Goal: Task Accomplishment & Management: Use online tool/utility

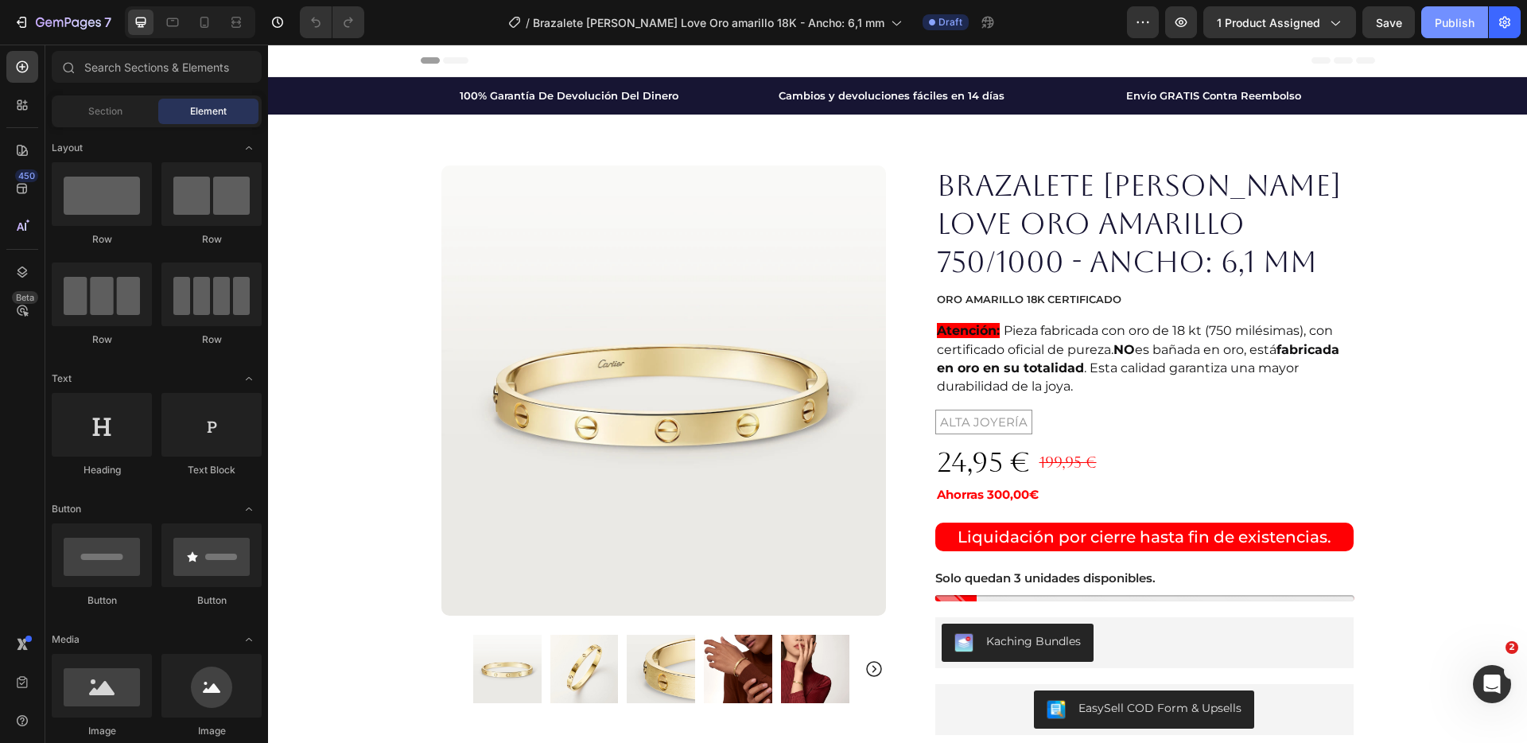
click at [1450, 19] on div "Publish" at bounding box center [1455, 22] width 40 height 17
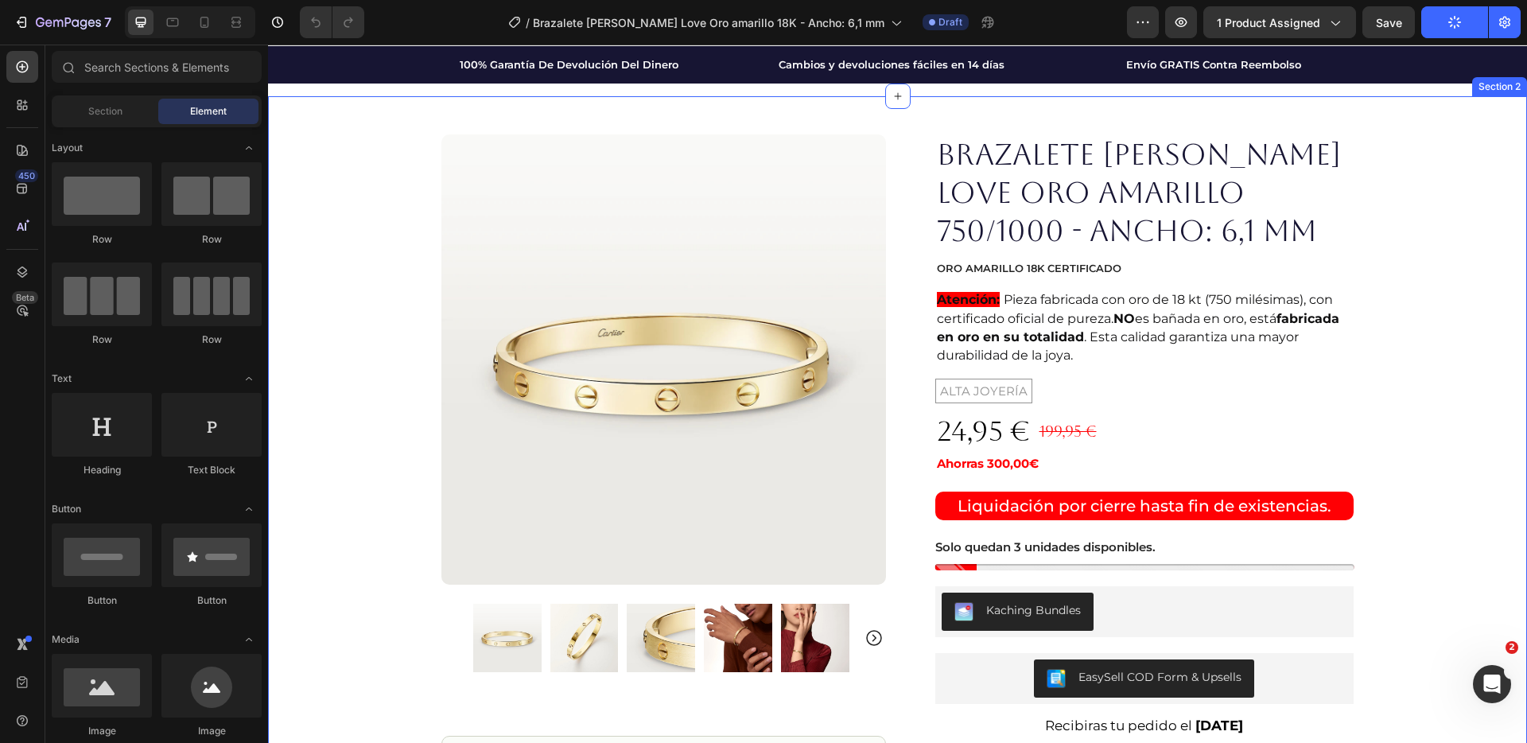
scroll to position [35, 0]
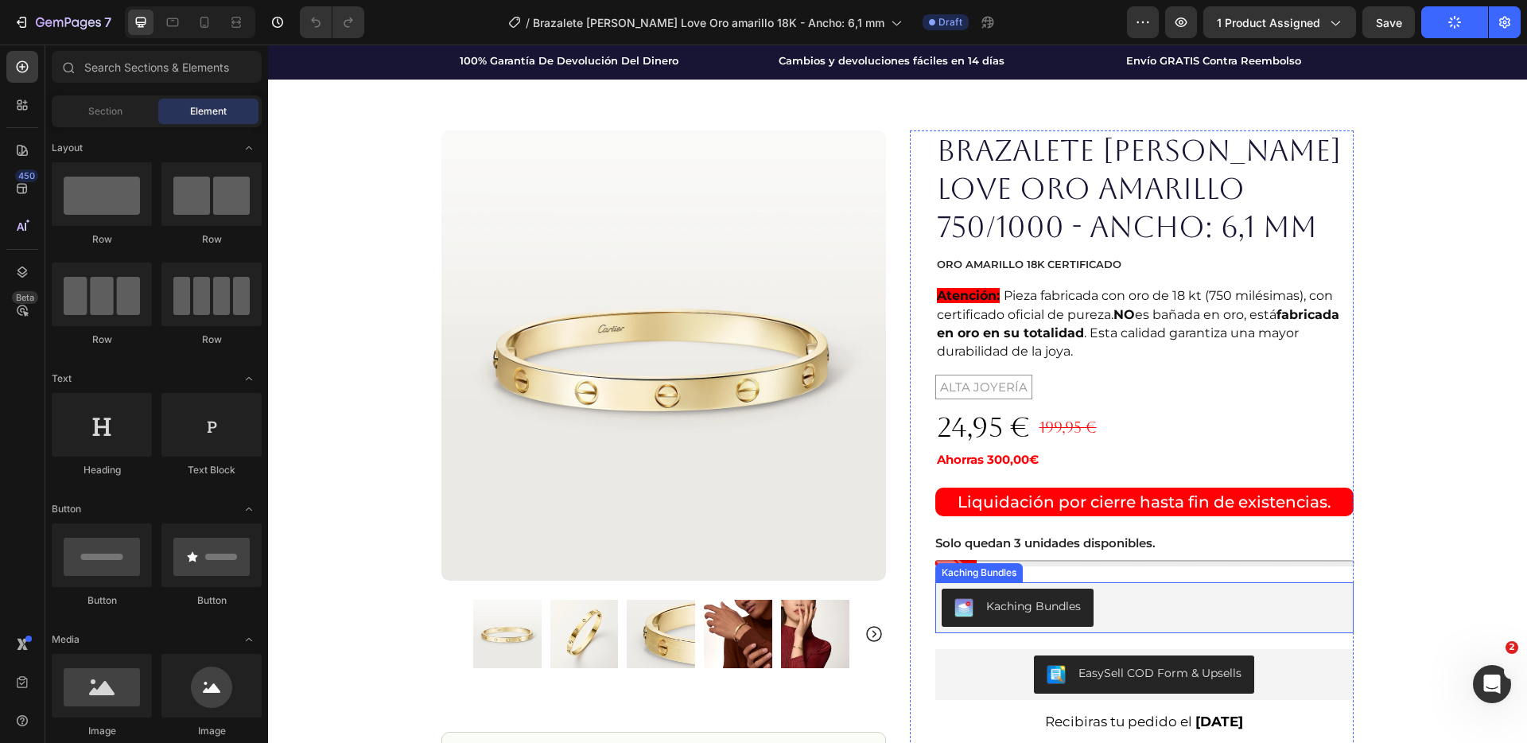
click at [1216, 613] on div "Kaching Bundles" at bounding box center [1145, 608] width 407 height 38
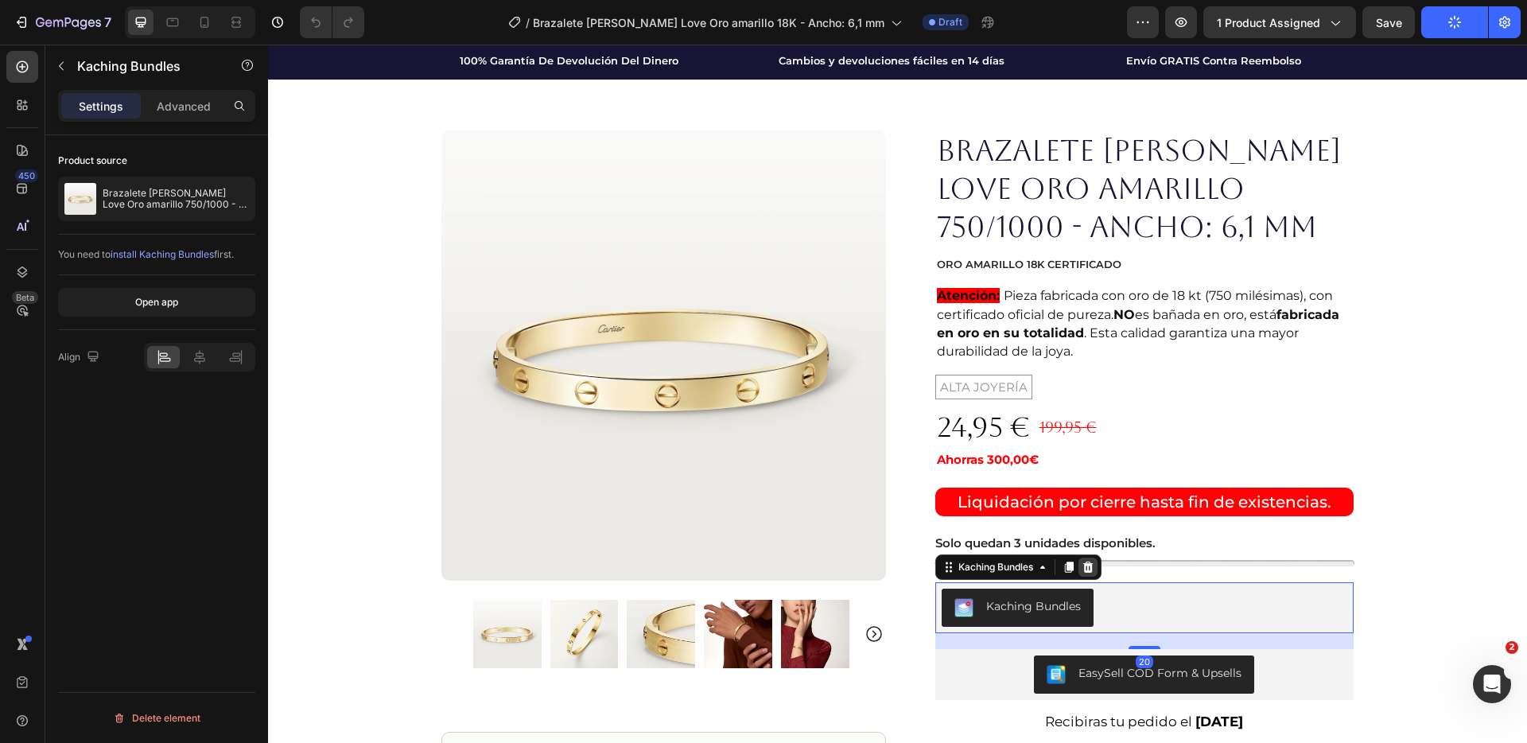
click at [1082, 568] on icon at bounding box center [1088, 567] width 13 height 13
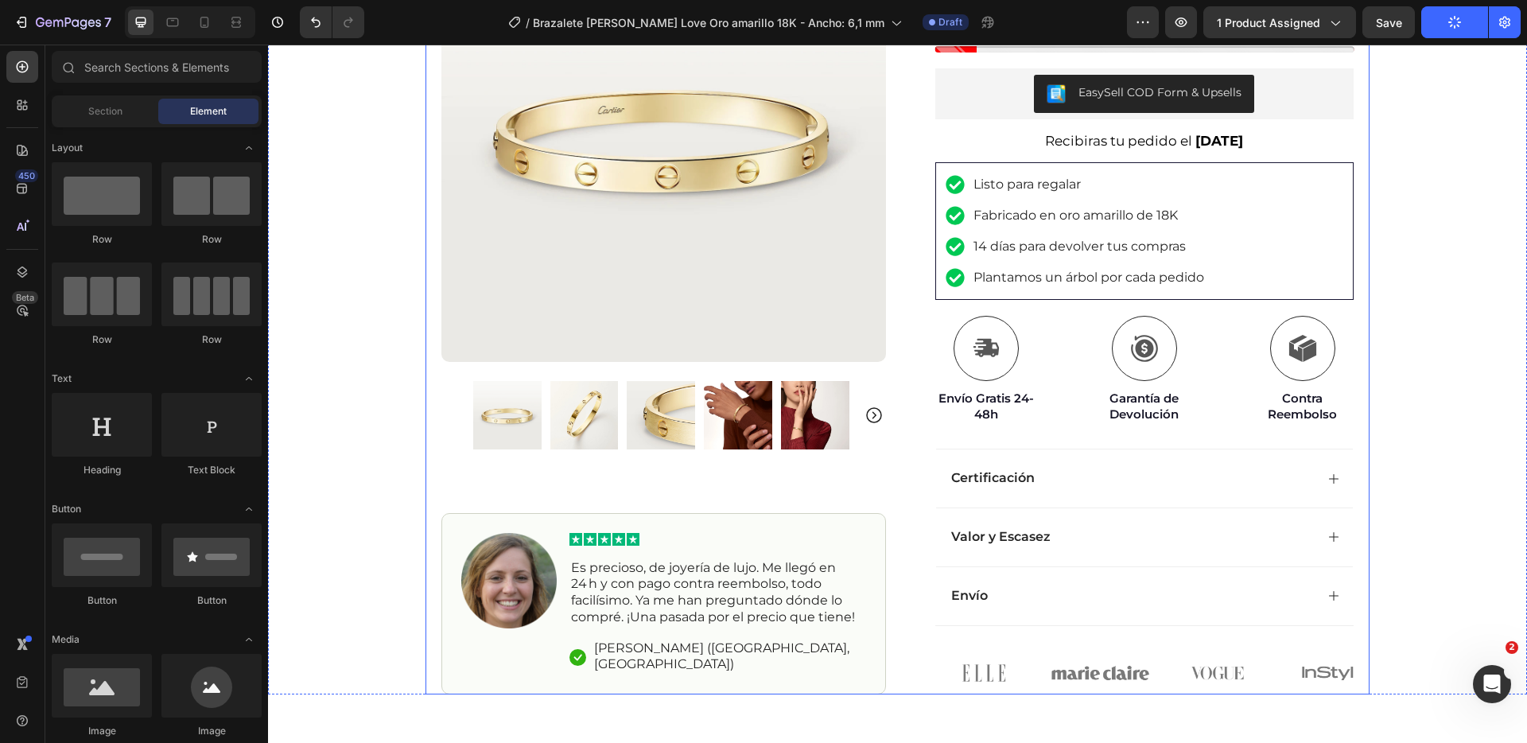
scroll to position [553, 0]
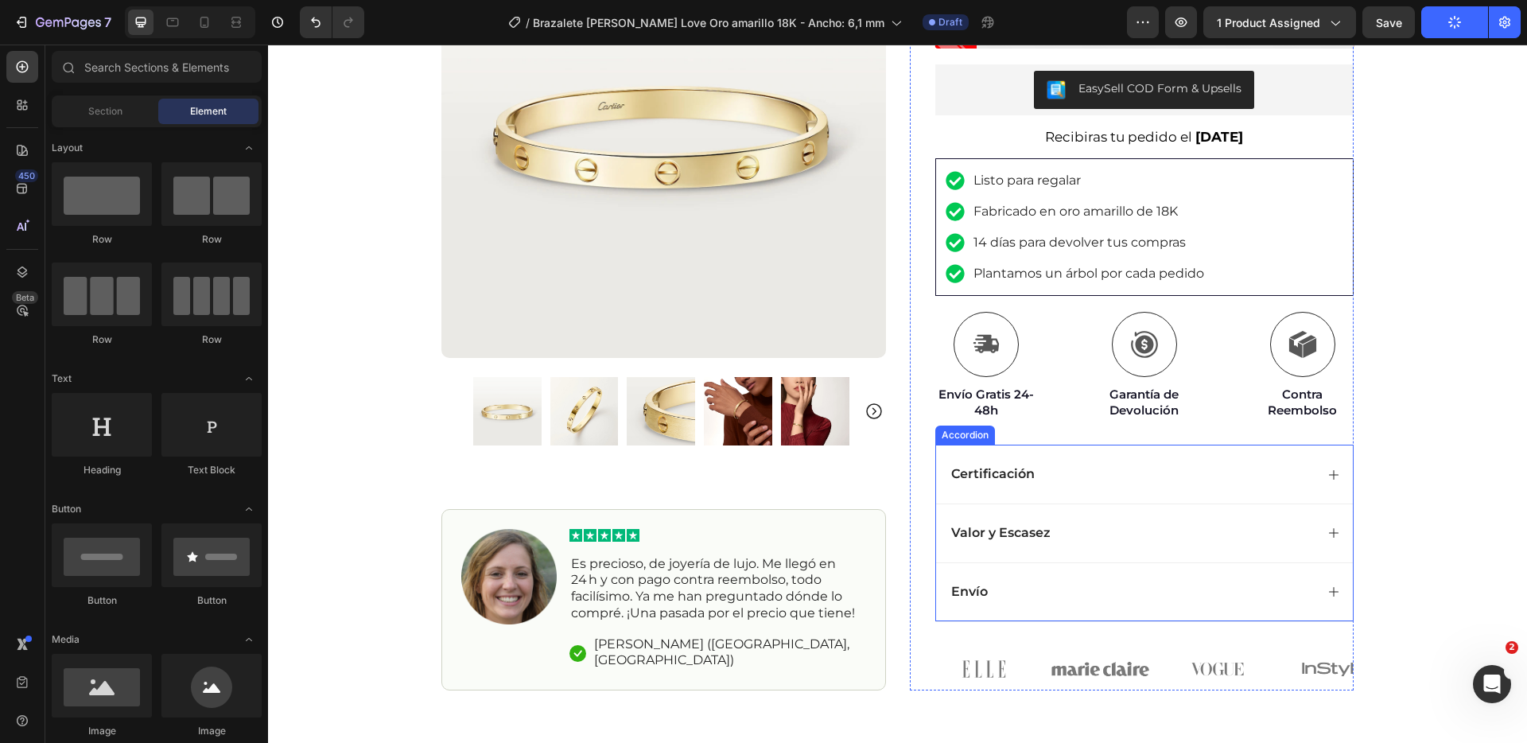
click at [1134, 488] on div "Certificación" at bounding box center [1145, 474] width 418 height 59
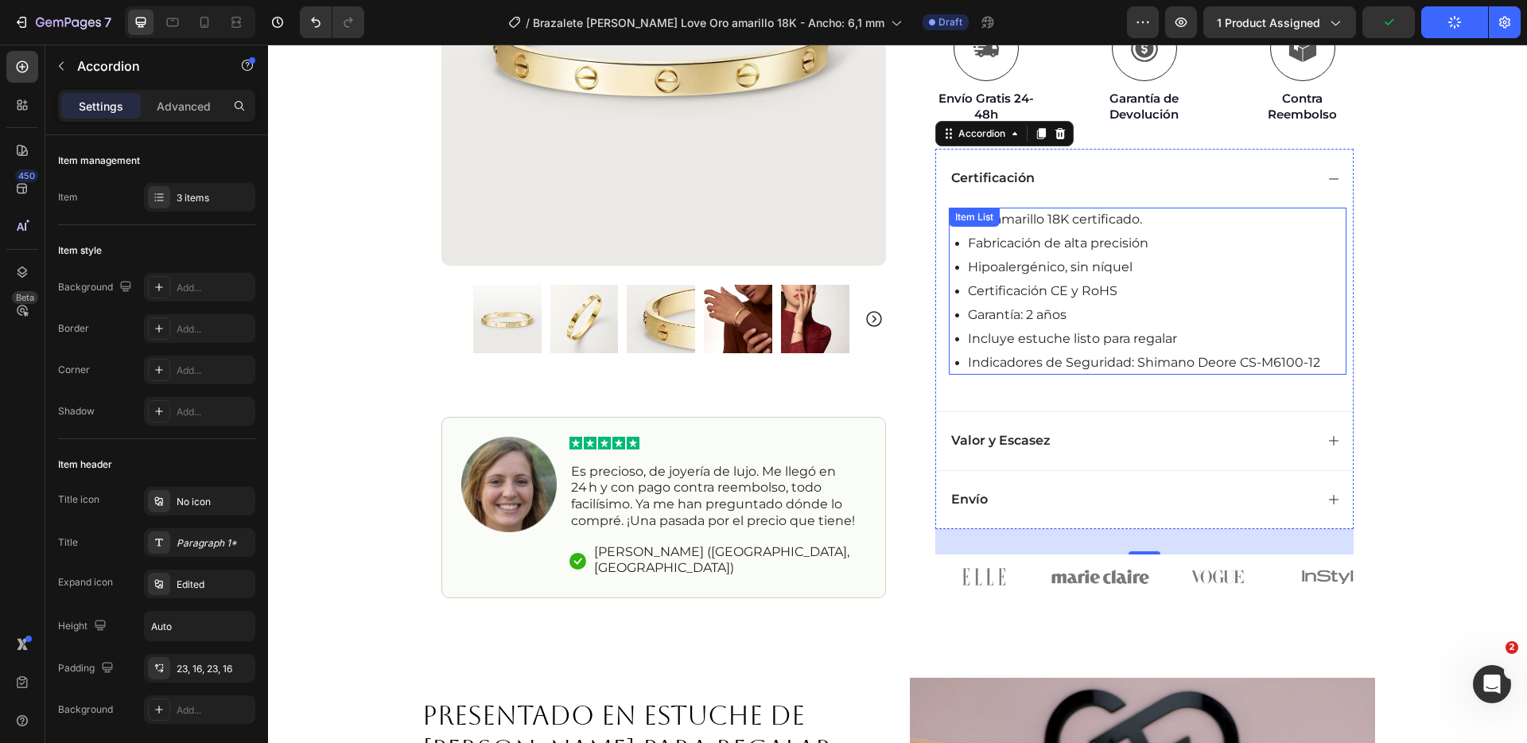
scroll to position [858, 0]
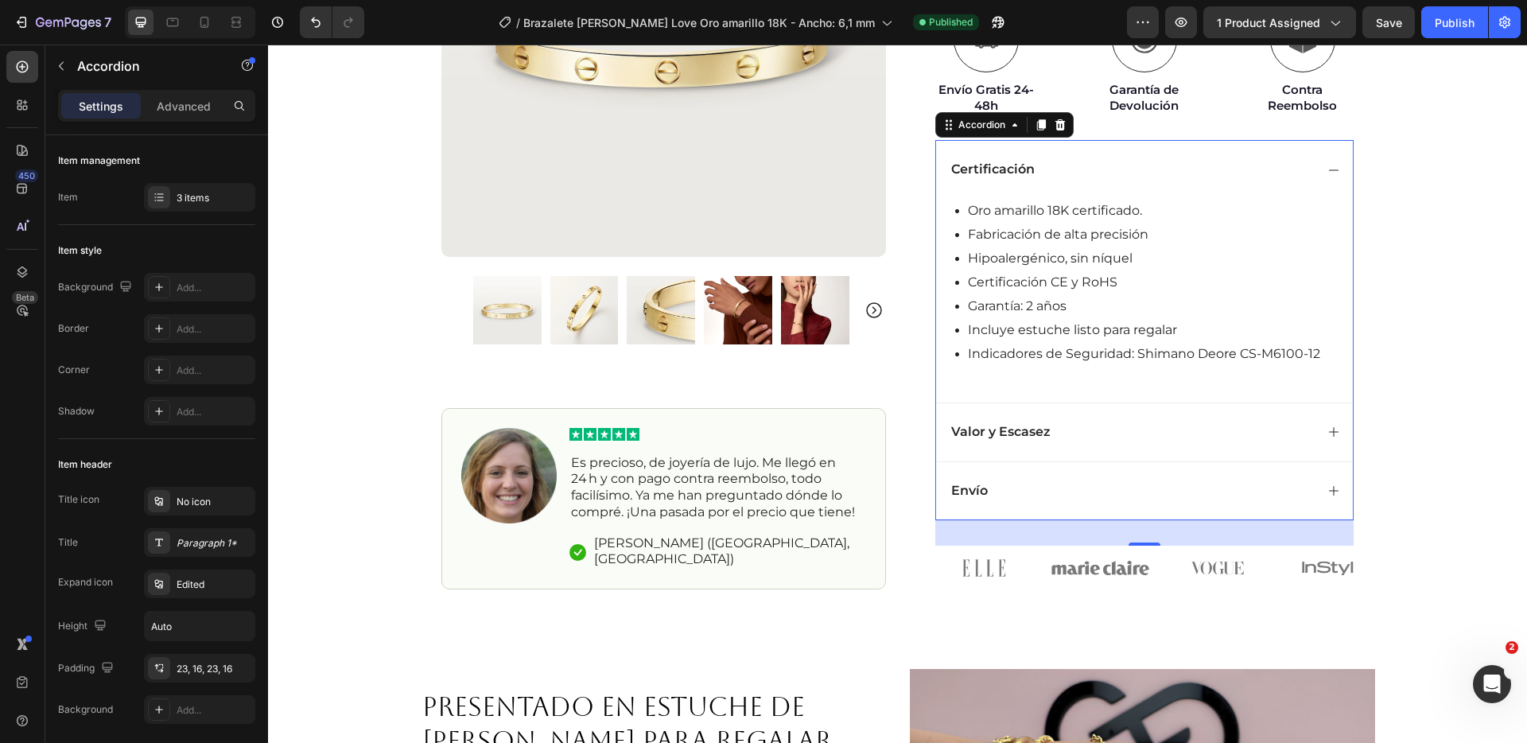
click at [1134, 413] on div "Valor y Escasez" at bounding box center [1145, 432] width 418 height 59
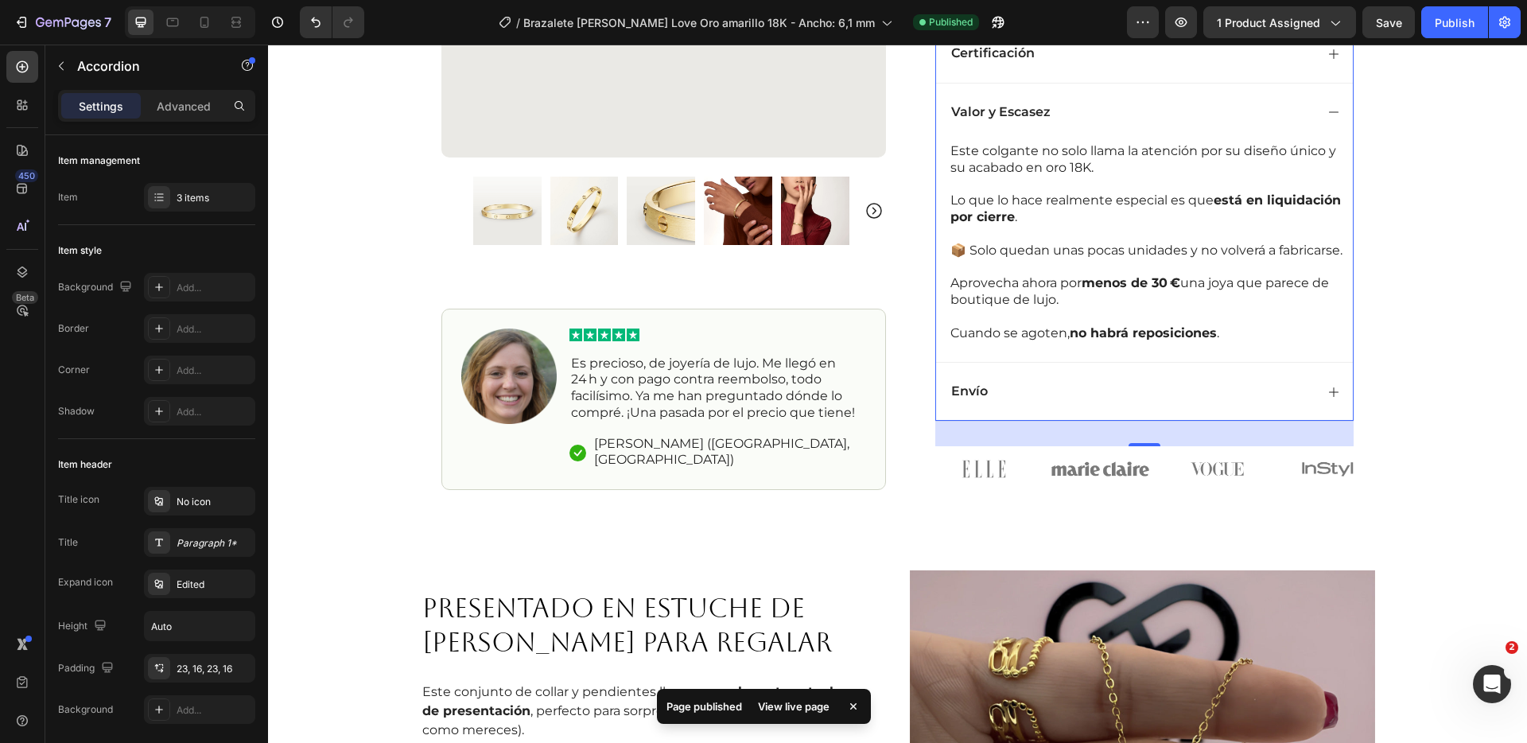
scroll to position [1002, 0]
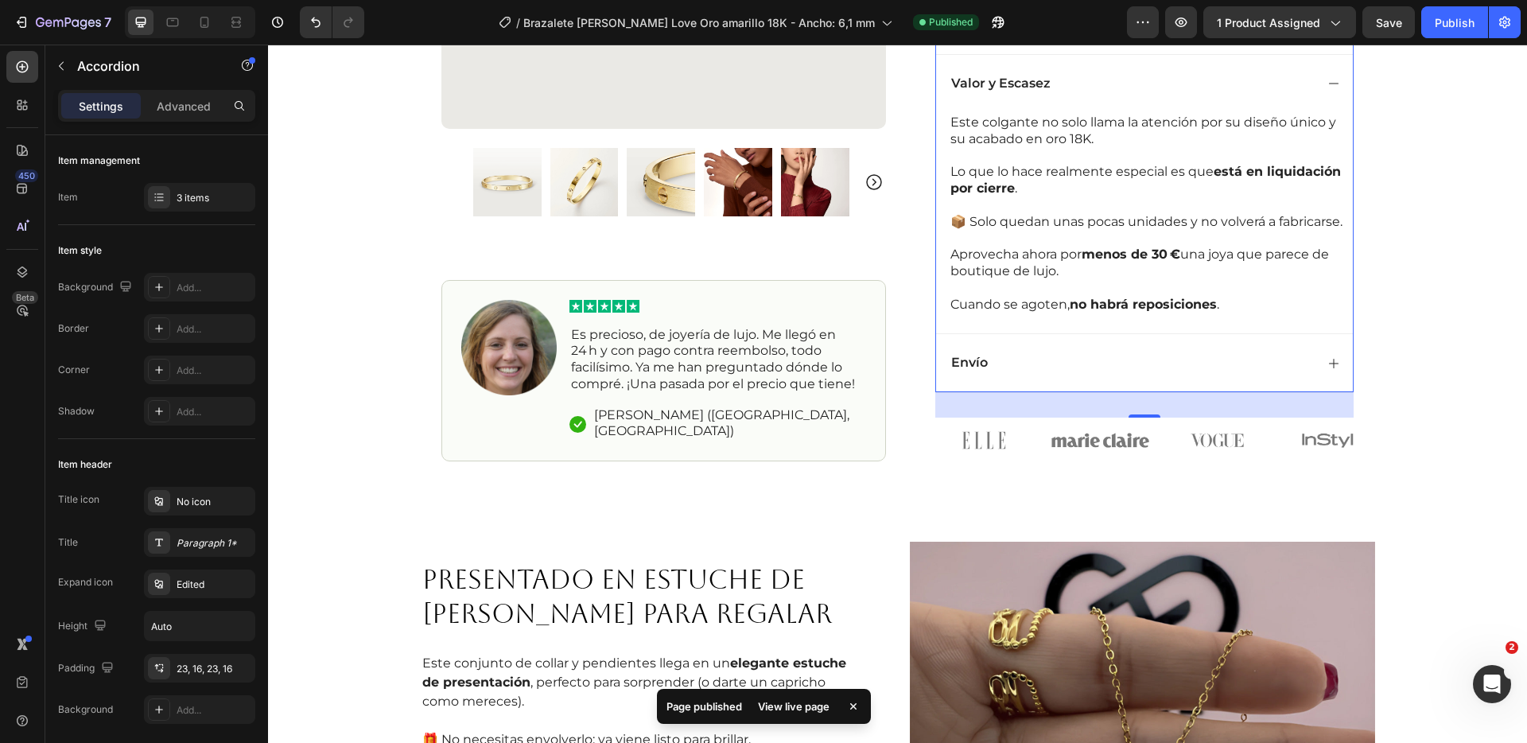
click at [1136, 374] on div "Envío" at bounding box center [1132, 362] width 367 height 21
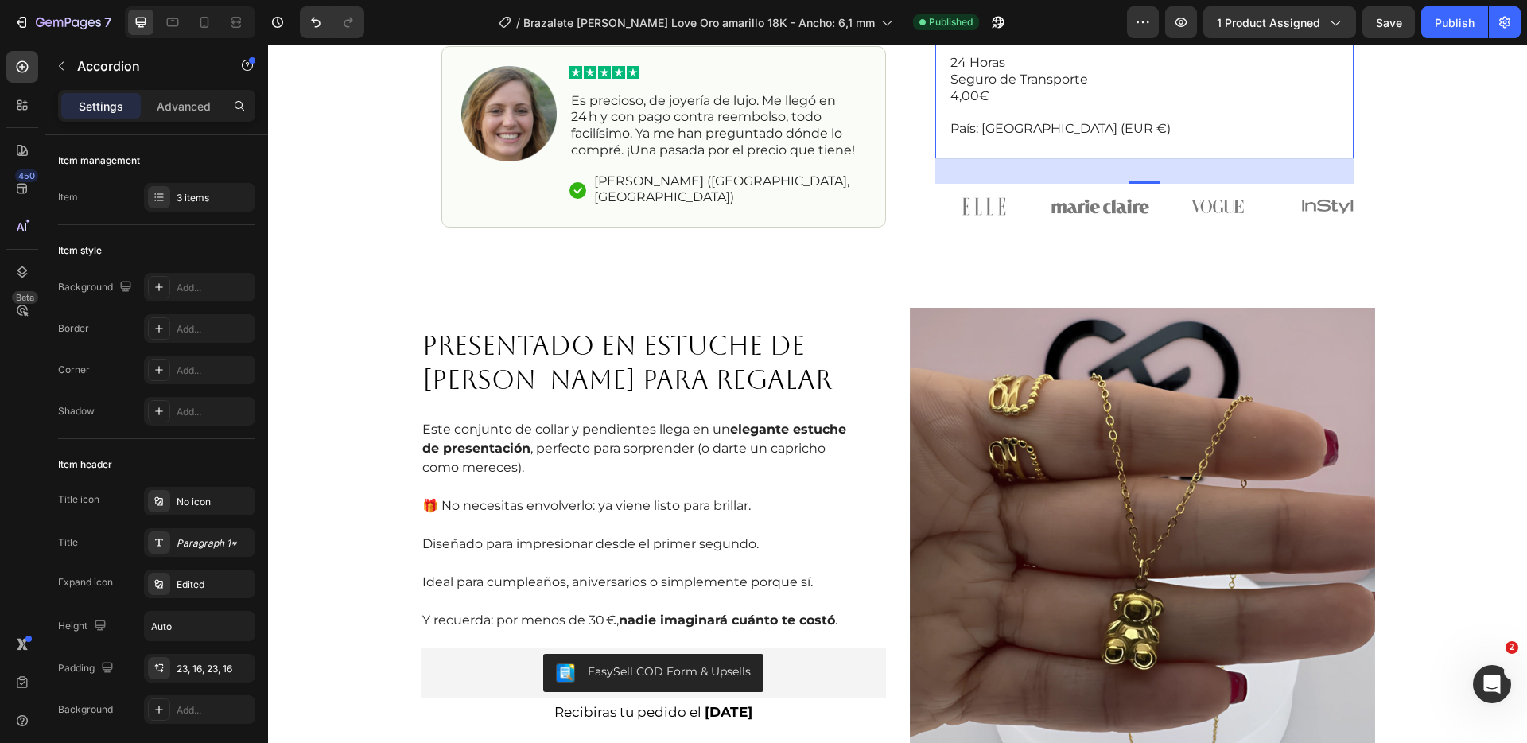
scroll to position [1239, 0]
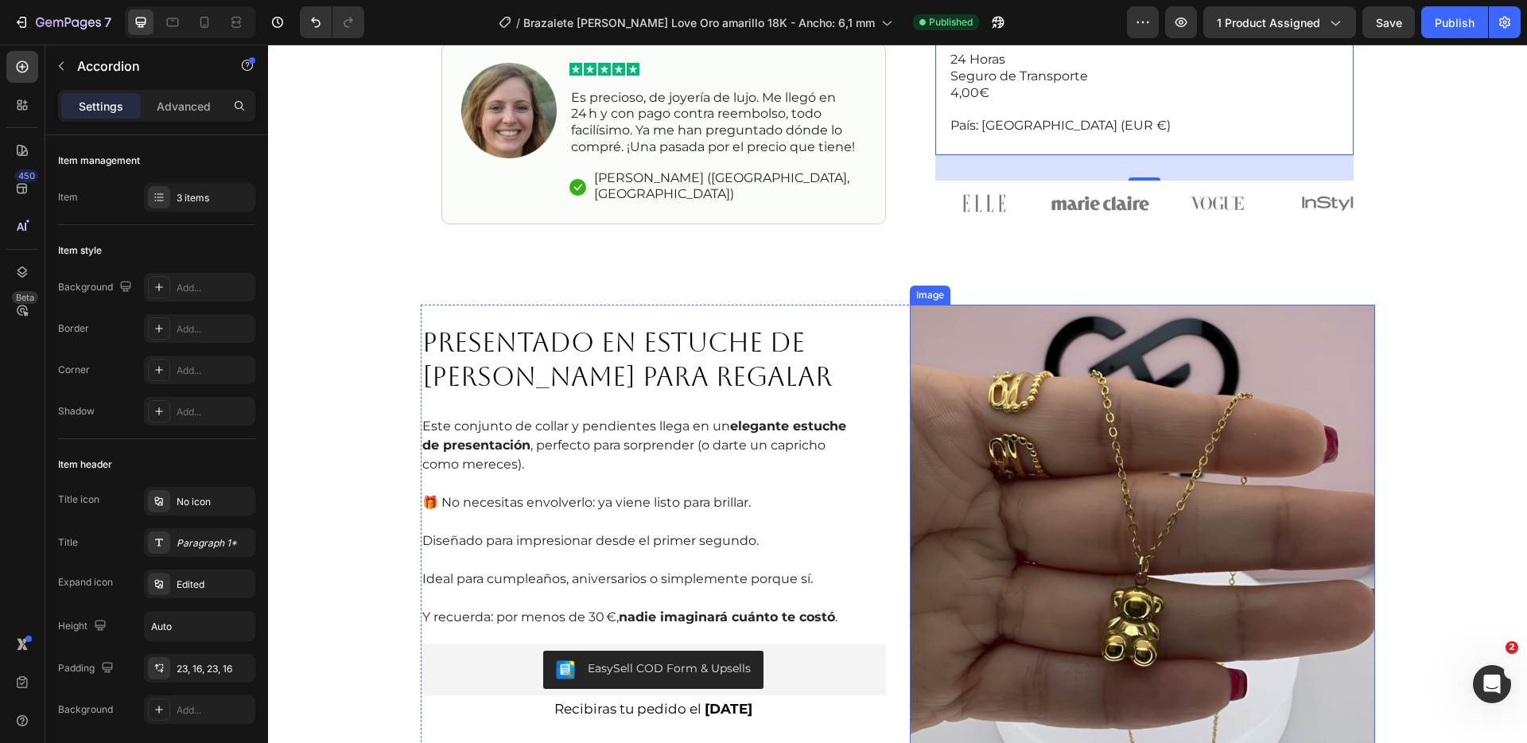
click at [1150, 483] on img at bounding box center [1142, 537] width 465 height 465
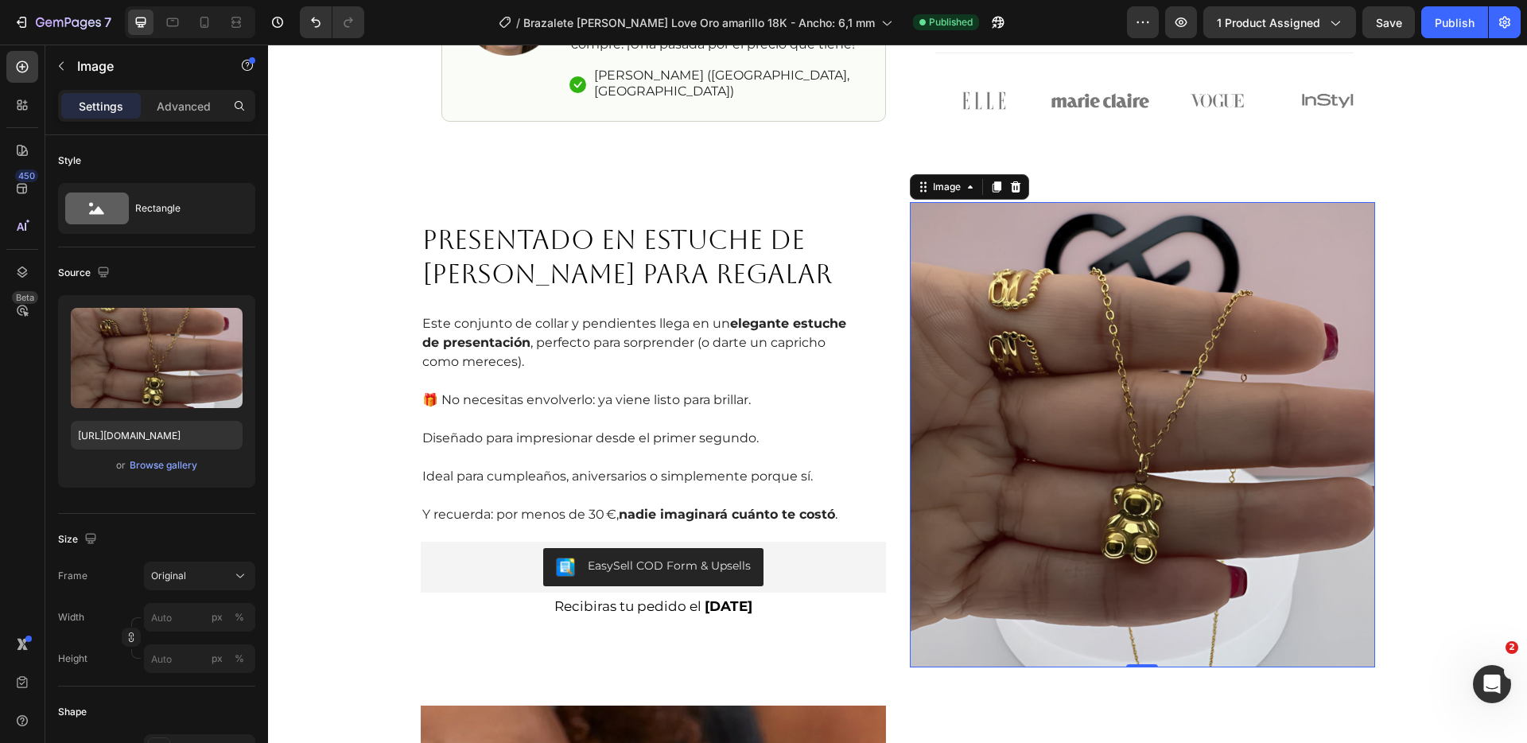
scroll to position [1372, 0]
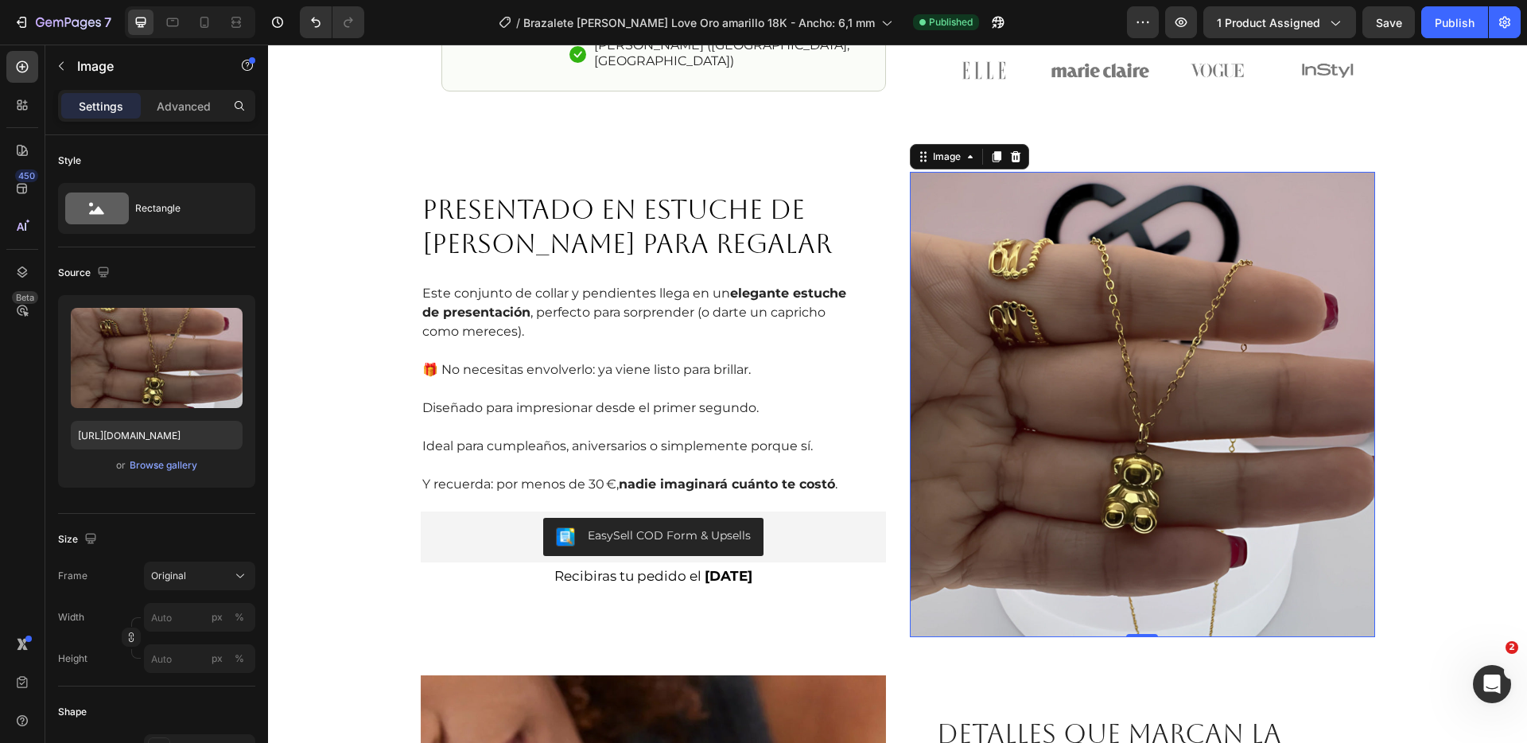
click at [1071, 334] on img at bounding box center [1142, 404] width 465 height 465
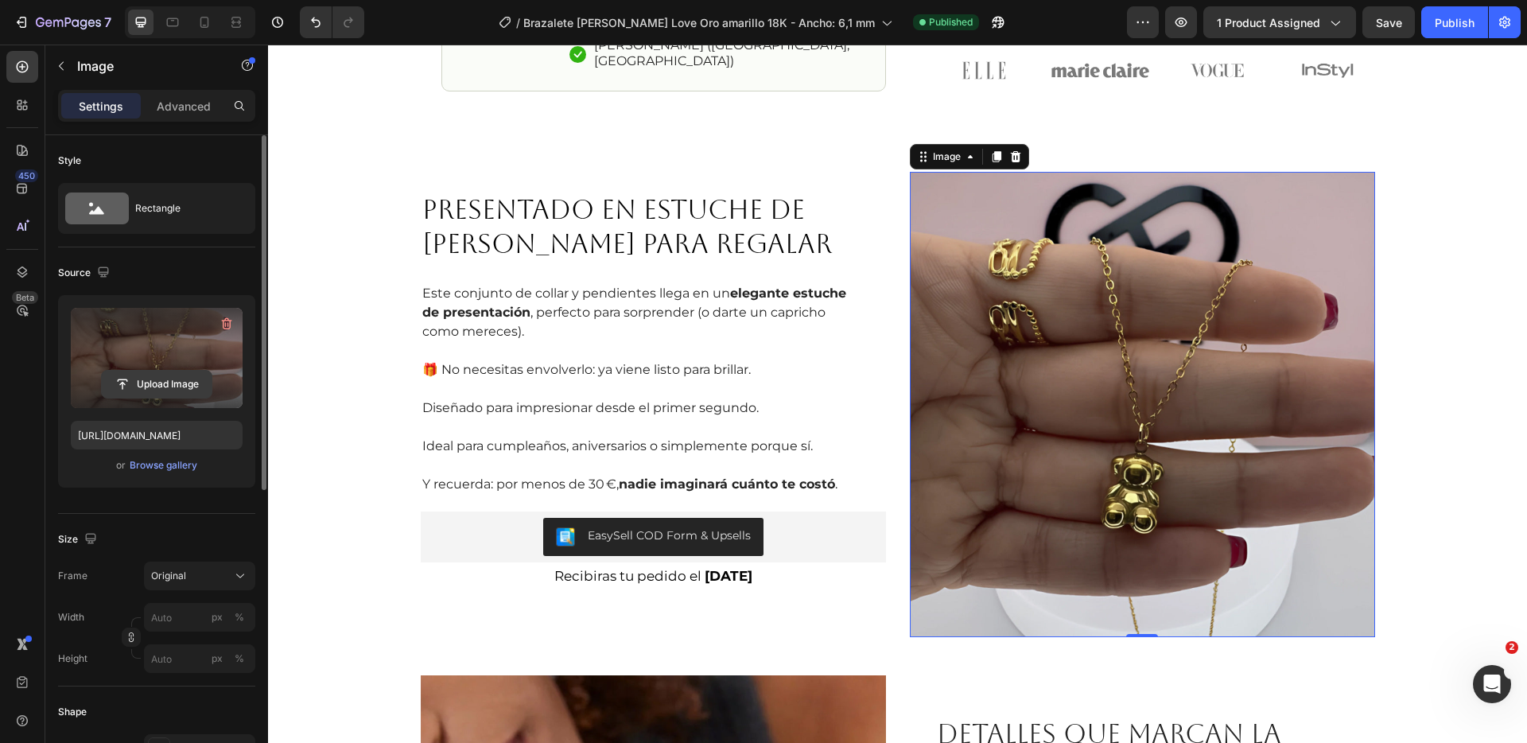
click at [138, 387] on input "file" at bounding box center [157, 384] width 110 height 27
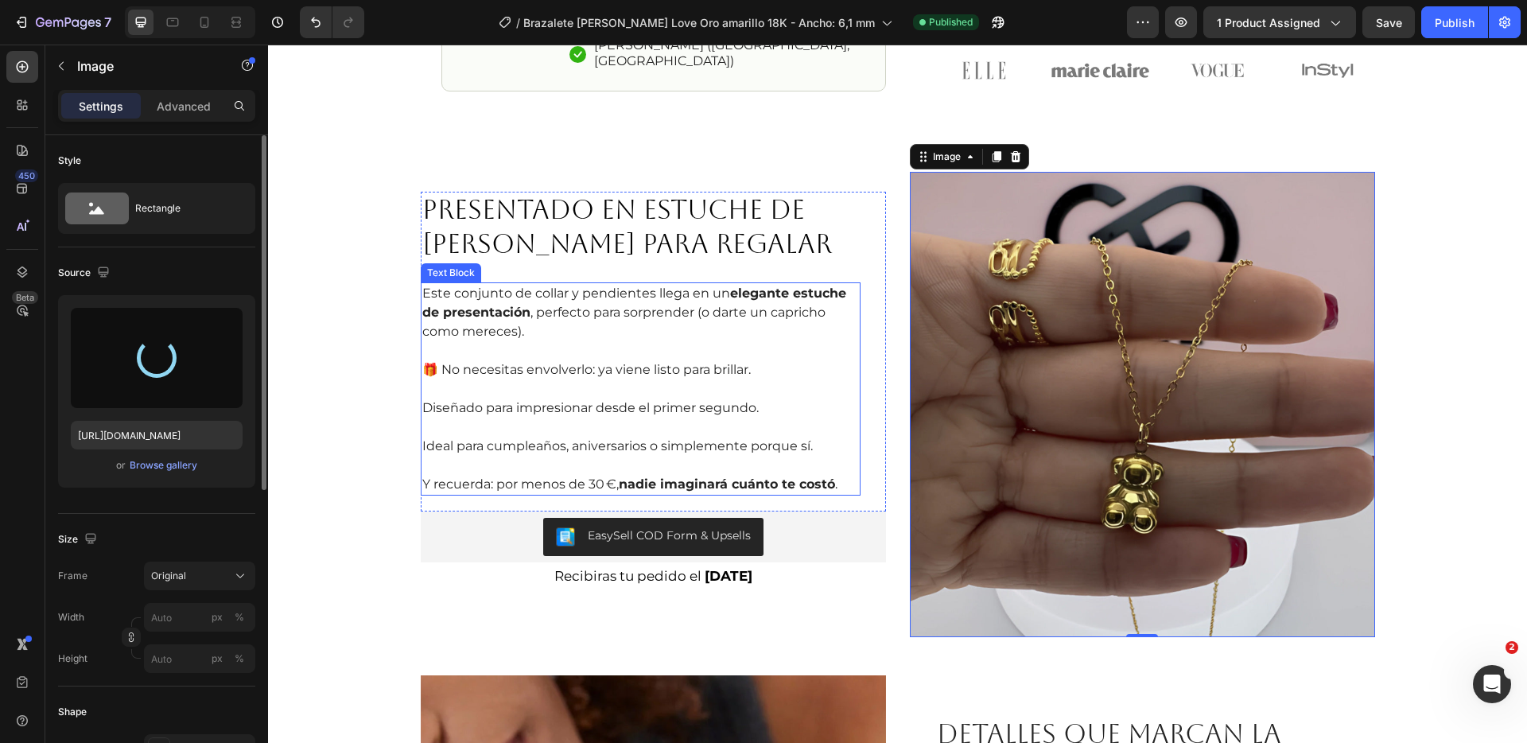
click at [599, 301] on p "Este conjunto de collar y pendientes llega en un elegante estuche de presentaci…" at bounding box center [640, 312] width 437 height 57
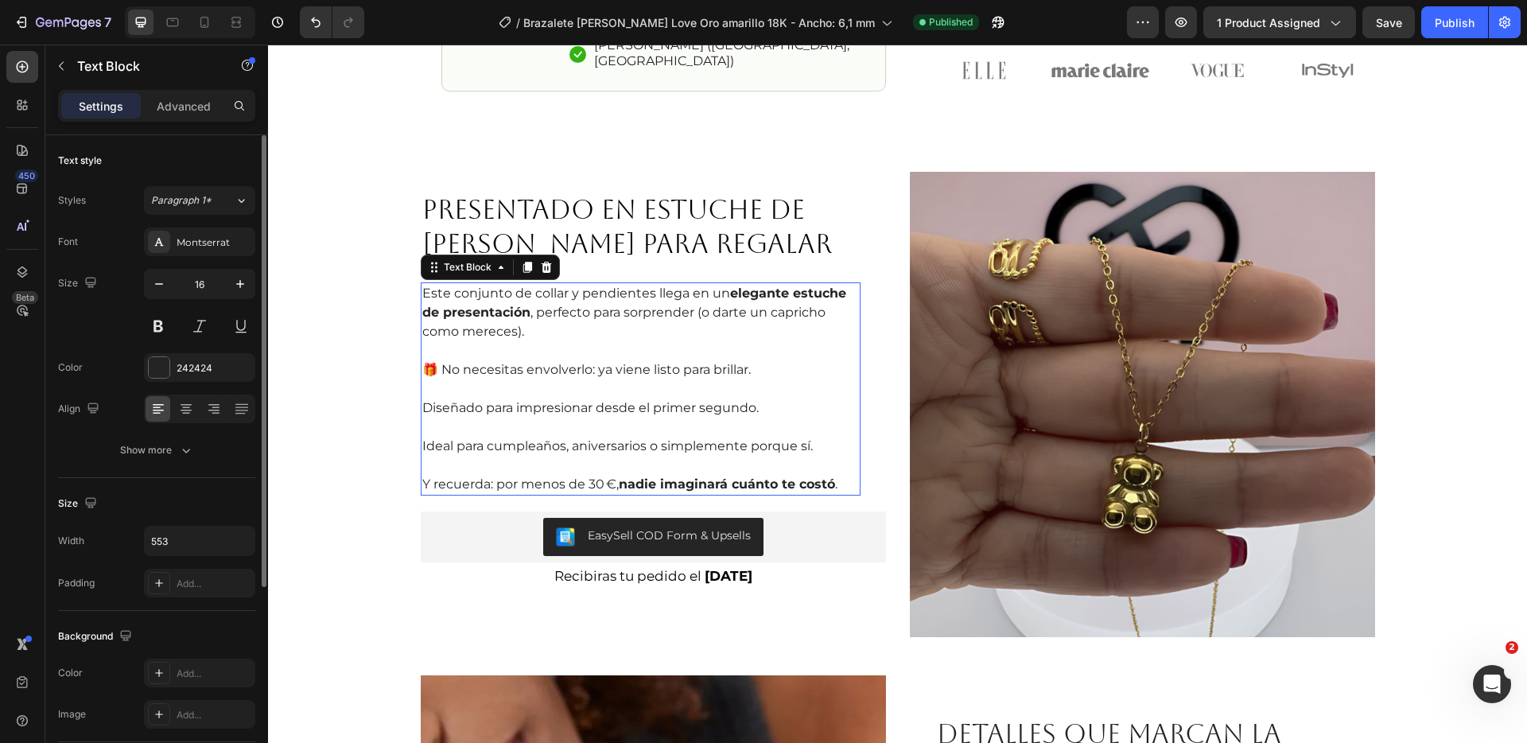
click at [599, 301] on p "Este conjunto de collar y pendientes llega en un elegante estuche de presentaci…" at bounding box center [640, 312] width 437 height 57
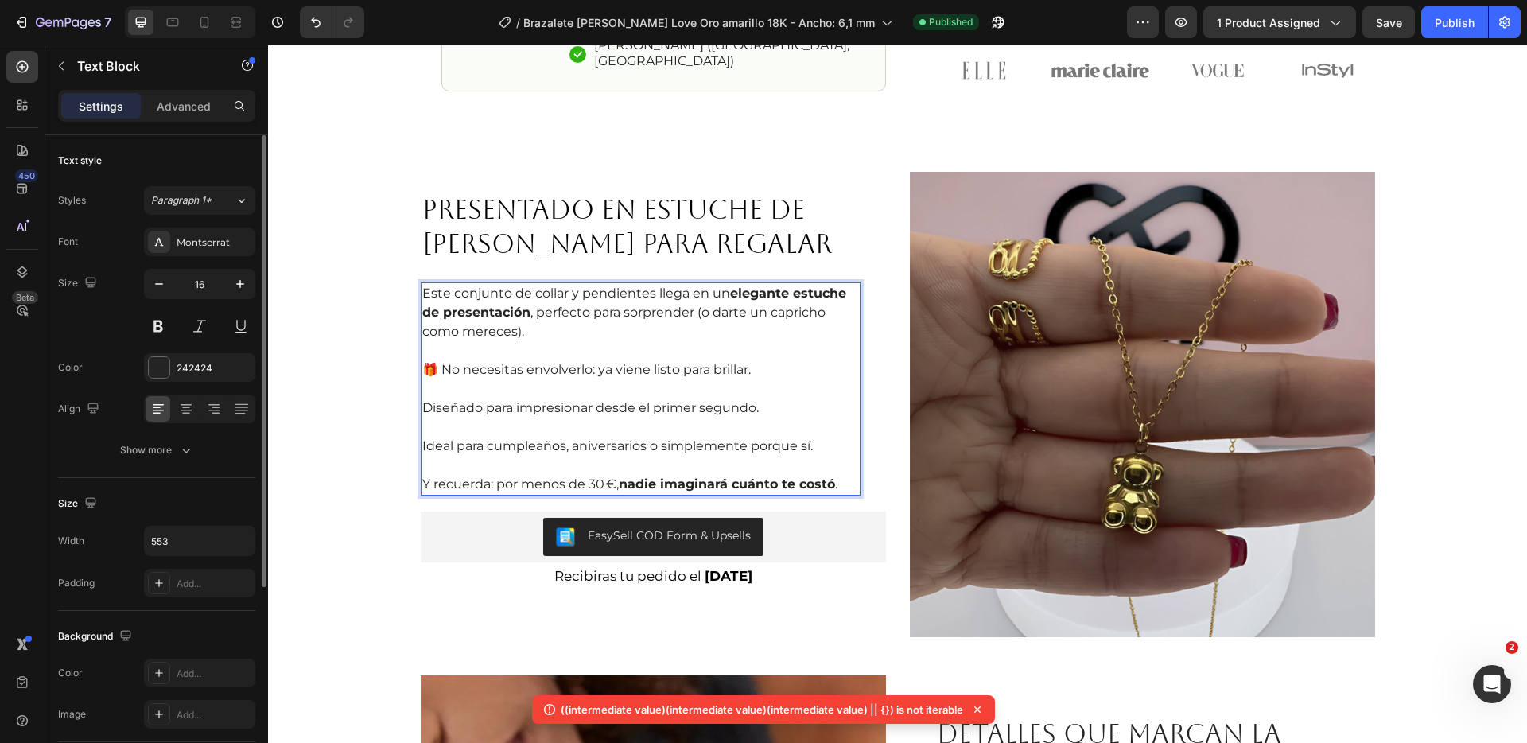
click at [478, 299] on p "Este conjunto de collar y pendientes llega en un elegante estuche de presentaci…" at bounding box center [640, 312] width 437 height 57
click at [1040, 364] on img at bounding box center [1142, 404] width 465 height 465
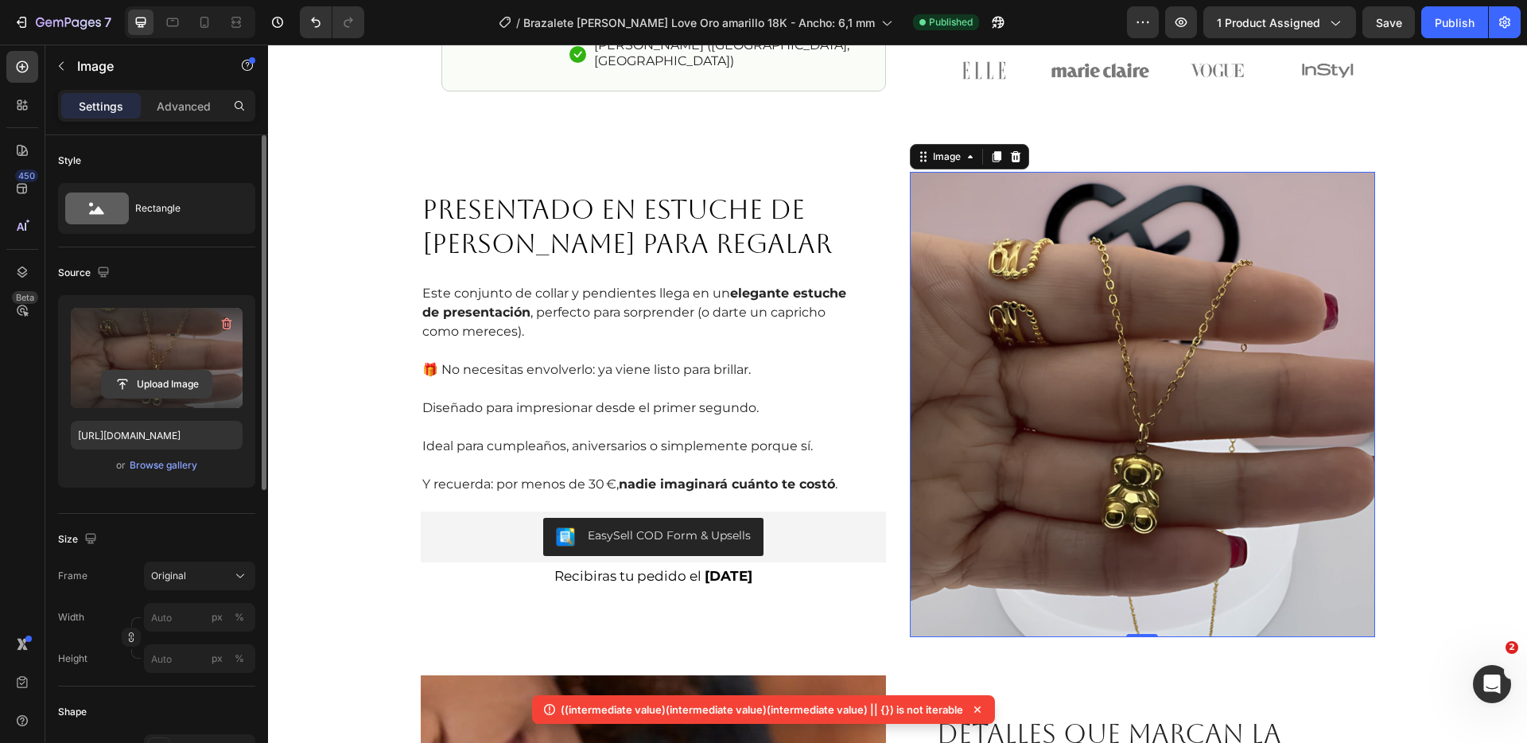
click at [151, 383] on input "file" at bounding box center [157, 384] width 110 height 27
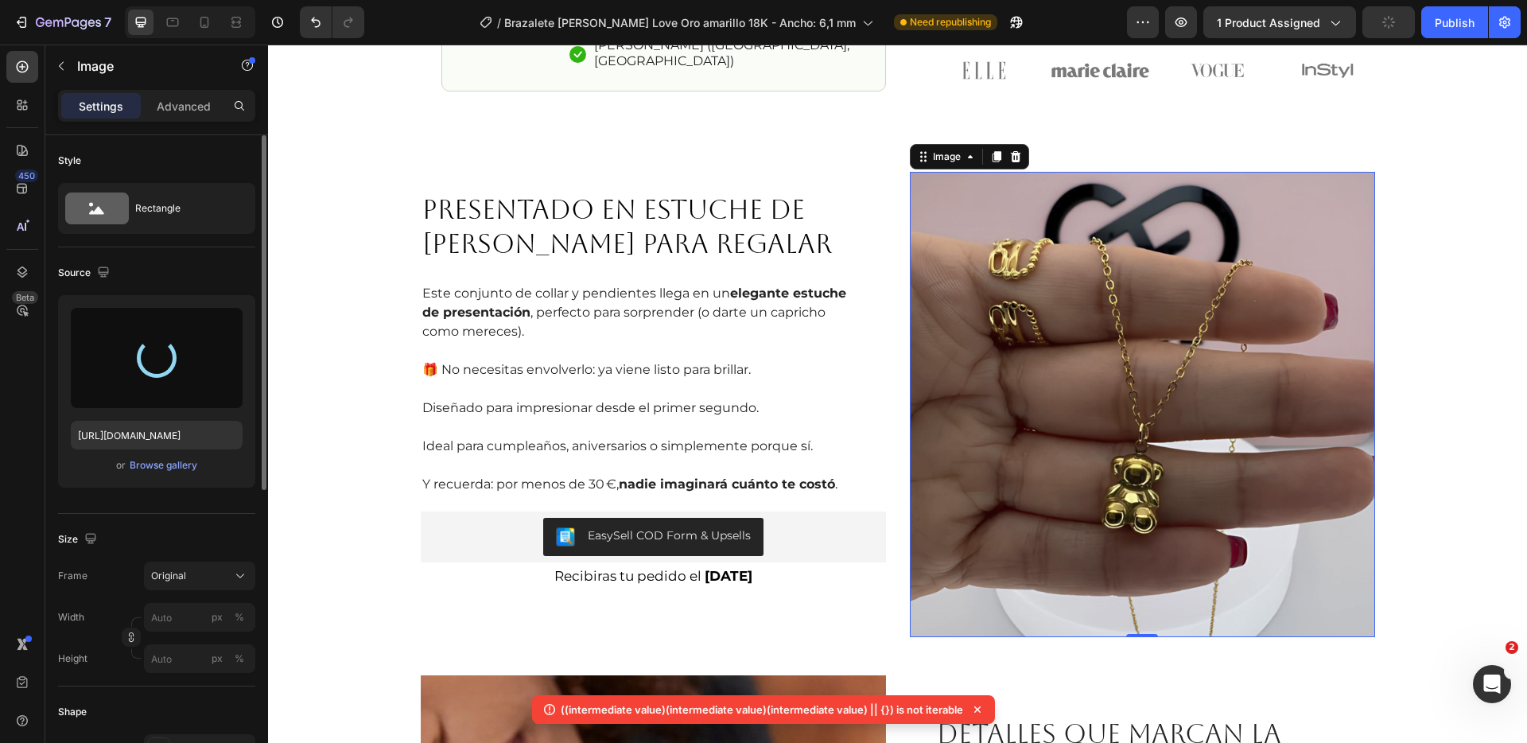
type input "[URL][DOMAIN_NAME]"
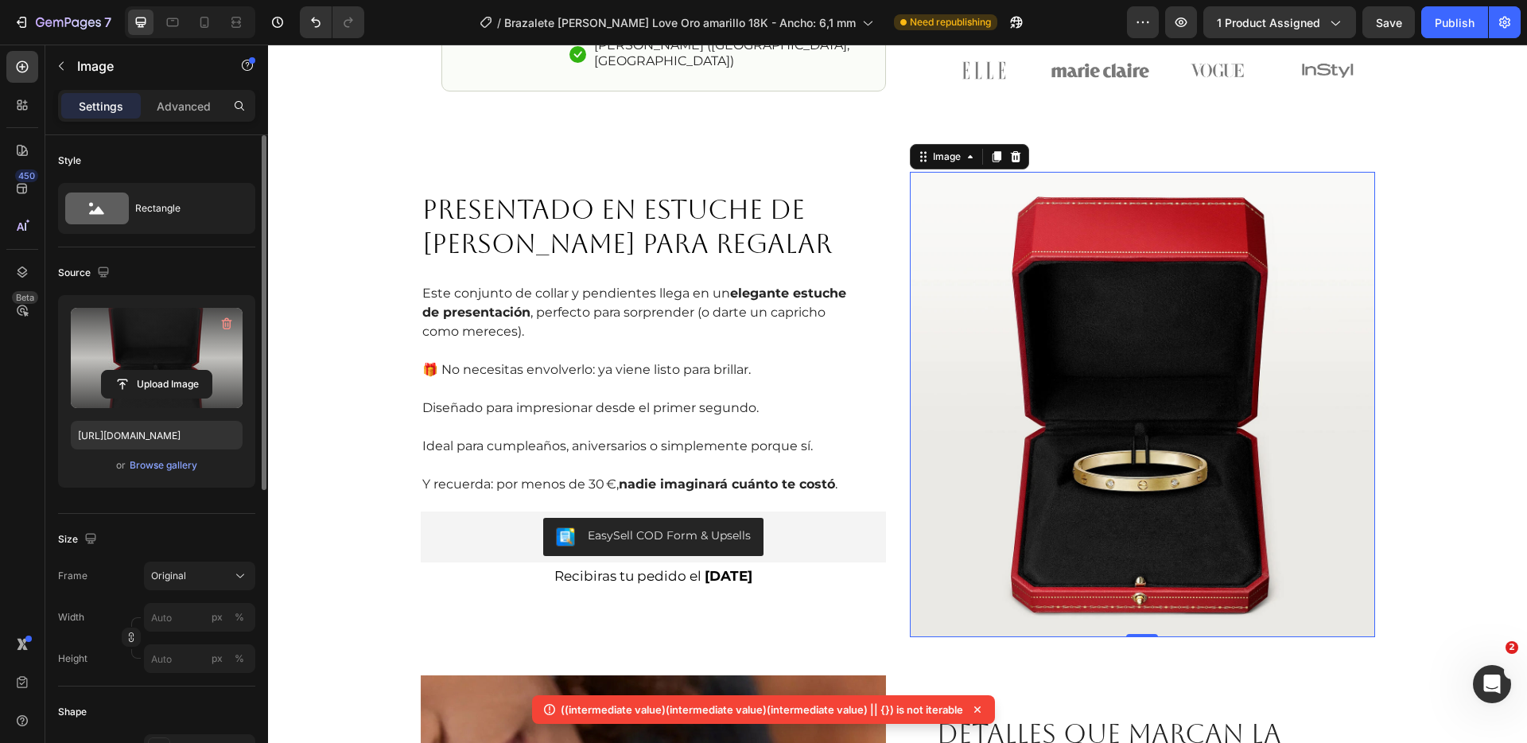
click at [976, 708] on icon at bounding box center [978, 709] width 6 height 6
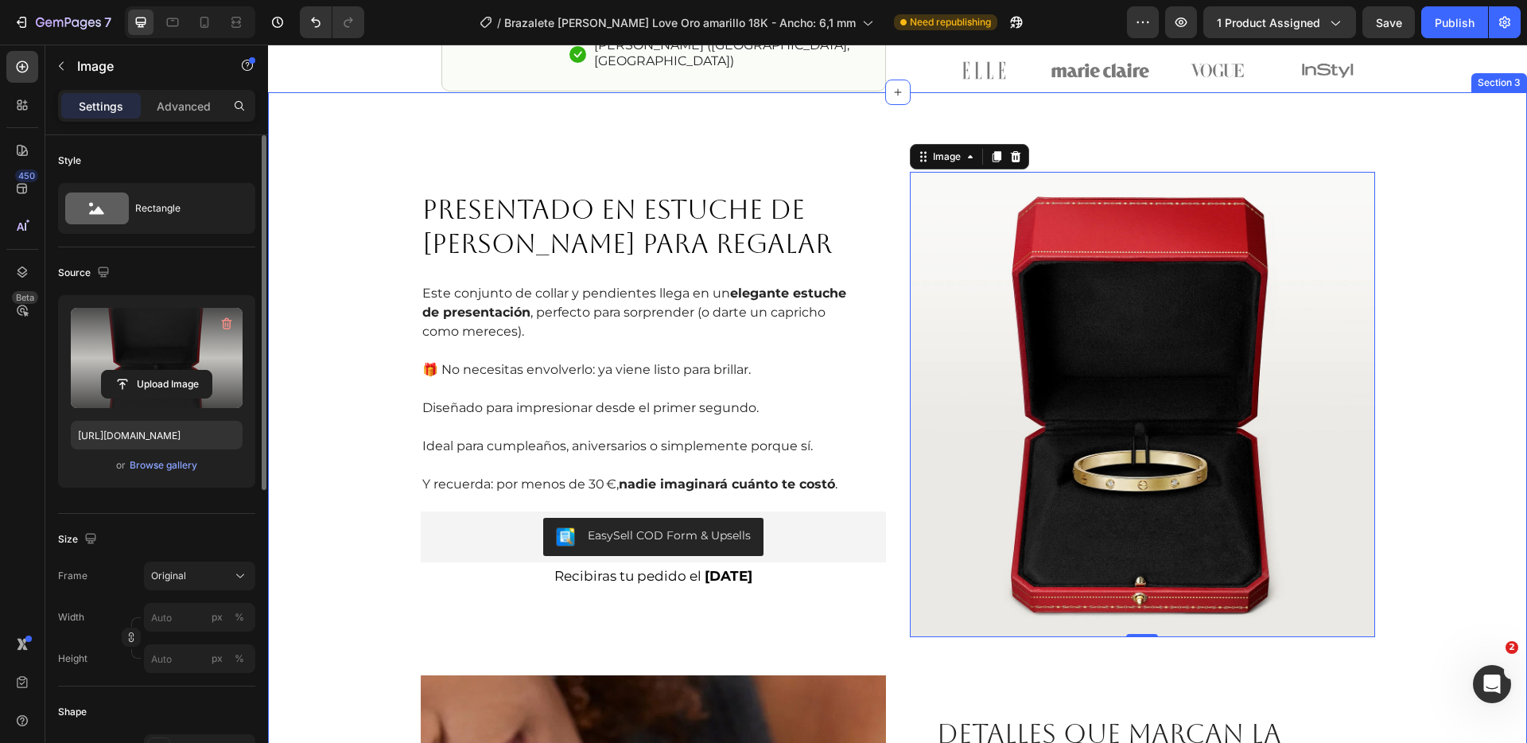
click at [1421, 429] on div "PRESENTADO EN ESTUCHE DE LUJO LISTO PARA REGALAR Heading Este conjunto de colla…" at bounding box center [897, 656] width 1227 height 969
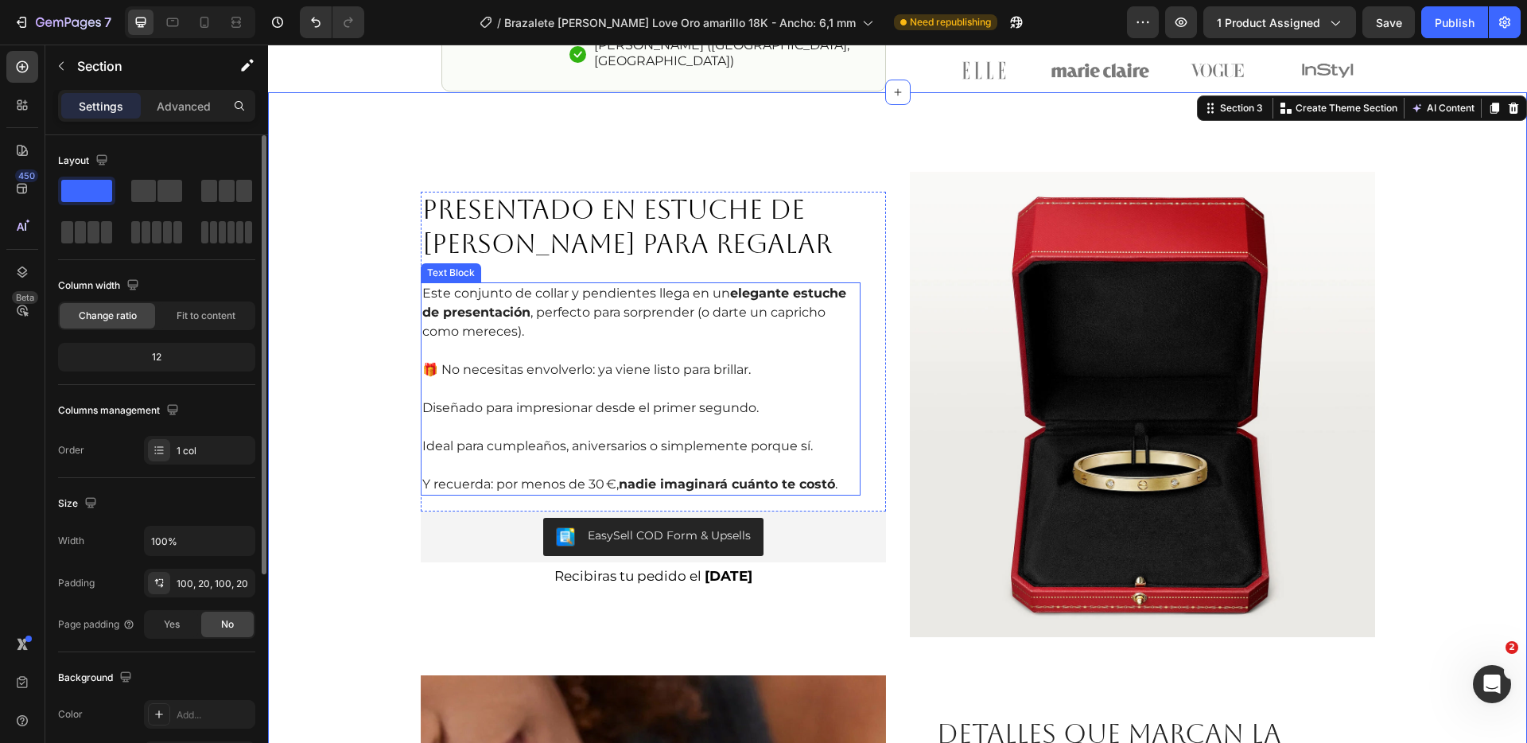
click at [565, 307] on p "Este conjunto de collar y pendientes llega en un elegante estuche de presentaci…" at bounding box center [640, 312] width 437 height 57
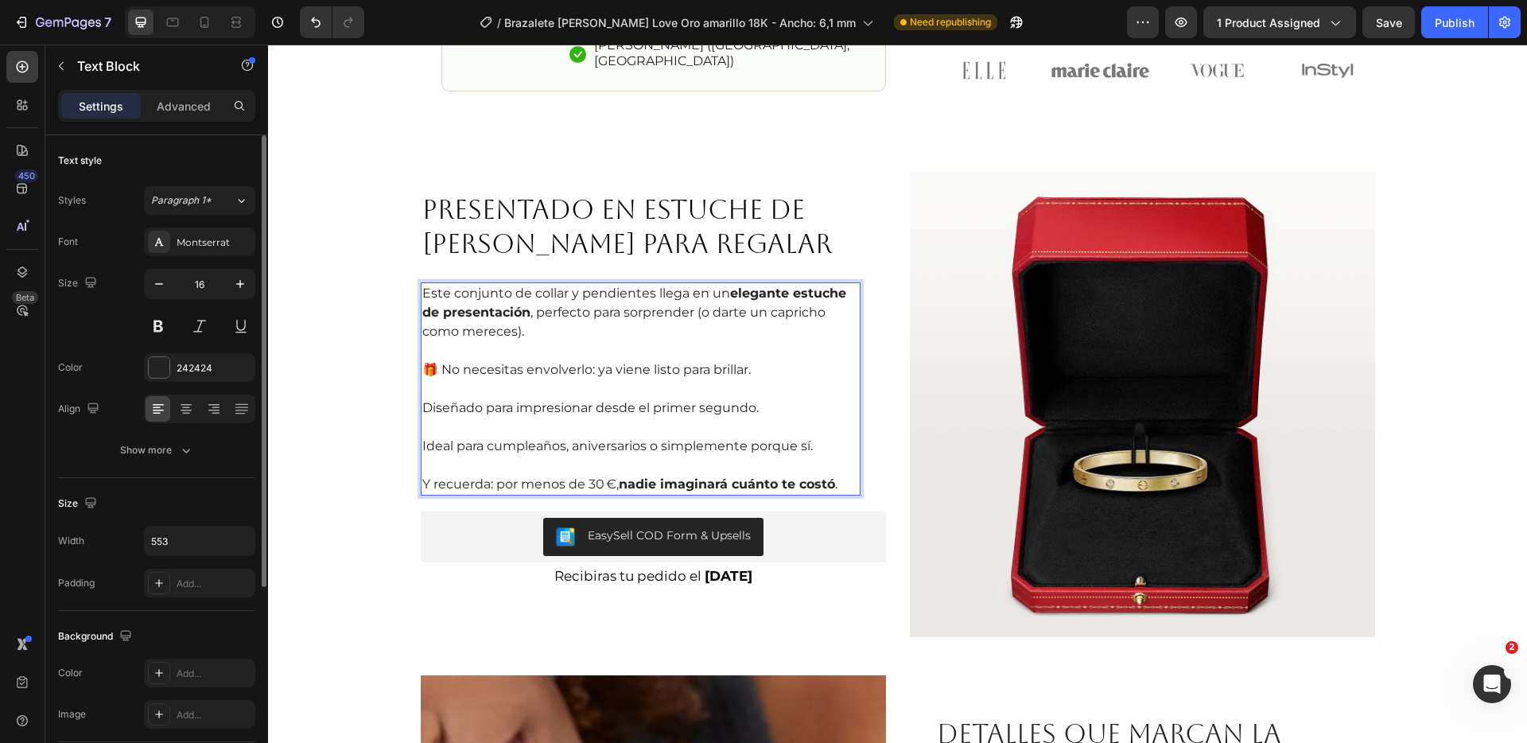
click at [467, 298] on p "Este conjunto de collar y pendientes llega en un elegante estuche de presentaci…" at bounding box center [640, 312] width 437 height 57
drag, startPoint x: 450, startPoint y: 292, endPoint x: 601, endPoint y: 295, distance: 150.4
click at [601, 295] on p "Este conjunto de collar y pendientes llega en un elegante estuche de presentaci…" at bounding box center [640, 312] width 437 height 57
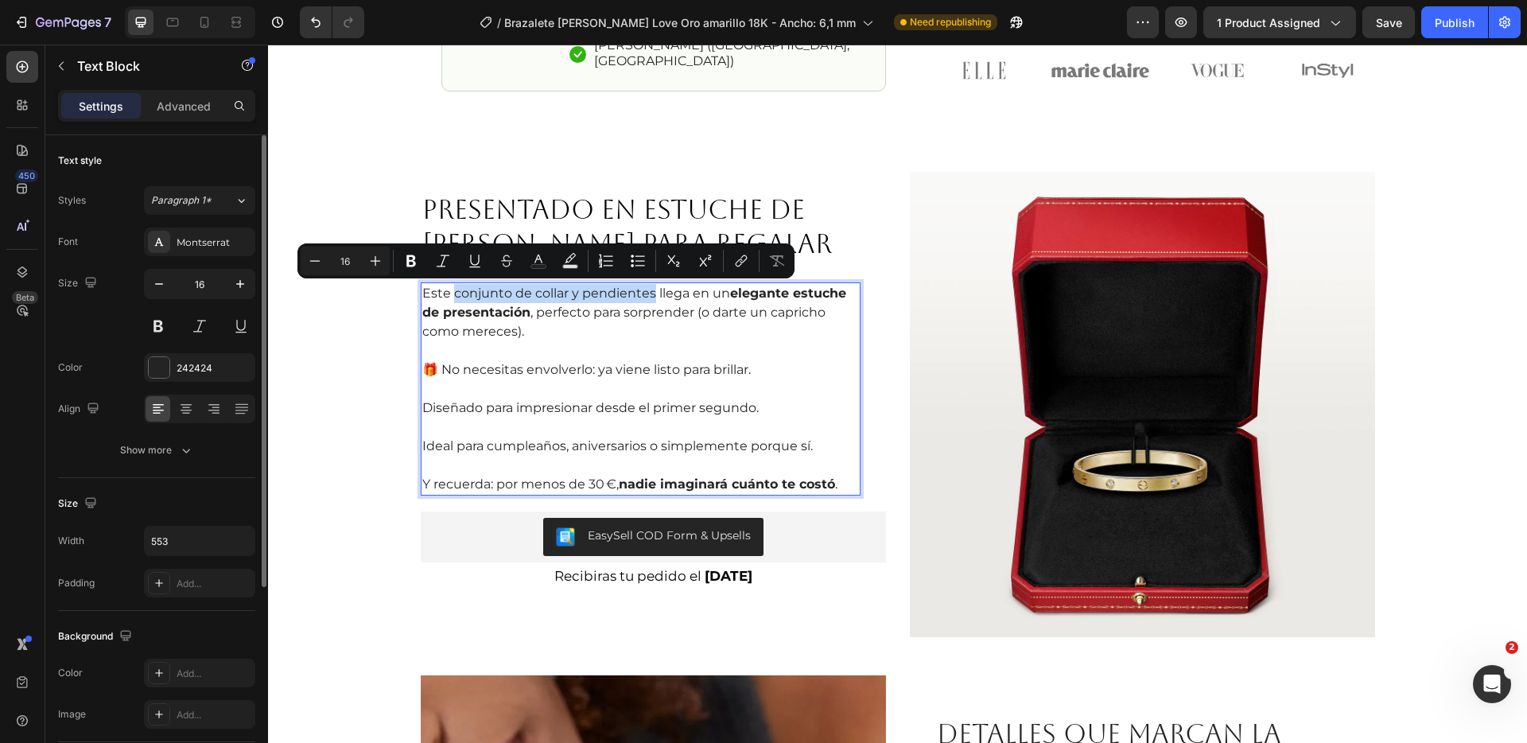
drag, startPoint x: 448, startPoint y: 295, endPoint x: 648, endPoint y: 300, distance: 199.7
click at [648, 300] on p "Este conjunto de collar y pendientes llega en un elegante estuche de presentaci…" at bounding box center [640, 312] width 437 height 57
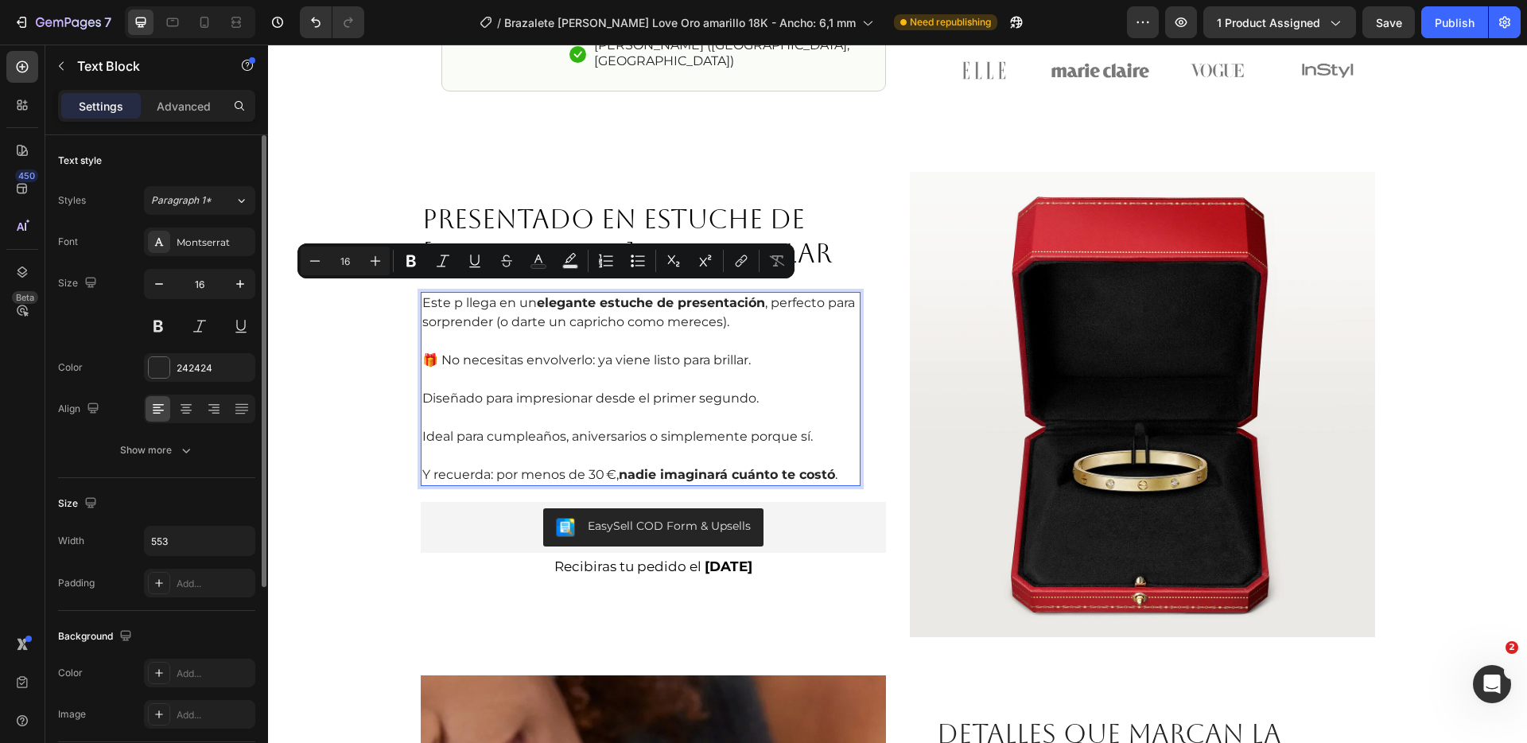
scroll to position [1382, 0]
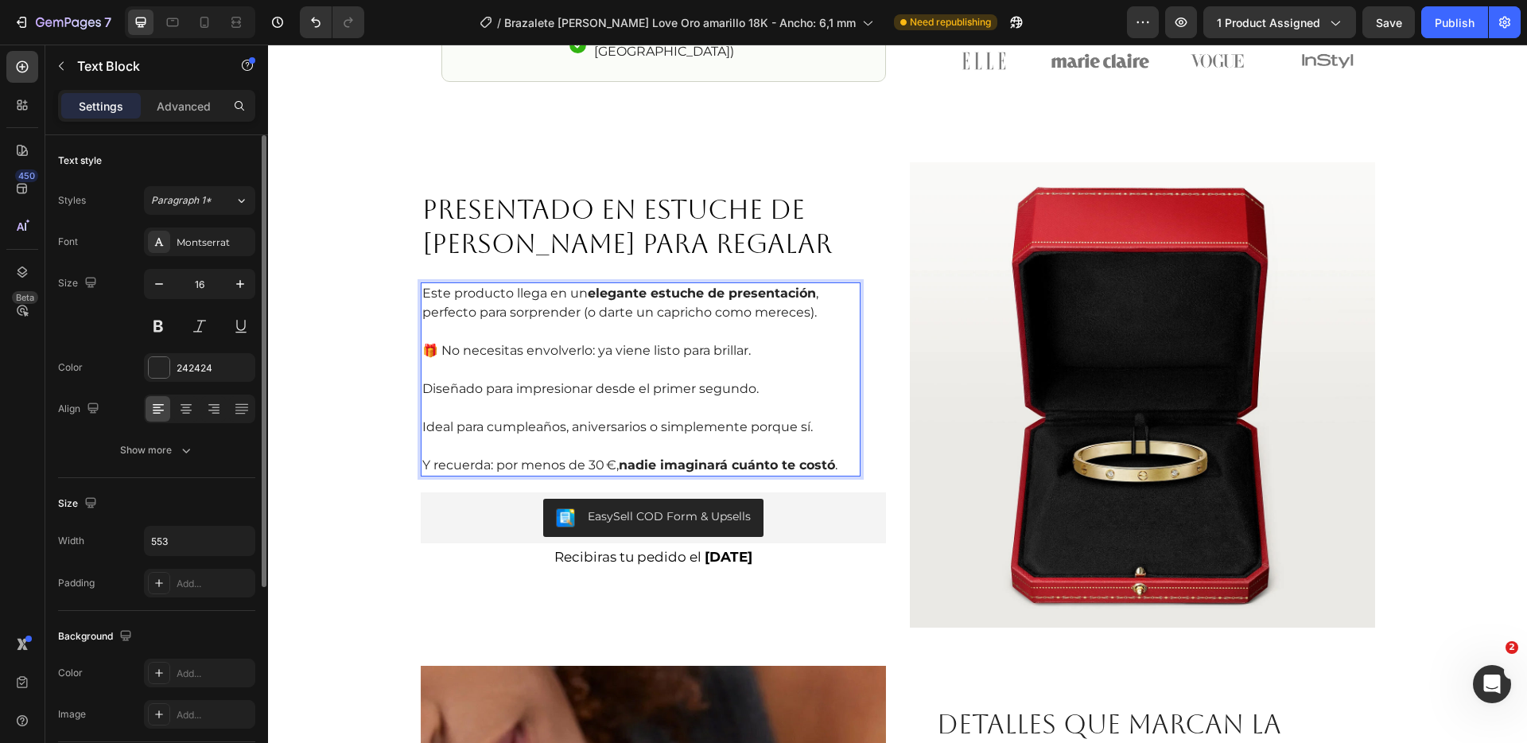
click at [691, 364] on p "Rich Text Editor. Editing area: main" at bounding box center [640, 369] width 437 height 19
click at [681, 387] on p "Diseñado para impresionar desde el primer segundo." at bounding box center [640, 388] width 437 height 19
click at [695, 436] on p "Ideal para cumpleaños, aniversarios o simplemente porque sí." at bounding box center [640, 418] width 437 height 38
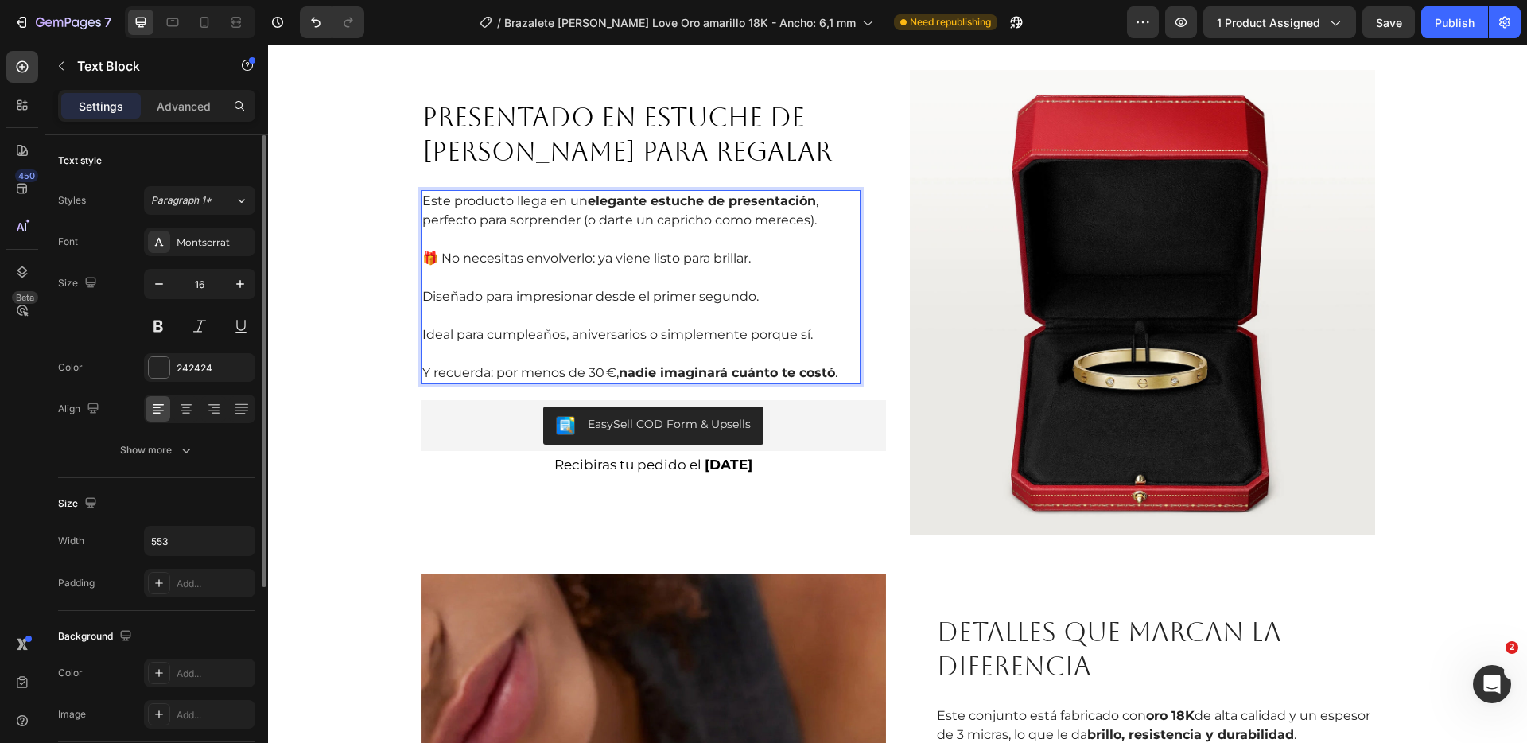
scroll to position [1483, 0]
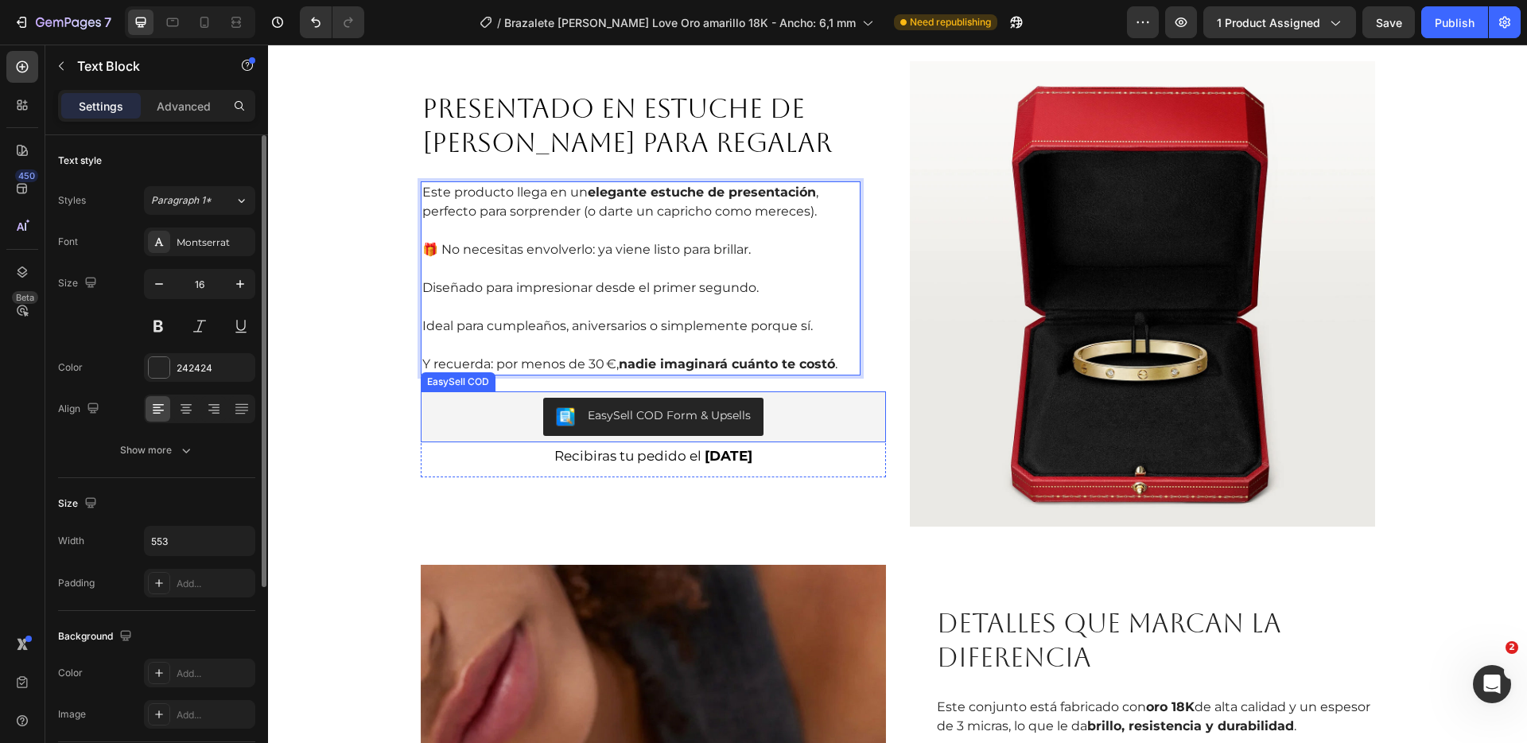
click at [823, 414] on div "EasySell COD Form & Upsells" at bounding box center [653, 417] width 453 height 38
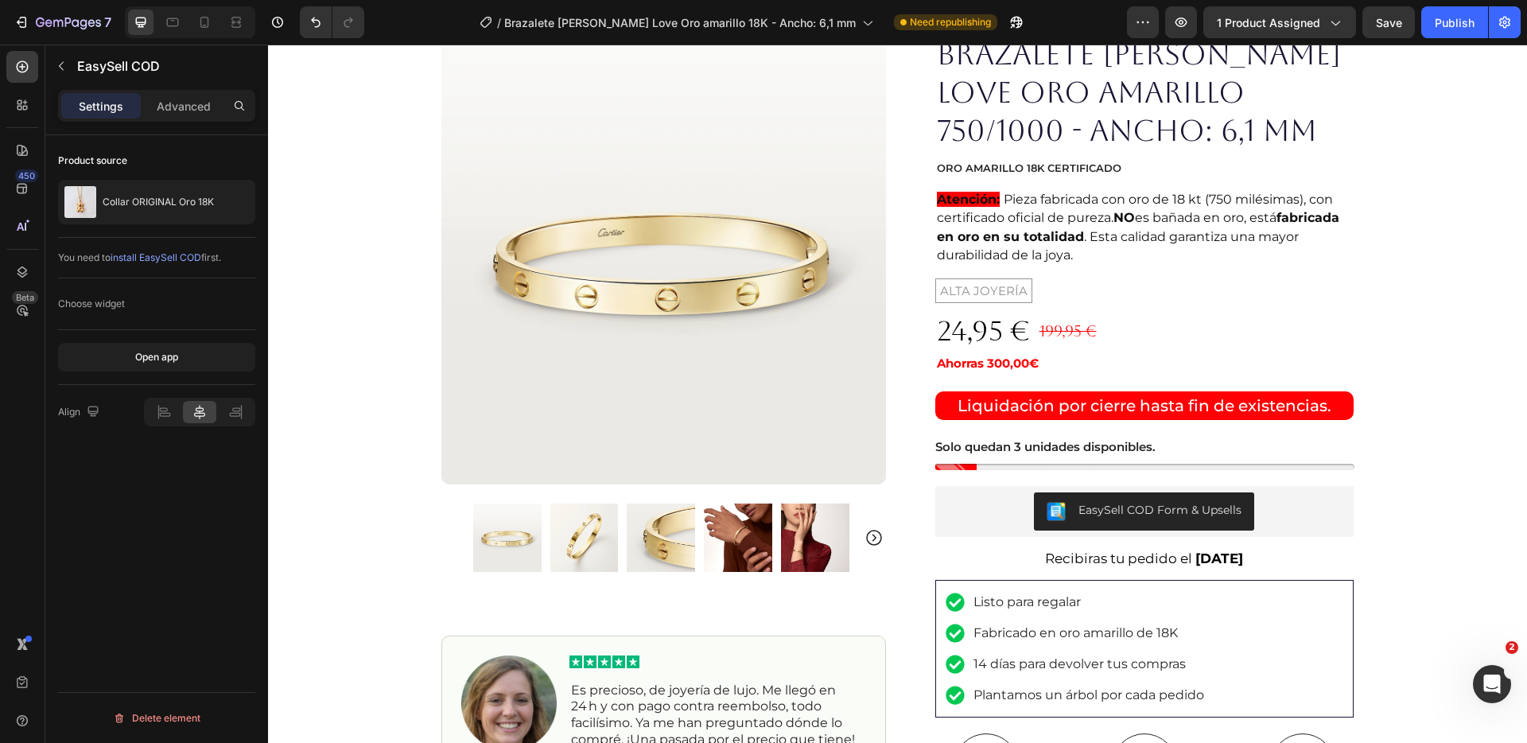
scroll to position [0, 0]
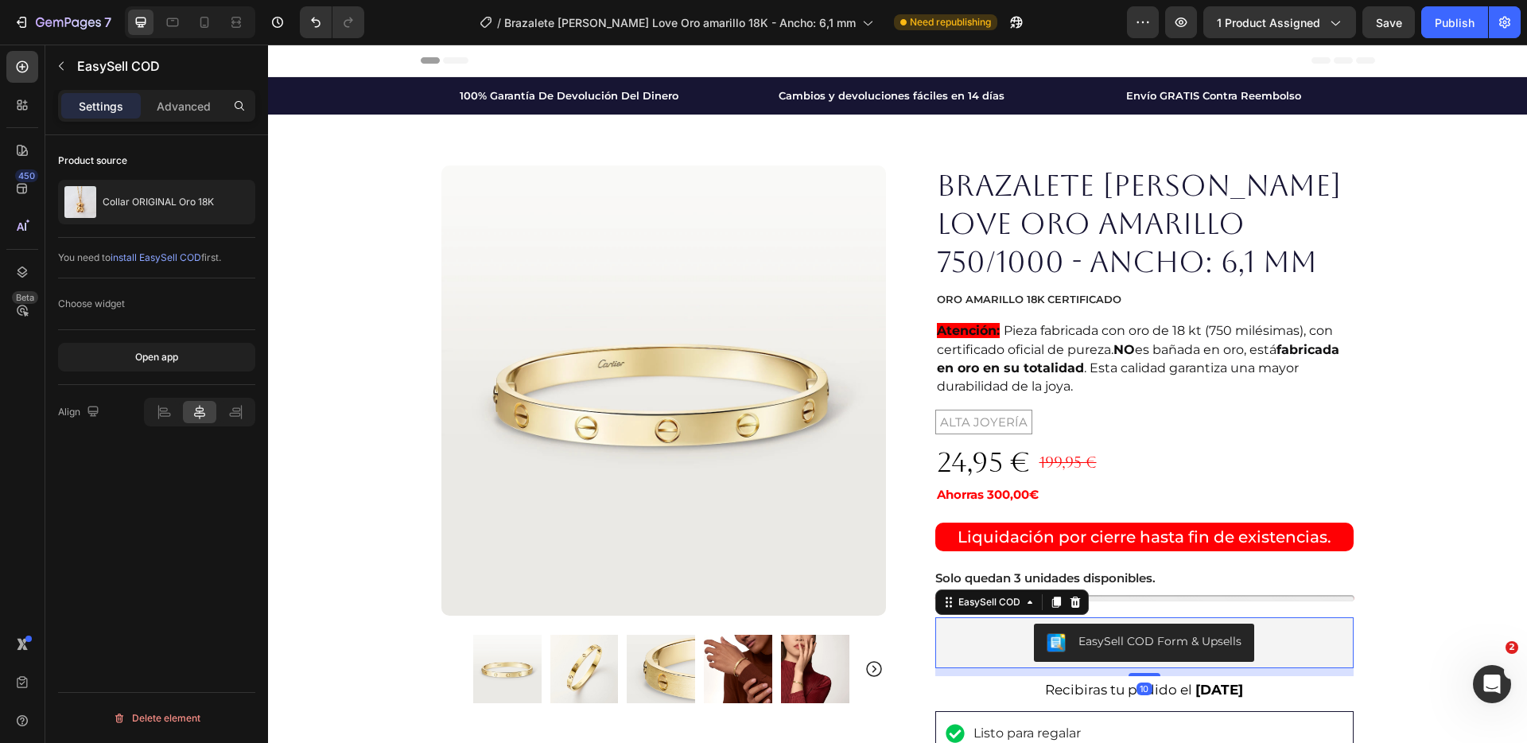
click at [1274, 644] on div "EasySell COD Form & Upsells" at bounding box center [1145, 643] width 407 height 38
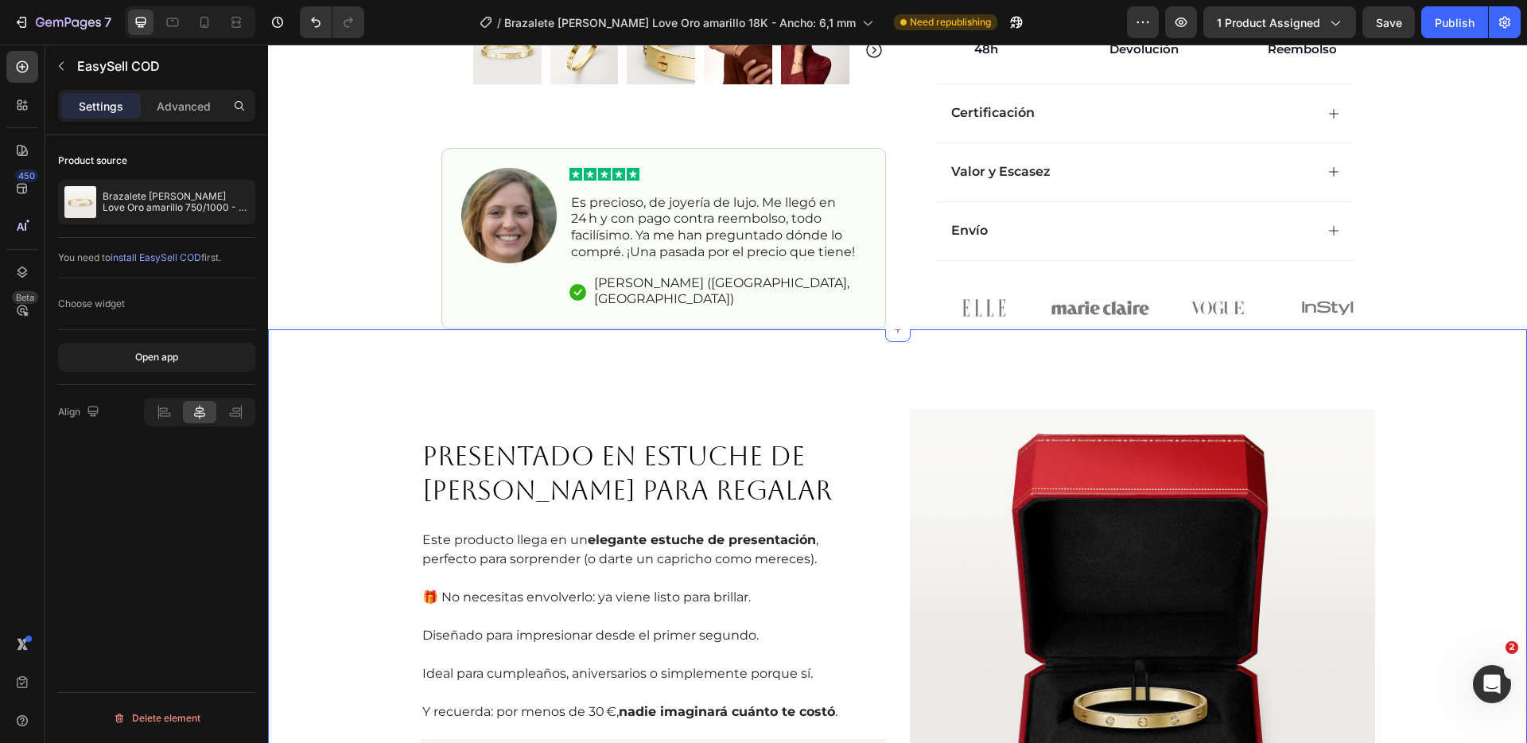
scroll to position [1246, 0]
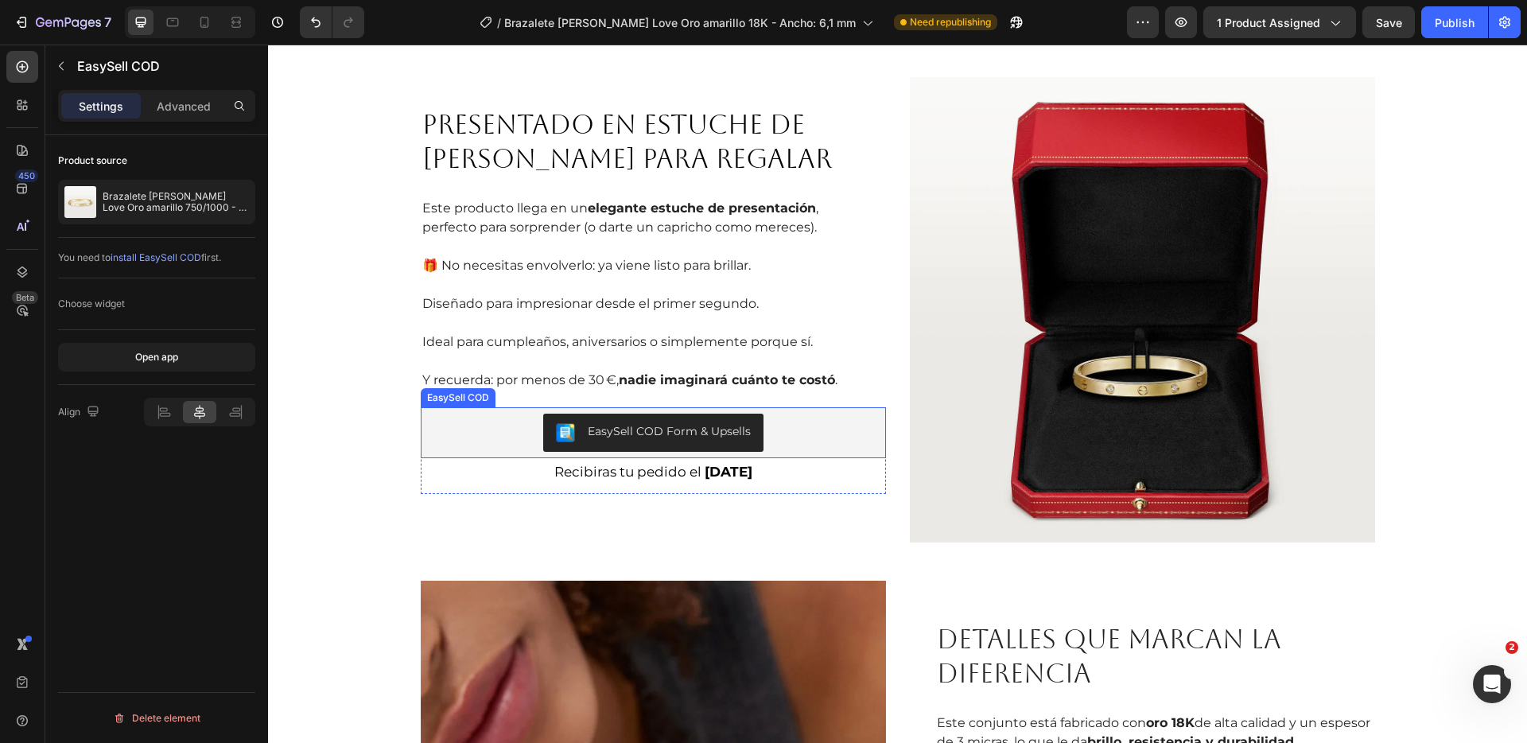
click at [811, 440] on div "EasySell COD Form & Upsells" at bounding box center [653, 433] width 453 height 38
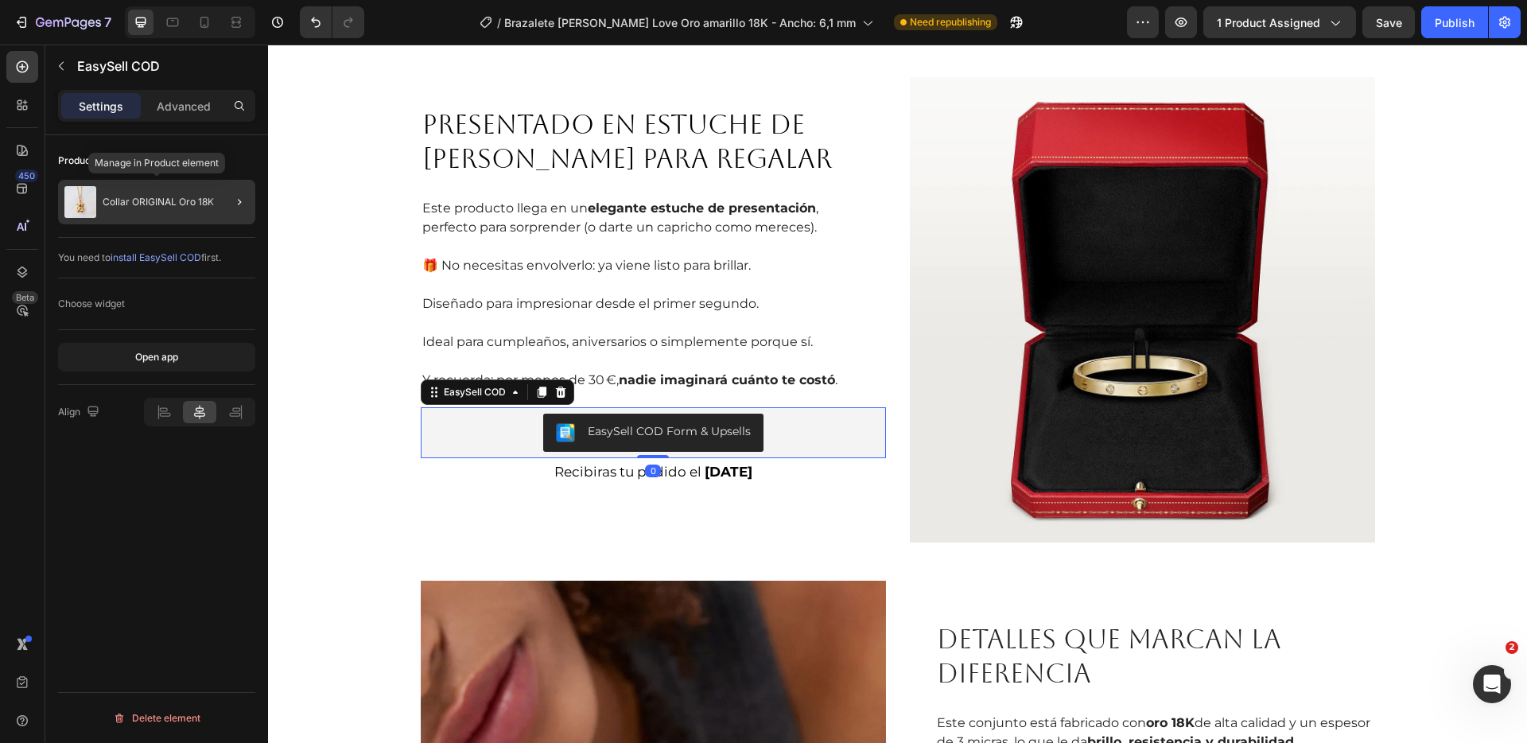
click at [175, 204] on p "Collar ORIGINAL Oro 18K" at bounding box center [158, 201] width 111 height 11
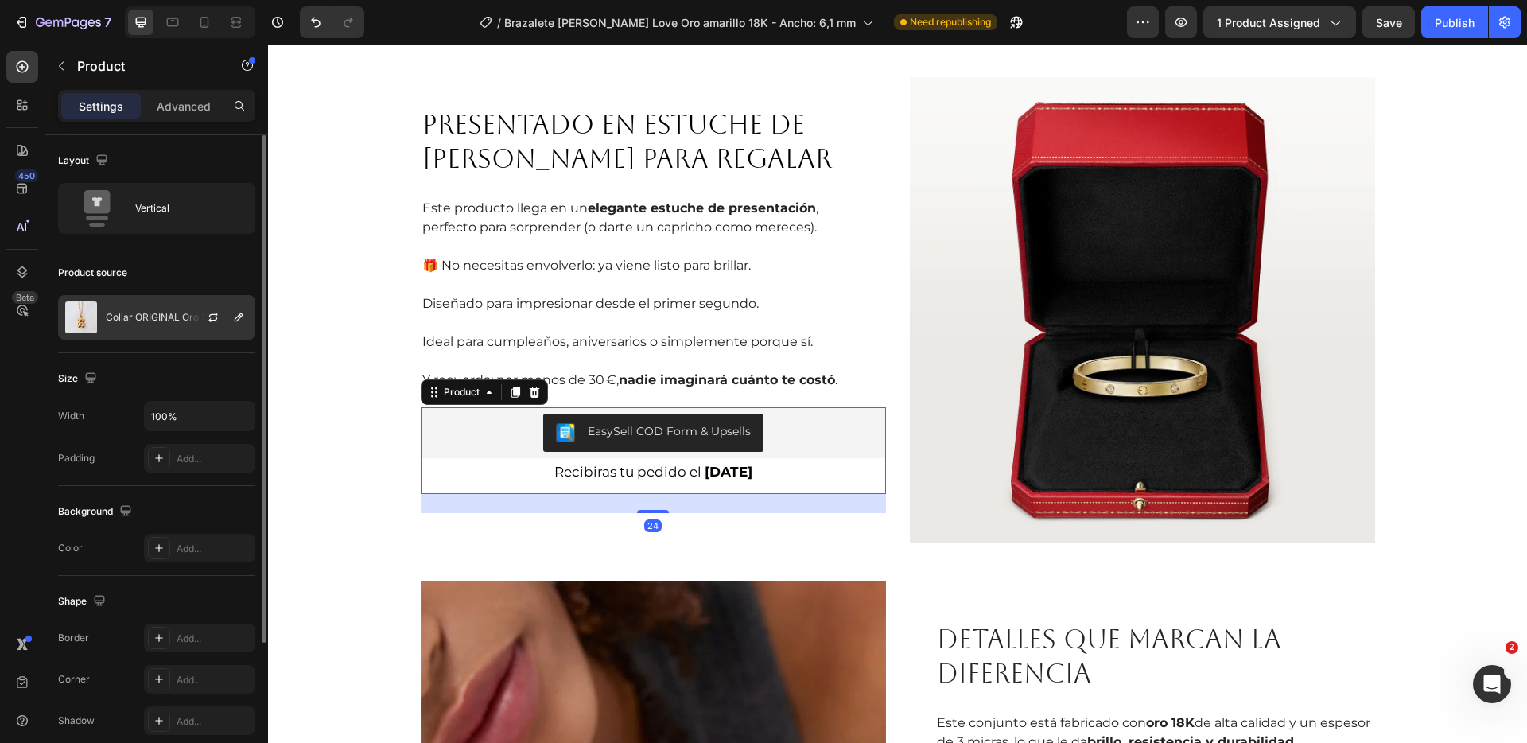
click at [177, 315] on p "Collar ORIGINAL Oro 18K" at bounding box center [161, 317] width 111 height 11
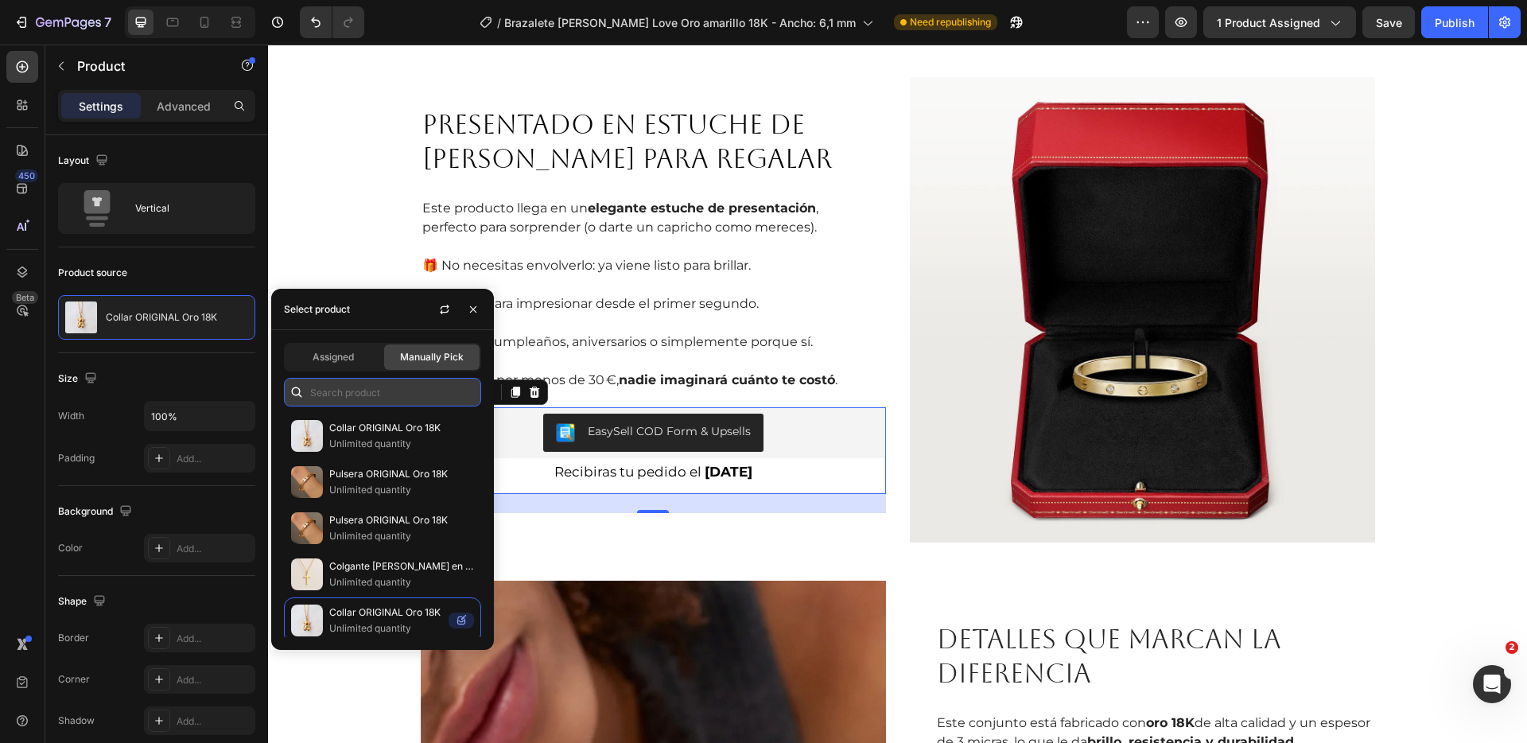
click at [380, 394] on input "text" at bounding box center [382, 392] width 197 height 29
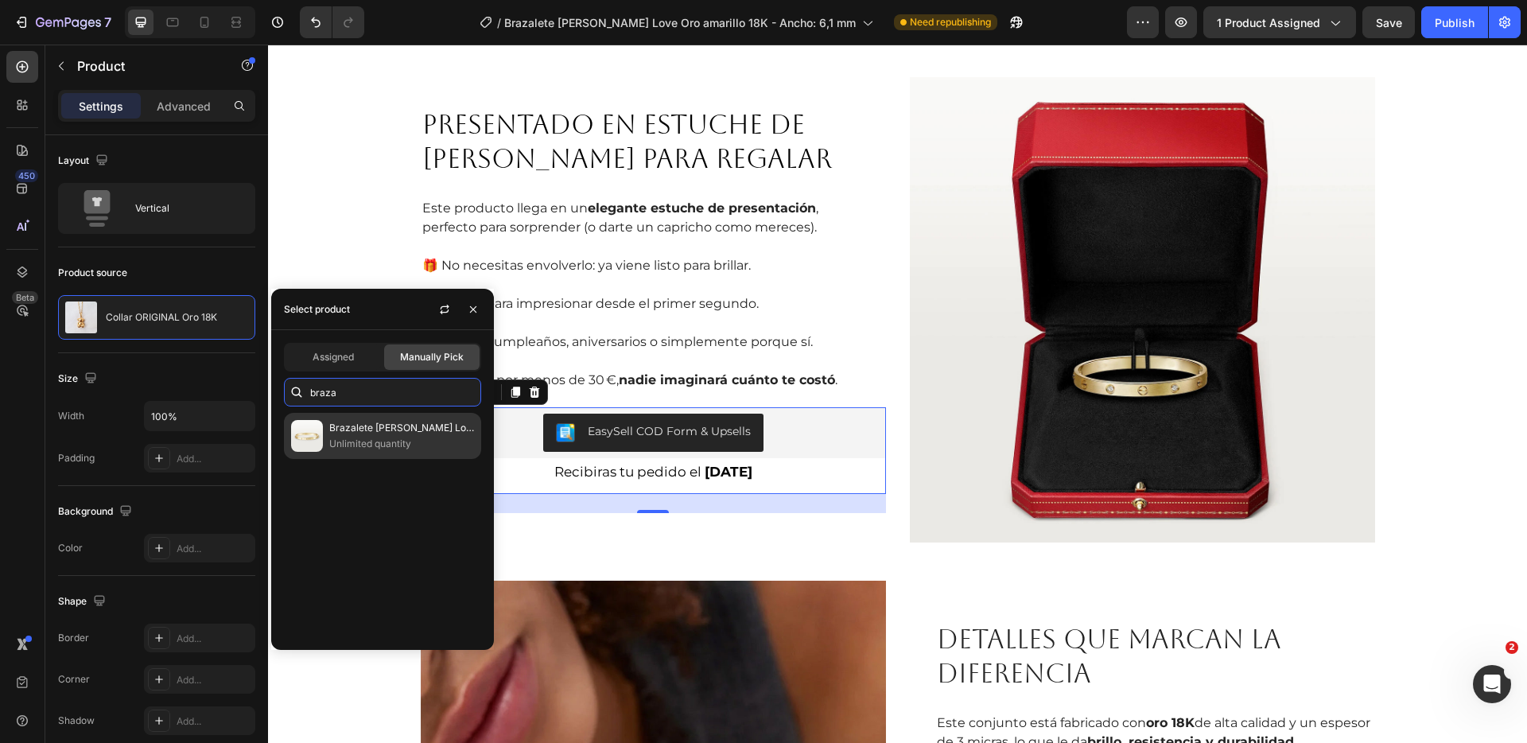
type input "braza"
click at [386, 436] on p "Unlimited quantity" at bounding box center [401, 444] width 145 height 16
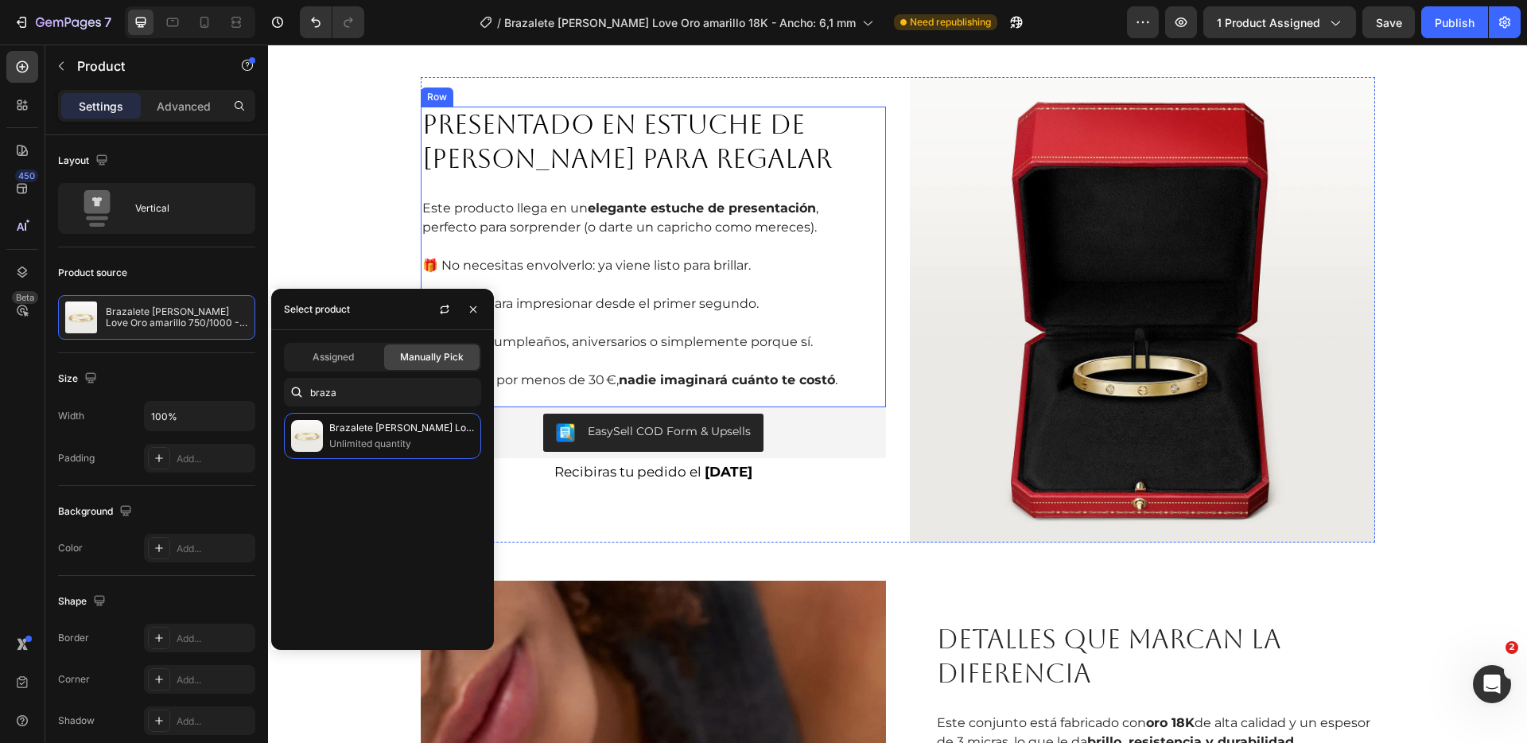
click at [809, 371] on p "Y recuerda: por menos de 30 €, nadie imaginará cuánto te costó ." at bounding box center [640, 380] width 437 height 19
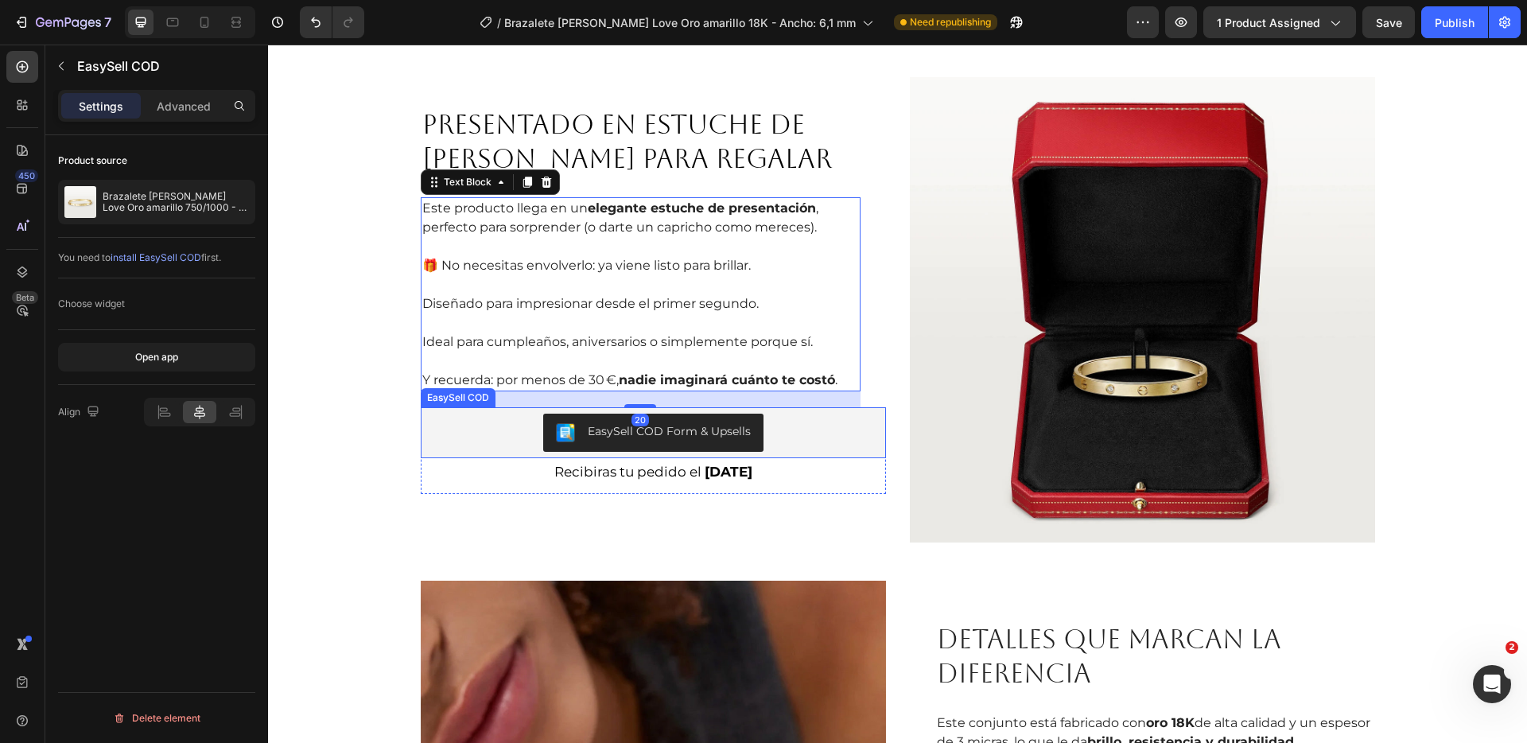
click at [796, 426] on div "EasySell COD Form & Upsells" at bounding box center [653, 433] width 453 height 38
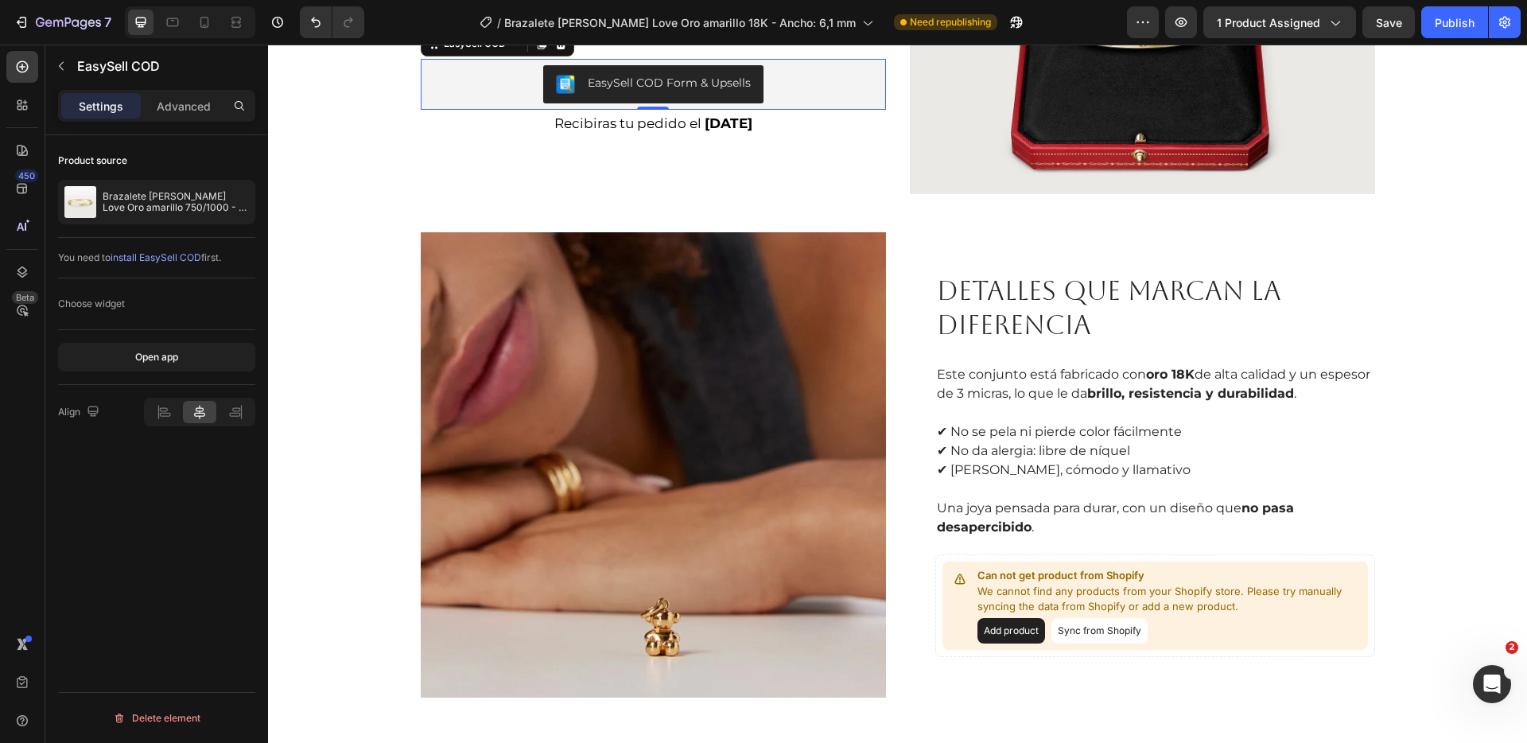
scroll to position [1595, 0]
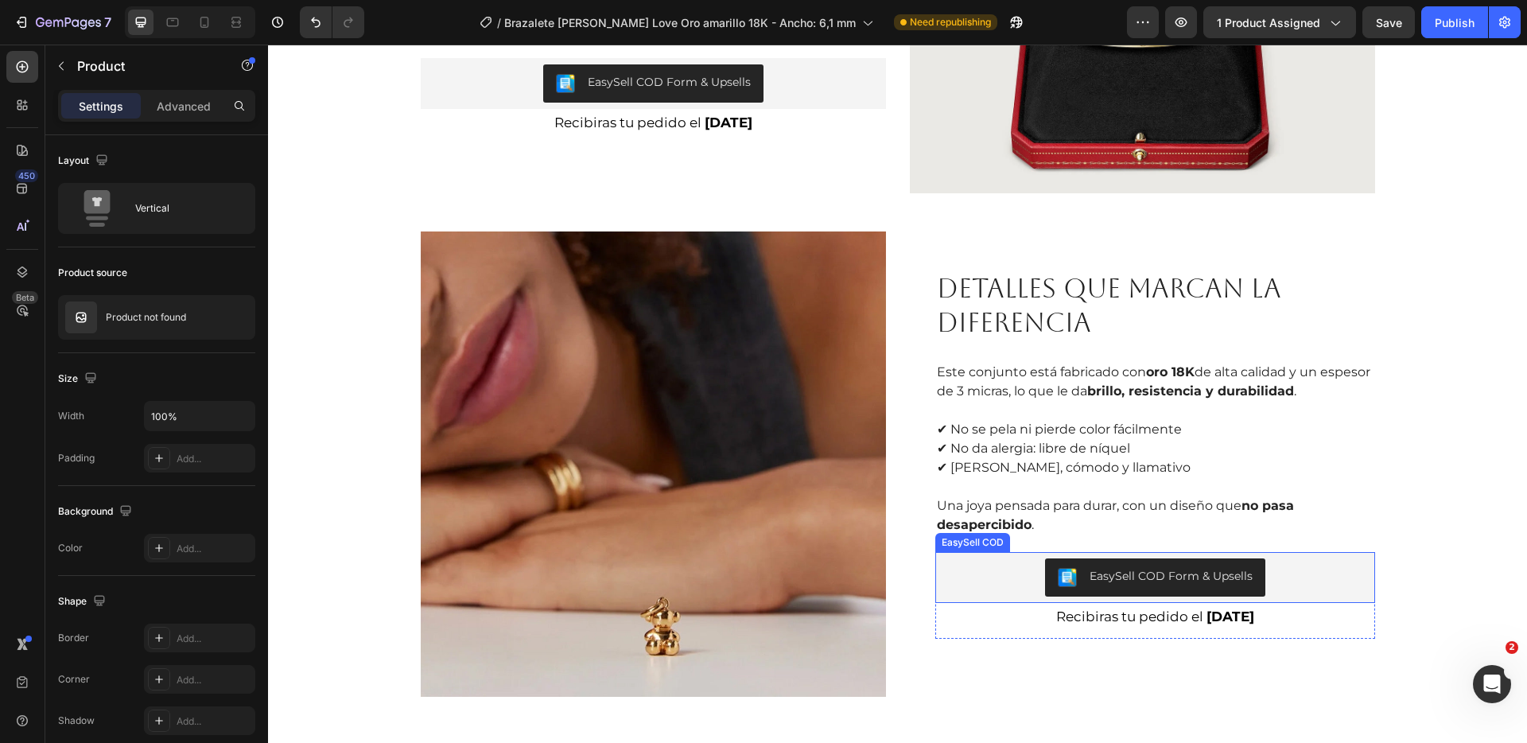
click at [1062, 571] on img "EasySell COD Form & Upsells" at bounding box center [1067, 577] width 19 height 19
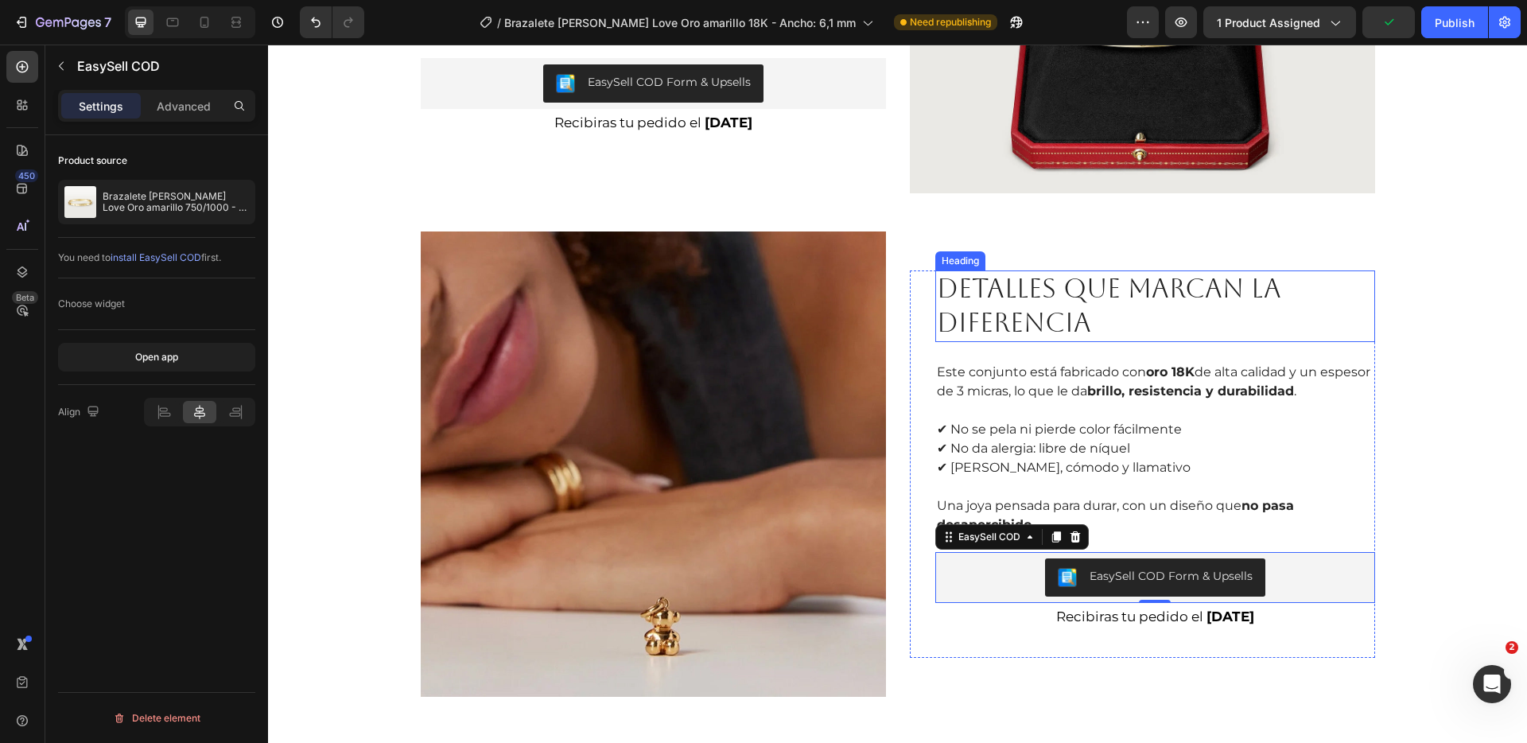
click at [1170, 328] on h2 "DETALLES QUE MARCAN LA DIFERENCIA" at bounding box center [1156, 306] width 440 height 72
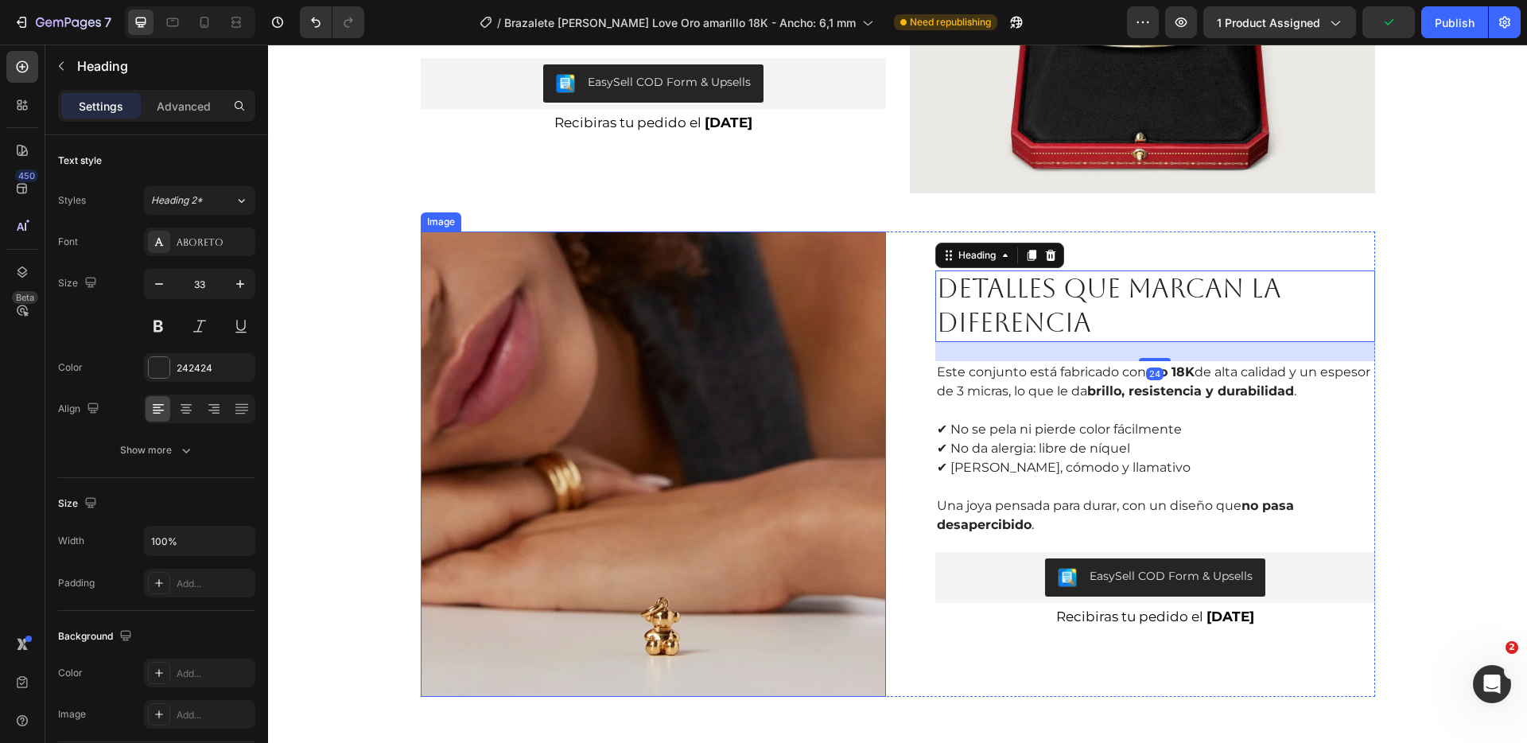
click at [682, 428] on img at bounding box center [653, 463] width 465 height 465
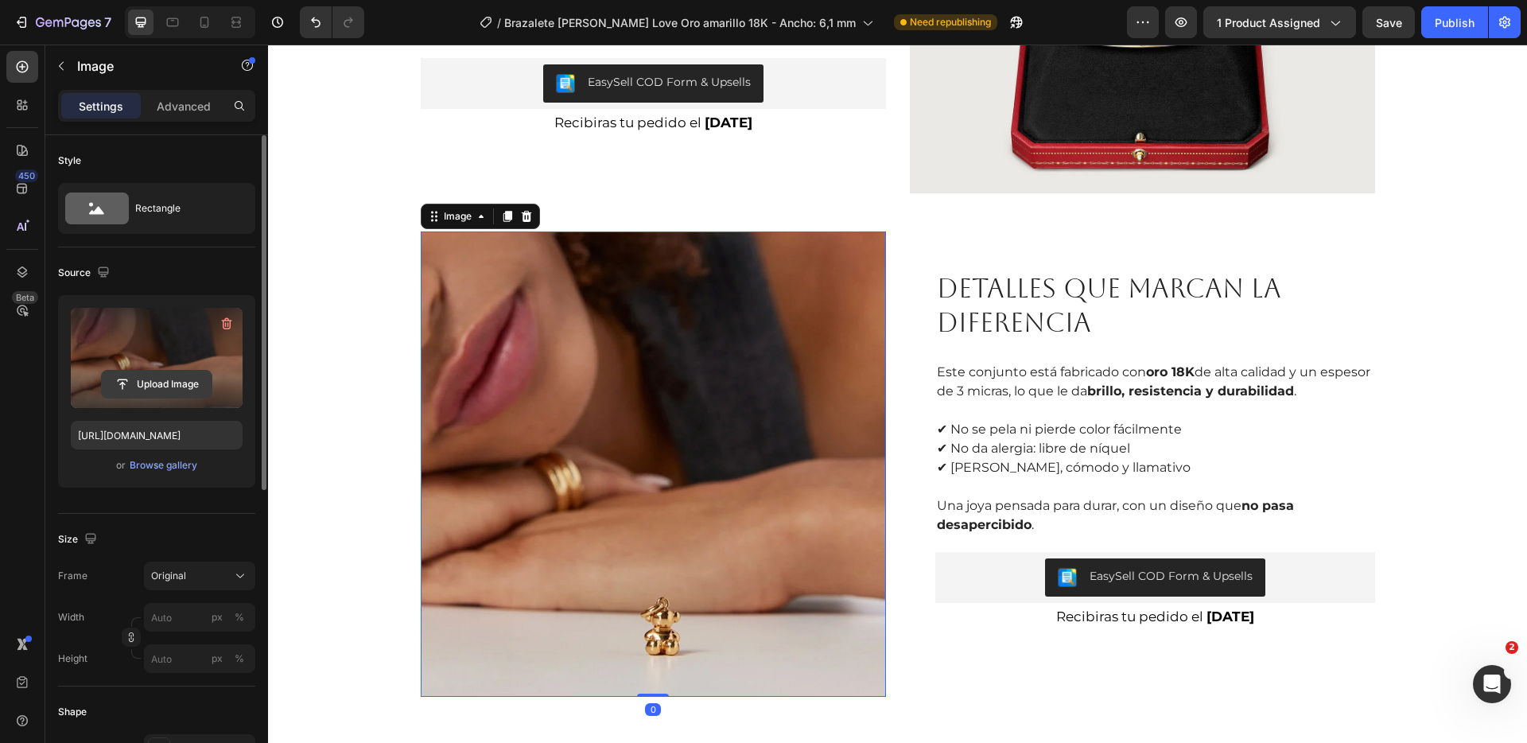
click at [165, 387] on input "file" at bounding box center [157, 384] width 110 height 27
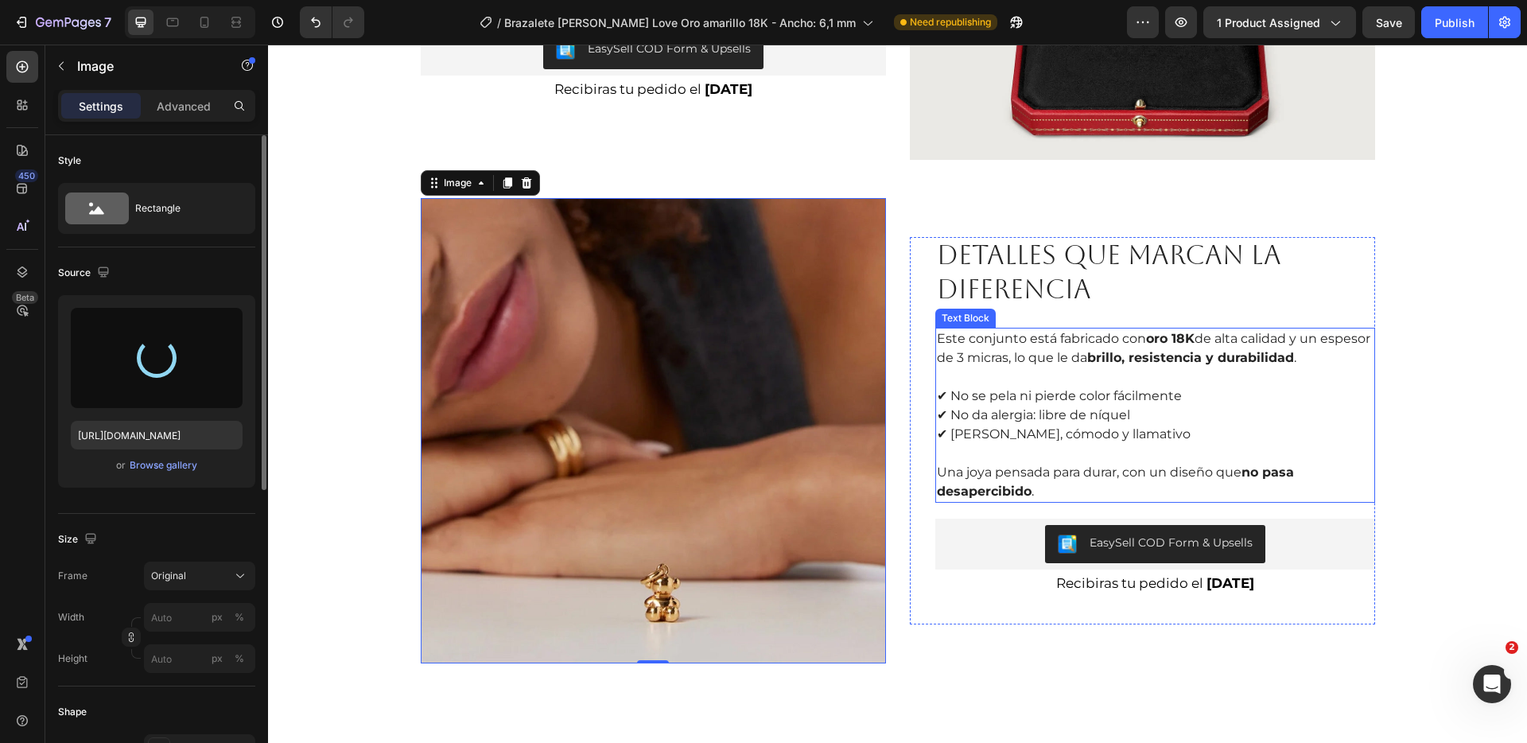
scroll to position [1630, 0]
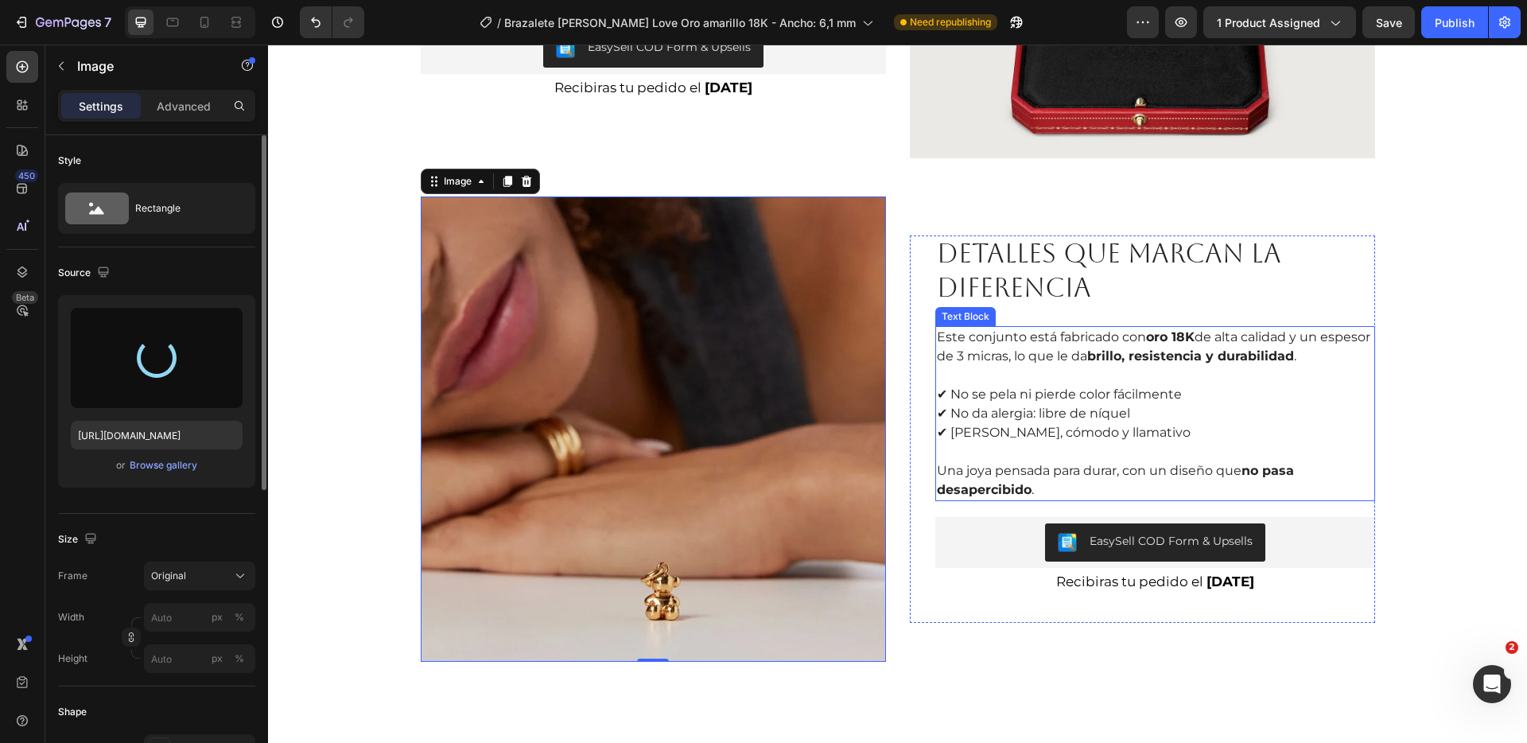
type input "[URL][DOMAIN_NAME]"
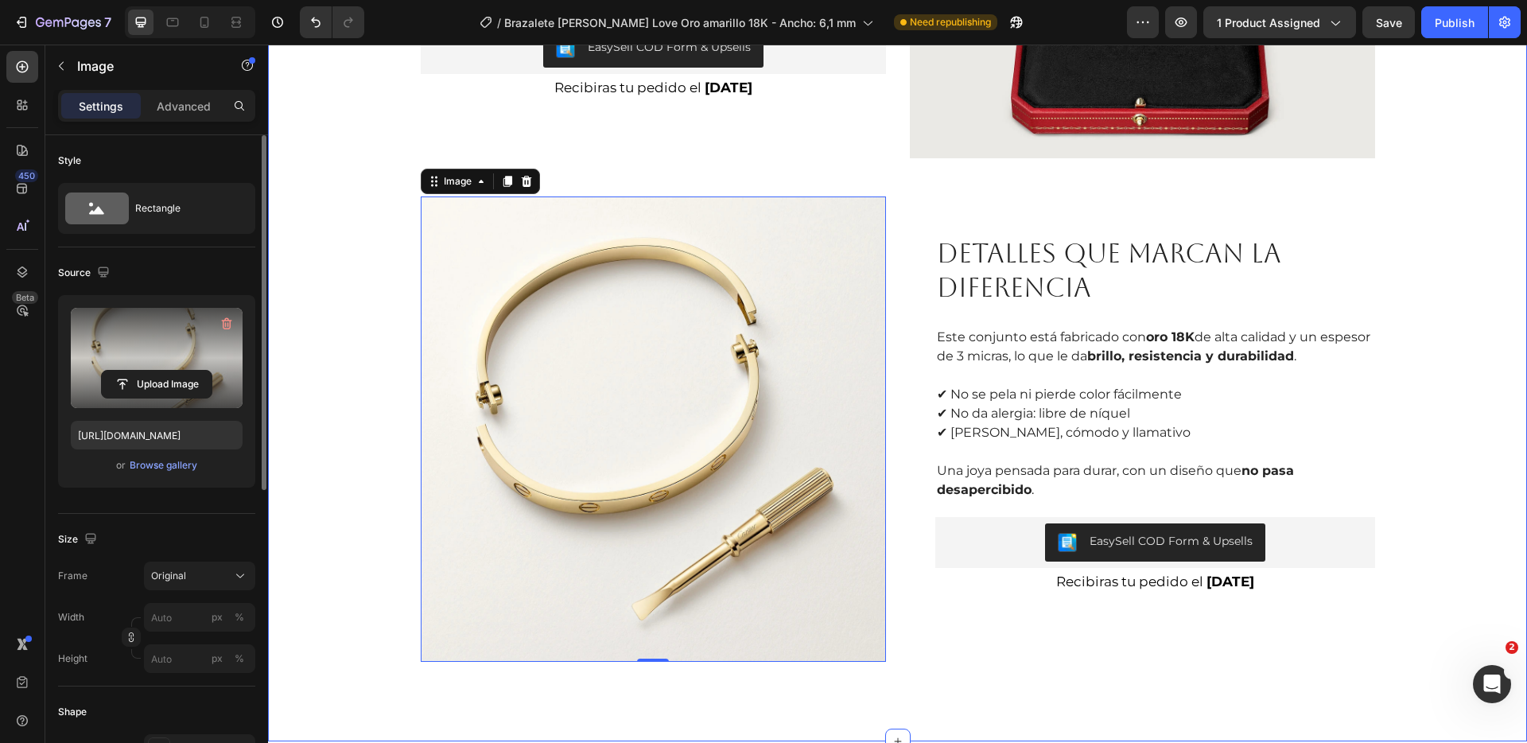
click at [1423, 453] on div "PRESENTADO EN ESTUCHE DE LUJO LISTO PARA REGALAR Heading Este producto llega en…" at bounding box center [897, 177] width 1227 height 969
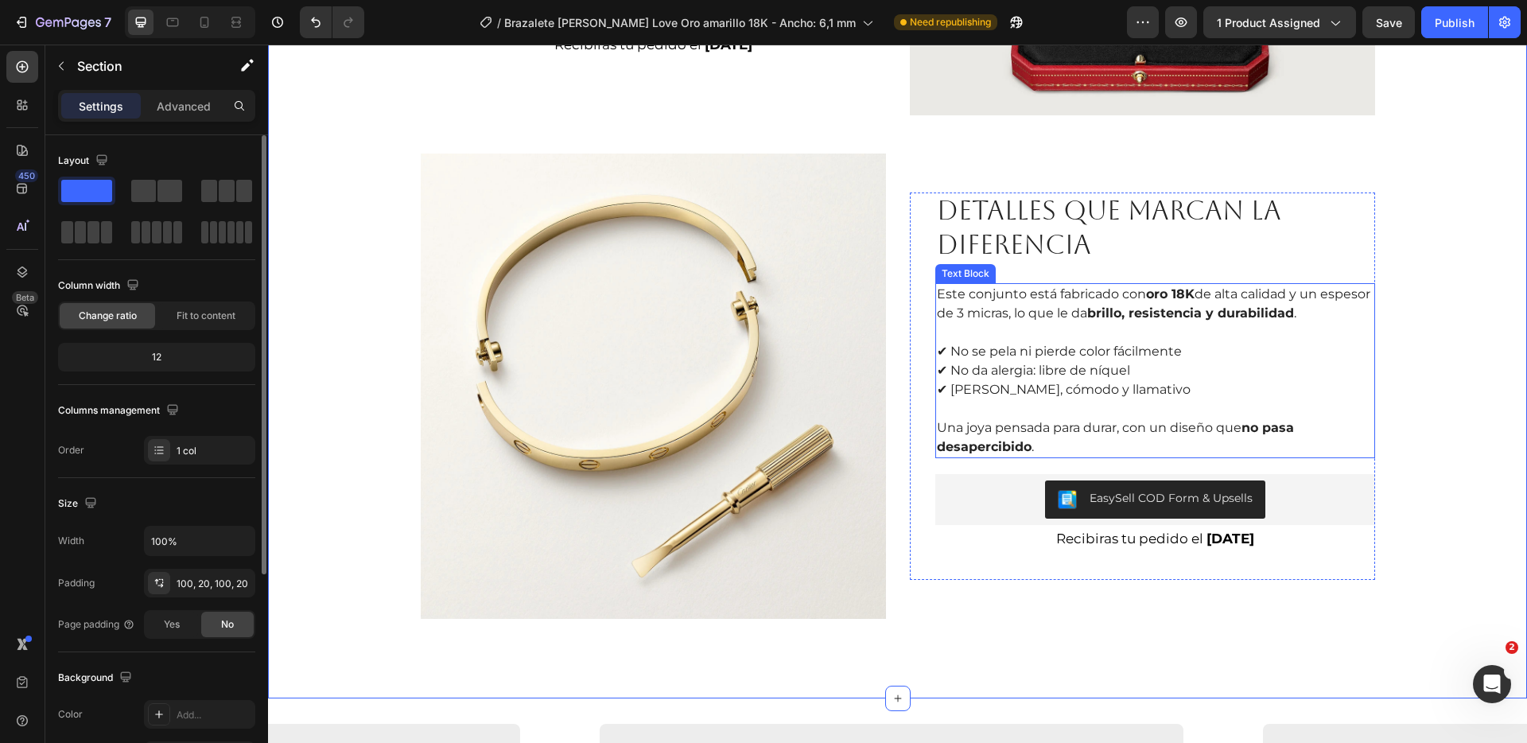
scroll to position [1737, 0]
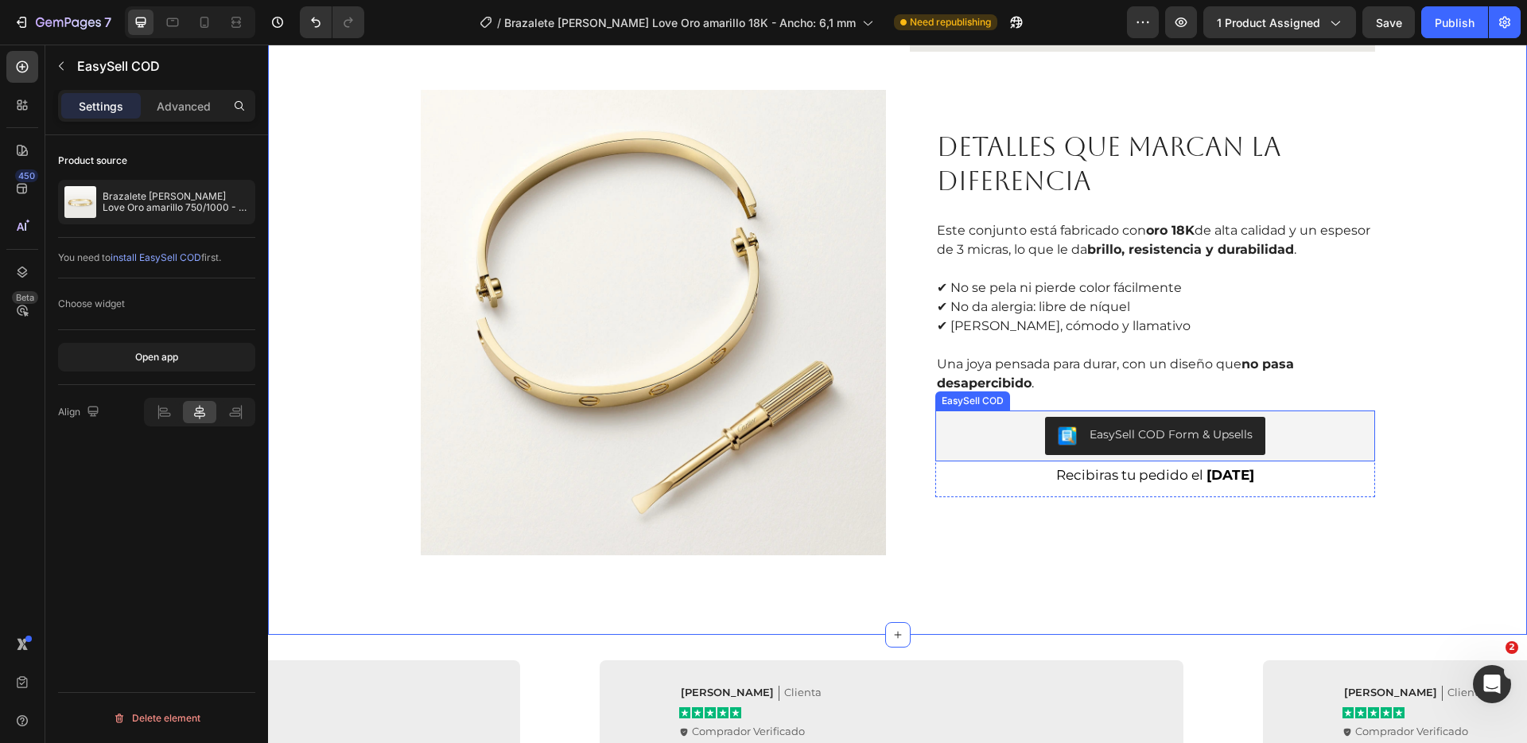
click at [1320, 446] on div "EasySell COD Form & Upsells" at bounding box center [1155, 436] width 427 height 38
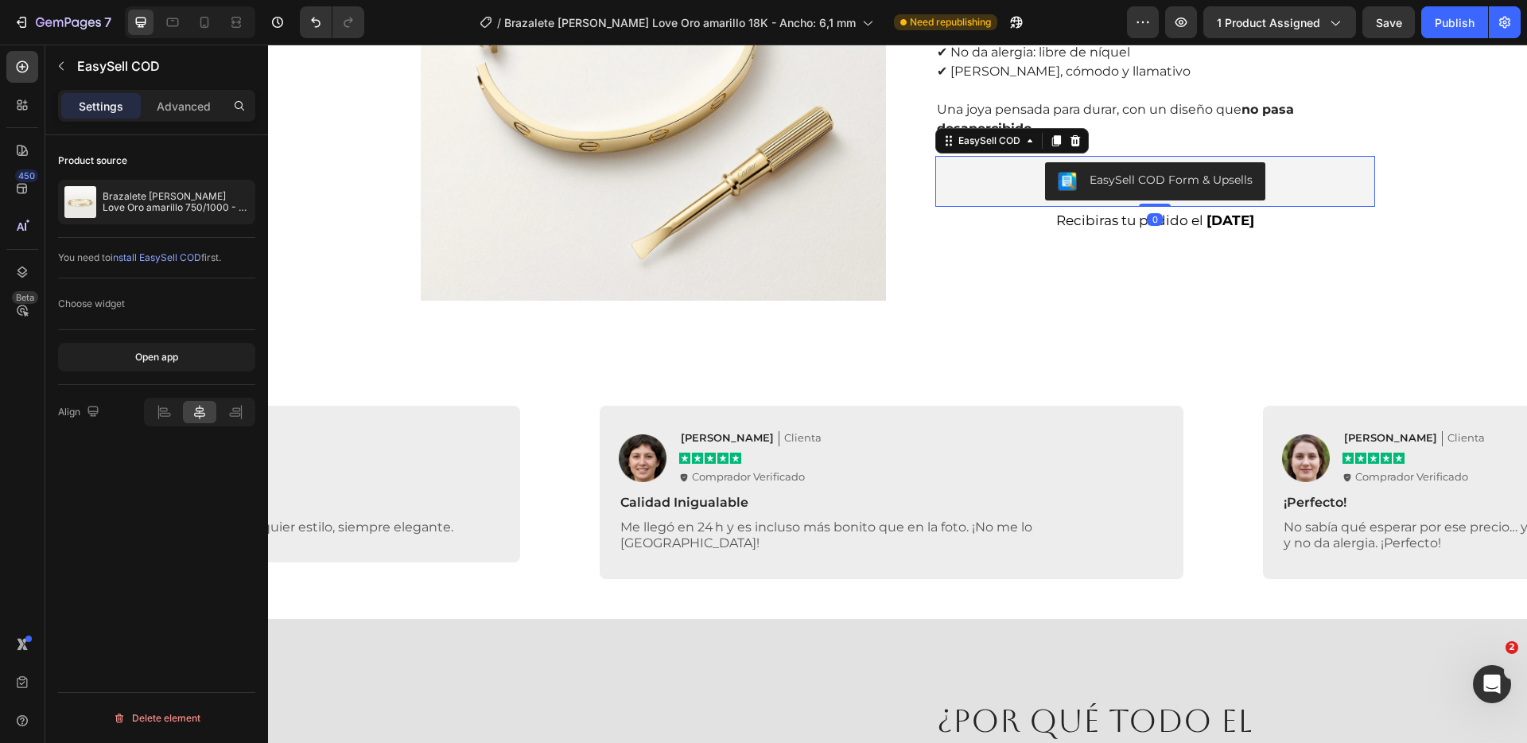
scroll to position [2038, 0]
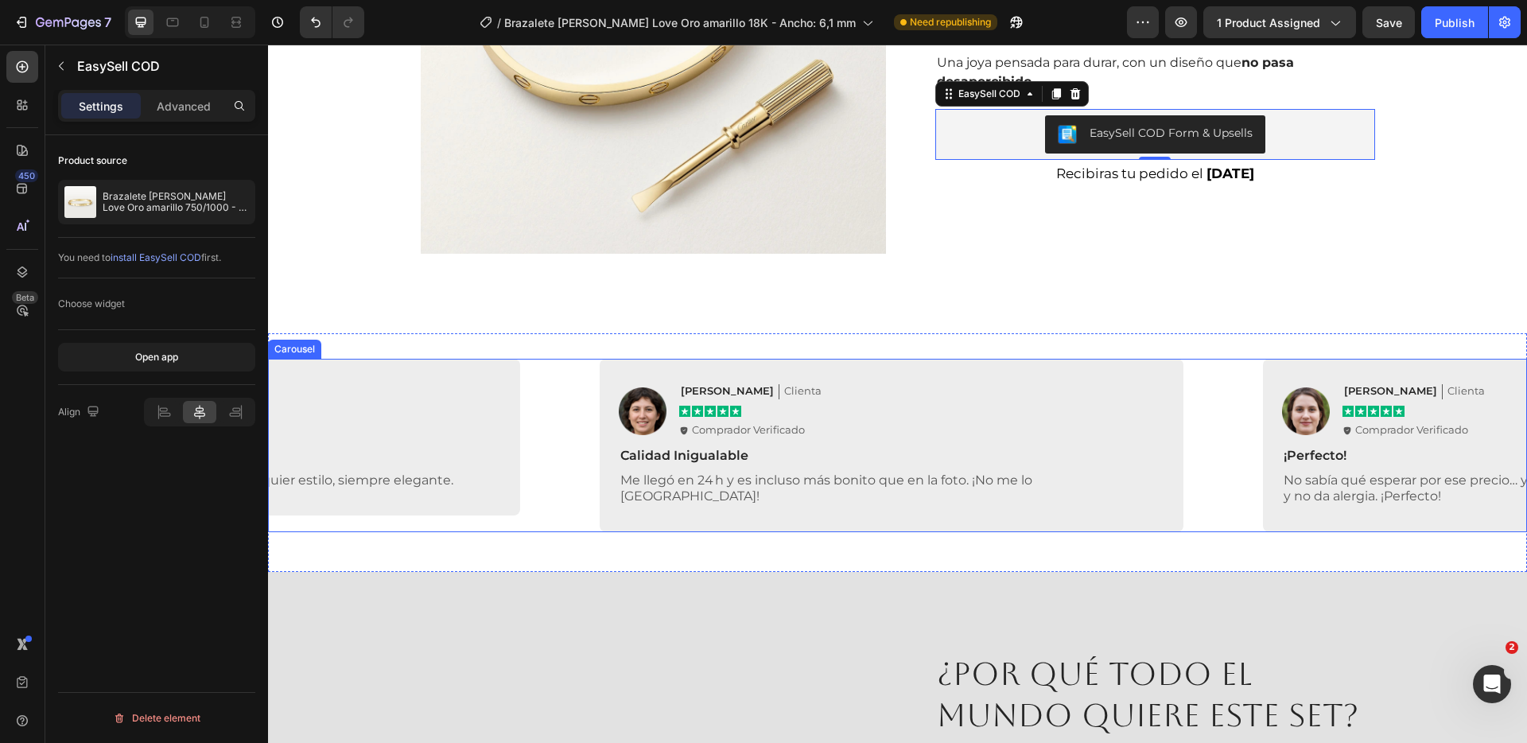
click at [1231, 457] on div "Image [PERSON_NAME] Text Block Clienta Text Block Row Icon Icon Icon Icon Icon …" at bounding box center [897, 445] width 1259 height 173
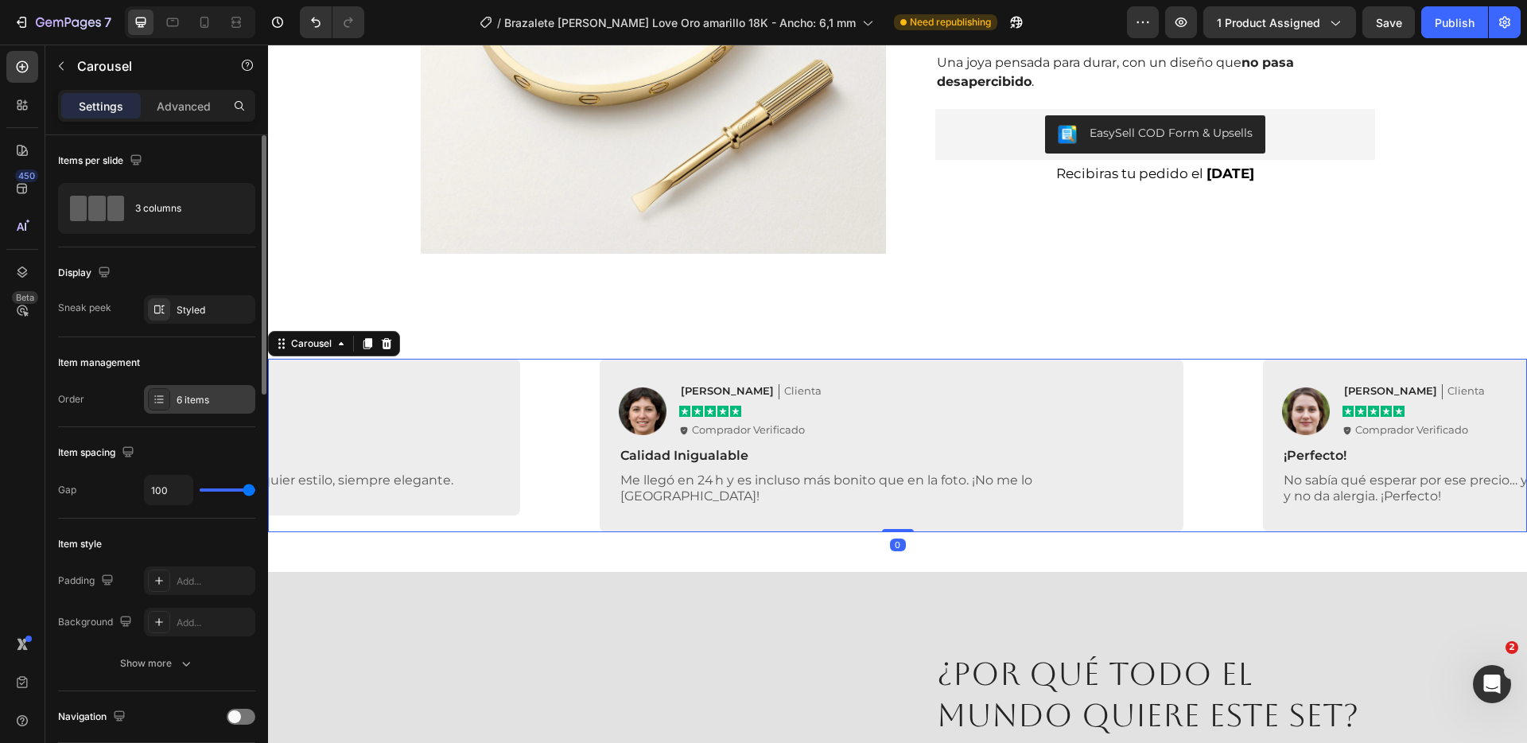
click at [202, 410] on div "6 items" at bounding box center [199, 399] width 111 height 29
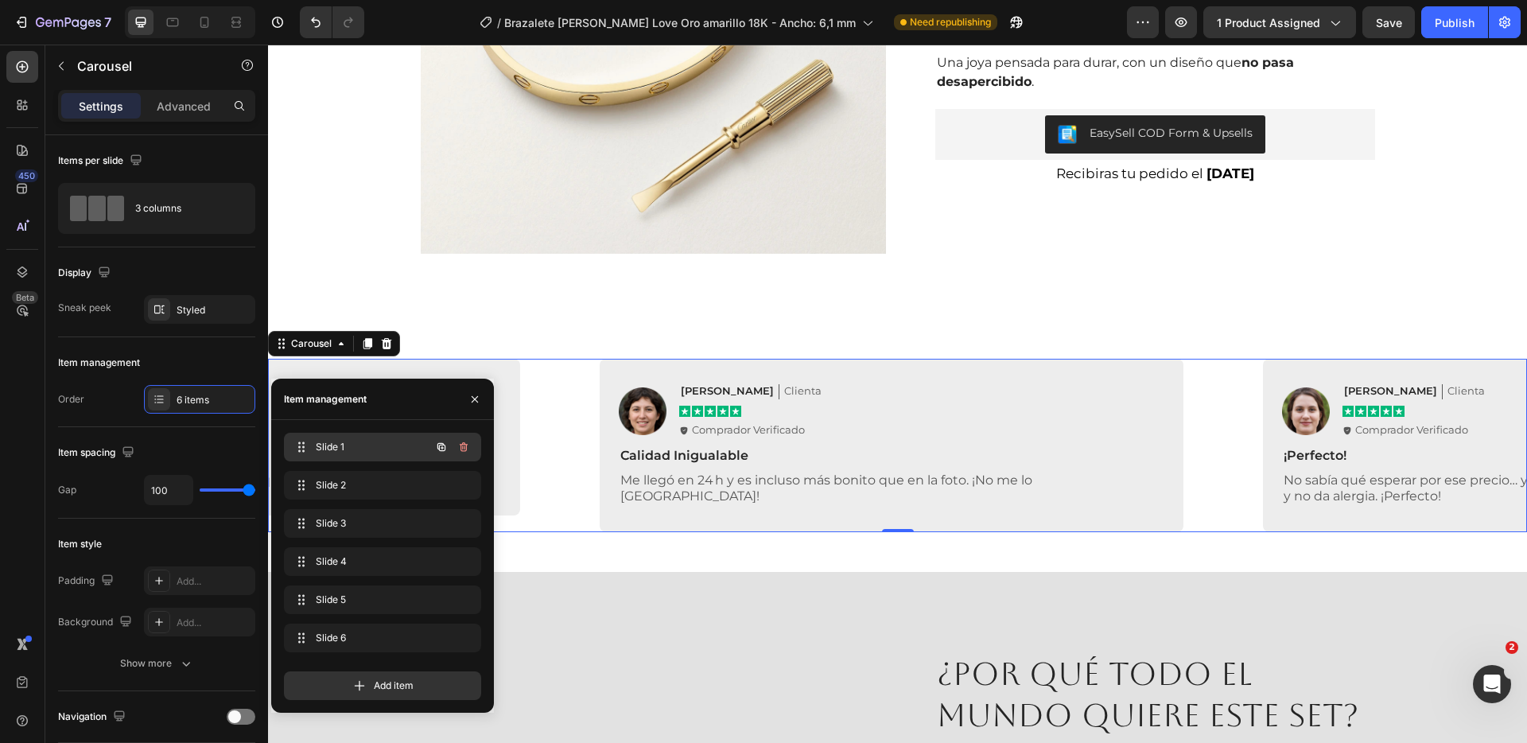
click at [330, 452] on span "Slide 1" at bounding box center [361, 447] width 90 height 14
click at [367, 478] on span "Slide 2" at bounding box center [361, 485] width 90 height 14
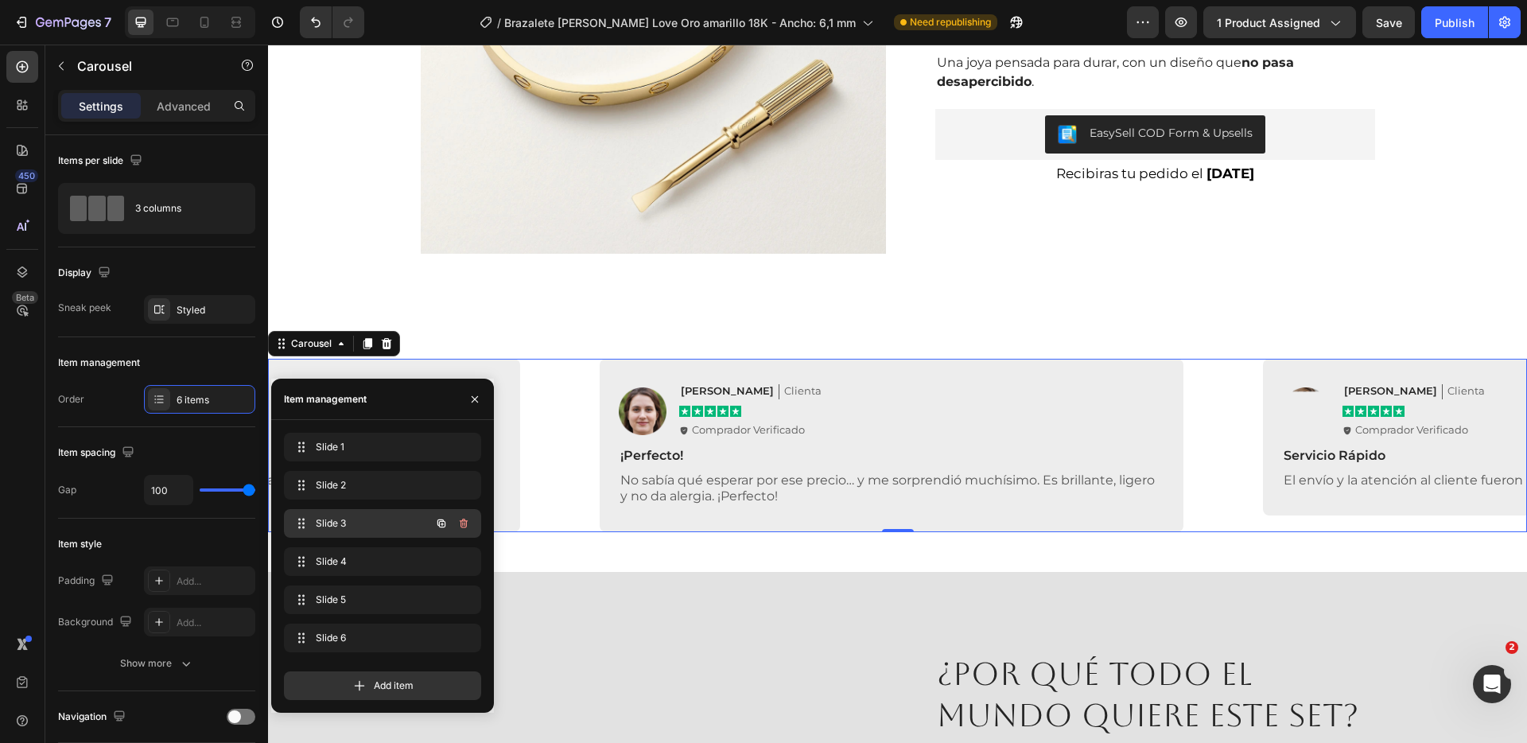
click at [350, 523] on span "Slide 3" at bounding box center [361, 523] width 90 height 14
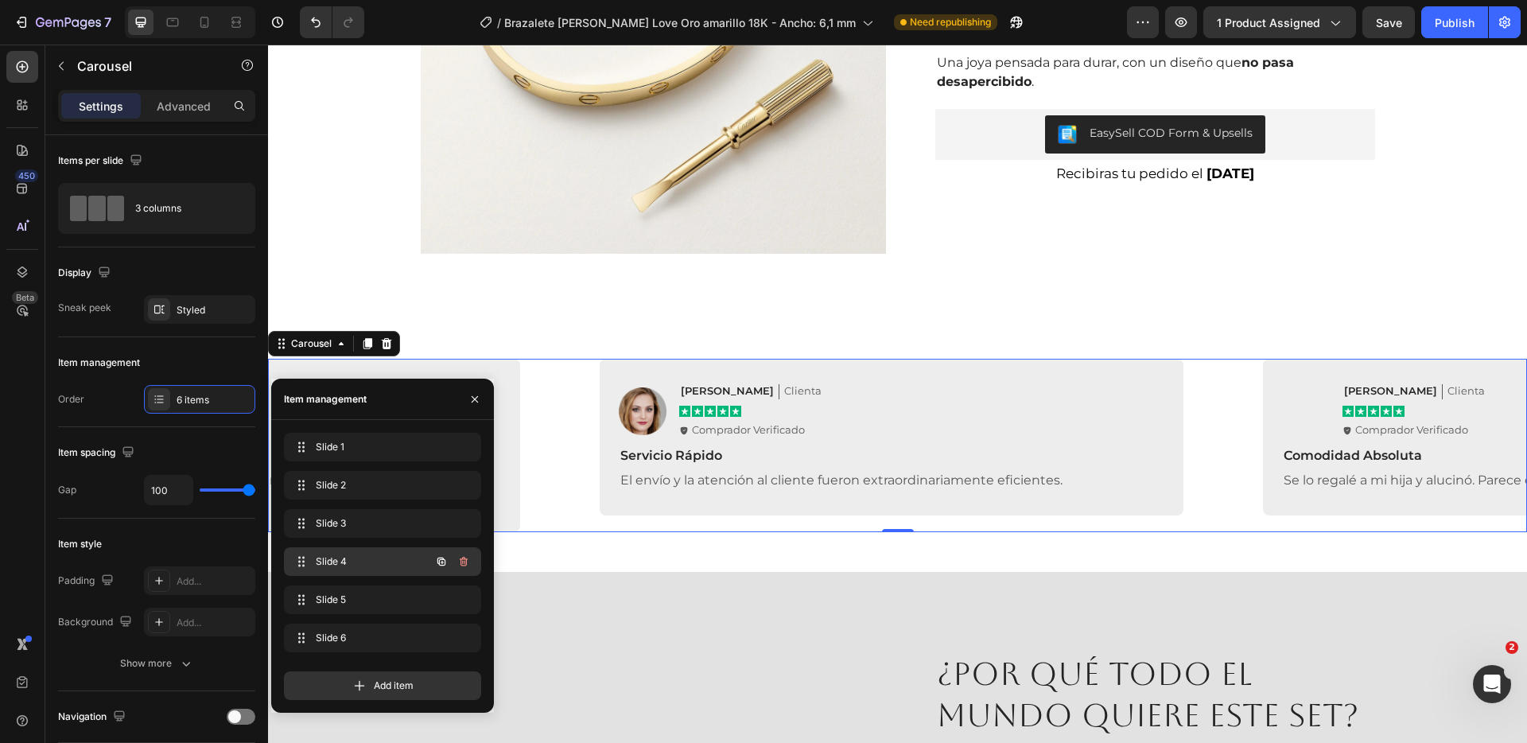
click at [351, 558] on span "Slide 4" at bounding box center [361, 561] width 90 height 14
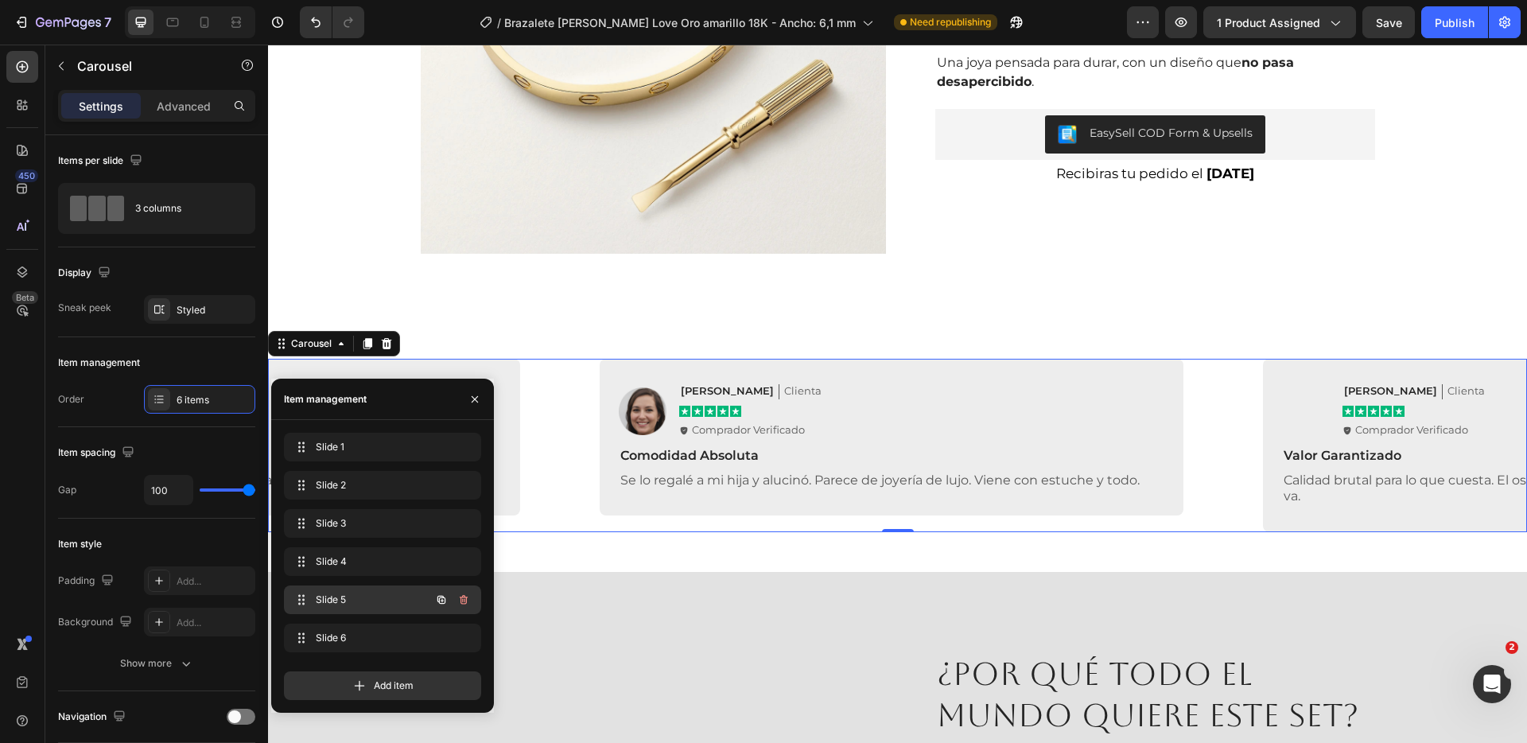
click at [357, 596] on span "Slide 5" at bounding box center [361, 600] width 90 height 14
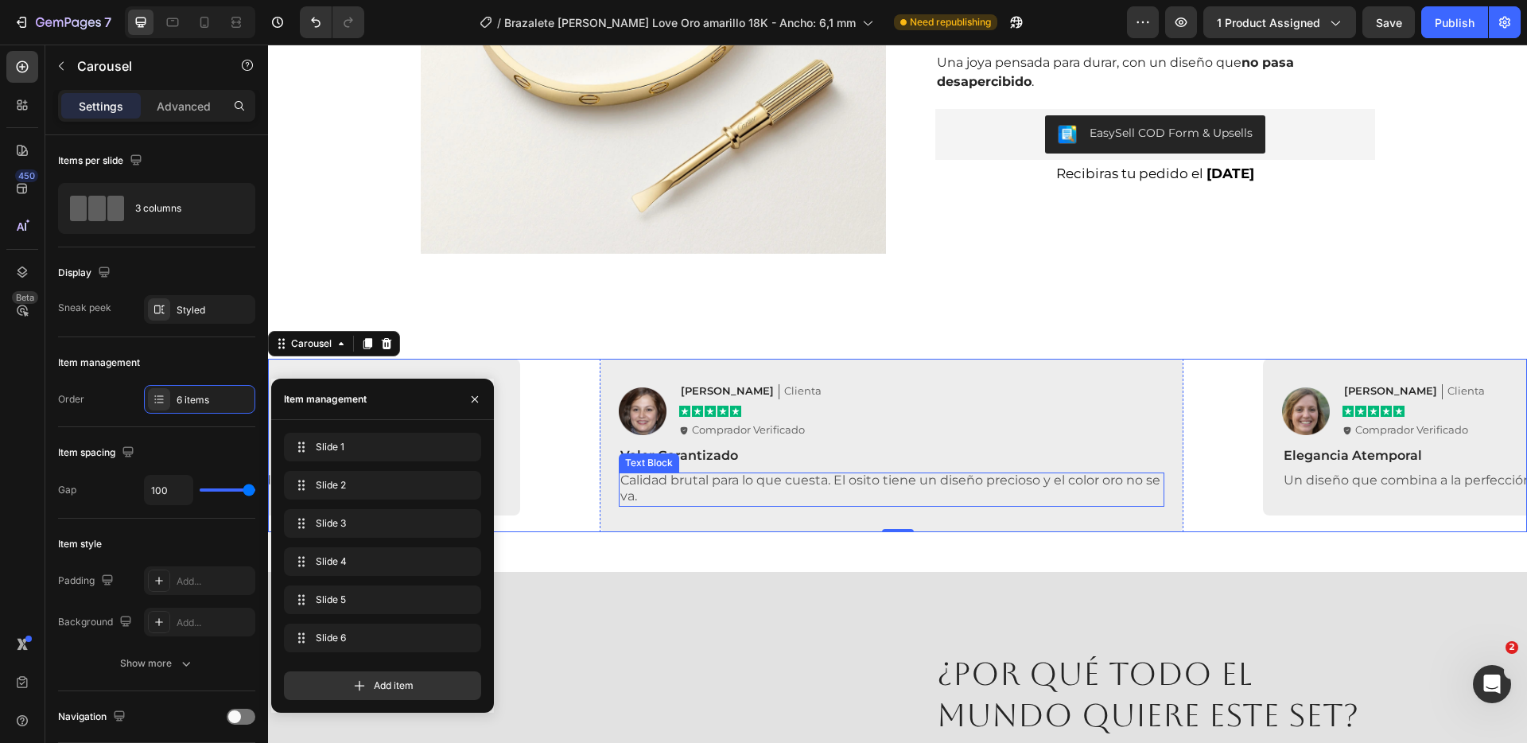
click at [866, 484] on p "Calidad brutal para lo que cuesta. El osito tiene un diseño precioso y el color…" at bounding box center [892, 489] width 543 height 33
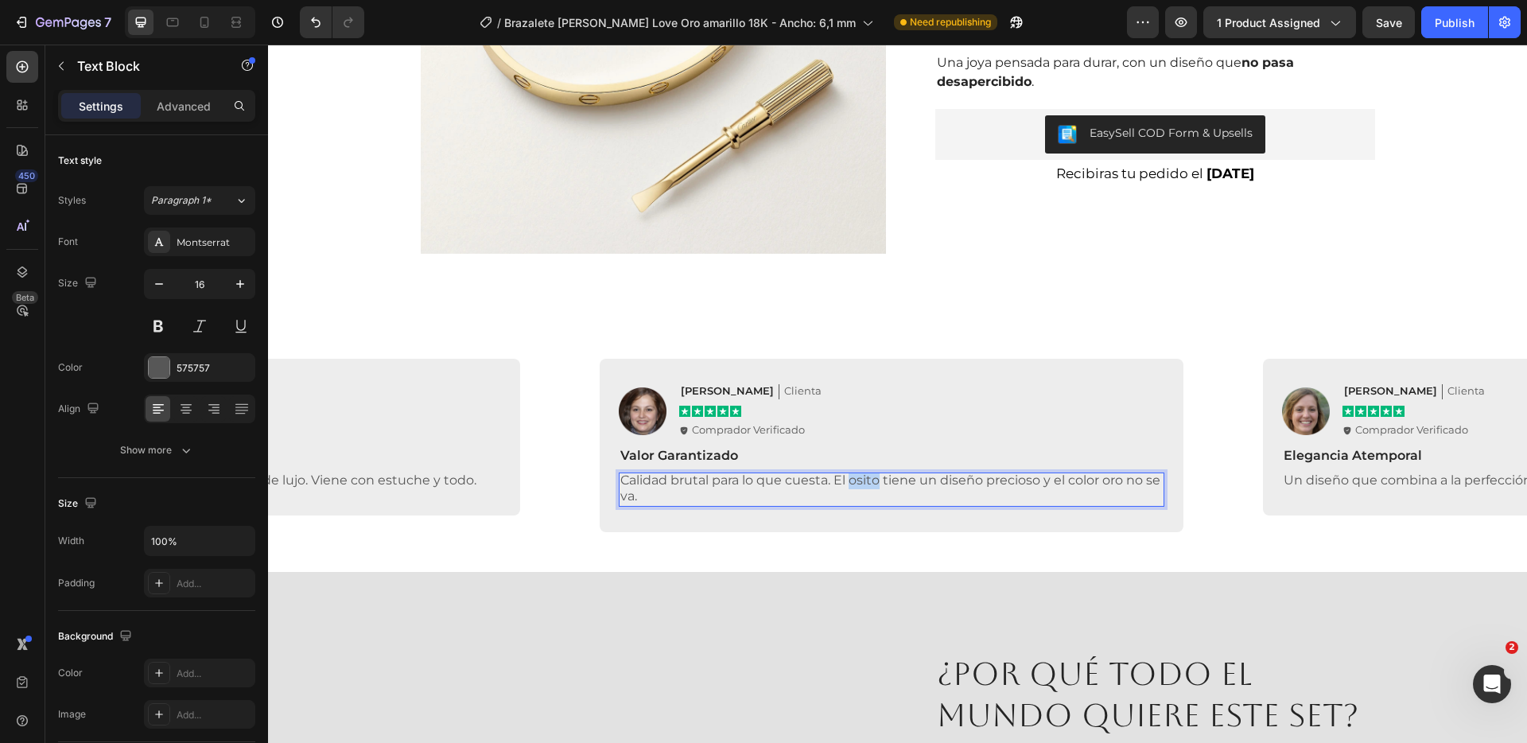
click at [866, 484] on p "Calidad brutal para lo que cuesta. El osito tiene un diseño precioso y el color…" at bounding box center [892, 489] width 543 height 33
click at [889, 485] on p "Calidad brutal para lo que cuesta. El osito tiene un diseño precioso y el color…" at bounding box center [892, 489] width 543 height 33
drag, startPoint x: 885, startPoint y: 482, endPoint x: 839, endPoint y: 486, distance: 45.5
click at [839, 486] on p "Calidad brutal para lo que cuesta. El osito tiene un diseño precioso y el color…" at bounding box center [892, 489] width 543 height 33
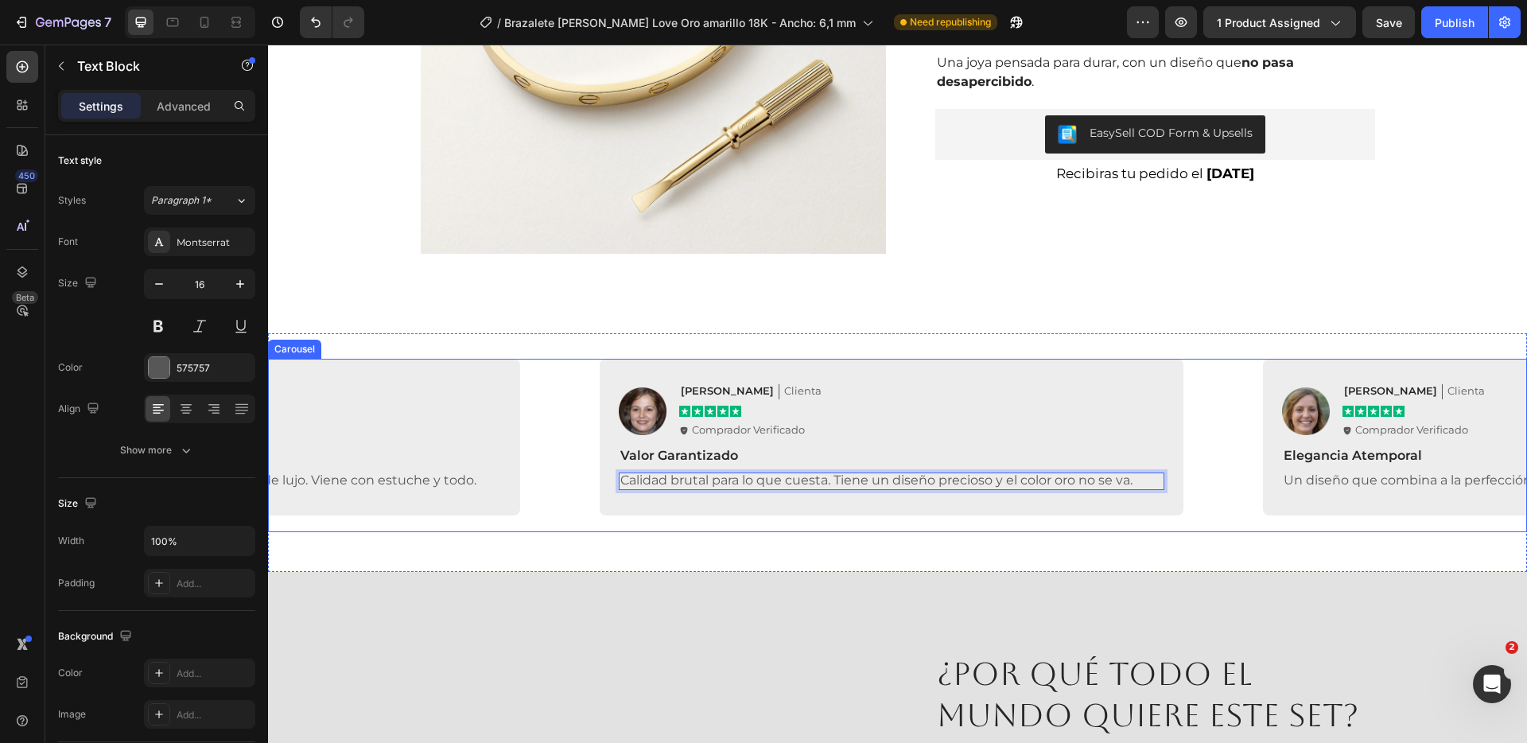
click at [1259, 460] on div "Image [PERSON_NAME] Text Block Clienta Text Block Row Icon Icon Icon Icon Icon …" at bounding box center [897, 445] width 1259 height 173
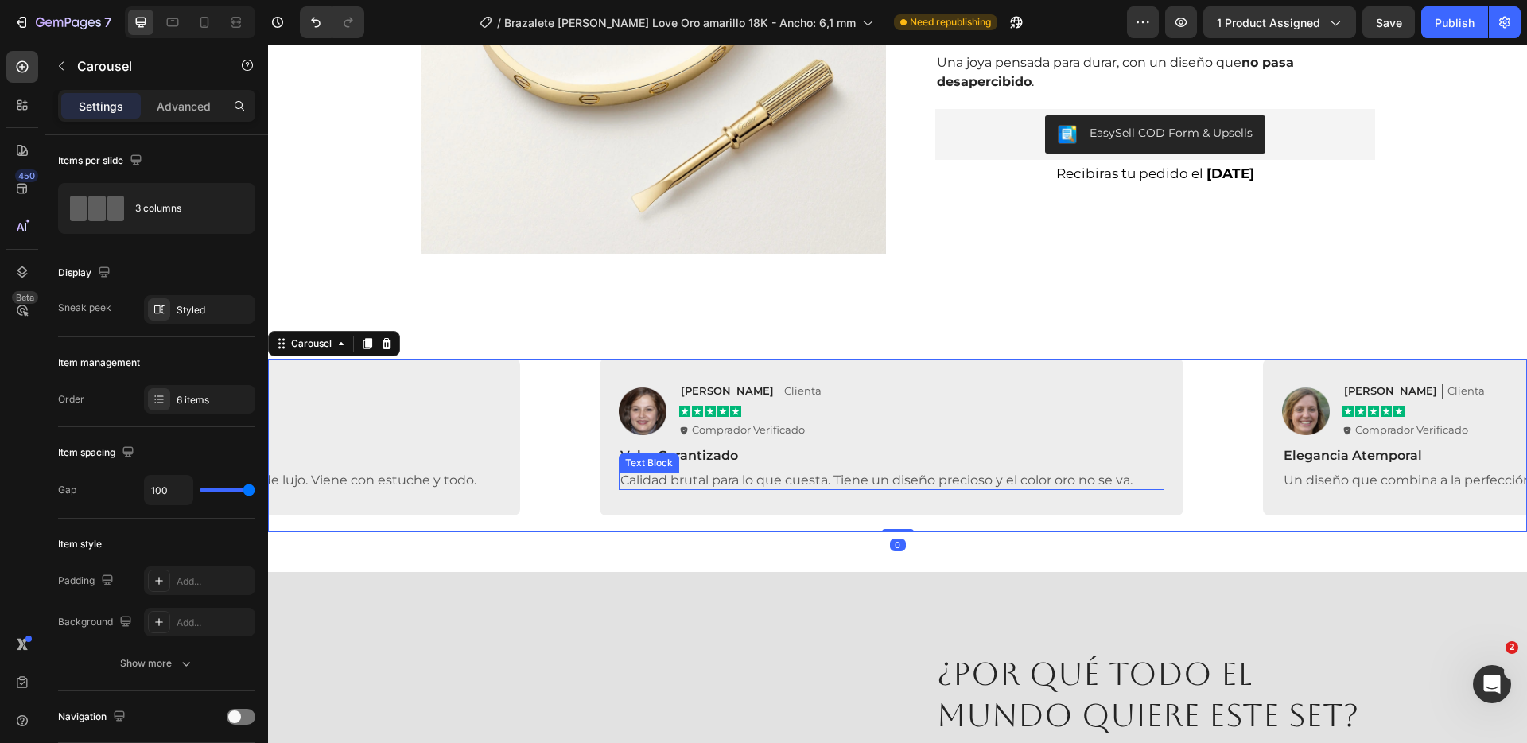
click at [990, 475] on p "Calidad brutal para lo que cuesta. Tiene un diseño precioso y el color oro no s…" at bounding box center [892, 481] width 543 height 17
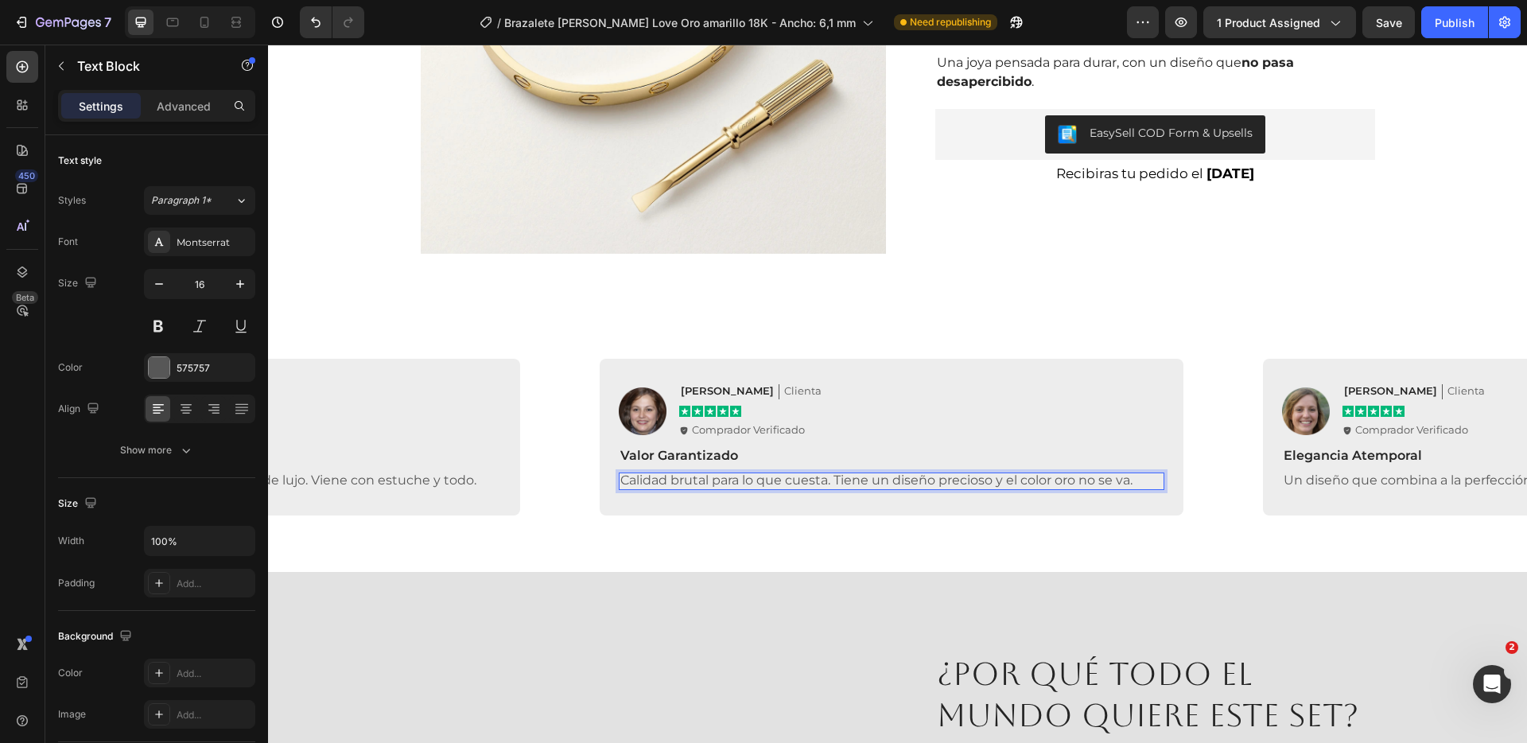
click at [1025, 480] on p "Calidad brutal para lo que cuesta. Tiene un diseño precioso y el color oro no s…" at bounding box center [892, 481] width 543 height 17
drag, startPoint x: 994, startPoint y: 483, endPoint x: 1131, endPoint y: 482, distance: 137.6
click at [1131, 482] on p "Calidad brutal para lo que cuesta. Tiene un diseño precioso y el color oro no s…" at bounding box center [892, 481] width 543 height 17
click at [1208, 479] on div "Image [PERSON_NAME] Text Block Clienta Text Block Row Icon Icon Icon Icon Icon …" at bounding box center [897, 445] width 1259 height 173
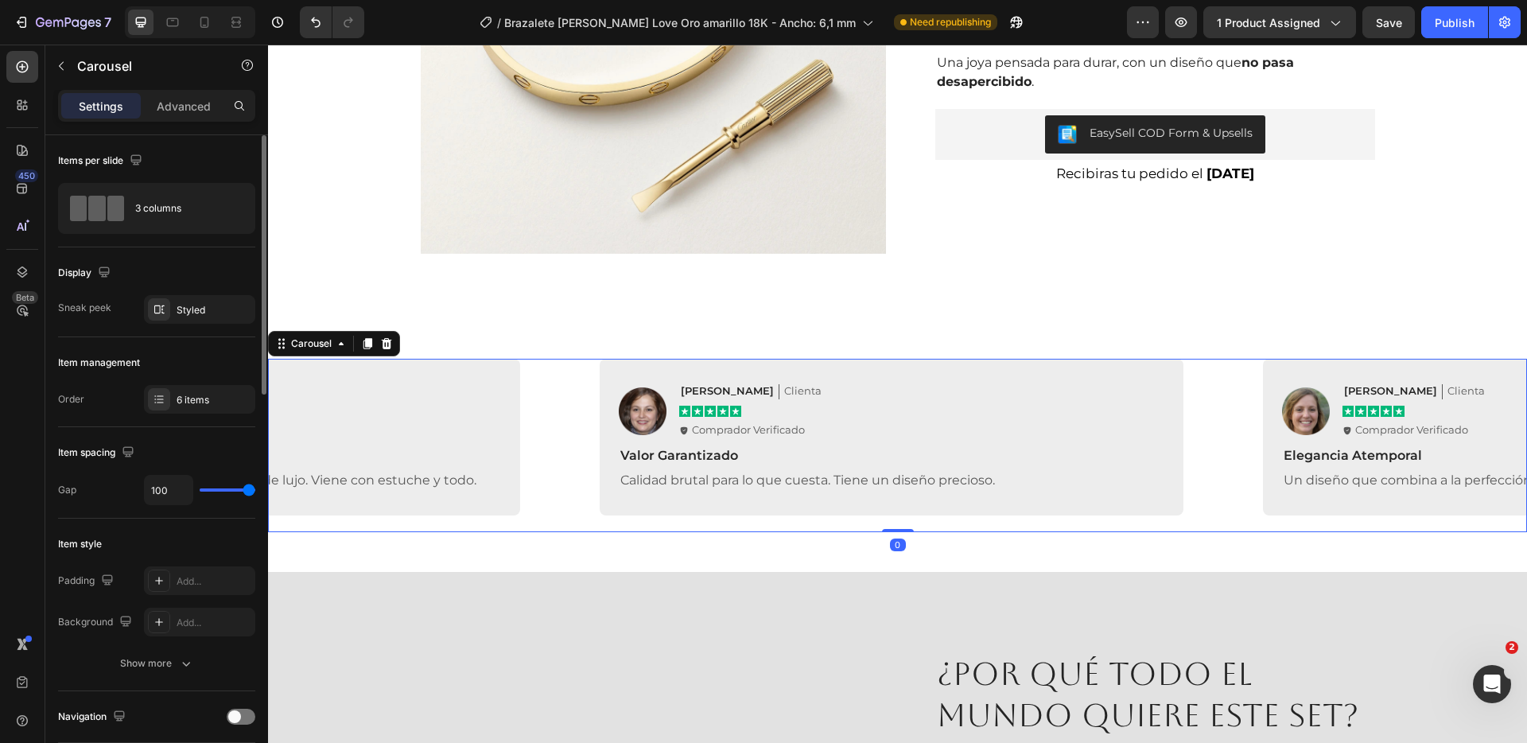
click at [198, 380] on div "Item management Order 6 items" at bounding box center [156, 382] width 197 height 90
click at [194, 399] on div "6 items" at bounding box center [214, 400] width 75 height 14
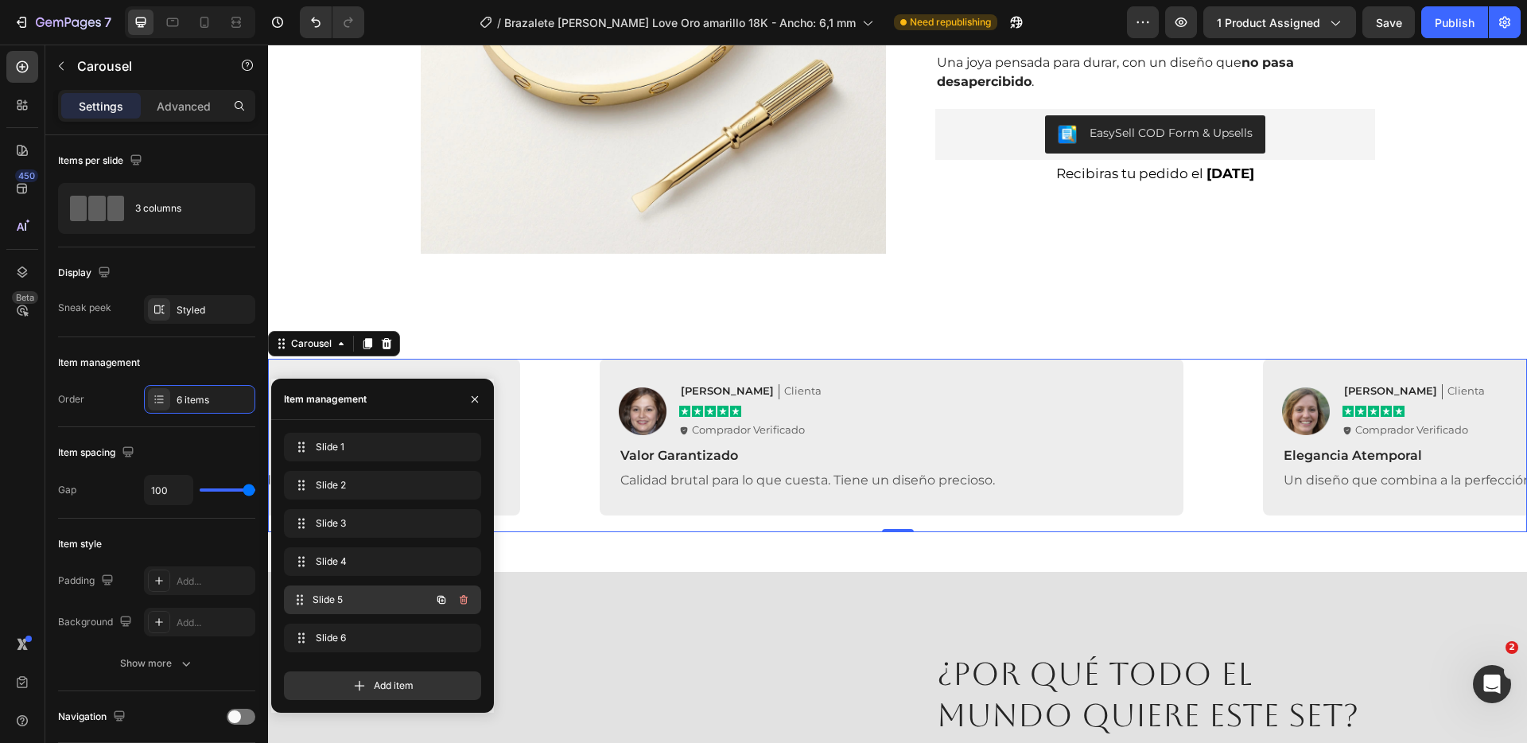
click at [339, 589] on div "Slide 5 Slide 5" at bounding box center [360, 600] width 140 height 22
click at [364, 633] on span "Slide 6" at bounding box center [361, 638] width 90 height 14
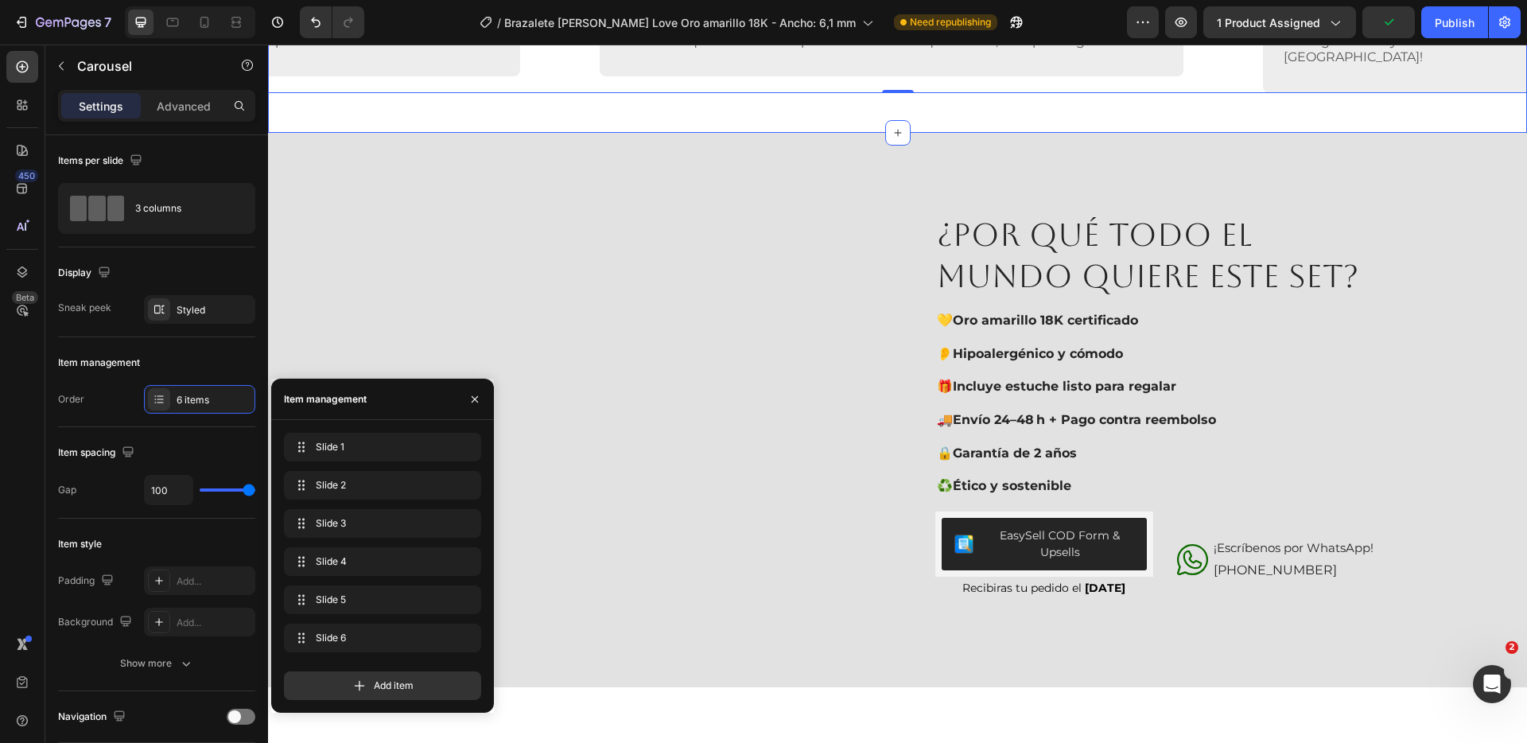
scroll to position [2492, 0]
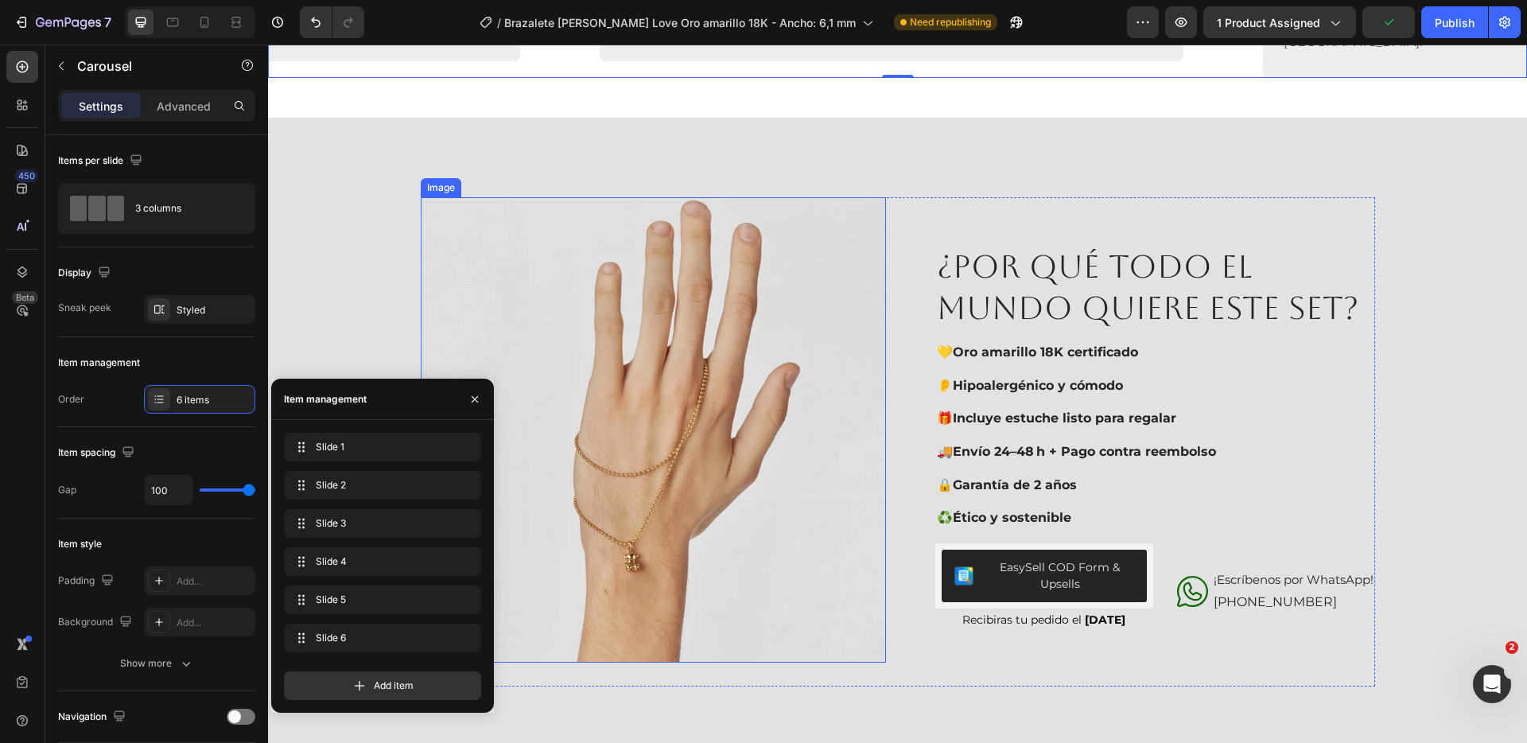
click at [745, 504] on img at bounding box center [653, 429] width 465 height 465
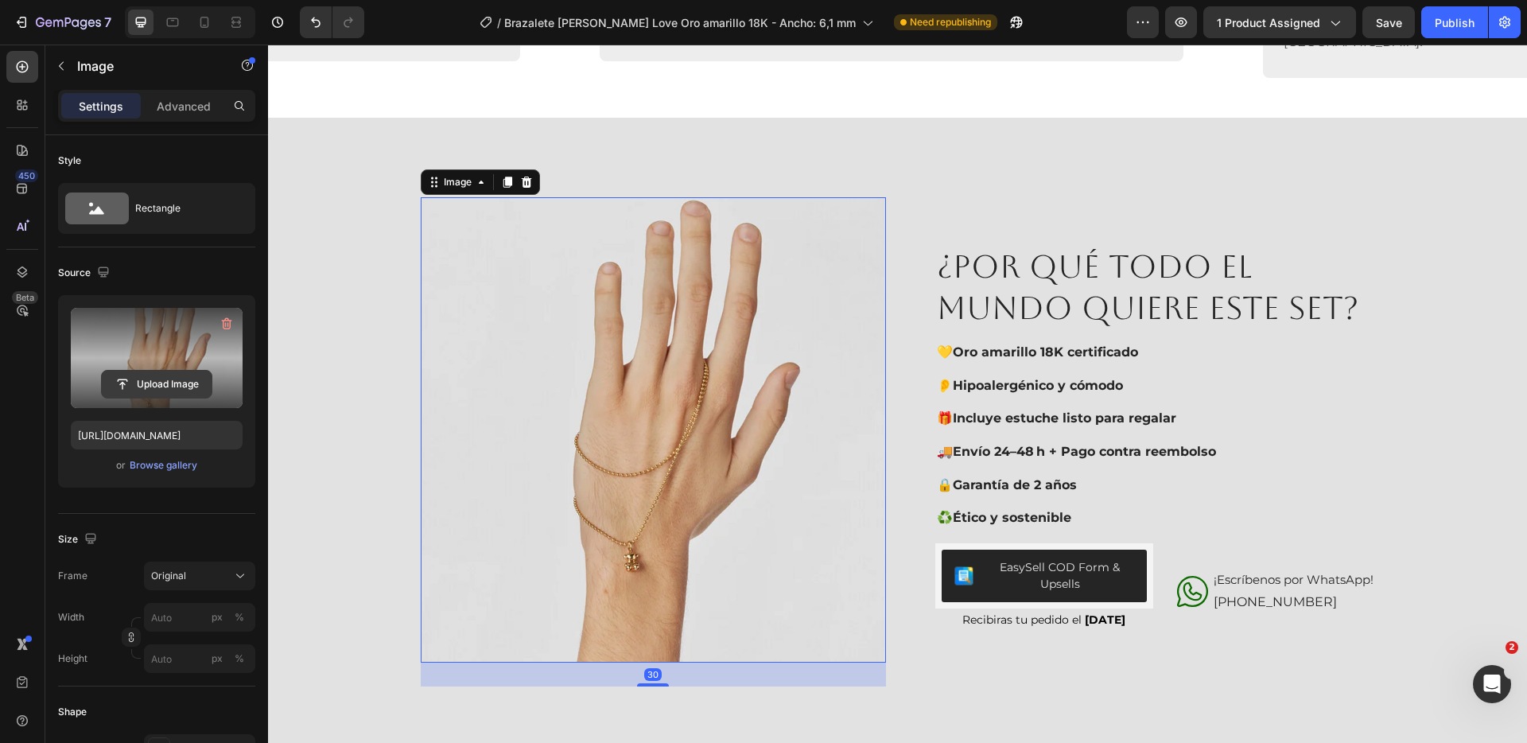
click at [154, 385] on input "file" at bounding box center [157, 384] width 110 height 27
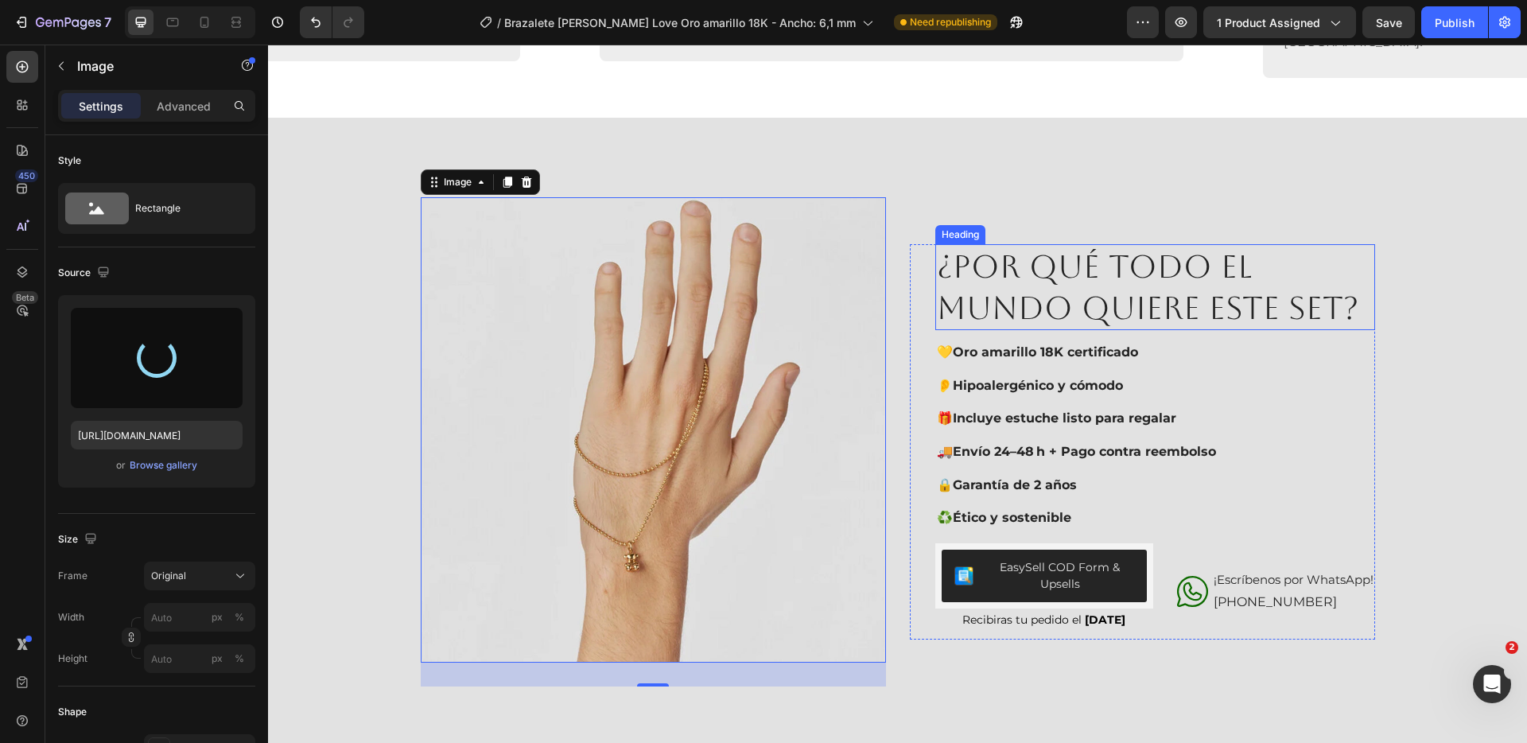
type input "[URL][DOMAIN_NAME]"
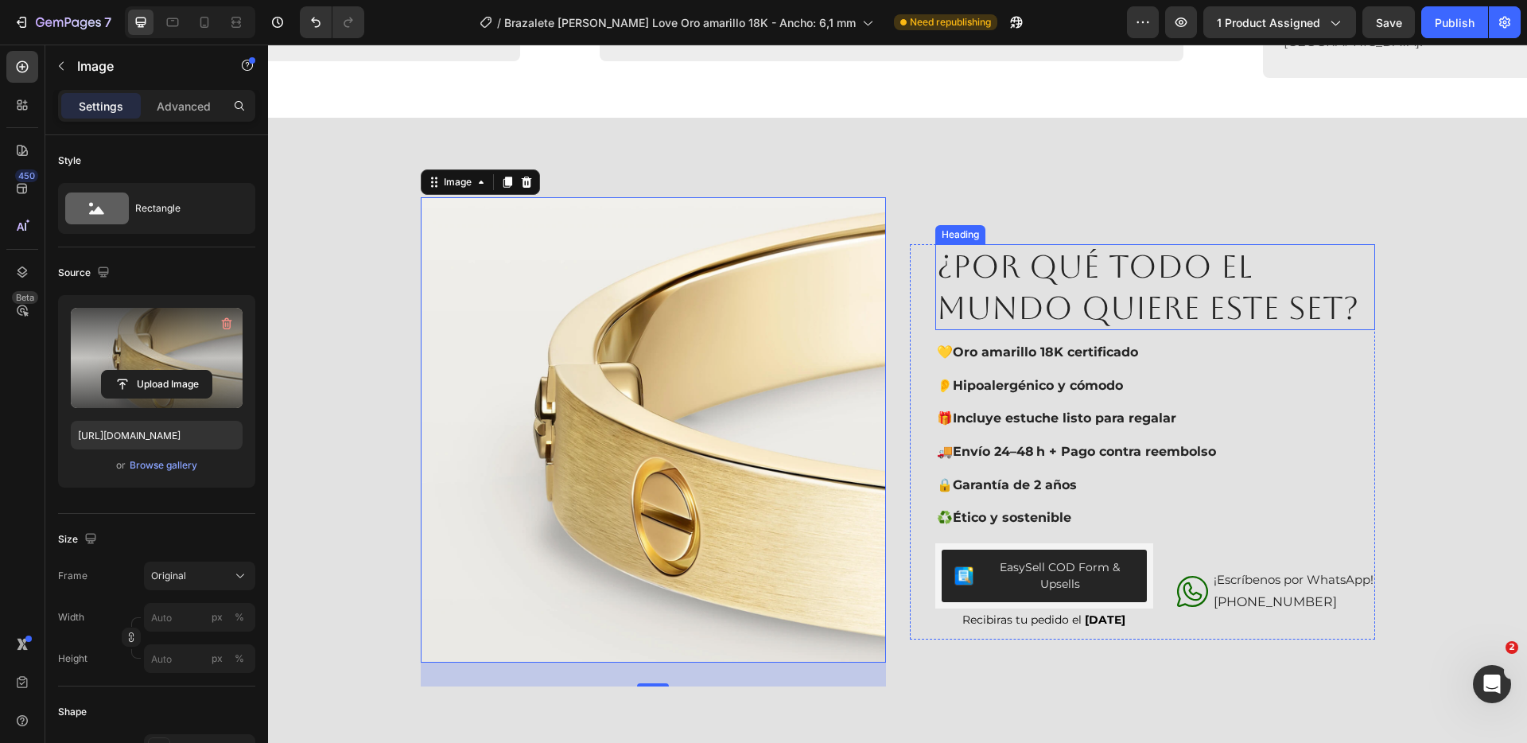
click at [1304, 306] on h2 "¿POR QUÉ TODO EL MUNDO QUIERE ESTE SET?" at bounding box center [1156, 287] width 440 height 86
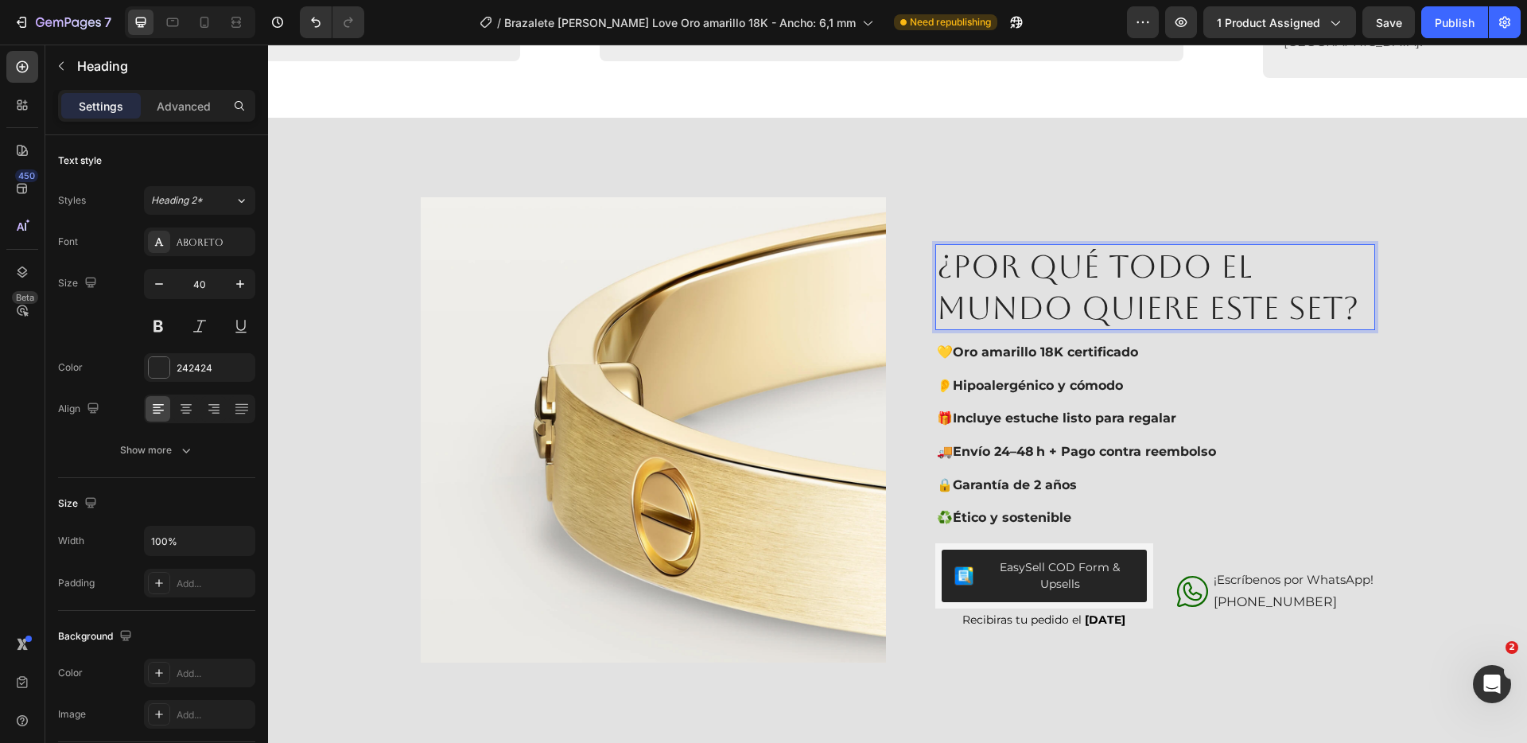
click at [1301, 306] on h2 "¿POR QUÉ TODO EL MUNDO QUIERE ESTE SET?" at bounding box center [1156, 287] width 440 height 86
drag, startPoint x: 1221, startPoint y: 260, endPoint x: 1237, endPoint y: 259, distance: 15.9
click at [1237, 259] on p "¿POR QUÉ TODO EL MUNDO QUIERE ESTE SET?" at bounding box center [1155, 287] width 437 height 83
click at [1072, 305] on p "¿POR QUÉ TODO LO MUNDO QUIERE ESTE SET?" at bounding box center [1155, 287] width 437 height 83
click at [1210, 266] on p "¿POR QUÉ TODO LO QUIERE ESTE SET?" at bounding box center [1155, 287] width 437 height 83
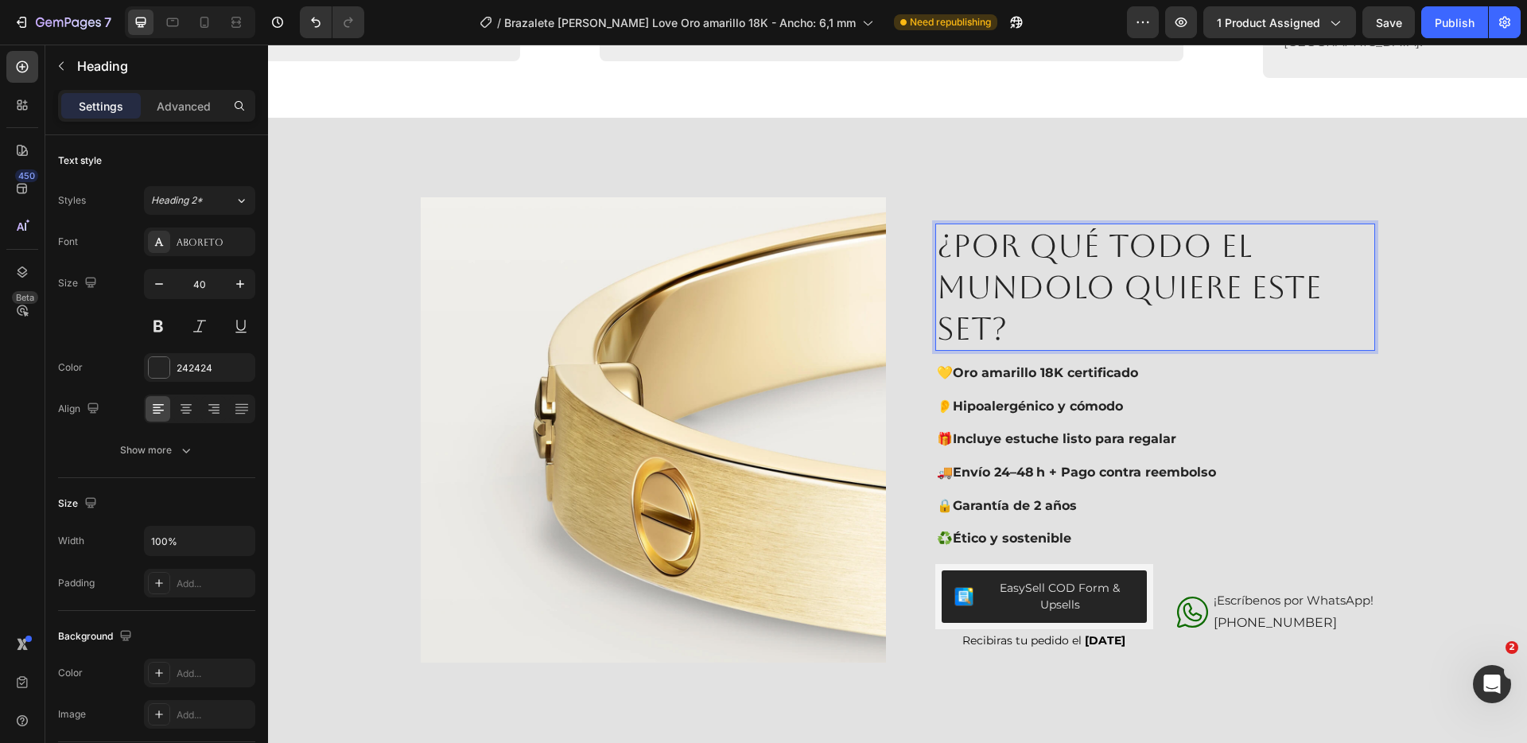
scroll to position [2472, 0]
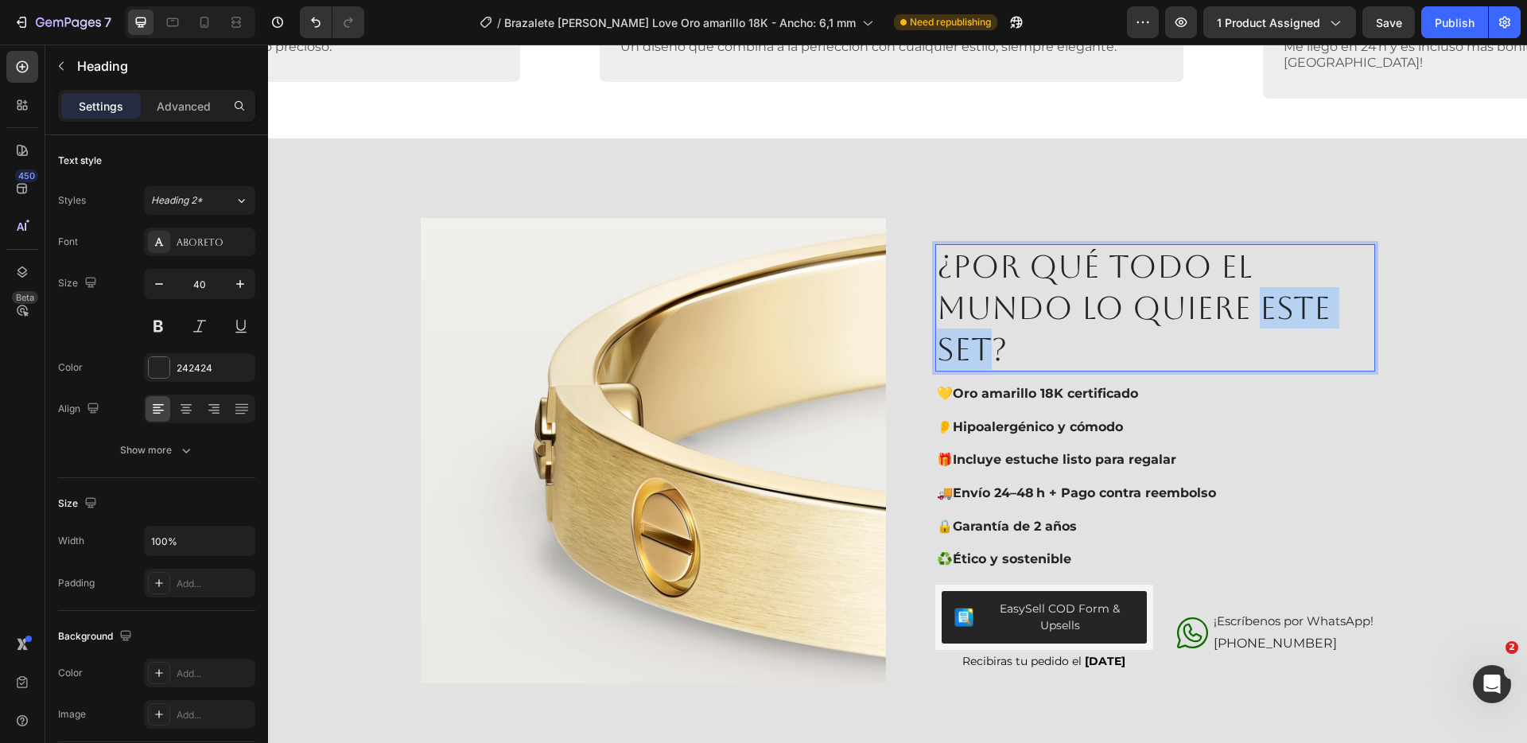
drag, startPoint x: 1255, startPoint y: 302, endPoint x: 980, endPoint y: 343, distance: 278.2
click at [980, 343] on p "¿POR QUÉ TODO el mundo LO QUIERE ESTE SET?" at bounding box center [1155, 308] width 437 height 124
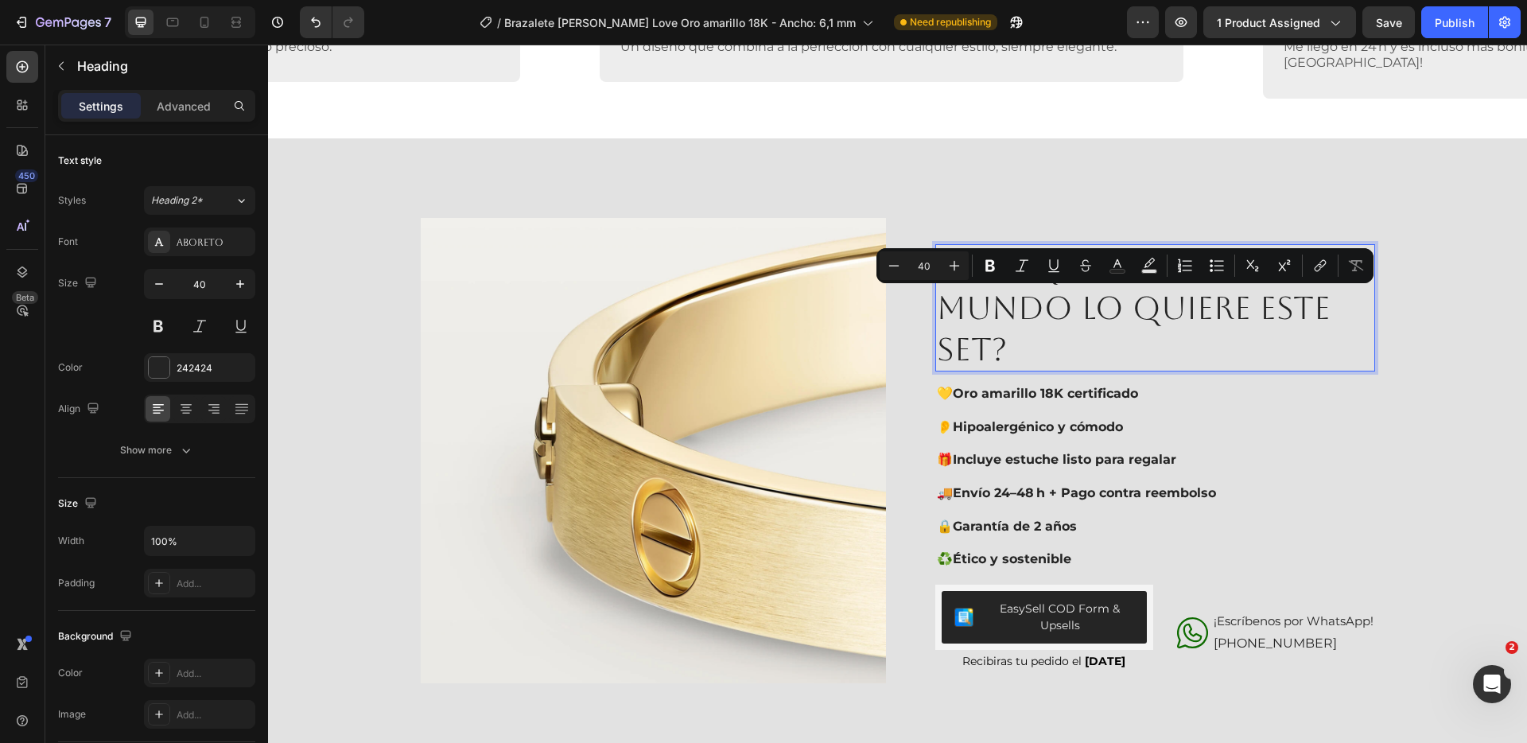
scroll to position [2492, 0]
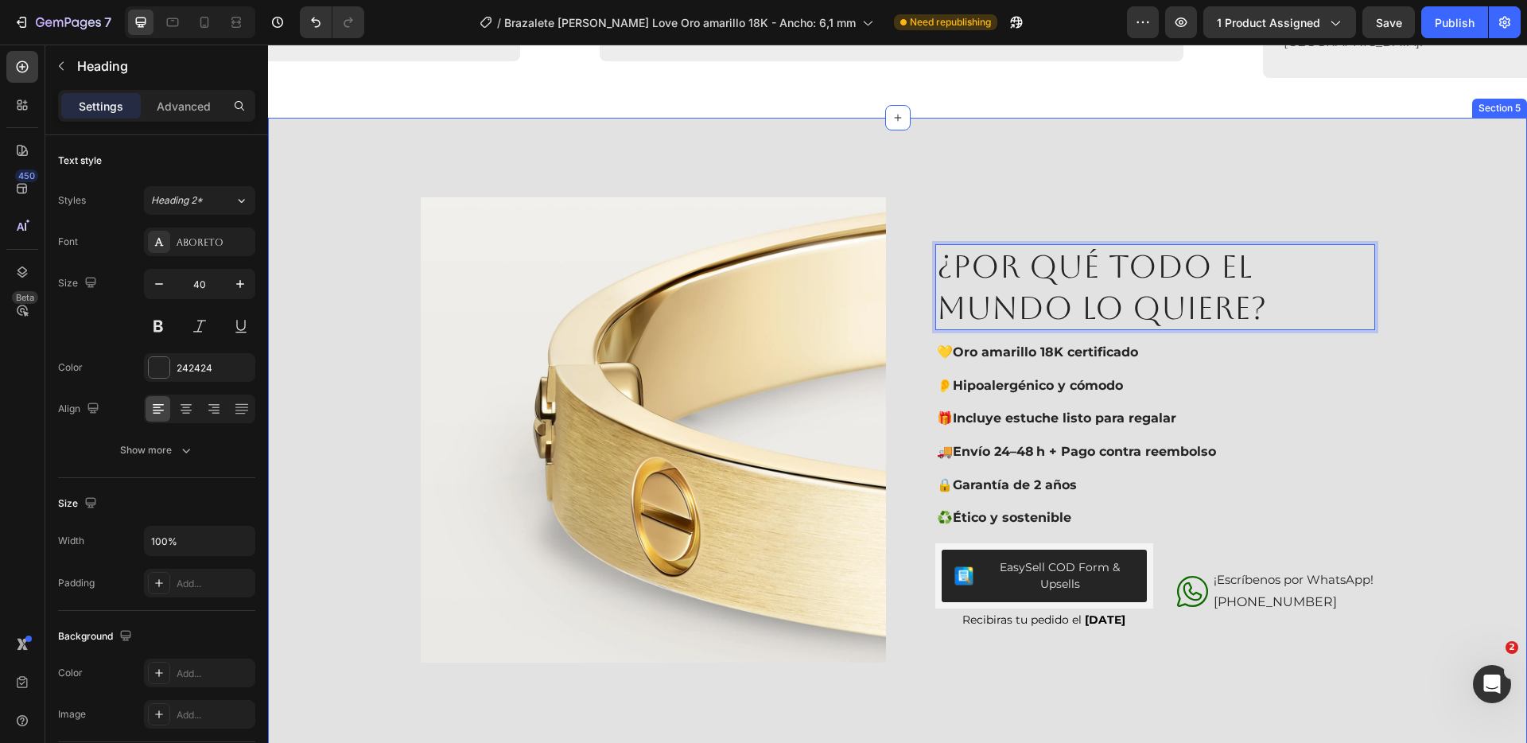
click at [1395, 328] on div "Image ¿POR QUÉ TODO el mundo LO QUIERE? Heading 16 💛 Oro amarillo 18K certifica…" at bounding box center [897, 441] width 1227 height 489
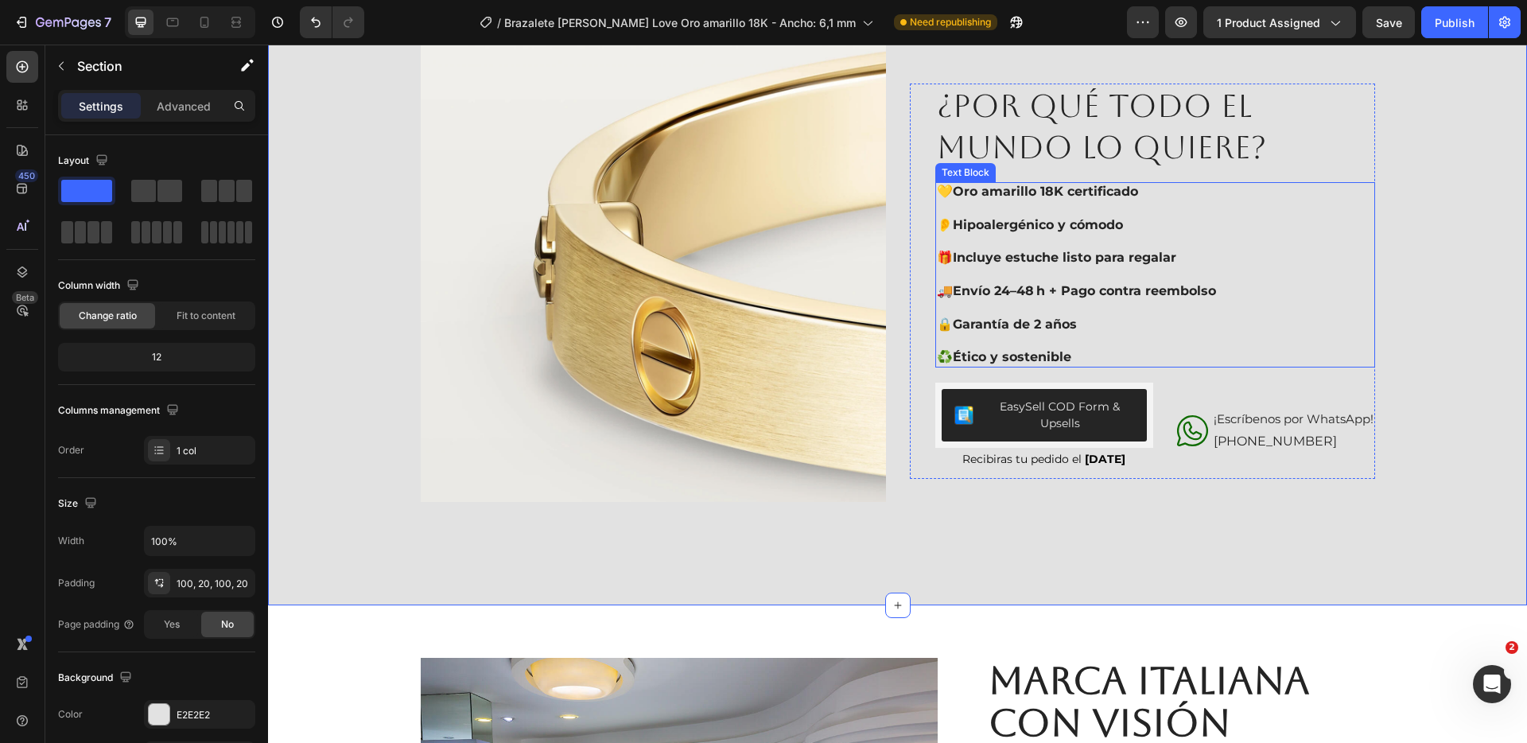
scroll to position [2675, 0]
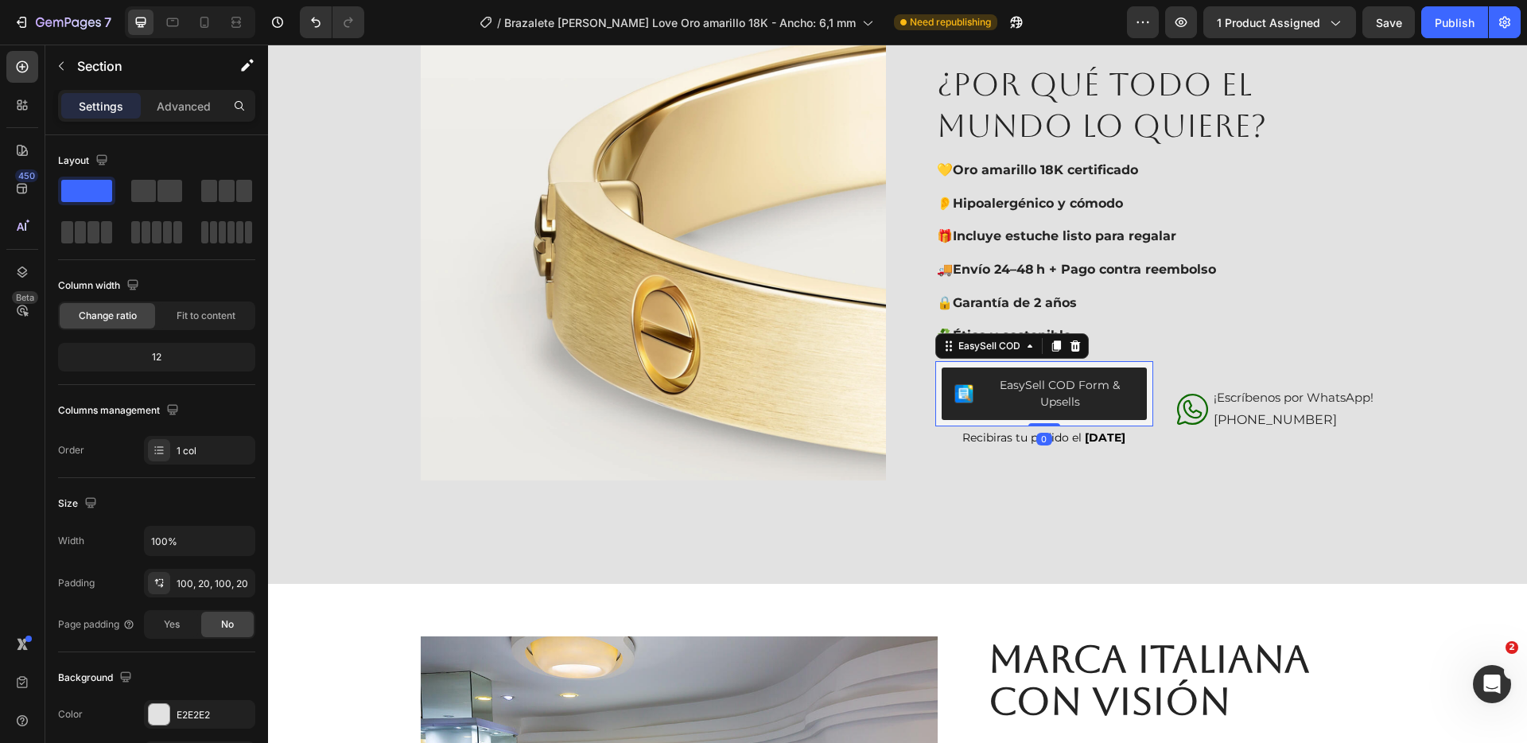
click at [1068, 379] on div "EasySell COD Form & Upsells" at bounding box center [1060, 393] width 148 height 33
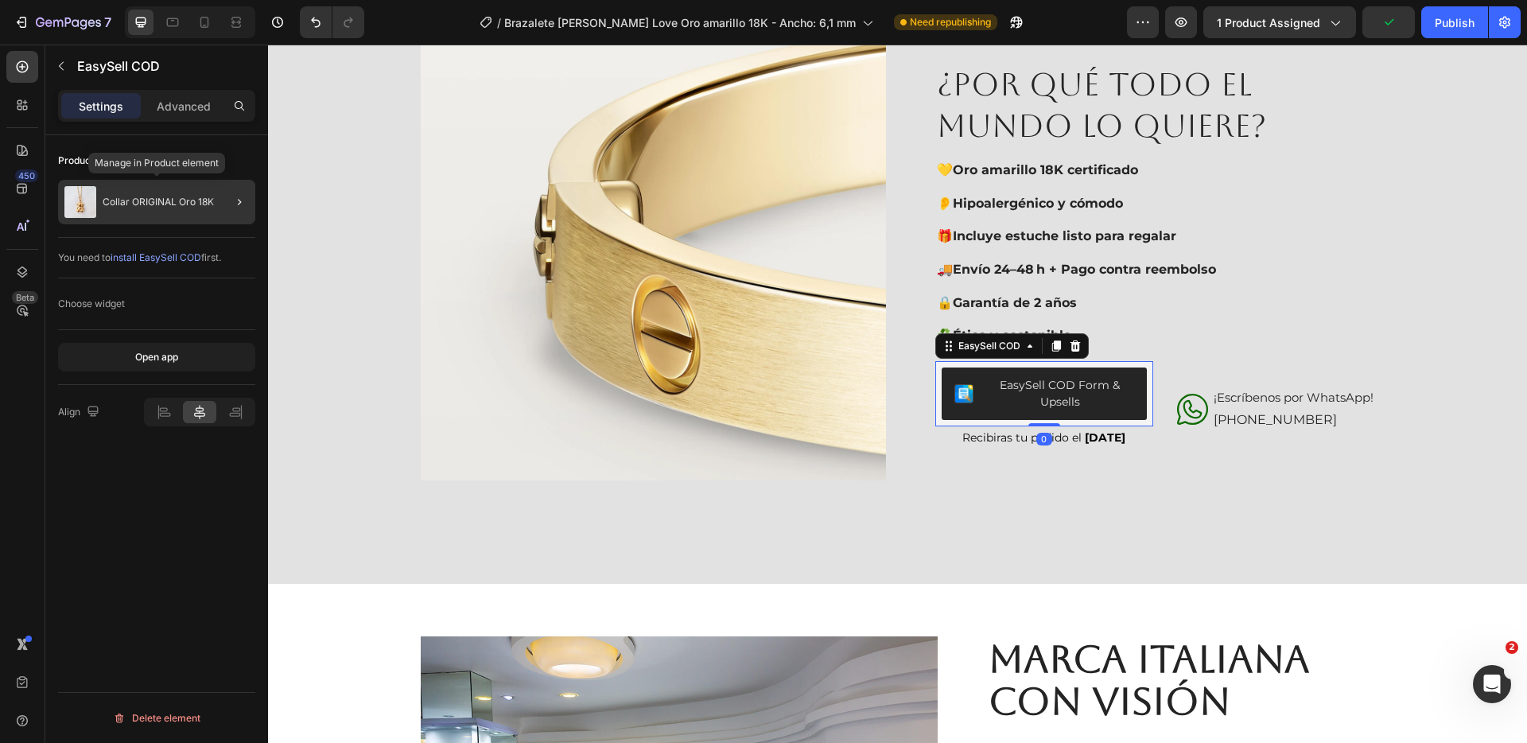
click at [174, 202] on p "Collar ORIGINAL Oro 18K" at bounding box center [158, 201] width 111 height 11
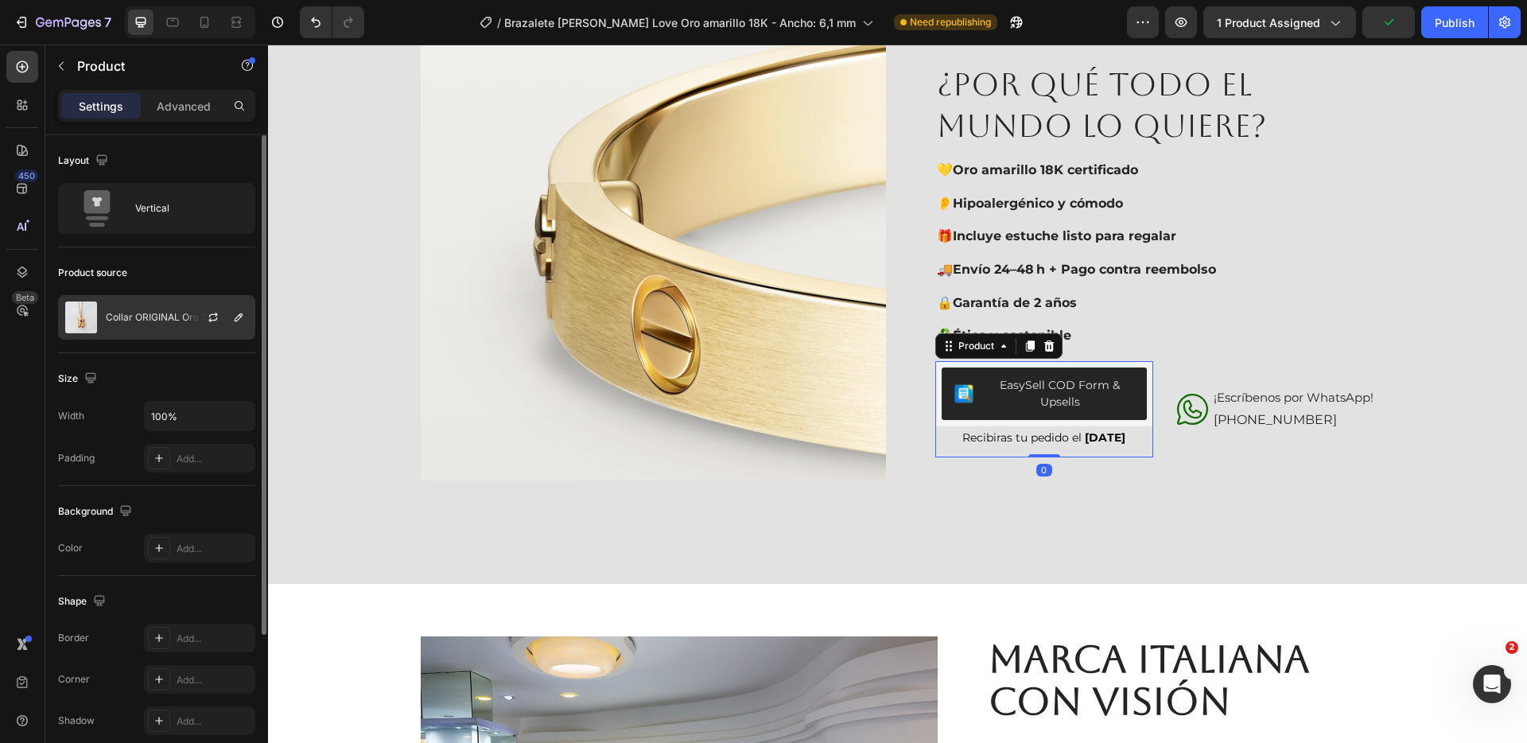
click at [166, 314] on p "Collar ORIGINAL Oro 18K" at bounding box center [161, 317] width 111 height 11
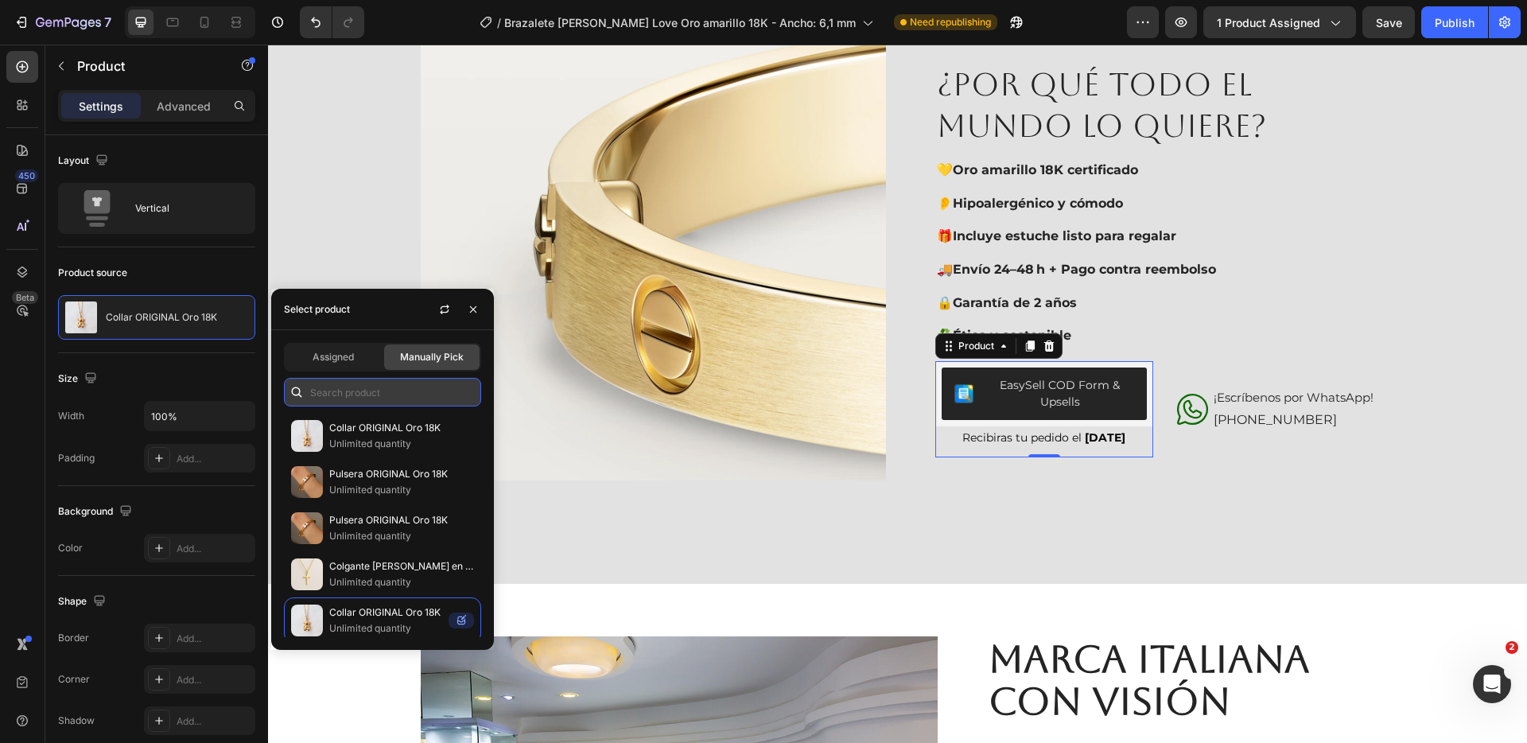
click at [406, 378] on input "text" at bounding box center [382, 392] width 197 height 29
paste input "w1242_tpadding12.webp w1242_tpadding12 (3).webp w1242_tpadding12 (2).webp w1242…"
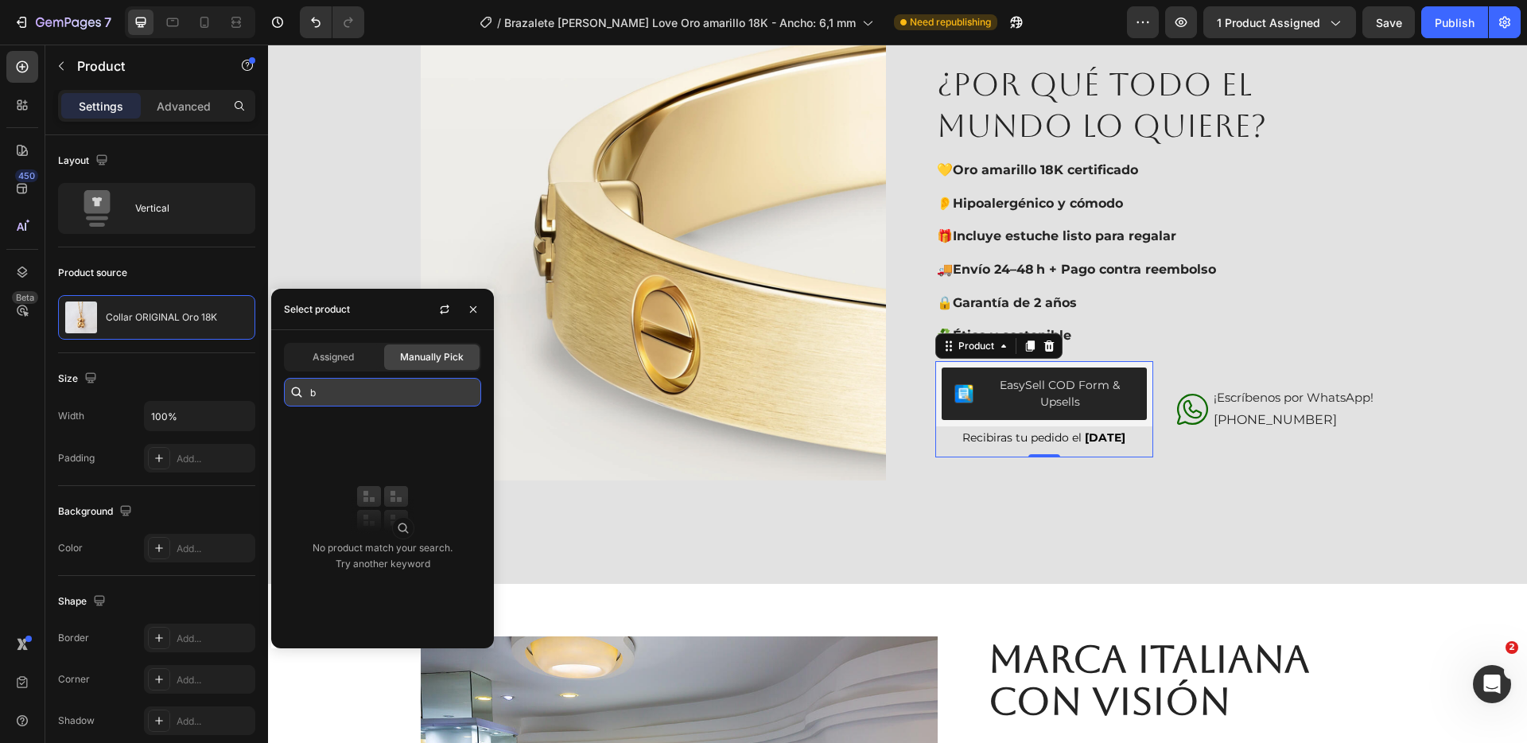
scroll to position [0, 0]
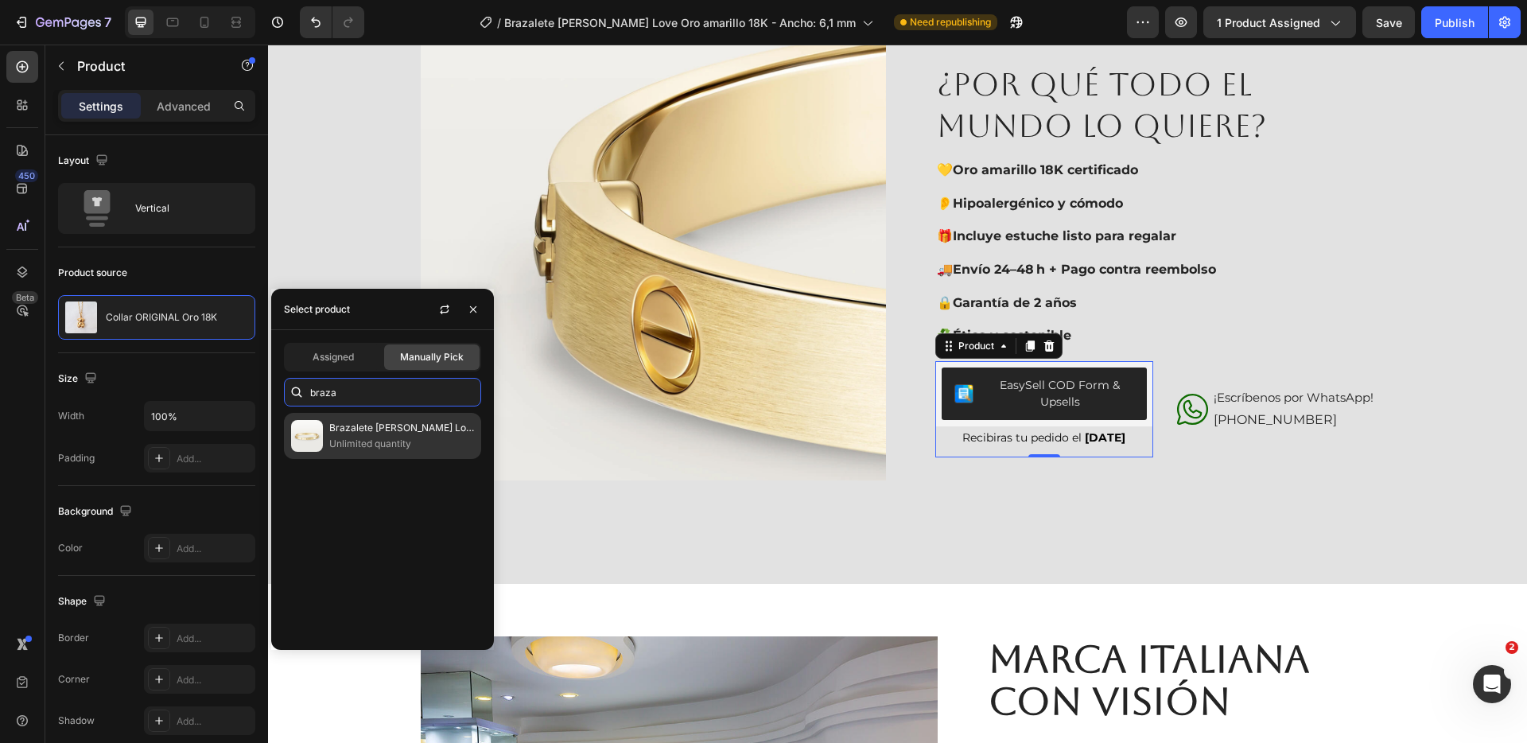
type input "braza"
click at [405, 445] on p "Unlimited quantity" at bounding box center [401, 444] width 145 height 16
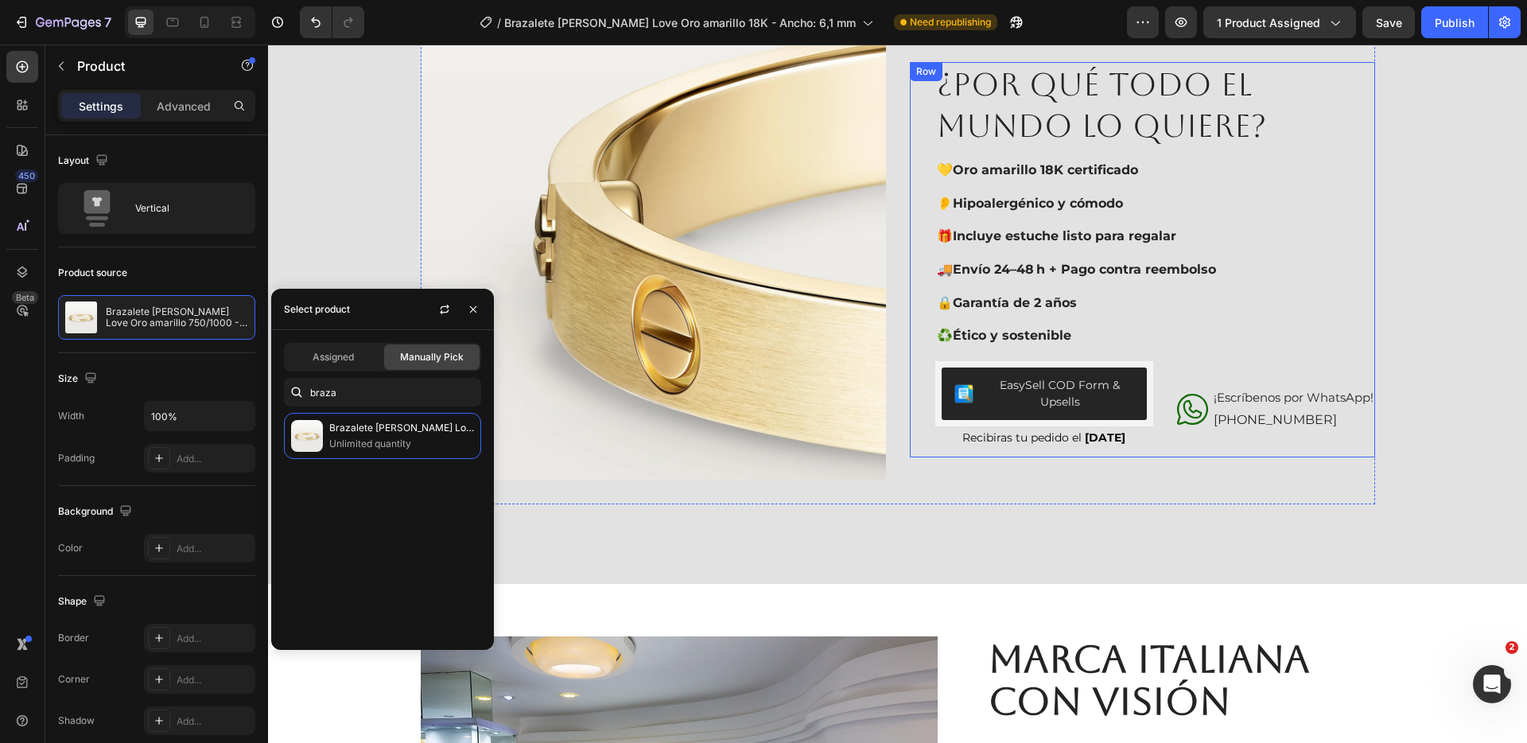
click at [1315, 352] on div "¿POR QUÉ TODO el mundo LO QUIERE? Heading 💛 Oro amarillo 18K certificado 👂 Hipo…" at bounding box center [1156, 259] width 440 height 395
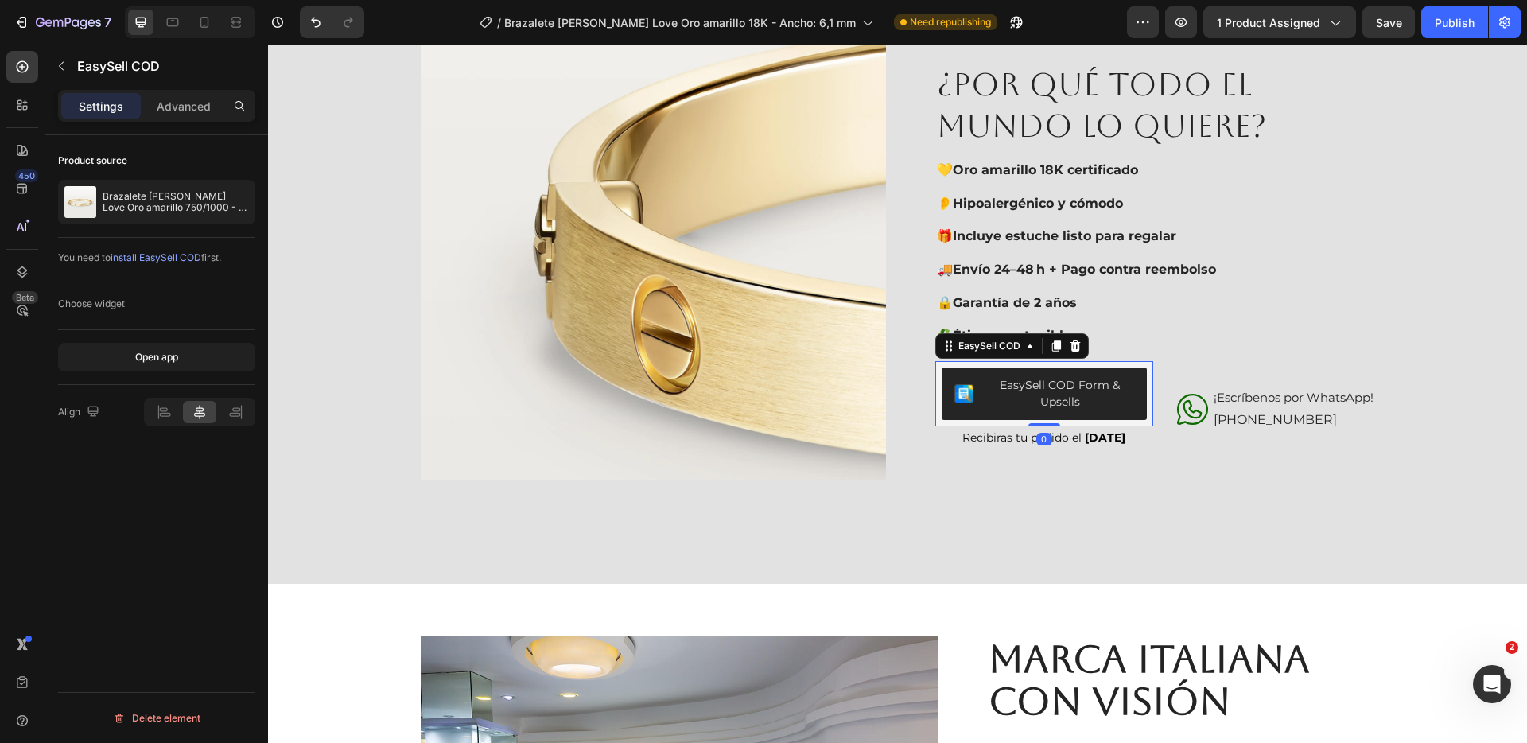
click at [1111, 380] on div "EasySell COD Form & Upsells" at bounding box center [1060, 393] width 148 height 33
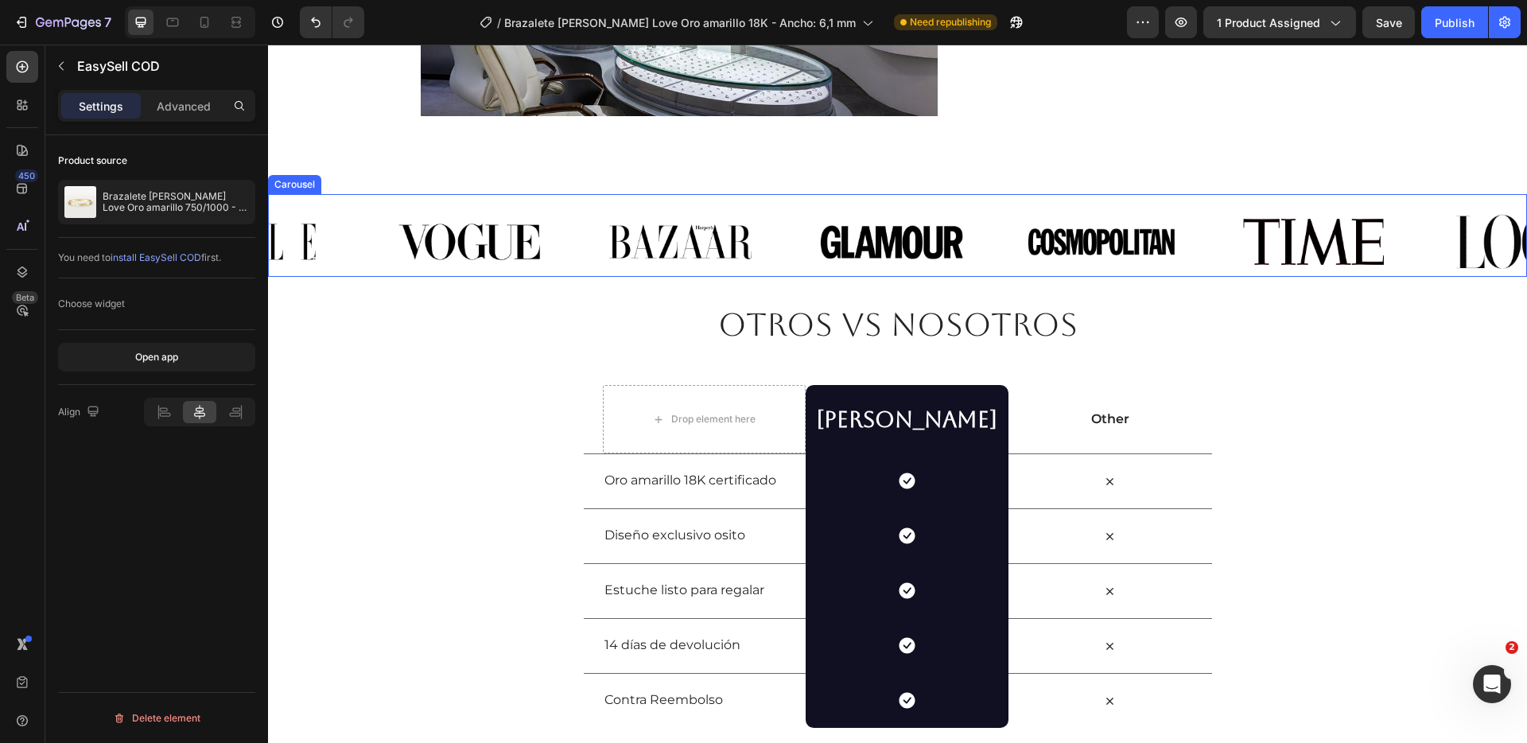
scroll to position [3621, 0]
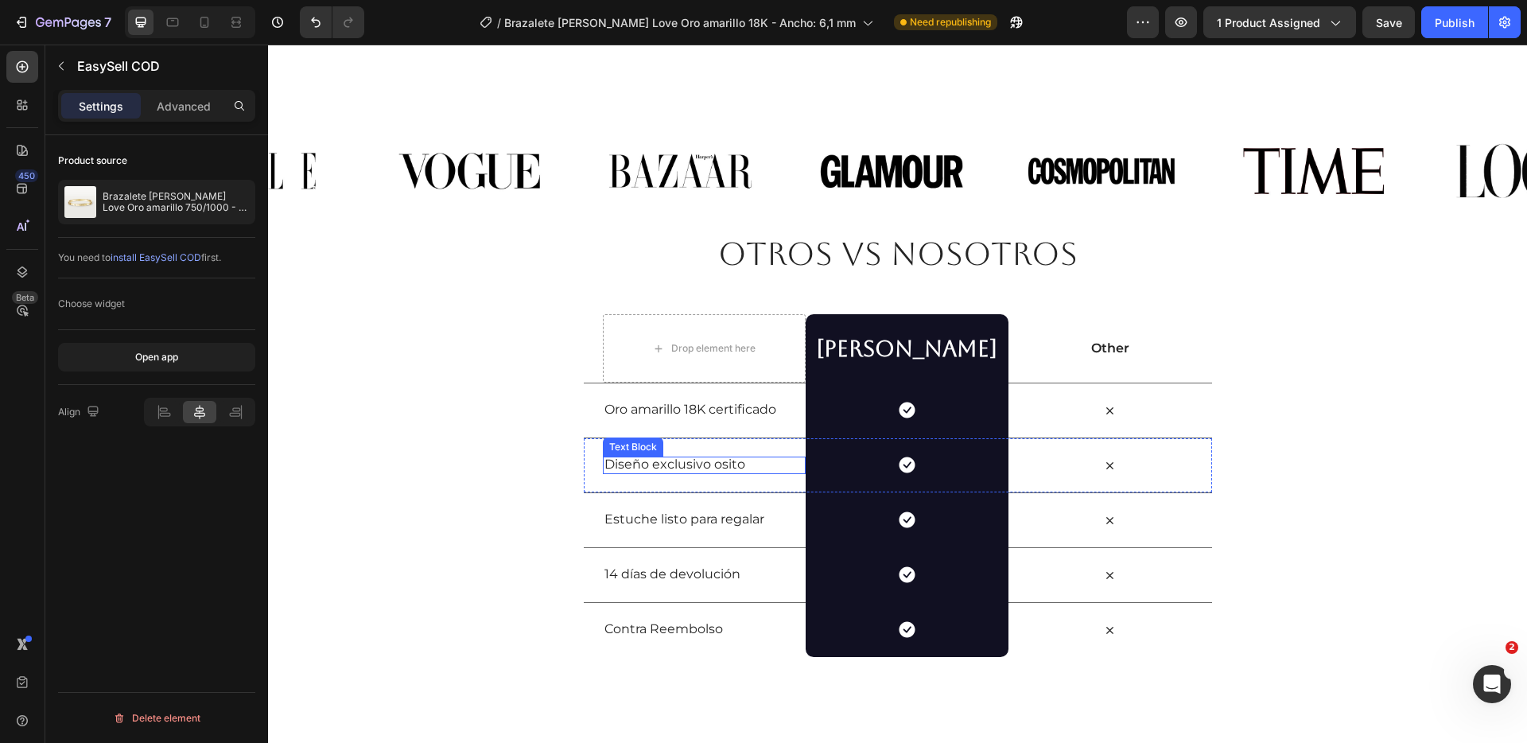
click at [713, 465] on p "Diseño exclusivo osito" at bounding box center [705, 465] width 200 height 17
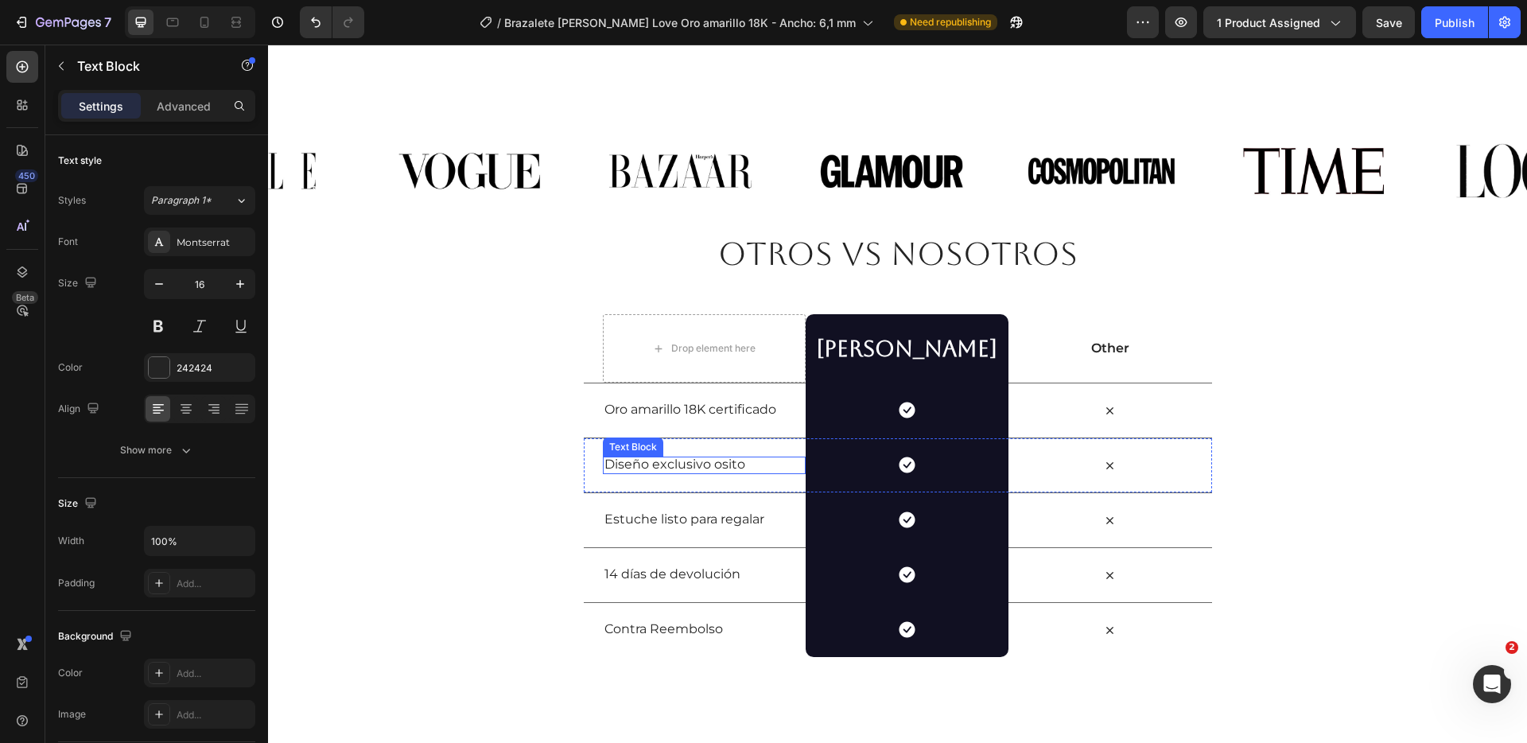
click at [713, 465] on p "Diseño exclusivo osito" at bounding box center [705, 465] width 200 height 17
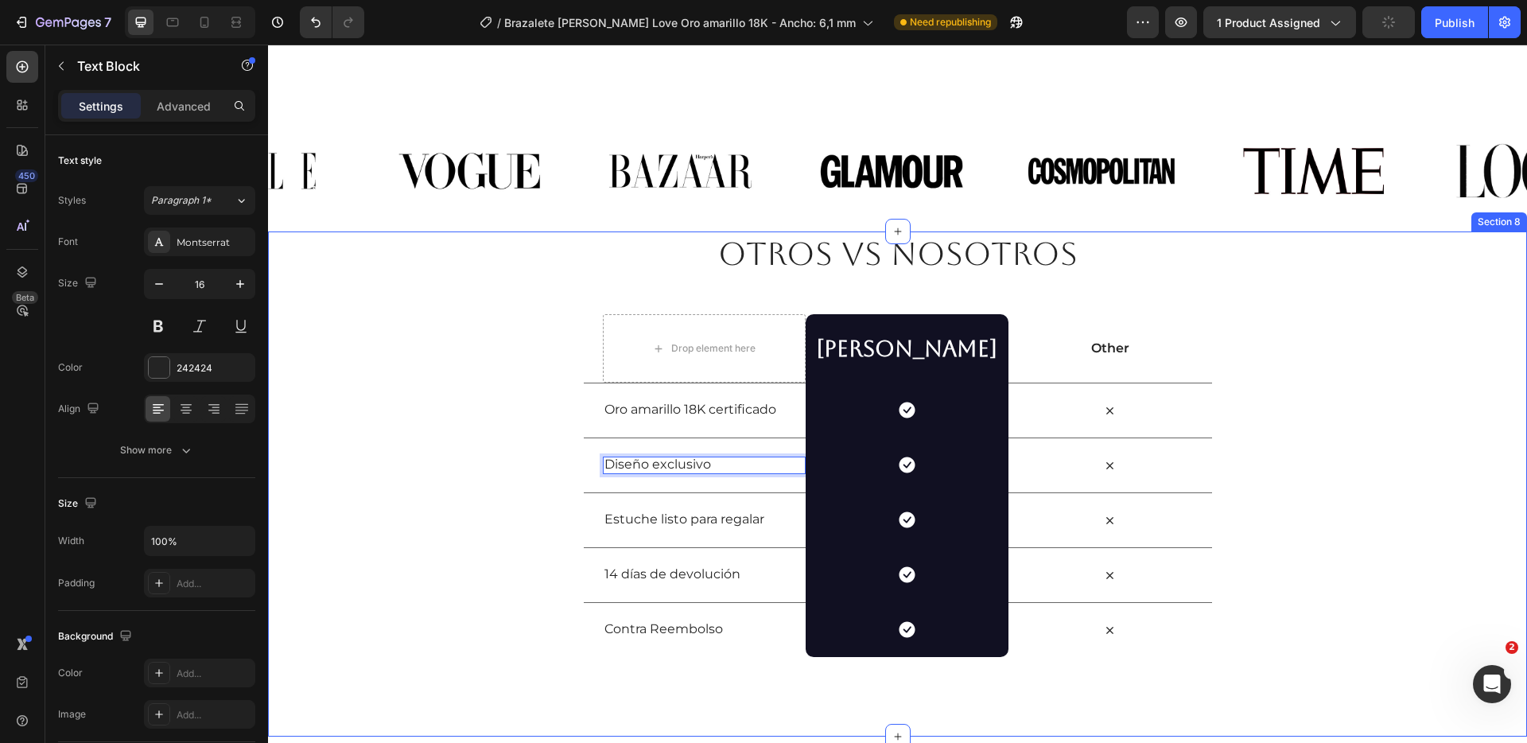
click at [438, 504] on div "Otros vs Nosotros Heading Row Drop element here Luce Di Luna Heading Row Other …" at bounding box center [897, 444] width 1259 height 426
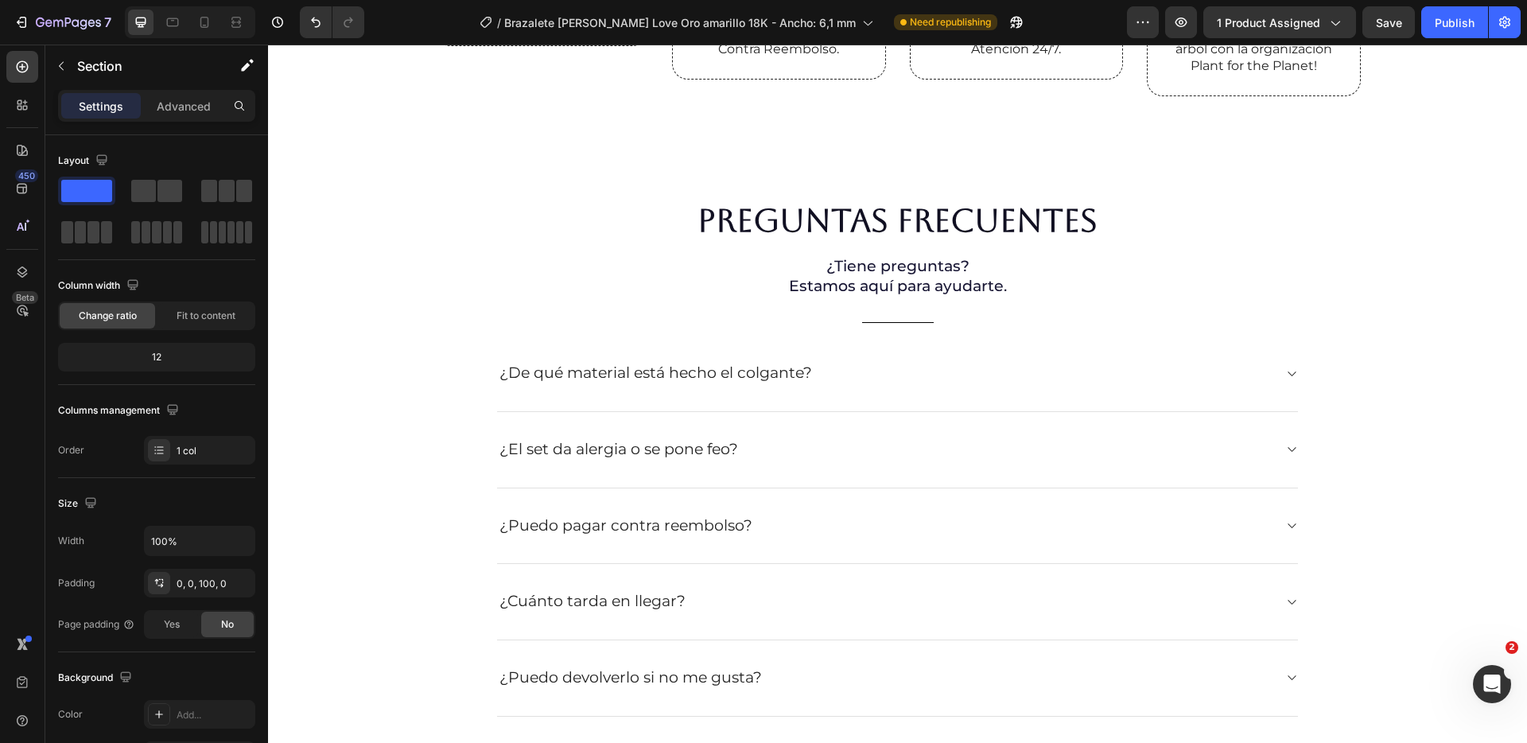
scroll to position [4499, 0]
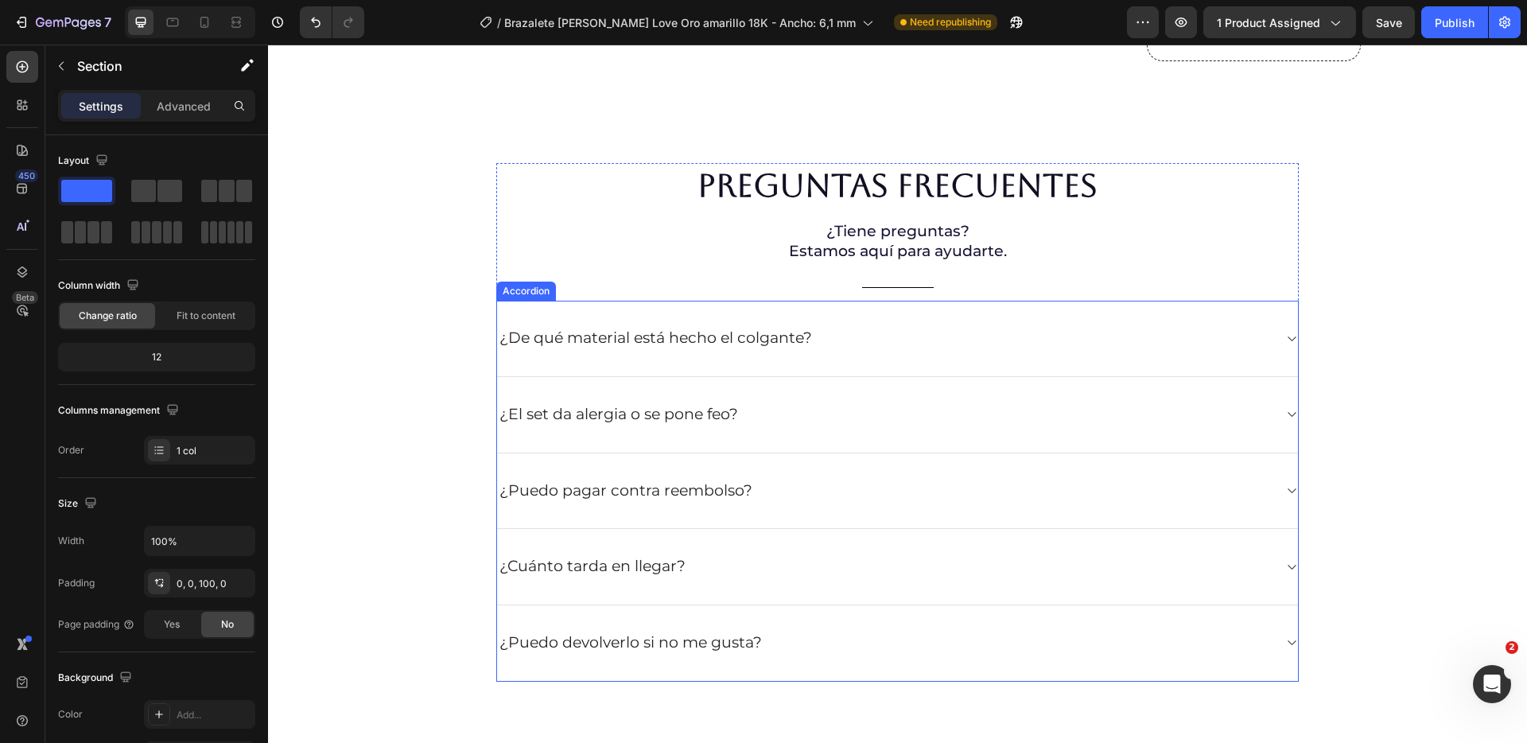
click at [881, 351] on div "¿De qué material está hecho el colgante?" at bounding box center [885, 338] width 776 height 25
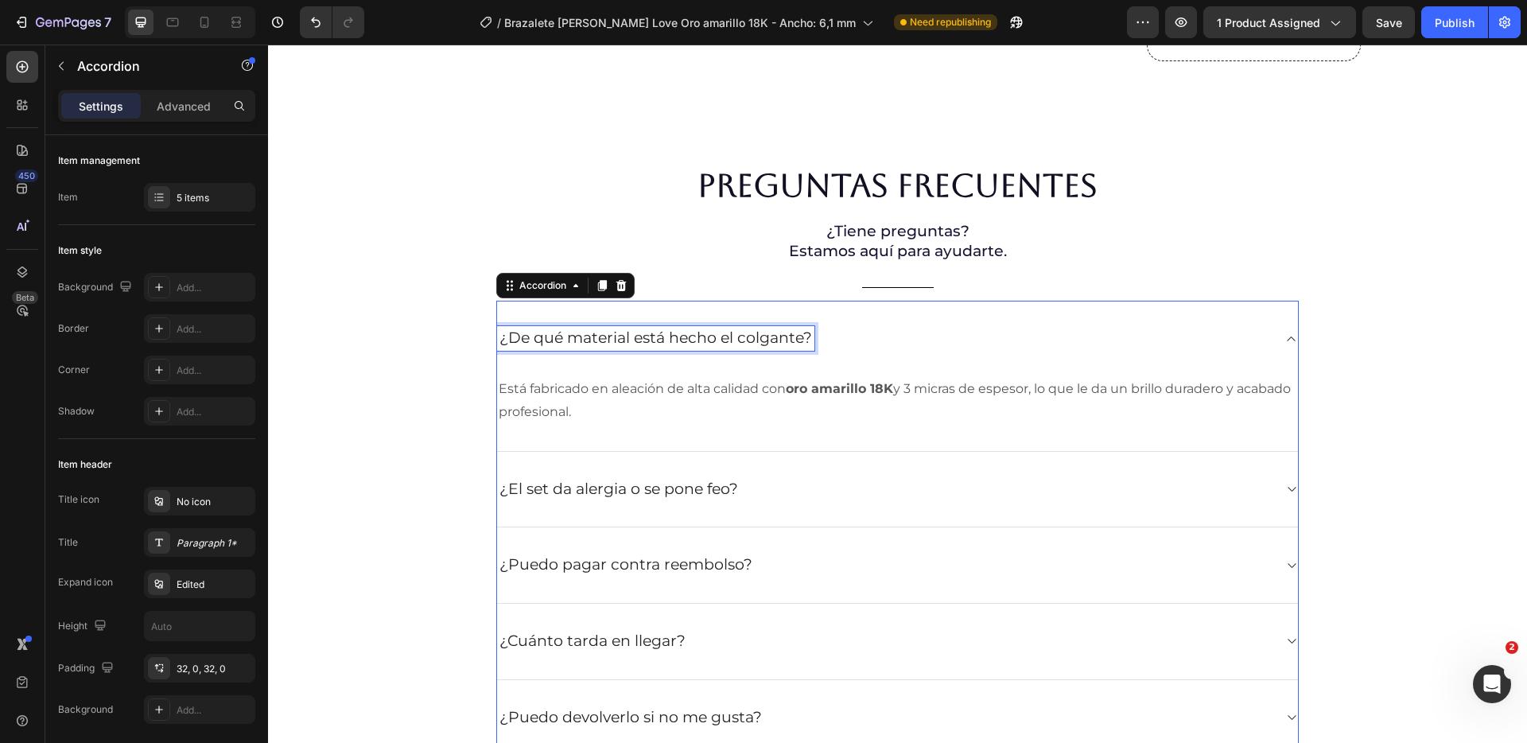
click at [761, 348] on p "¿De qué material está hecho el colgante?" at bounding box center [656, 339] width 313 height 20
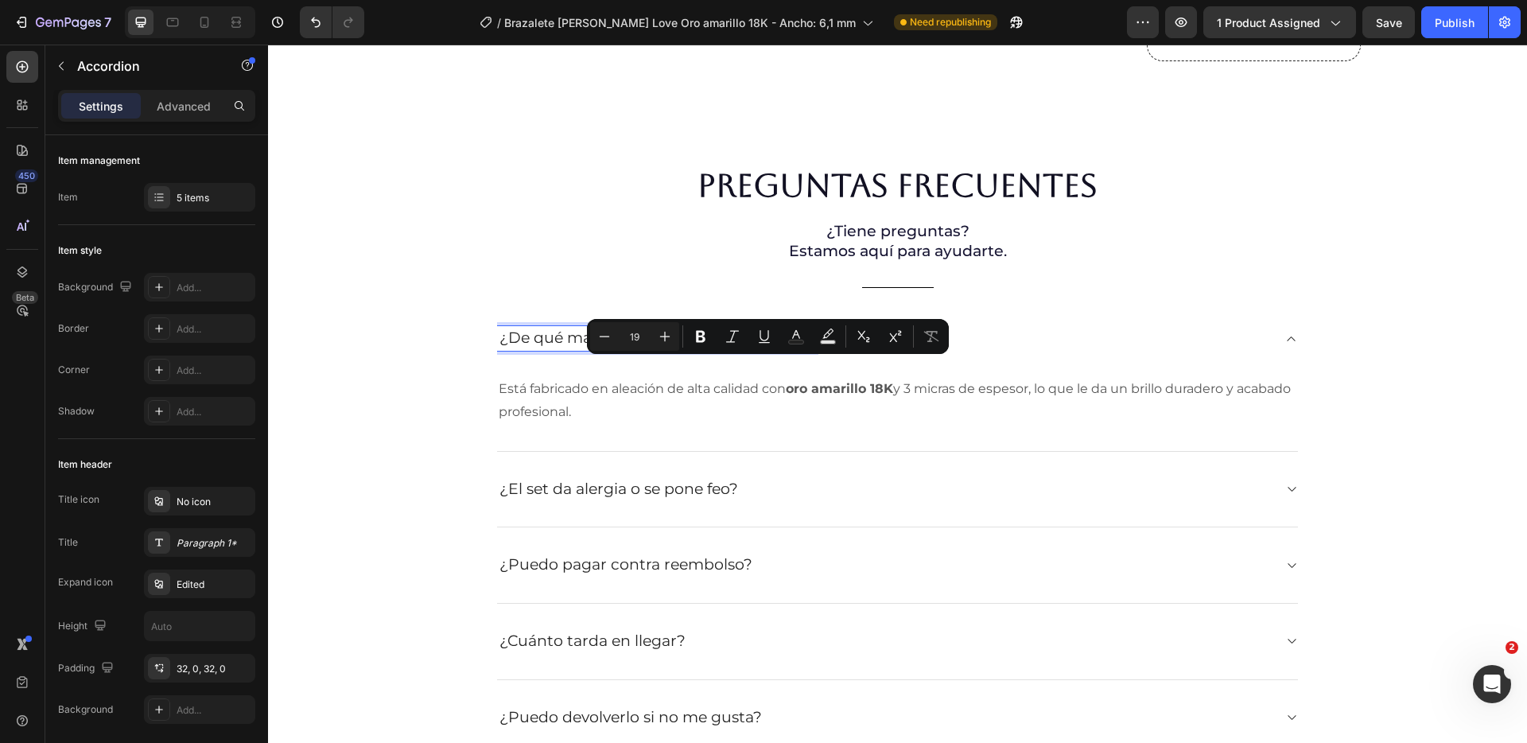
click at [710, 348] on p "¿De qué material está hecho el colgante?" at bounding box center [656, 339] width 313 height 20
click at [715, 348] on p "¿De qué material está hecho el colgante?" at bounding box center [656, 339] width 313 height 20
click at [726, 348] on p "¿De qué material está hecho el colgante?" at bounding box center [656, 339] width 313 height 20
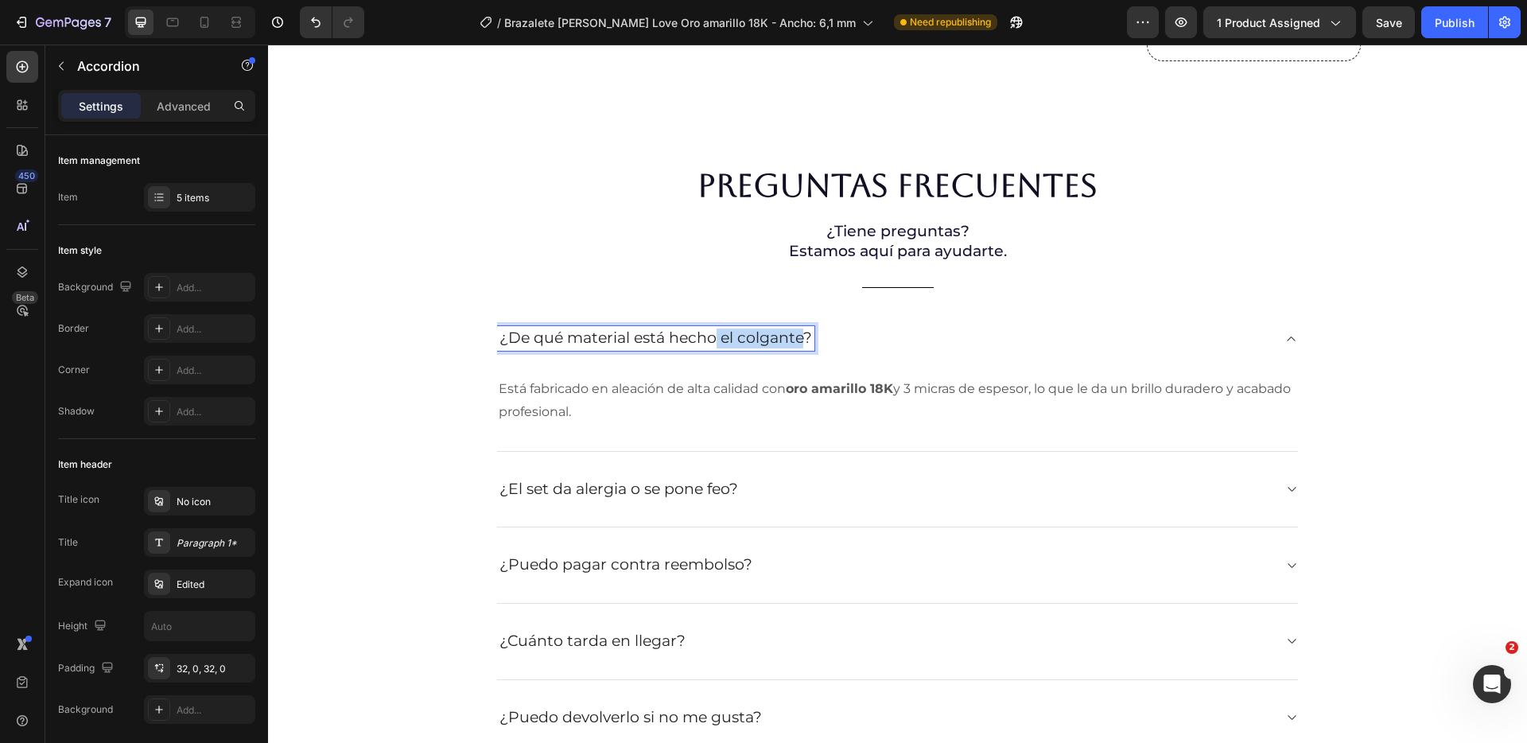
drag, startPoint x: 714, startPoint y: 370, endPoint x: 803, endPoint y: 370, distance: 89.1
click at [803, 348] on p "¿De qué material está hecho el colgante?" at bounding box center [656, 339] width 313 height 20
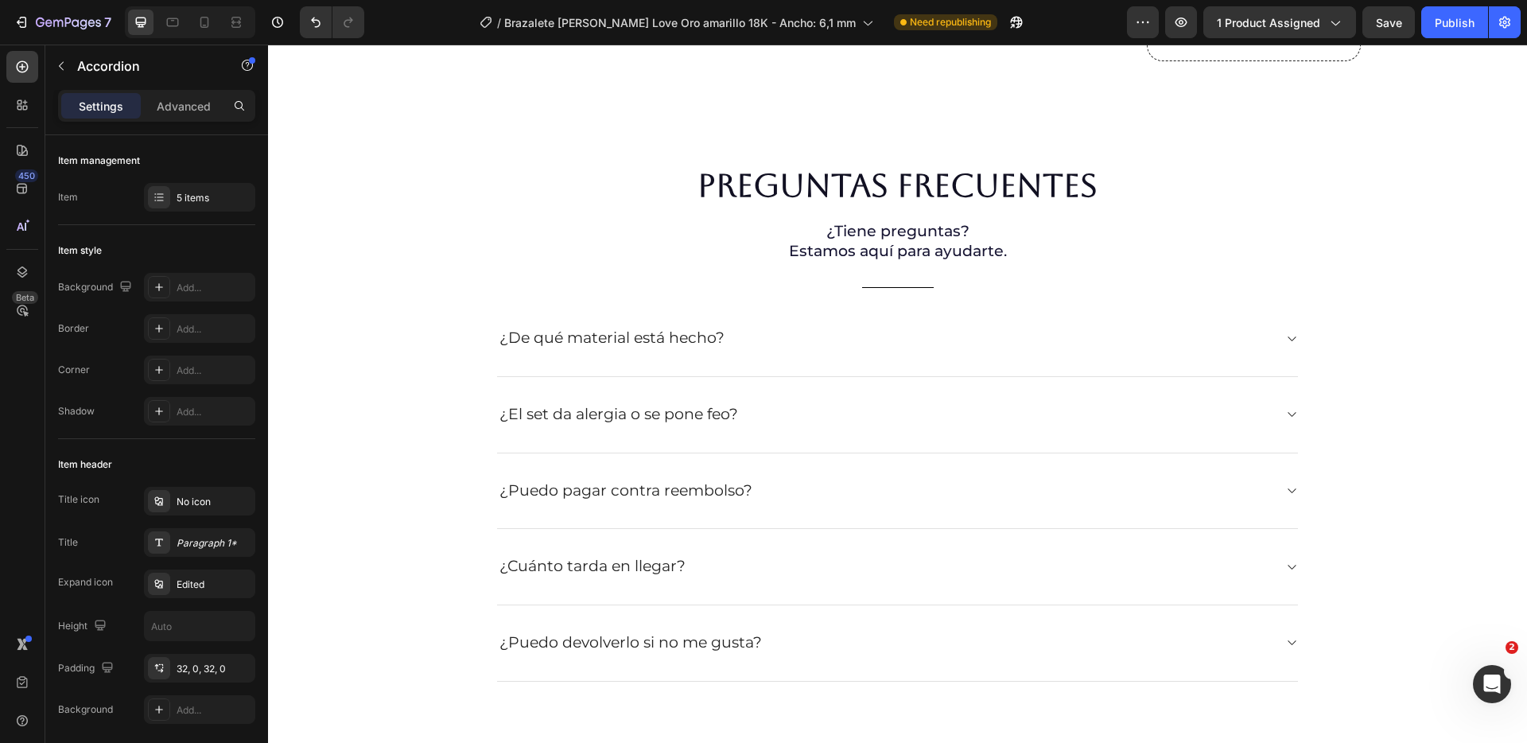
click at [762, 351] on div "¿De qué material está hecho?" at bounding box center [885, 338] width 776 height 25
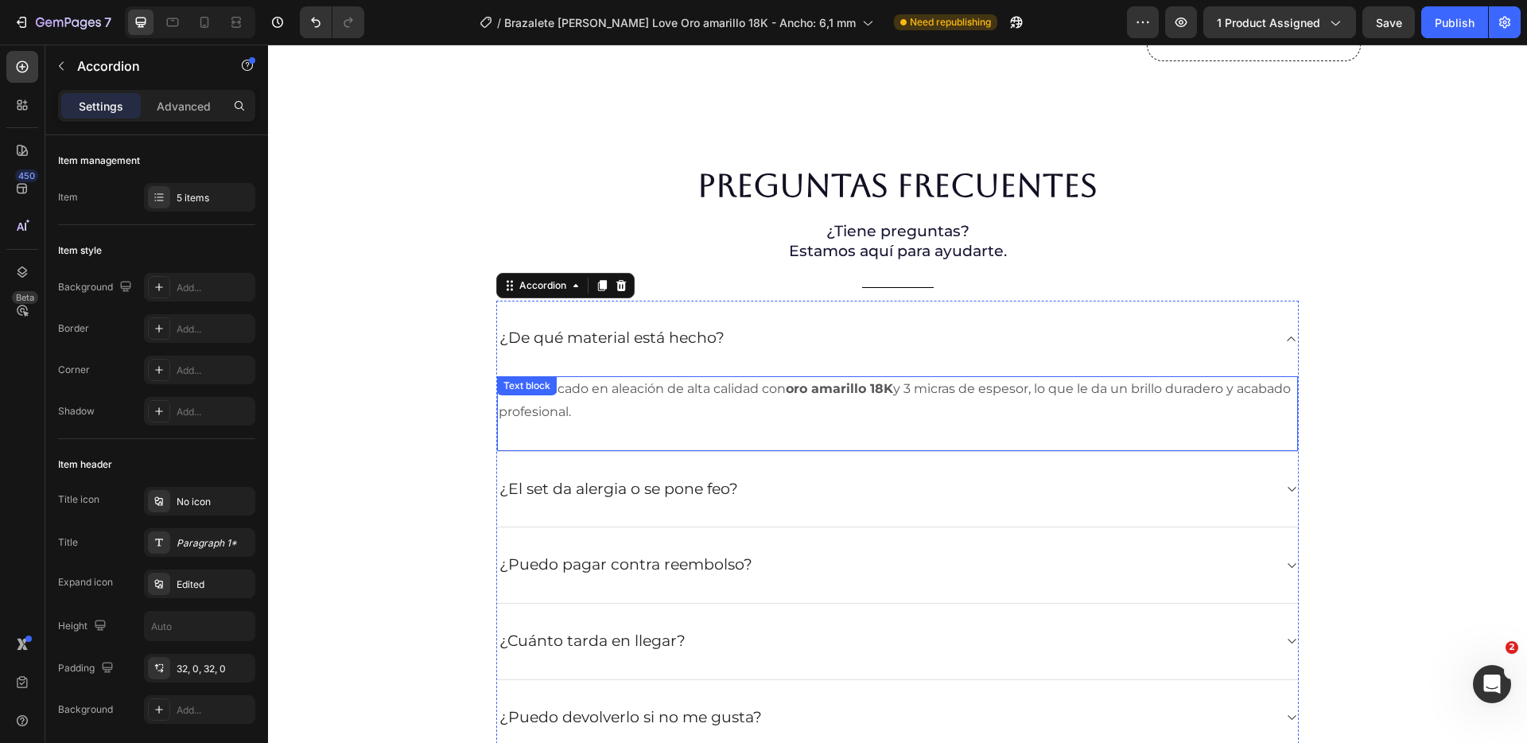
click at [740, 424] on p "Está fabricado en aleación de alta calidad con oro amarillo 18K y 3 micras de e…" at bounding box center [898, 401] width 798 height 46
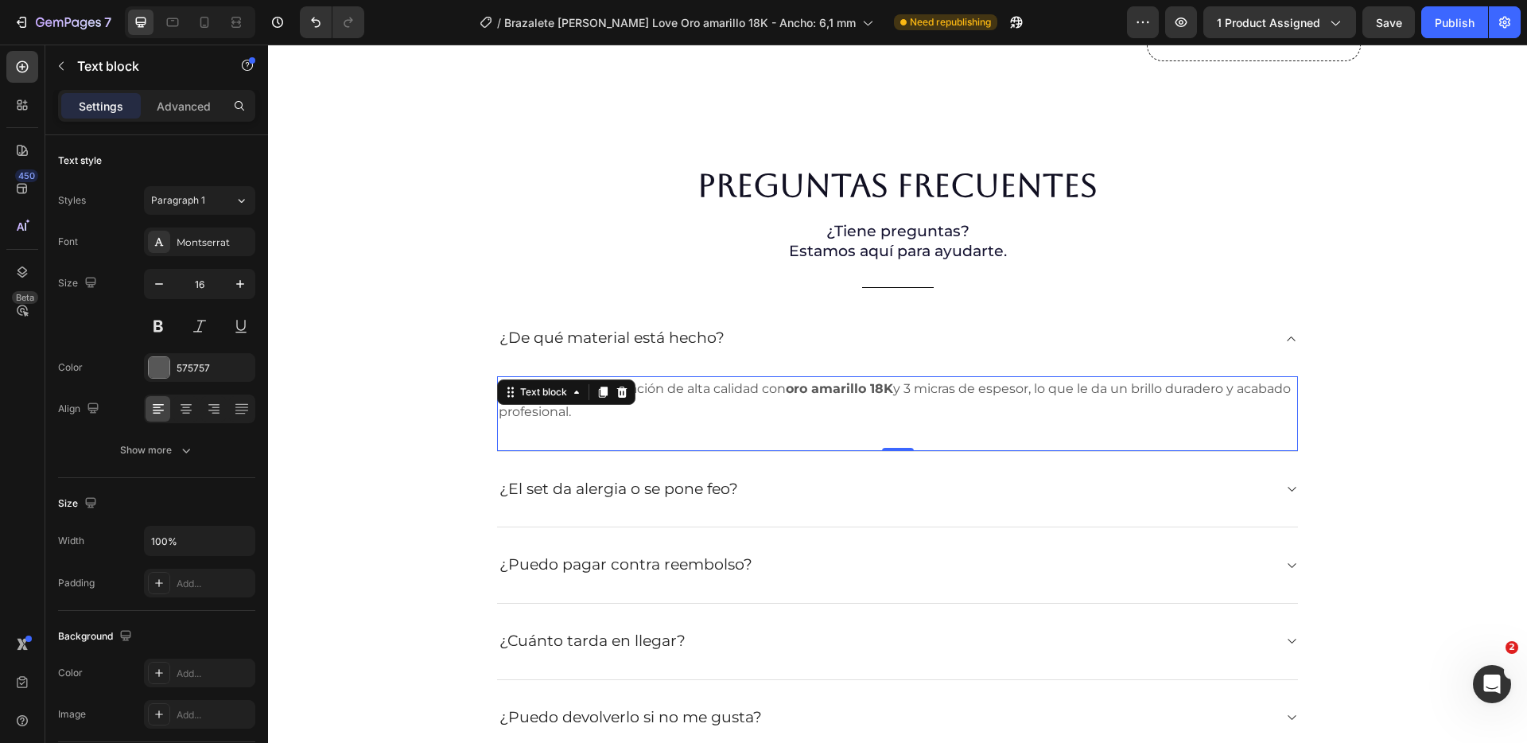
click at [766, 420] on p "Está fabricado en aleación de alta calidad con oro amarillo 18K y 3 micras de e…" at bounding box center [898, 401] width 798 height 46
click at [799, 502] on div "¿El set da alergia o se pone feo?" at bounding box center [897, 490] width 801 height 76
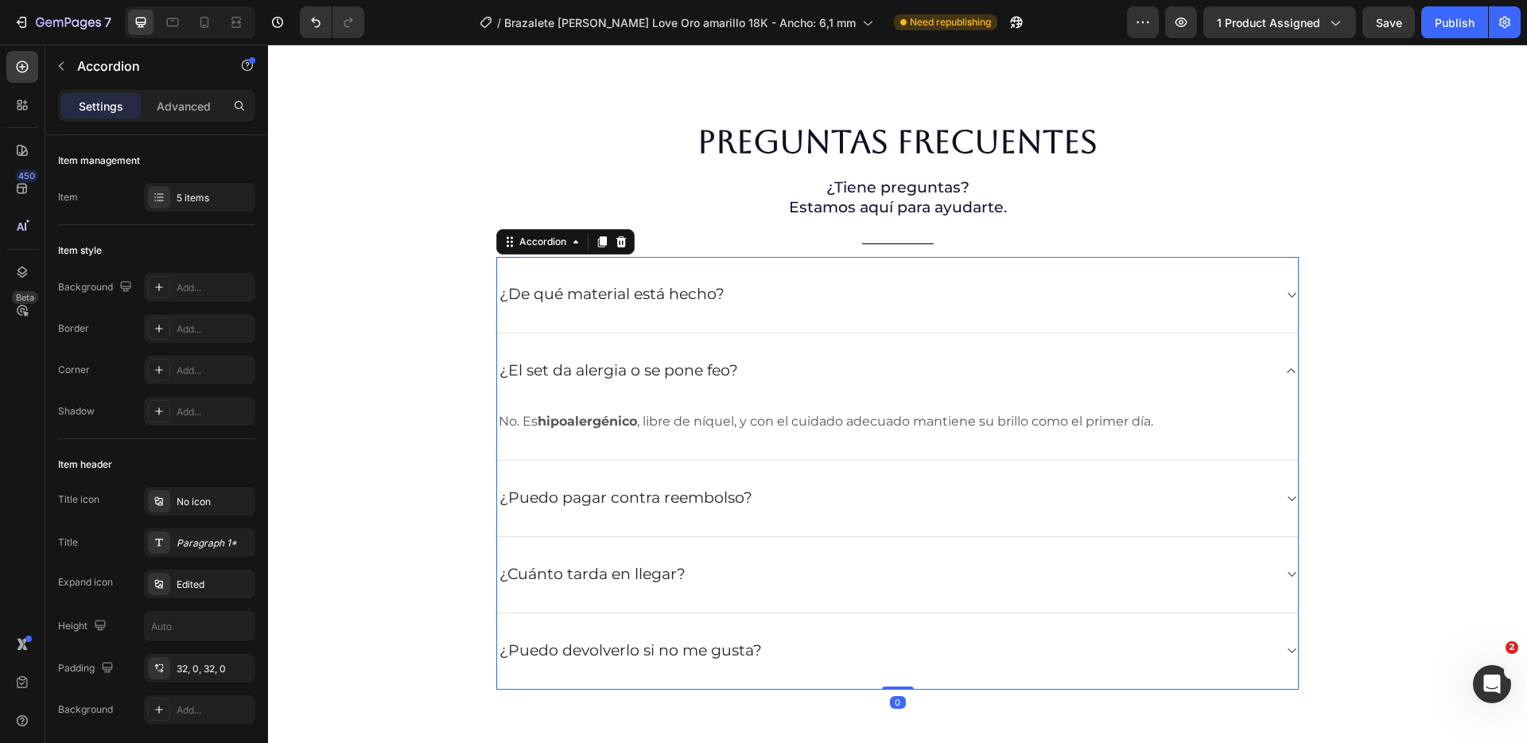
scroll to position [4563, 0]
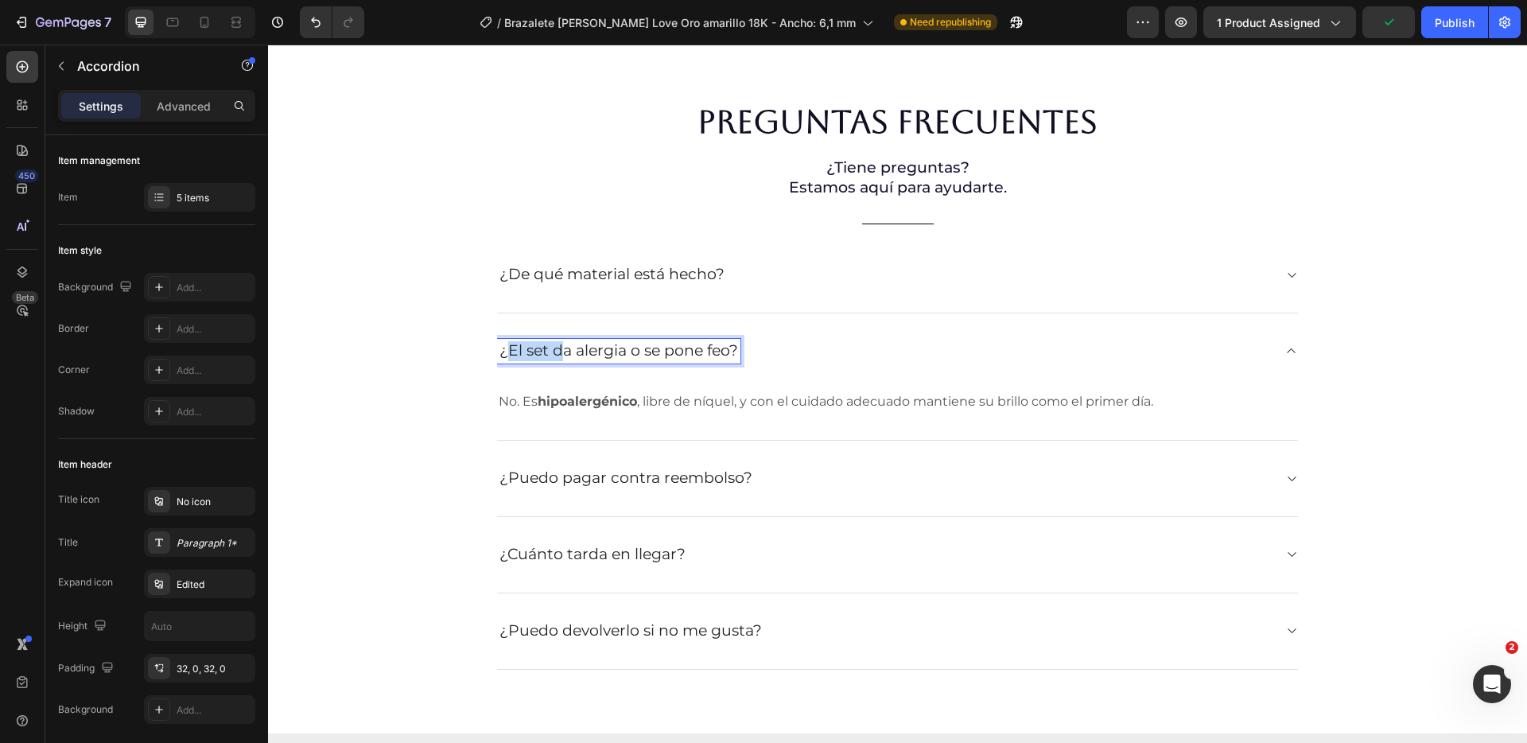
drag, startPoint x: 558, startPoint y: 387, endPoint x: 509, endPoint y: 389, distance: 49.3
click at [509, 361] on p "¿El set da alergia o se pone feo?" at bounding box center [619, 351] width 239 height 20
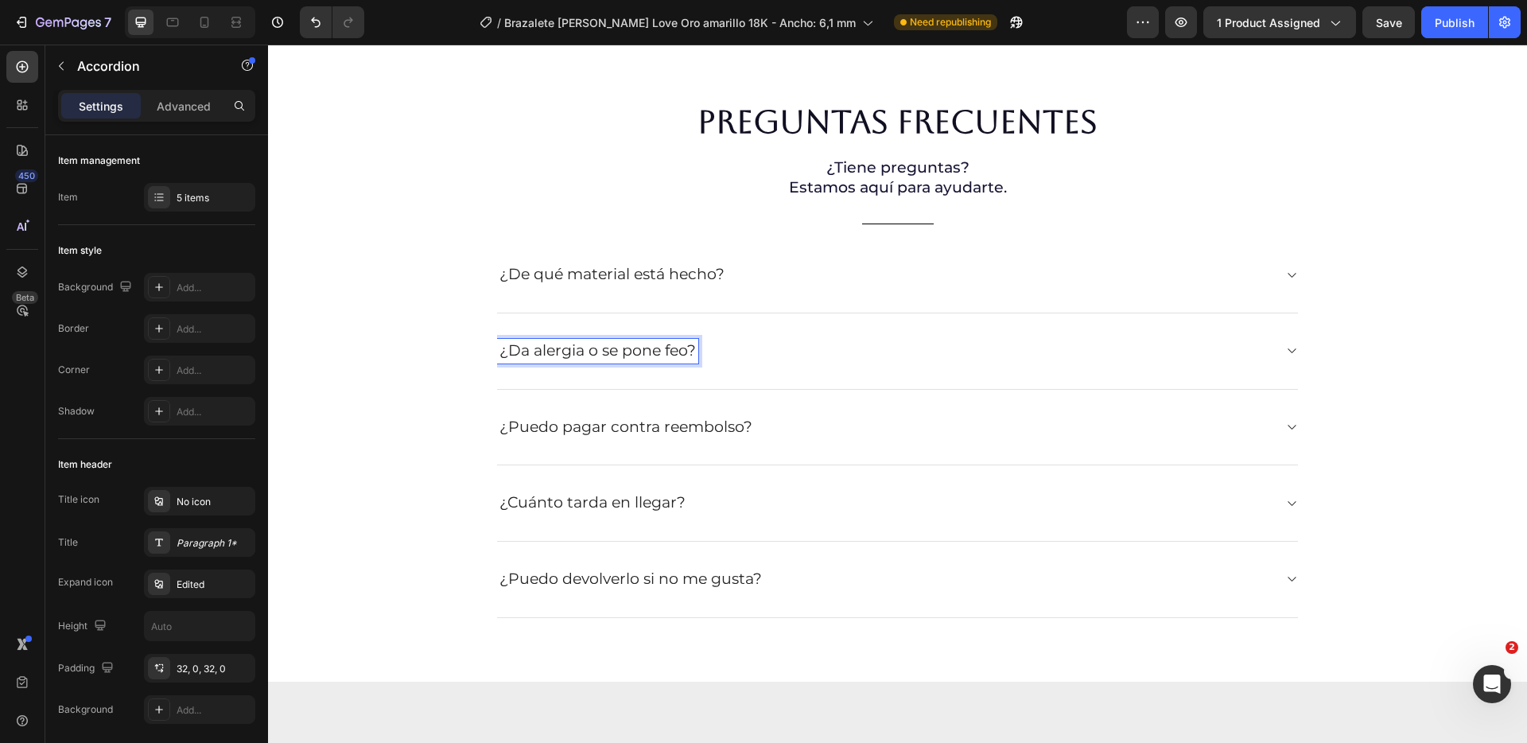
click at [809, 287] on div "¿De qué material está hecho?" at bounding box center [885, 275] width 776 height 25
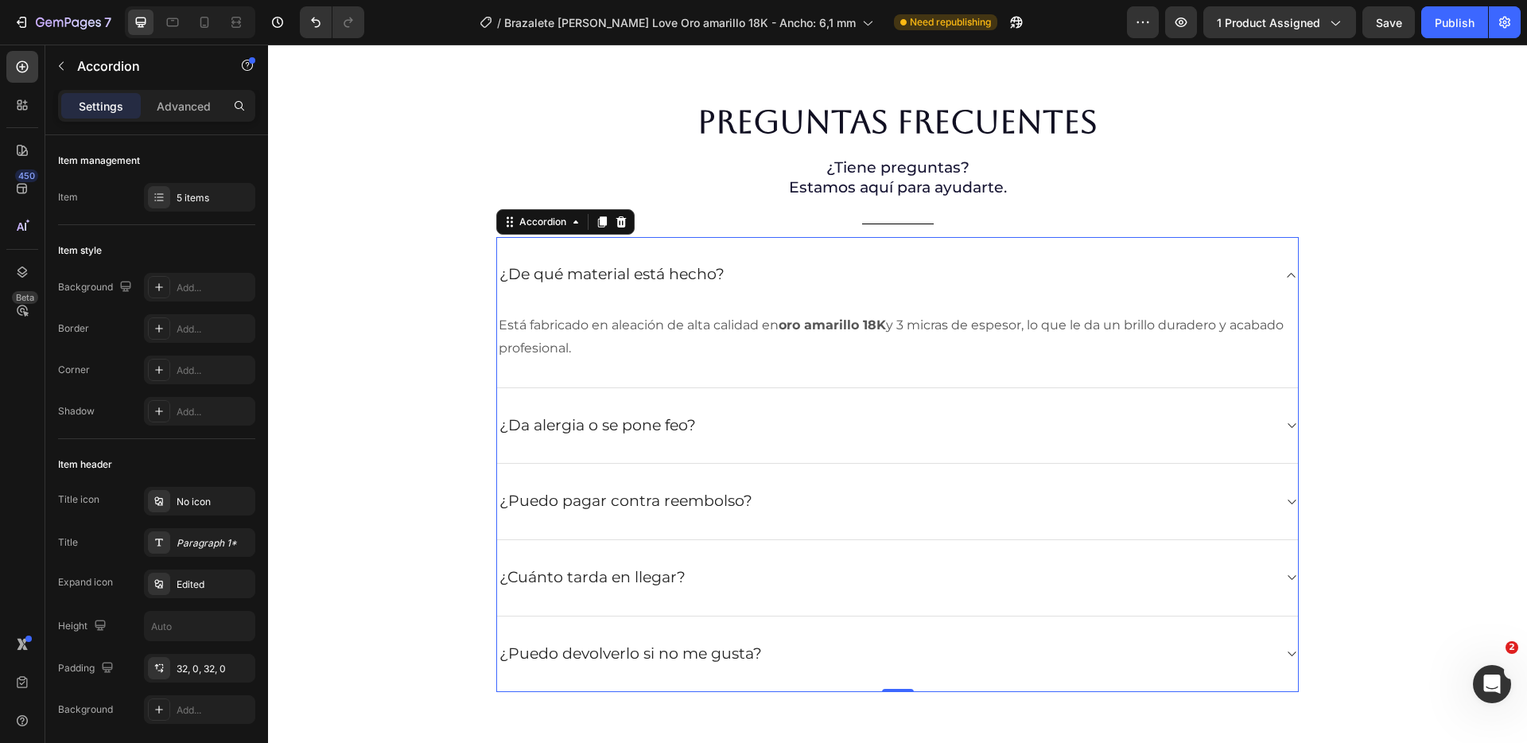
click at [761, 465] on div "¿Da alergia o se pone feo?" at bounding box center [897, 426] width 801 height 76
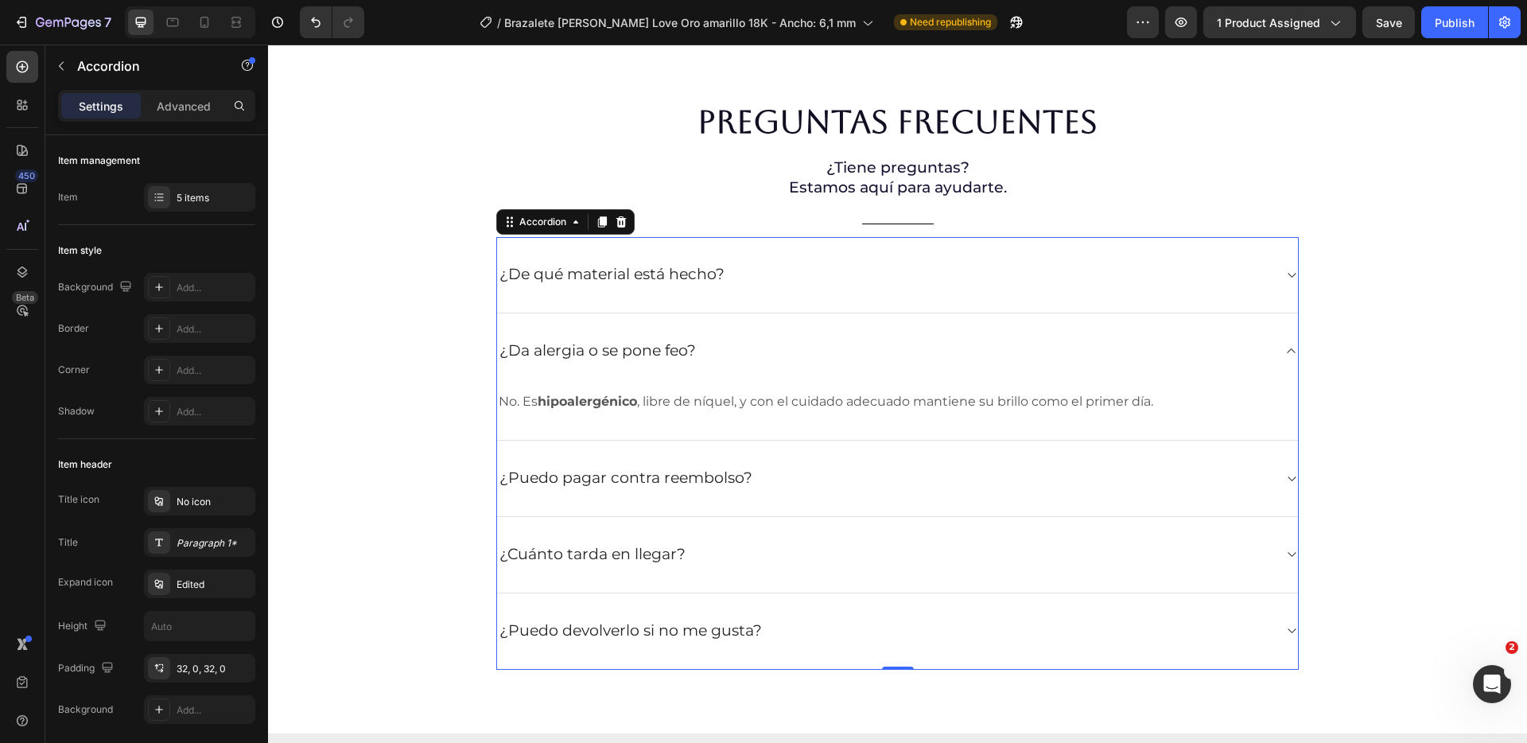
click at [917, 491] on div "¿Puedo pagar contra reembolso?" at bounding box center [885, 478] width 776 height 25
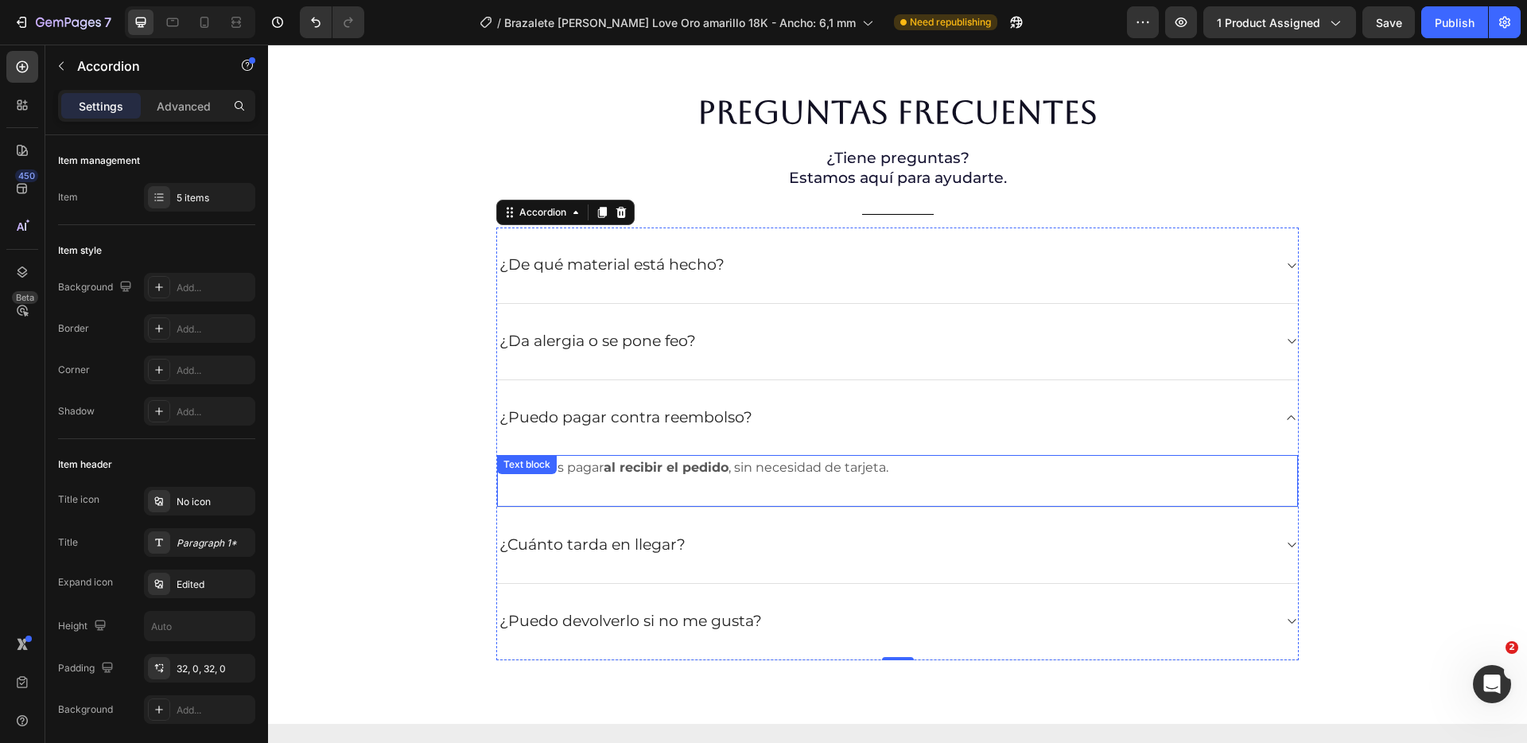
scroll to position [4577, 0]
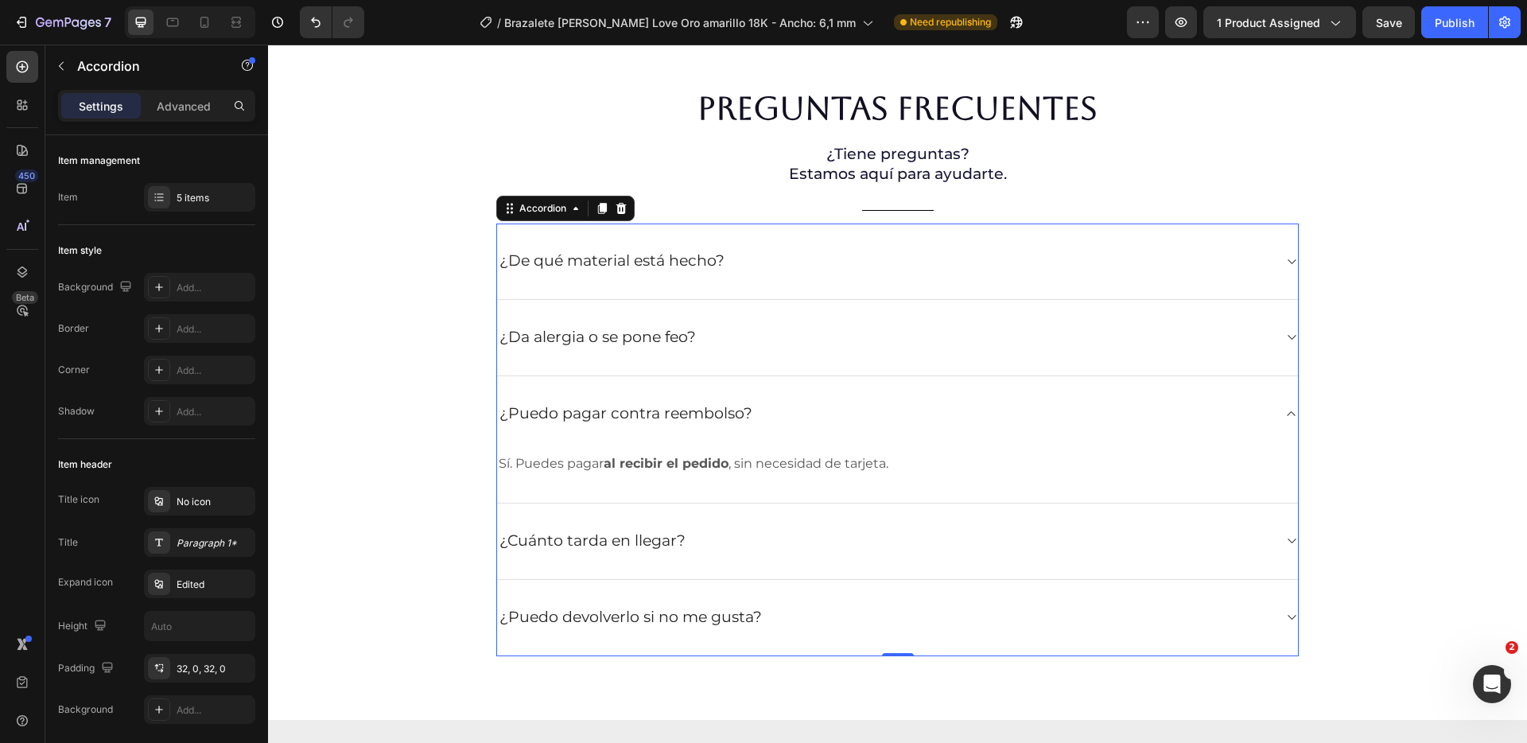
click at [884, 557] on div "¿Cuánto tarda en llegar?" at bounding box center [897, 542] width 801 height 76
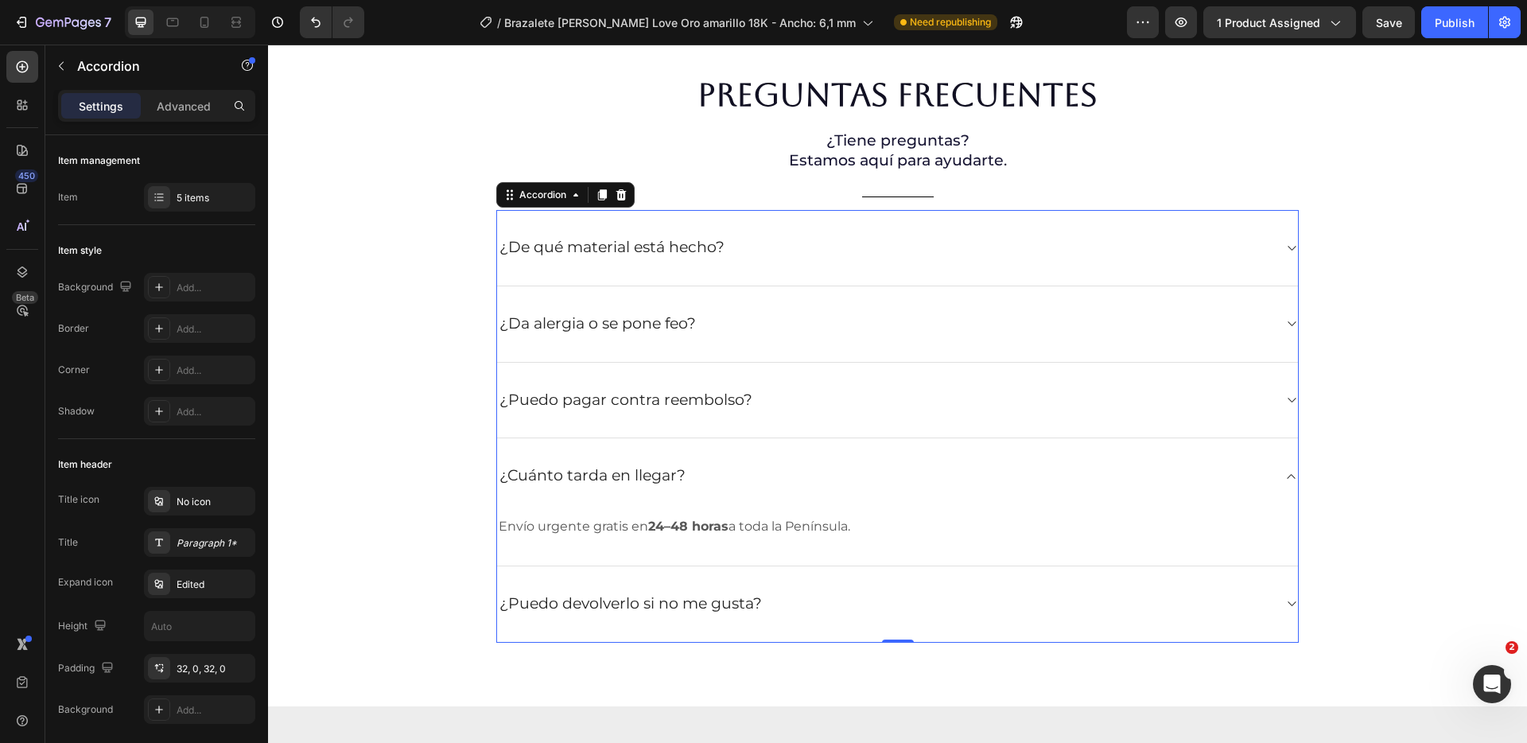
scroll to position [4690, 0]
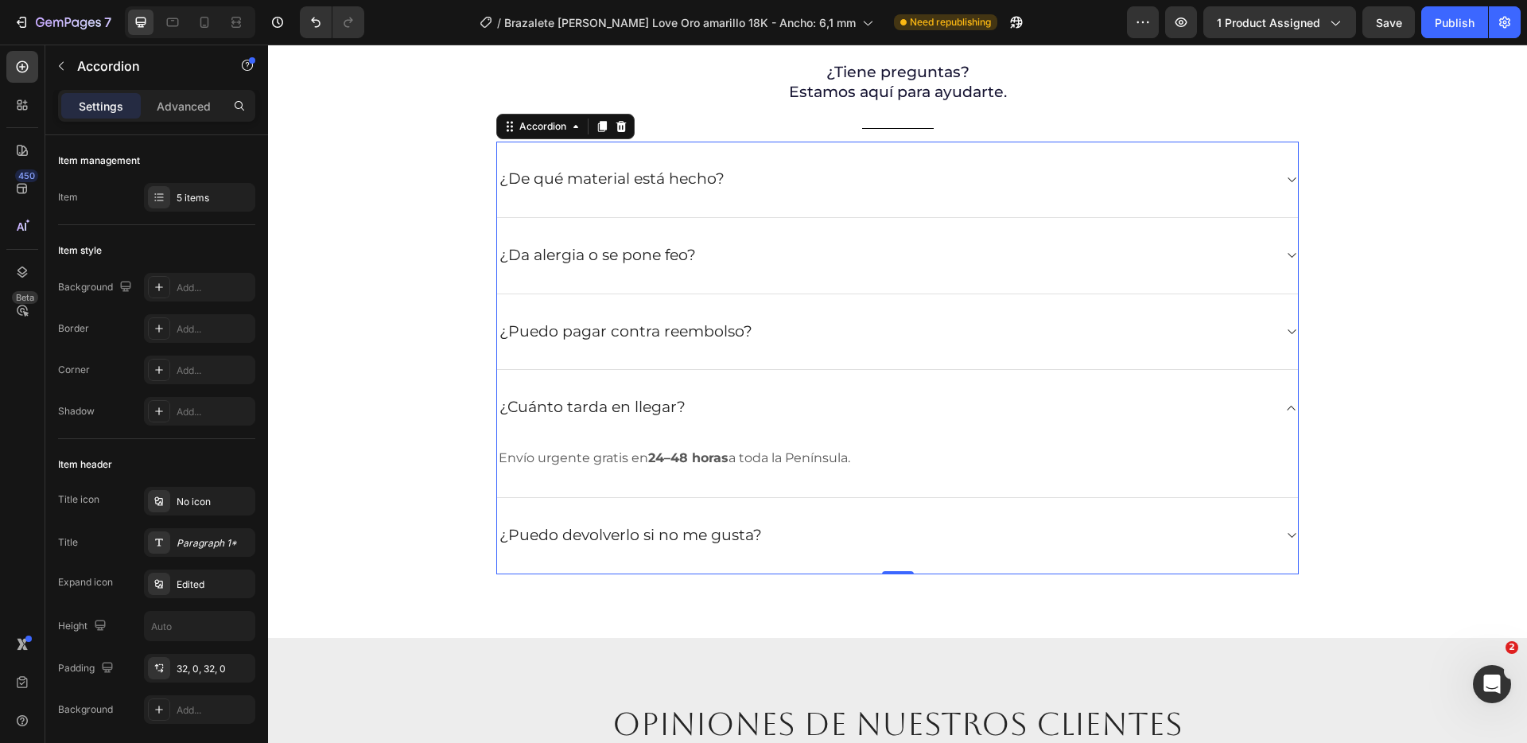
click at [896, 527] on div "¿Puedo devolverlo si no me gusta?" at bounding box center [885, 535] width 776 height 25
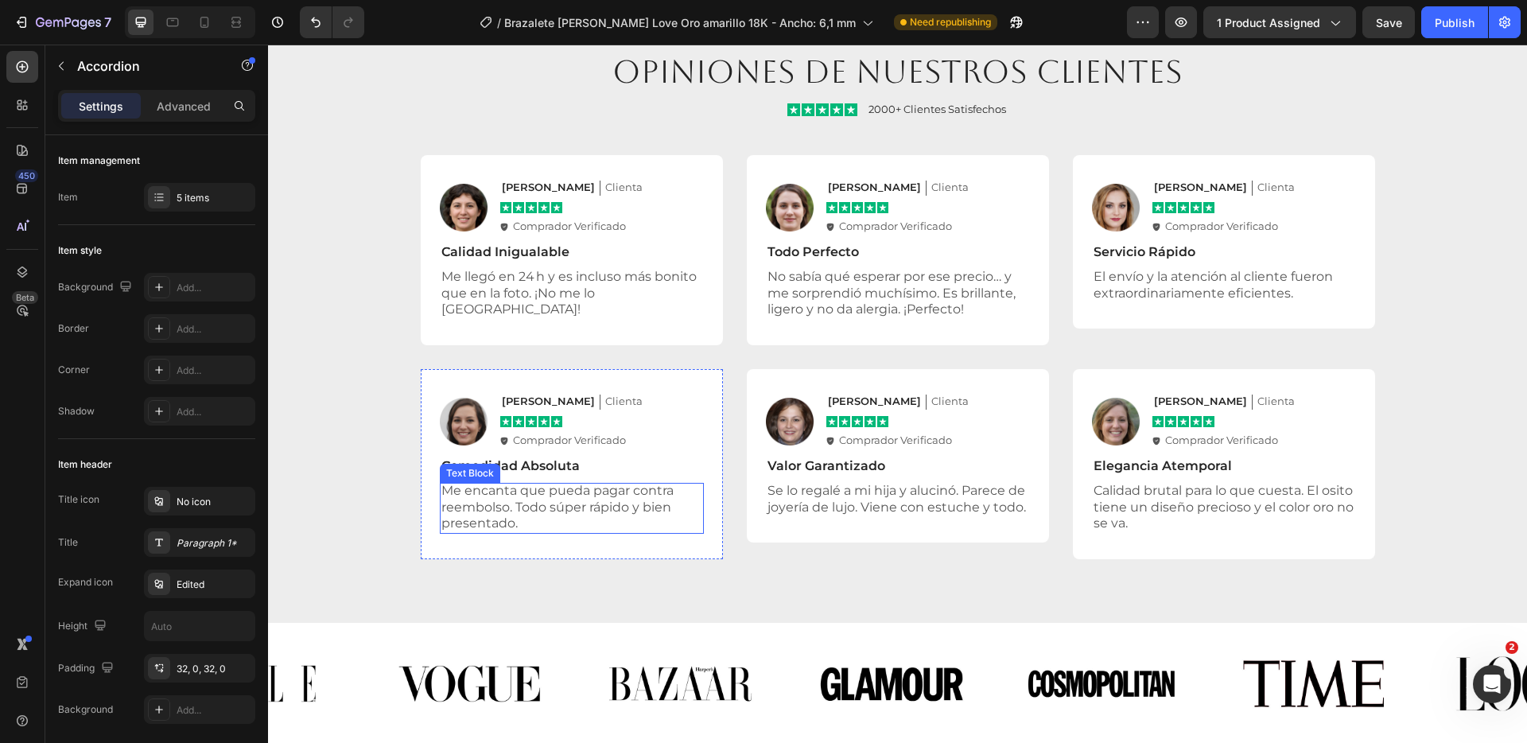
scroll to position [5344, 0]
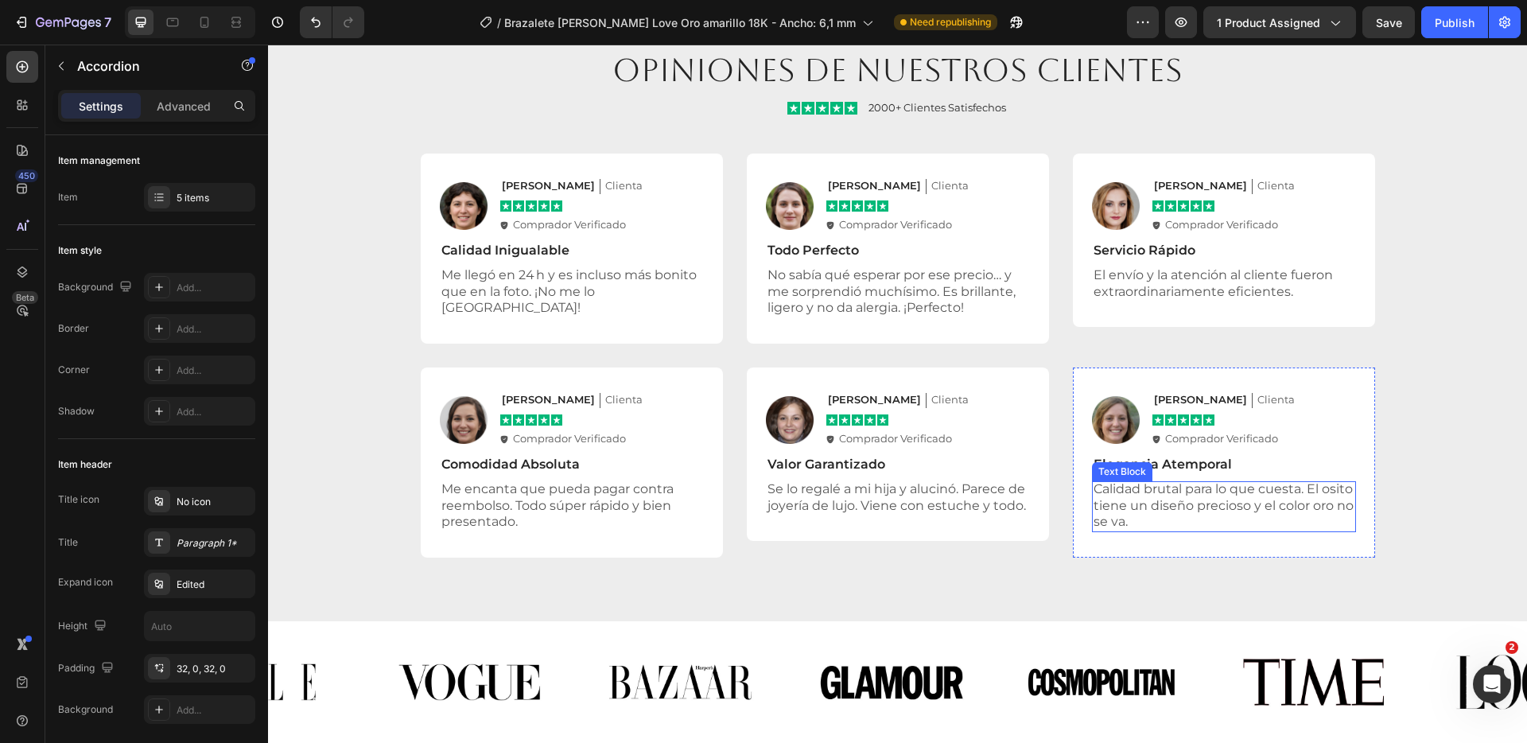
click at [1198, 508] on p "Calidad brutal para lo que cuesta. El osito tiene un diseño precioso y el color…" at bounding box center [1224, 505] width 261 height 49
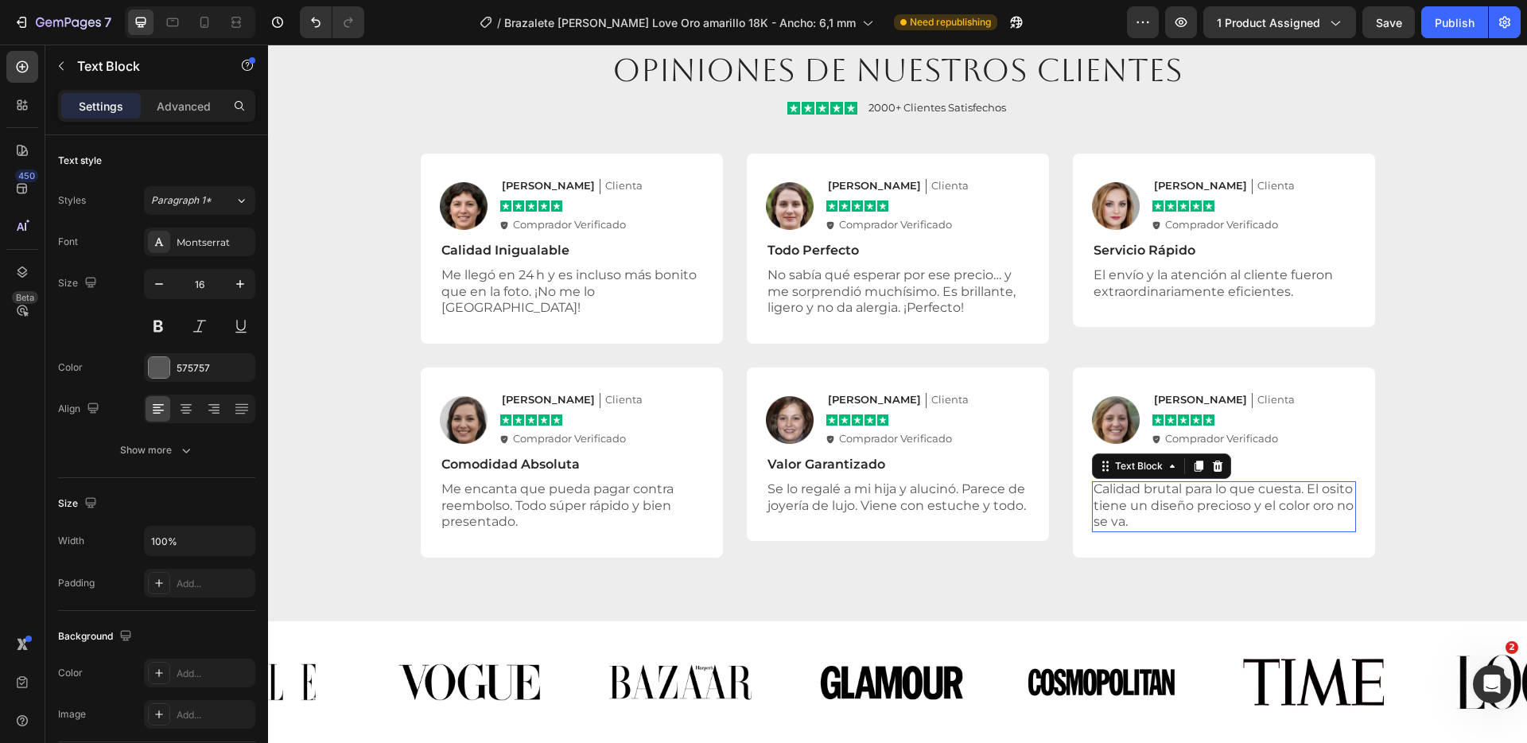
click at [1198, 508] on p "Calidad brutal para lo que cuesta. El osito tiene un diseño precioso y el color…" at bounding box center [1224, 505] width 261 height 49
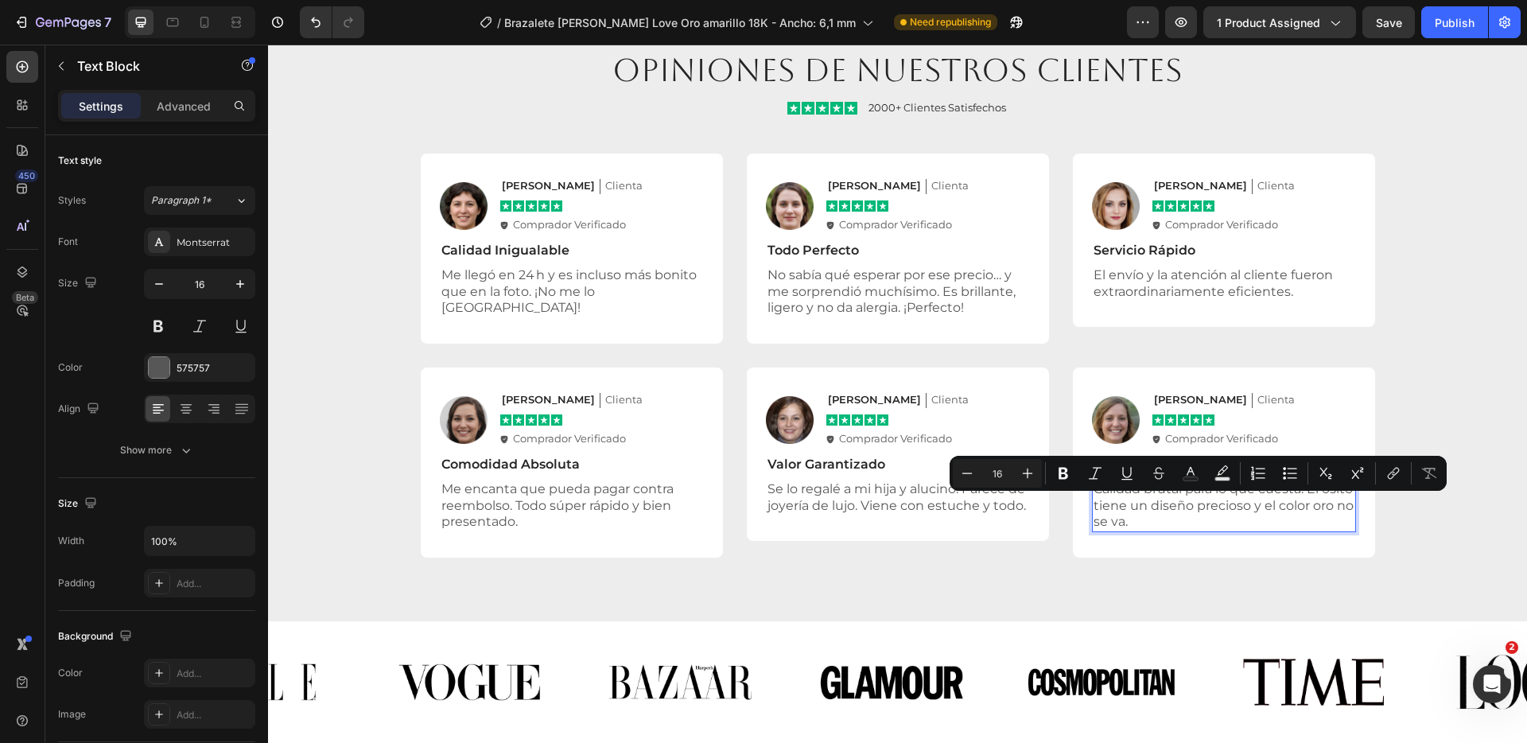
click at [1130, 504] on p "Calidad brutal para lo que cuesta. El osito tiene un diseño precioso y el color…" at bounding box center [1224, 505] width 261 height 49
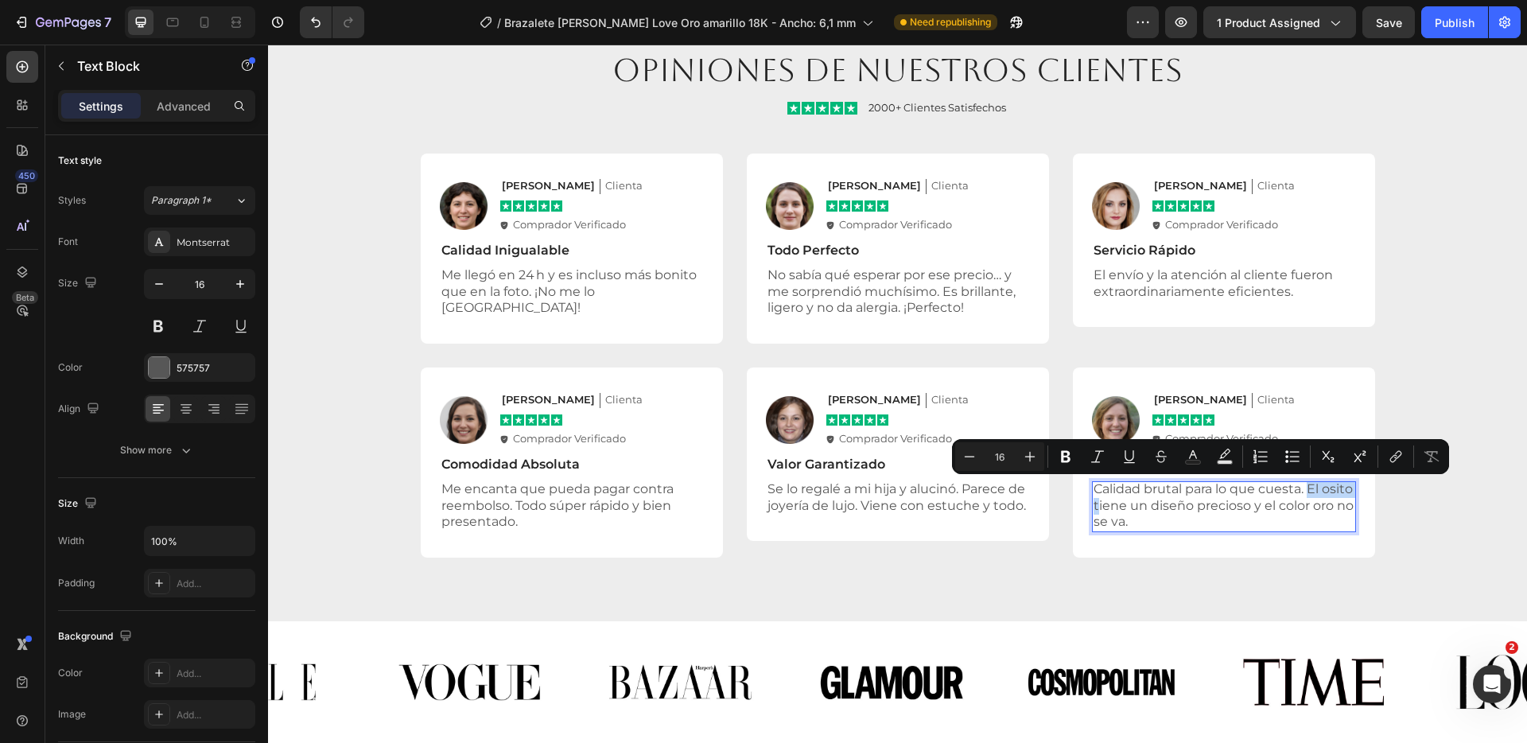
drag, startPoint x: 1124, startPoint y: 505, endPoint x: 1303, endPoint y: 492, distance: 179.5
click at [1303, 492] on p "Calidad brutal para lo que cuesta. El osito tiene un diseño precioso y el color…" at bounding box center [1224, 505] width 261 height 49
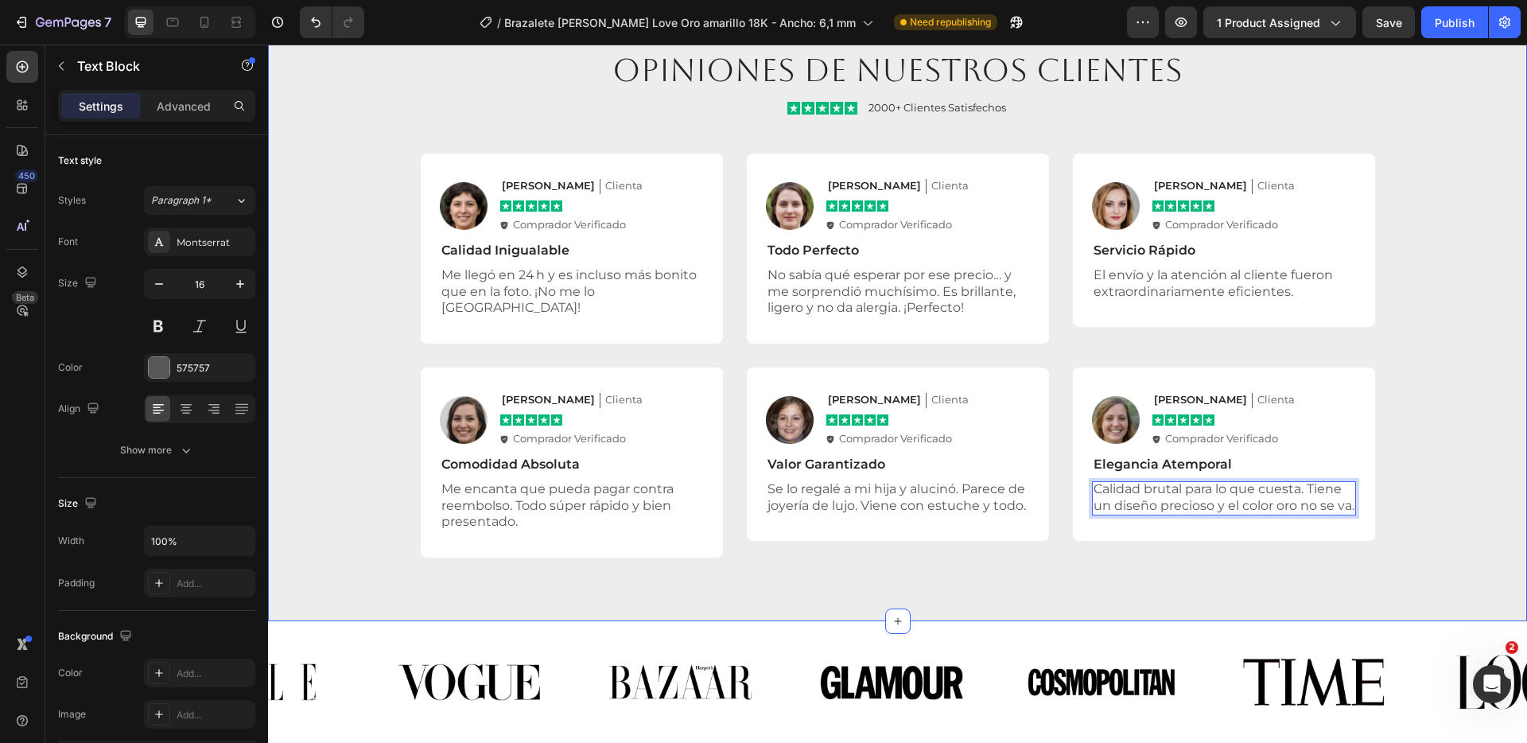
click at [1375, 530] on div "Opiniones de nuestros clientes Heading Icon Icon Icon Icon Icon Icon List 2000+…" at bounding box center [897, 303] width 1227 height 511
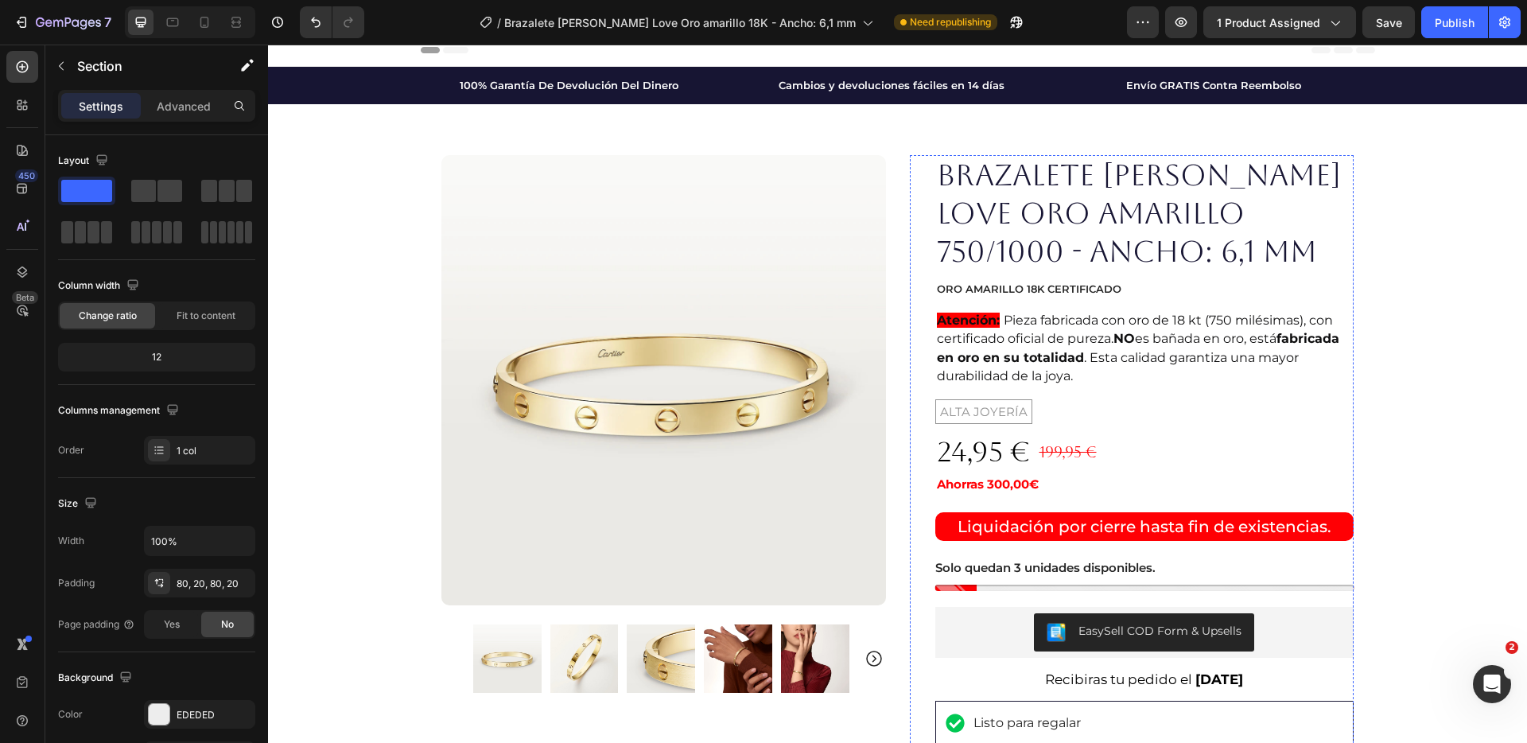
scroll to position [0, 0]
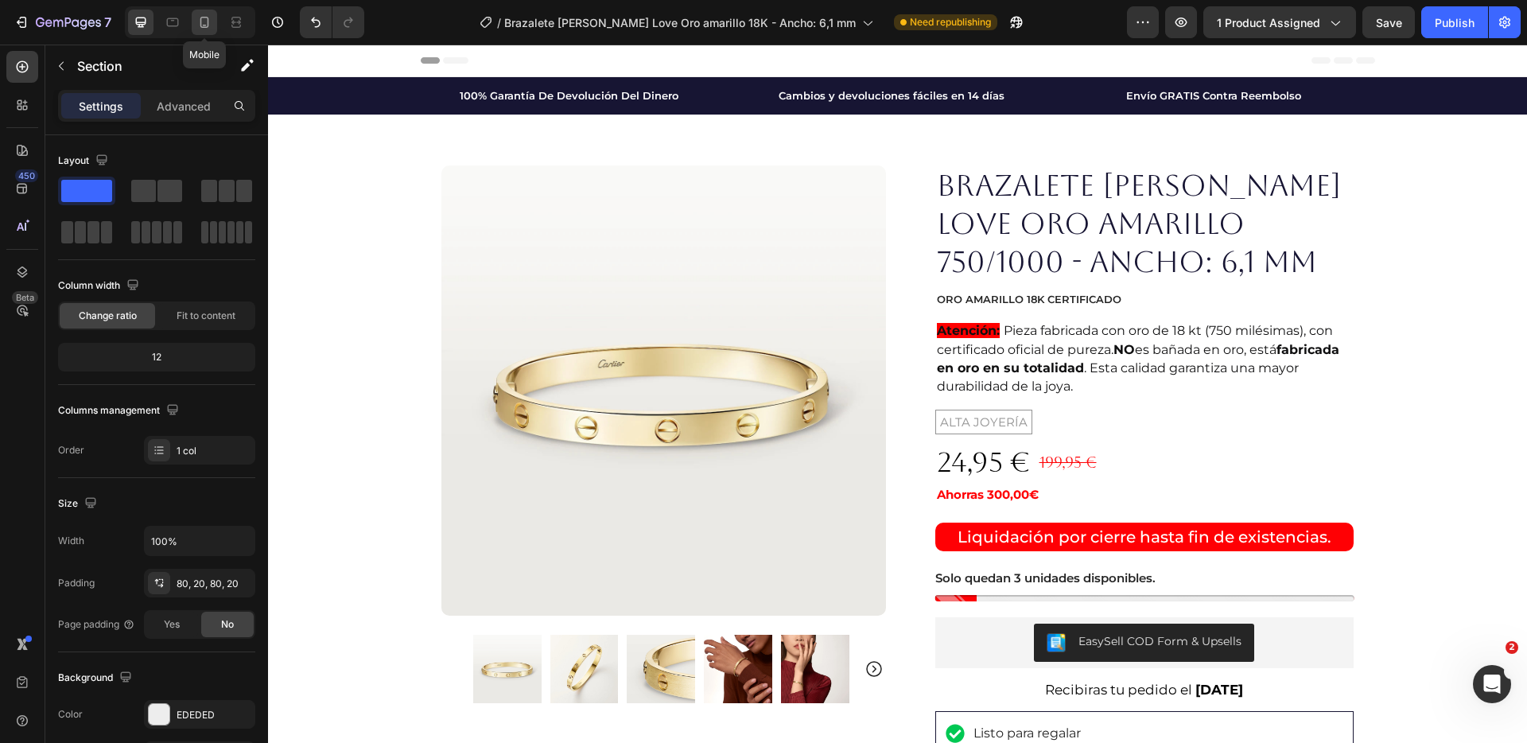
click at [212, 21] on icon at bounding box center [204, 22] width 16 height 16
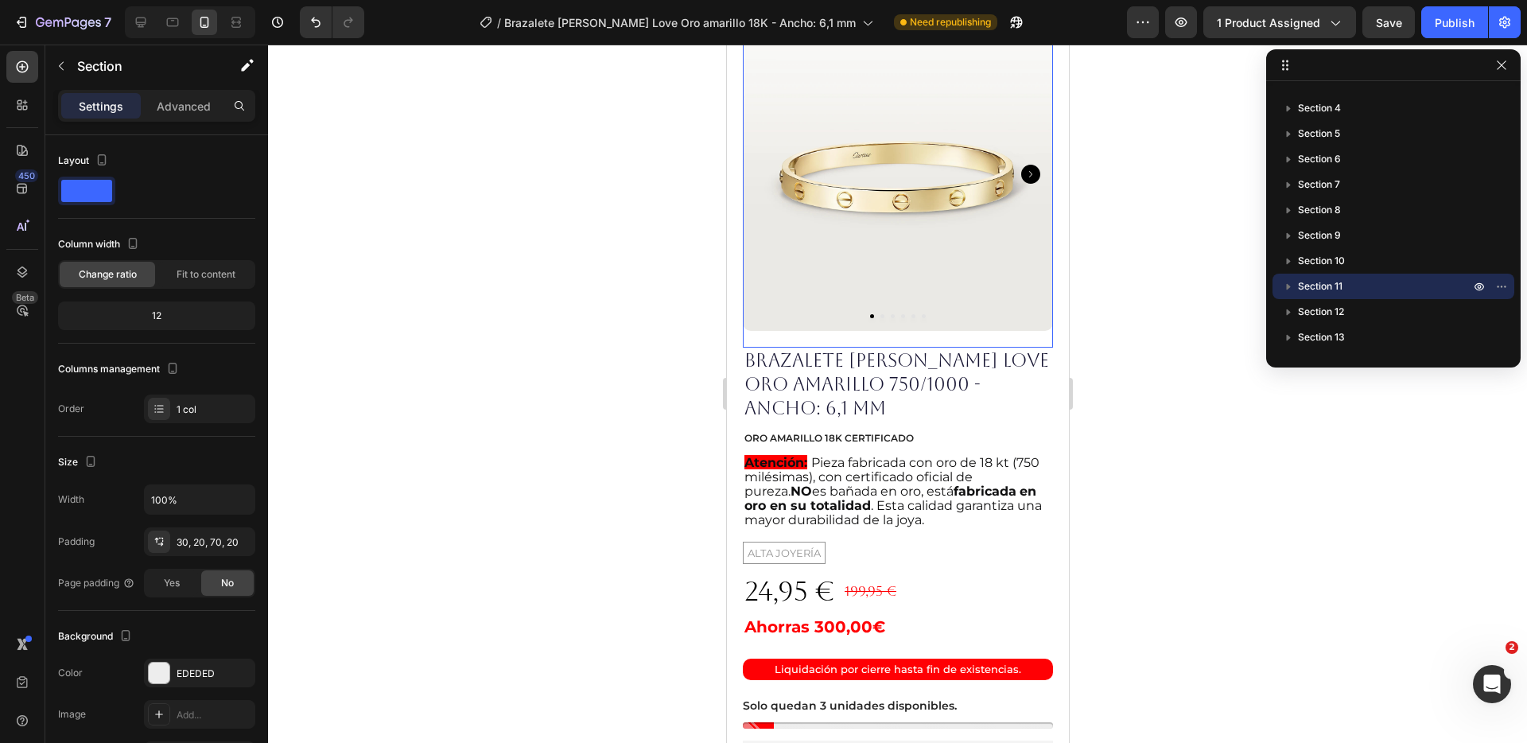
scroll to position [118, 0]
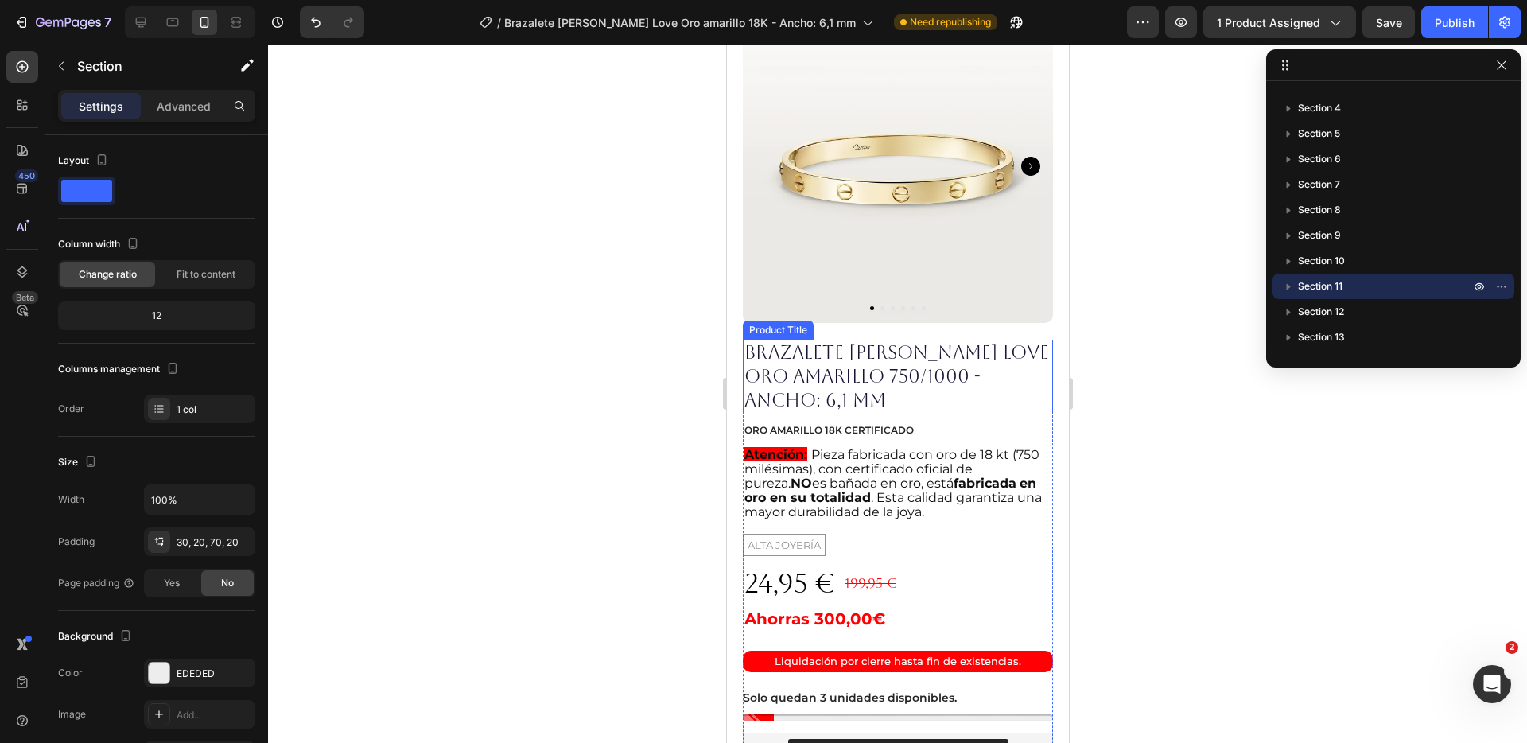
click at [901, 368] on h1 "Brazalete [PERSON_NAME] Love Oro amarillo 750/1000 - Ancho: 6,1 mm" at bounding box center [897, 377] width 310 height 75
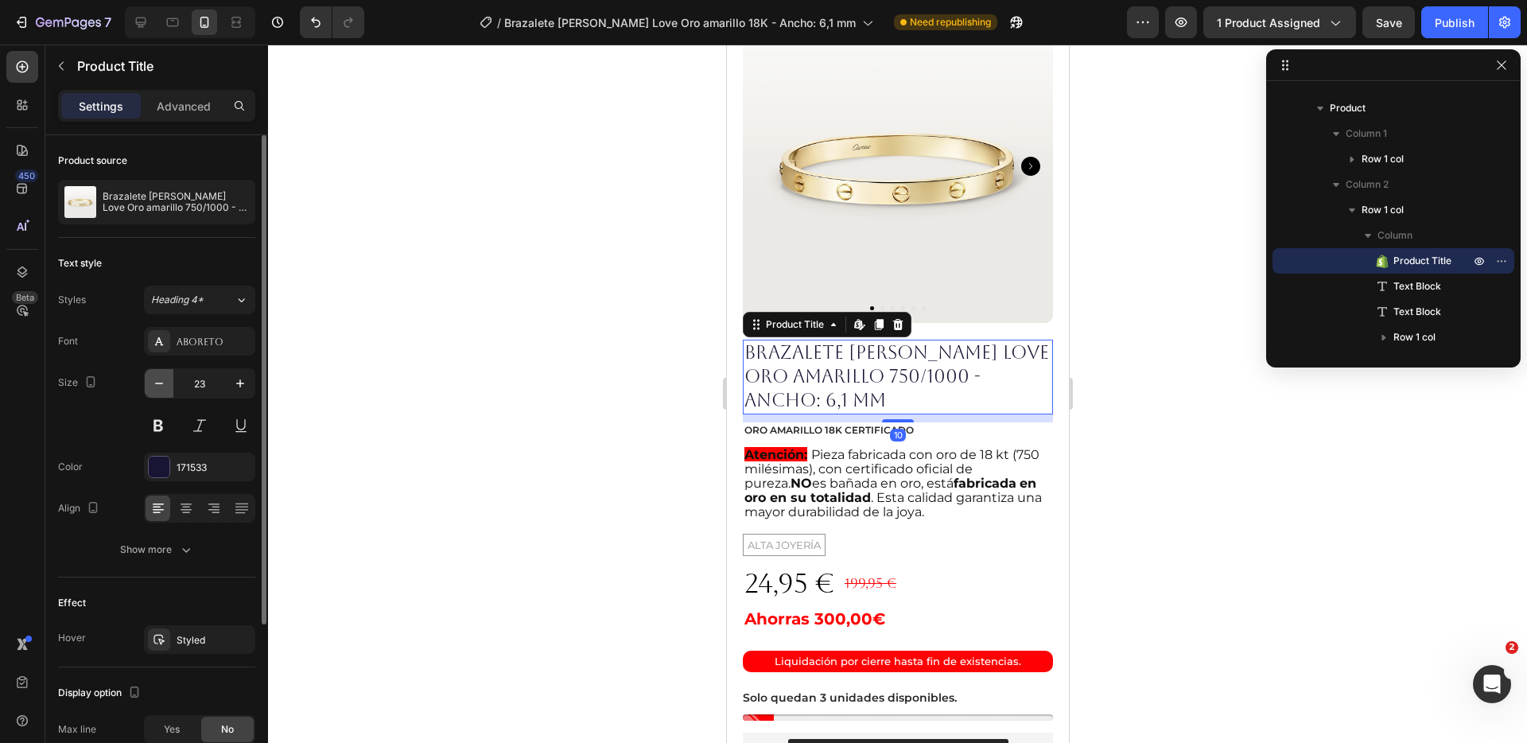
click at [167, 378] on button "button" at bounding box center [159, 383] width 29 height 29
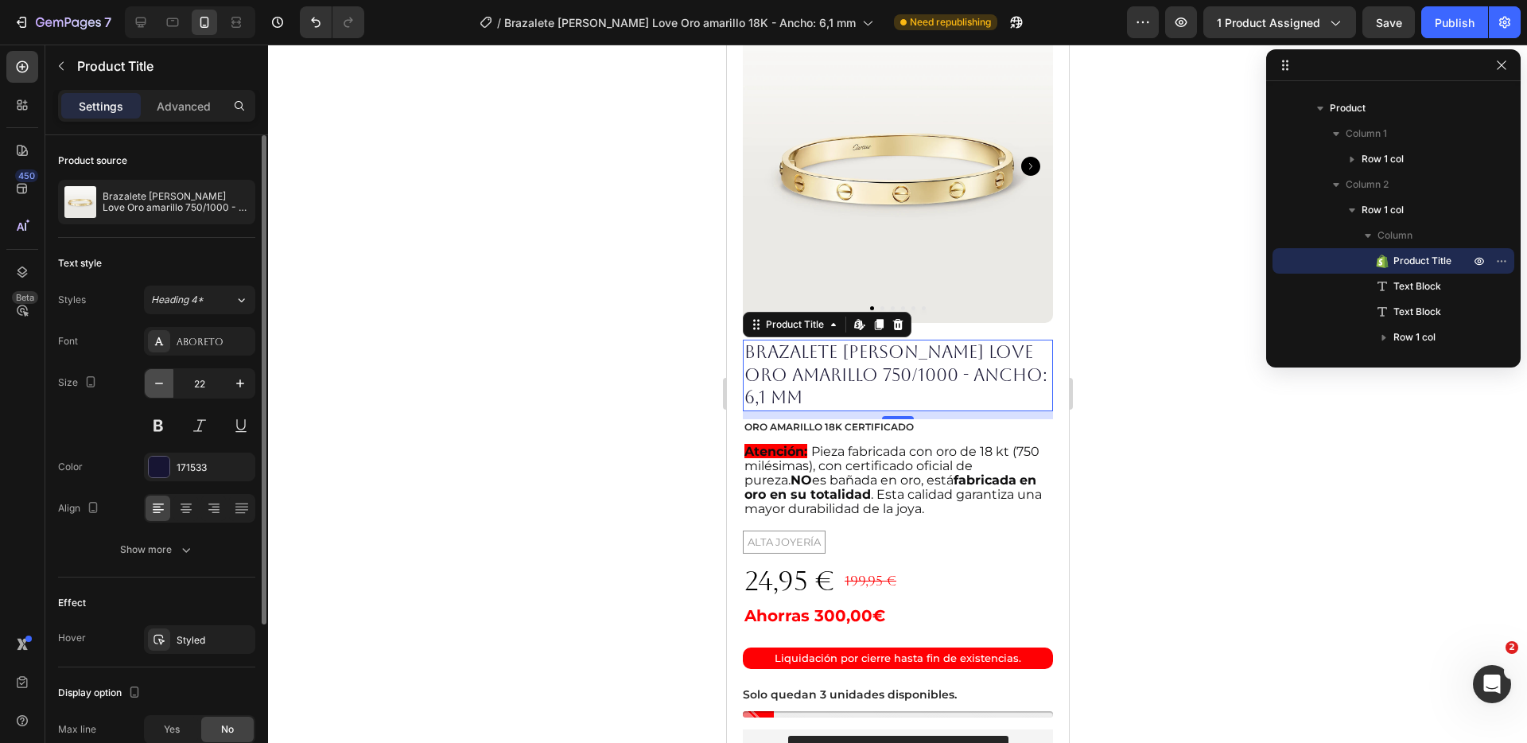
click at [167, 378] on button "button" at bounding box center [159, 383] width 29 height 29
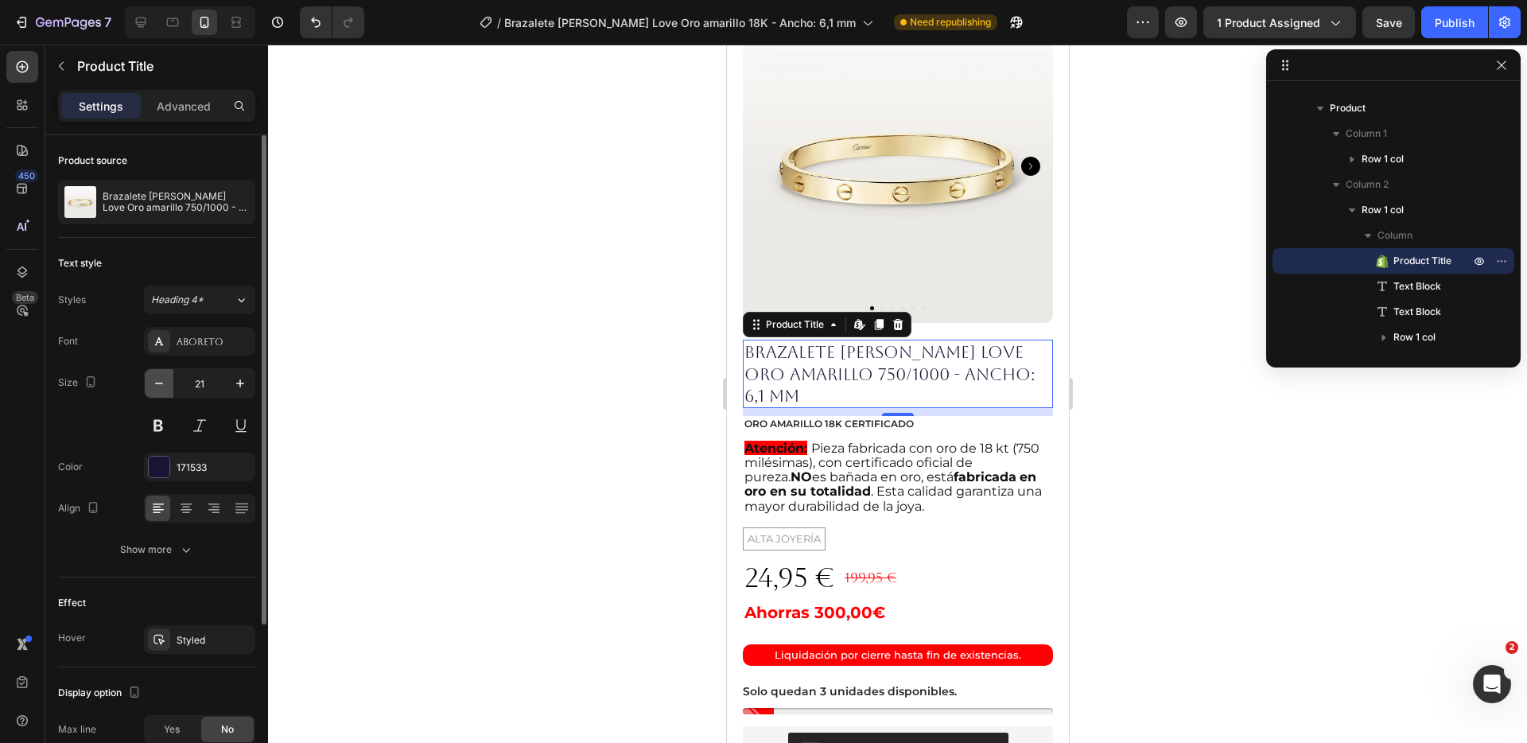
click at [167, 378] on button "button" at bounding box center [159, 383] width 29 height 29
type input "20"
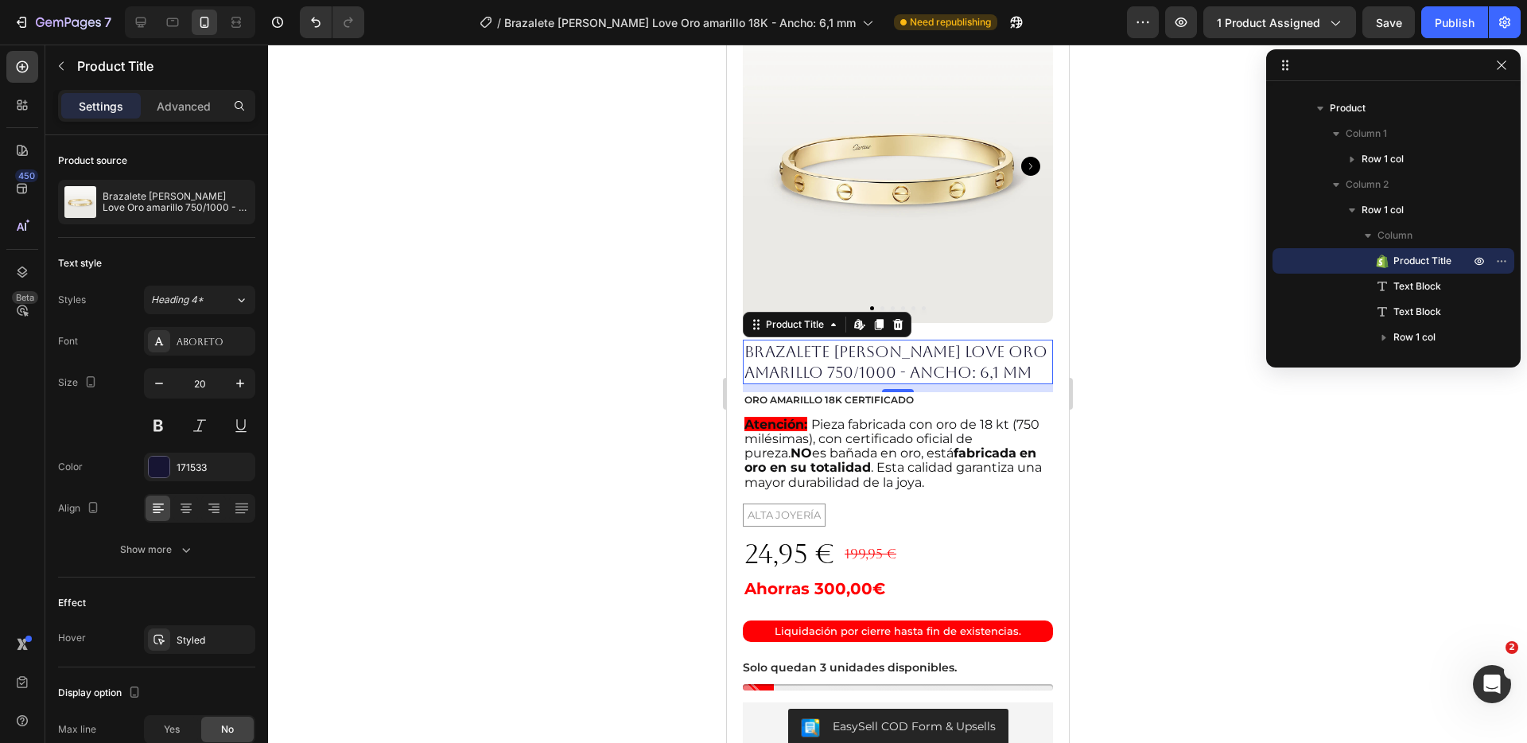
click at [1263, 428] on div at bounding box center [897, 394] width 1259 height 698
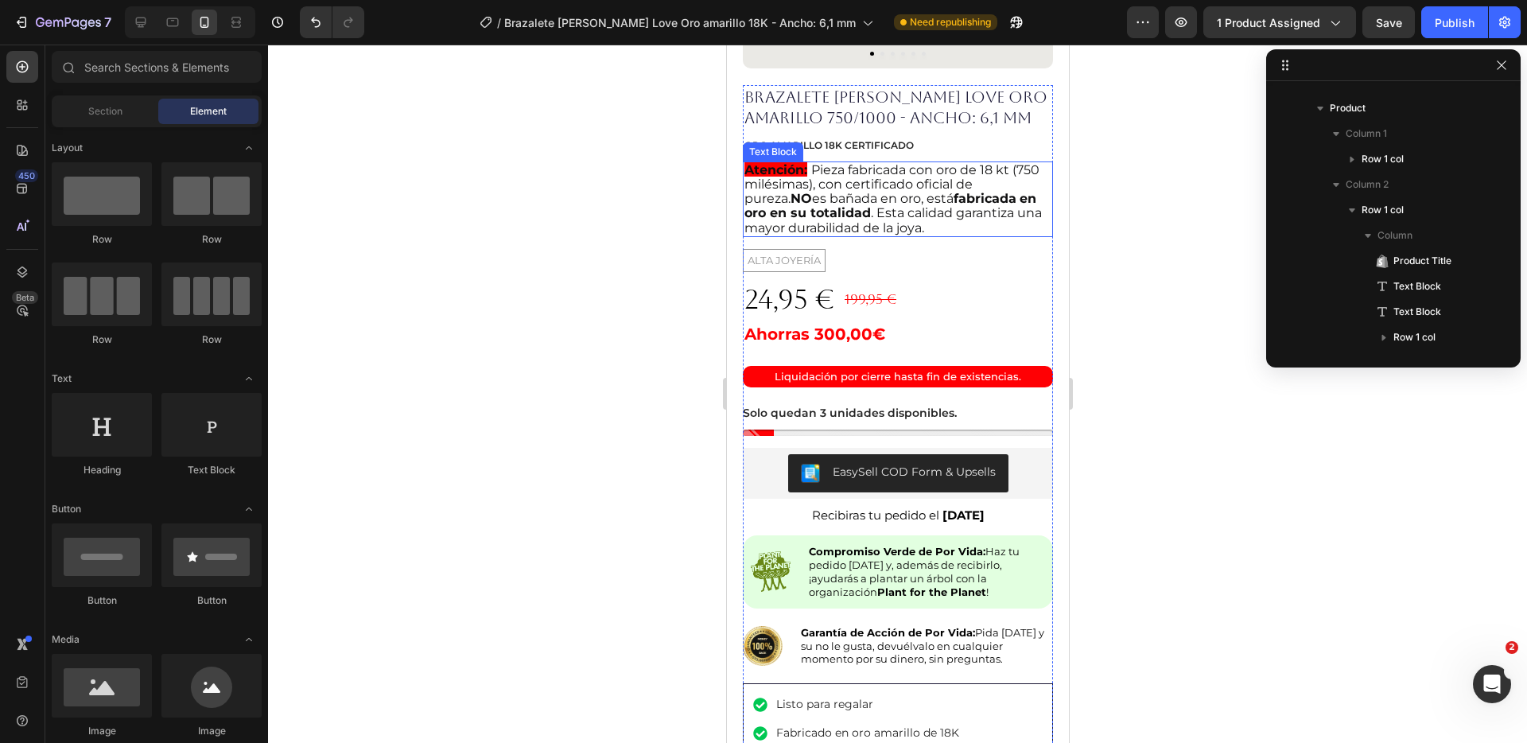
scroll to position [386, 0]
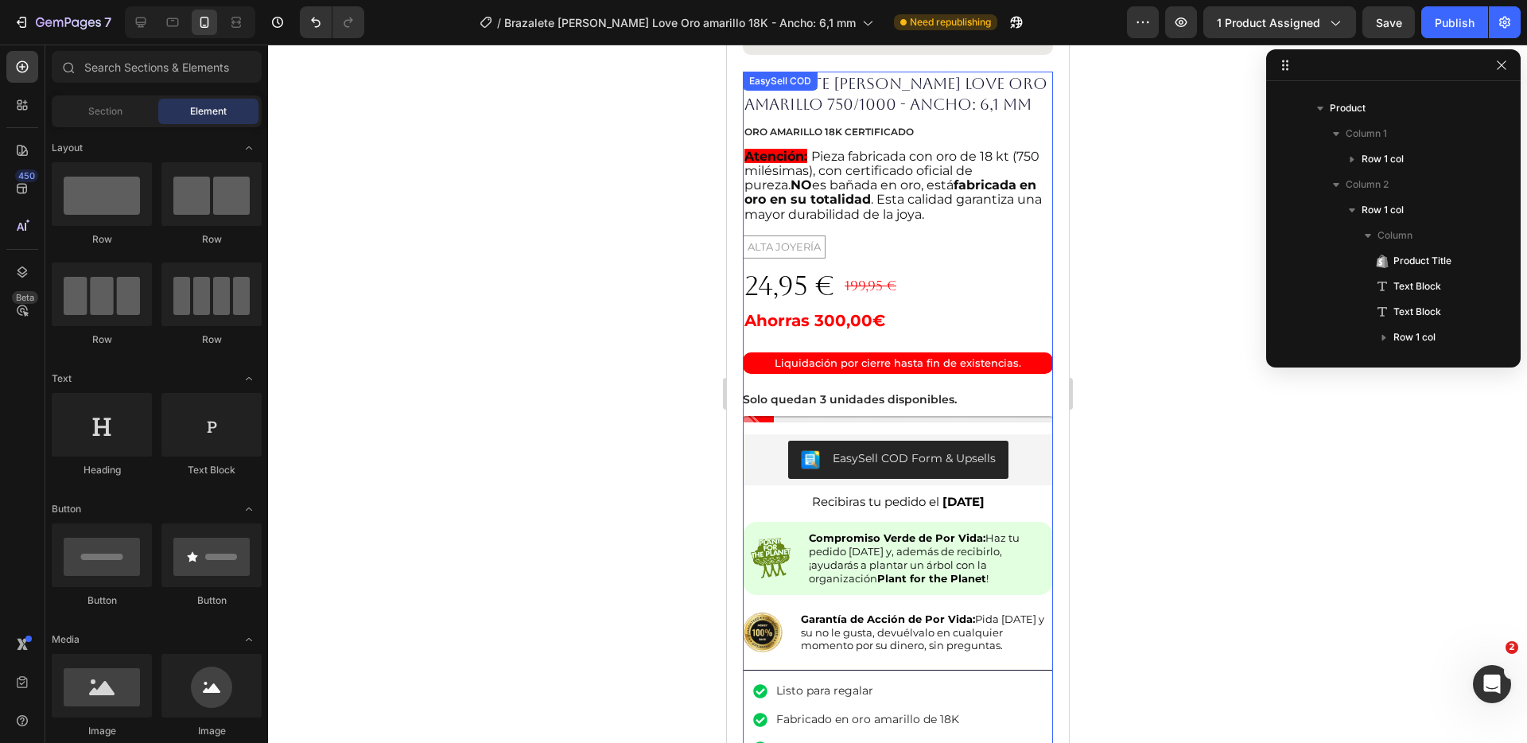
click at [1013, 442] on div "EasySell COD Form & Upsells" at bounding box center [898, 460] width 298 height 38
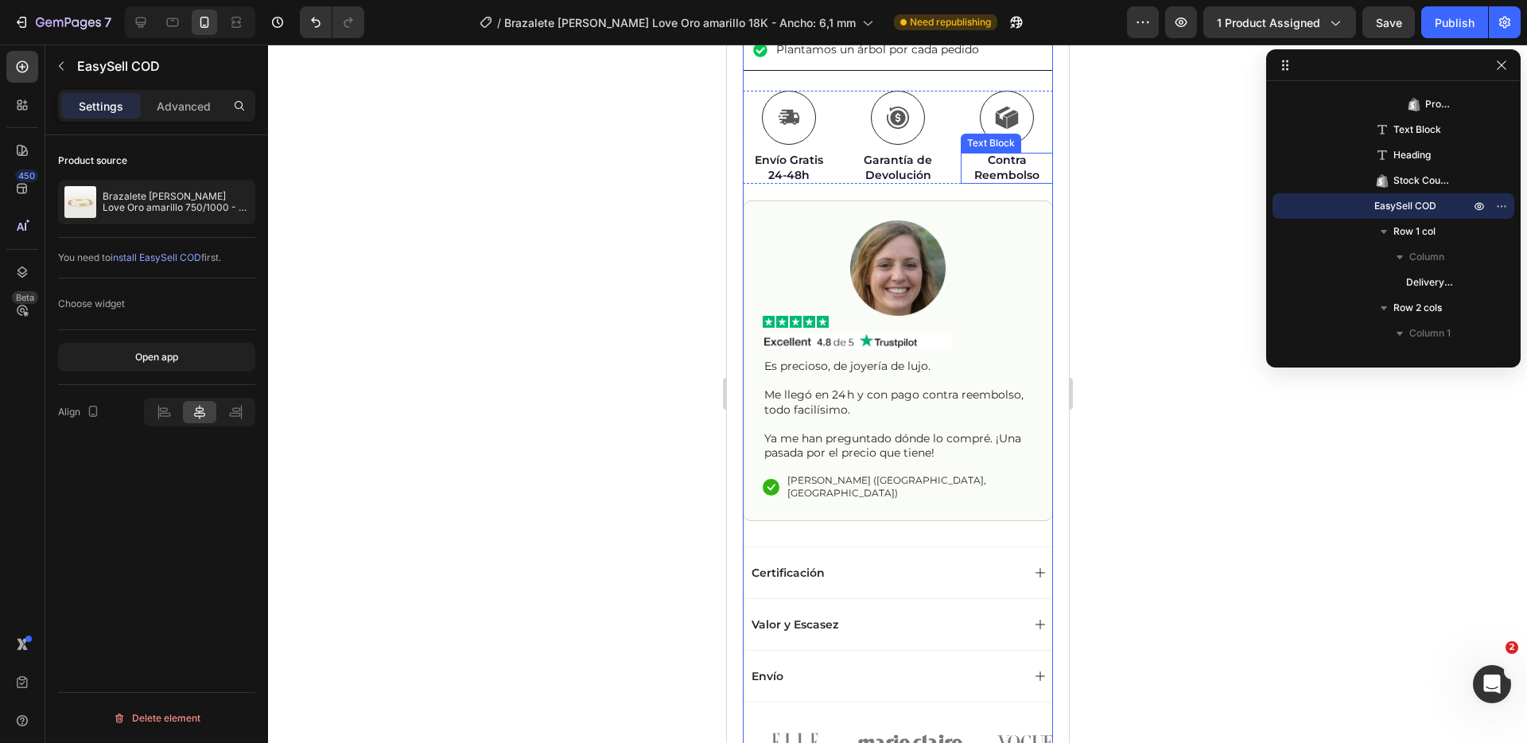
scroll to position [1178, 0]
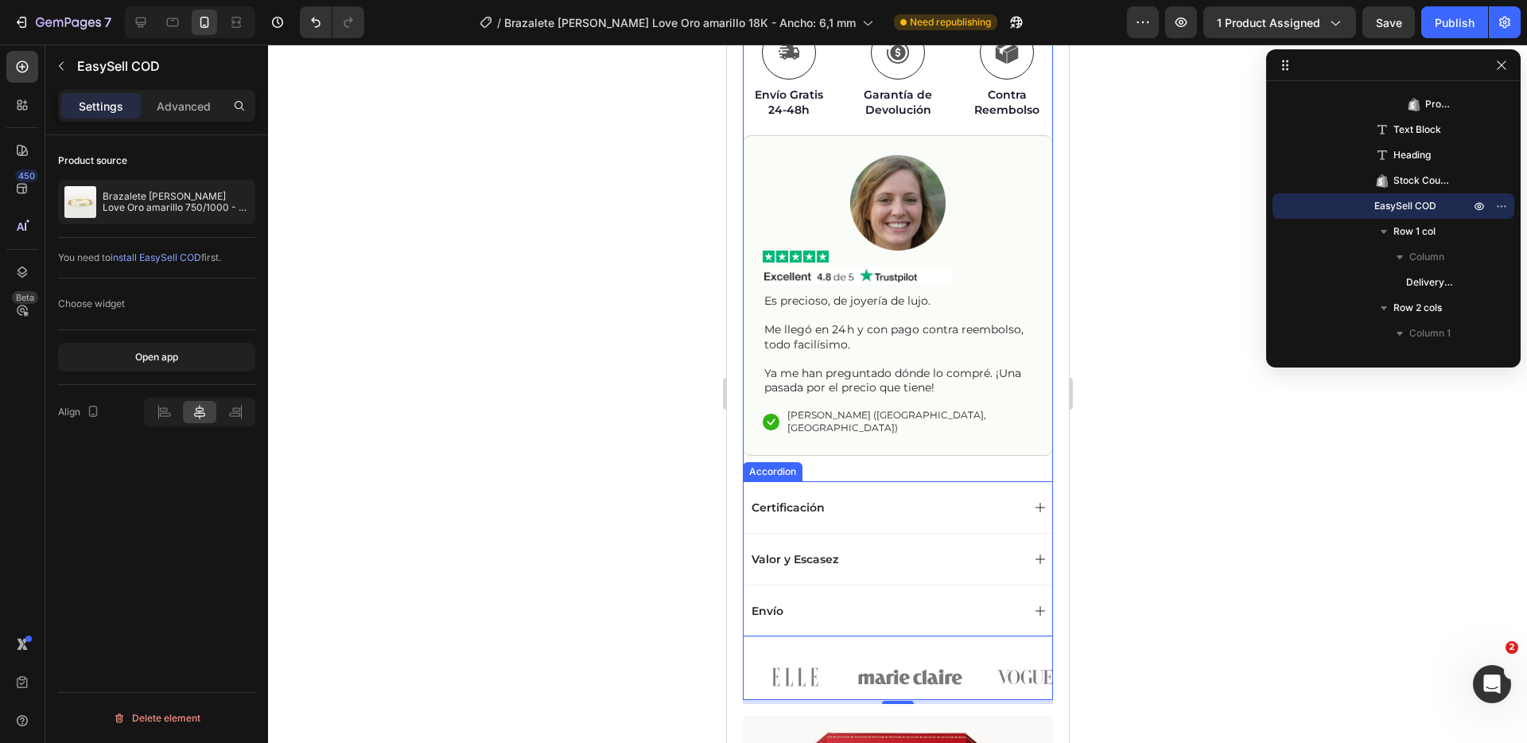
click at [958, 498] on div "Certificación" at bounding box center [885, 507] width 272 height 19
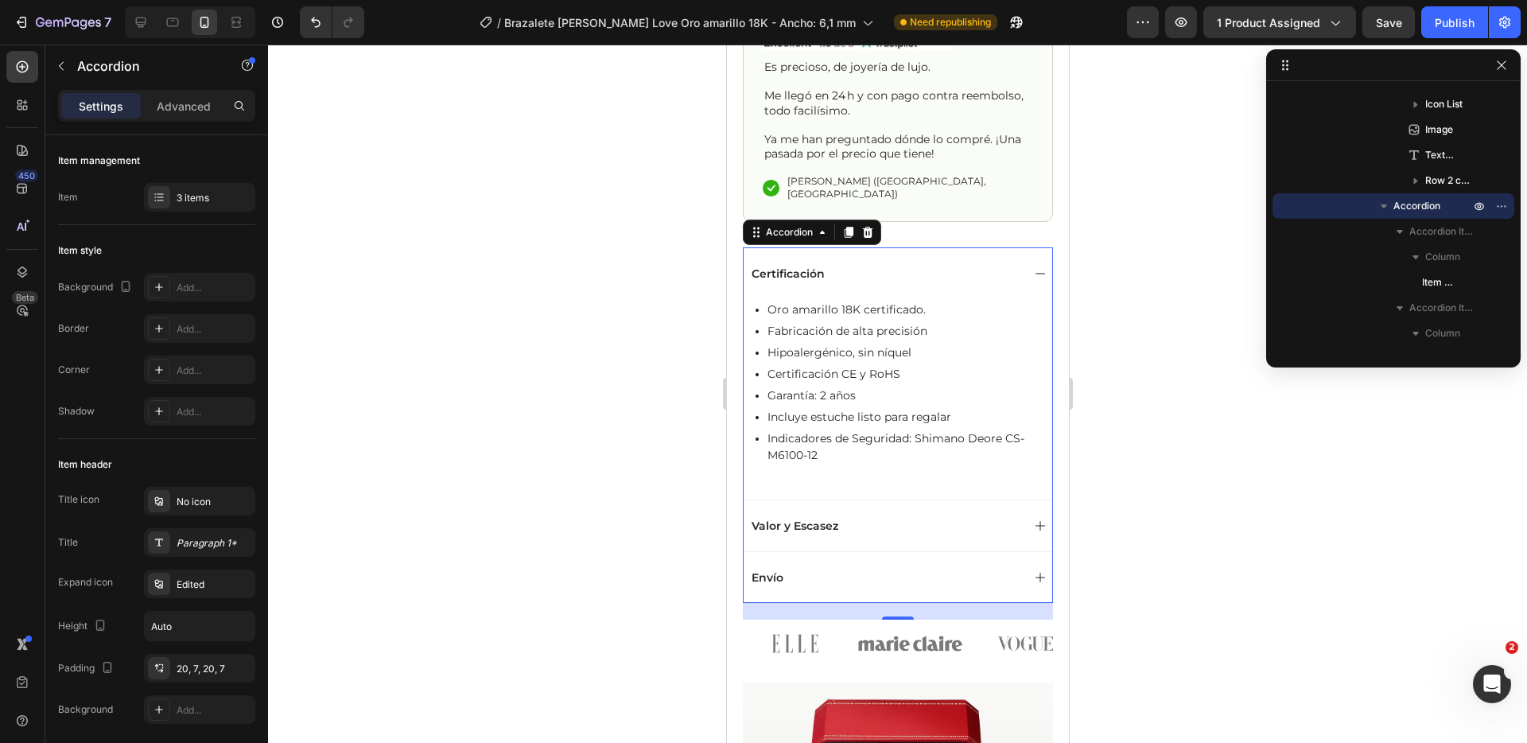
scroll to position [1467, 0]
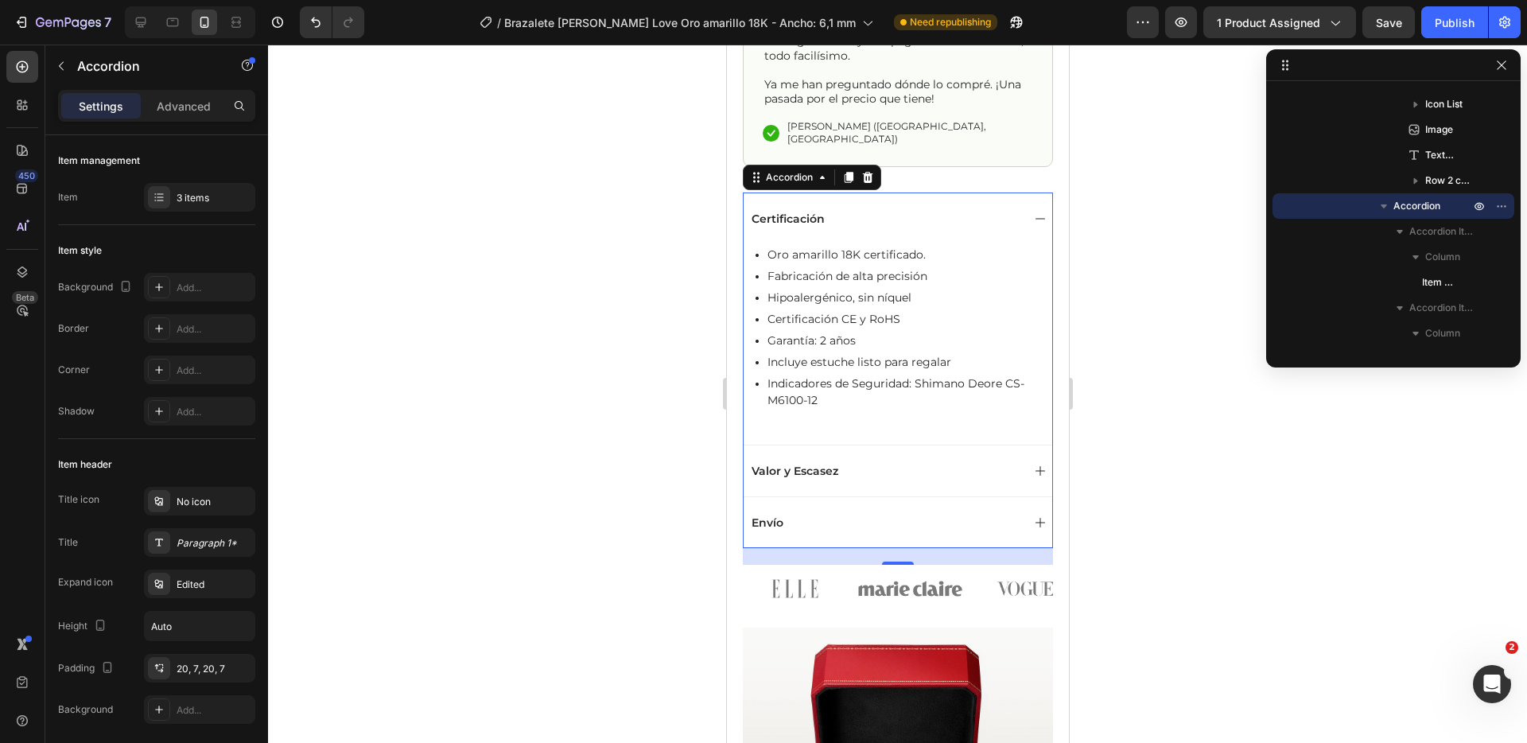
click at [971, 457] on div "Valor y Escasez" at bounding box center [897, 471] width 309 height 52
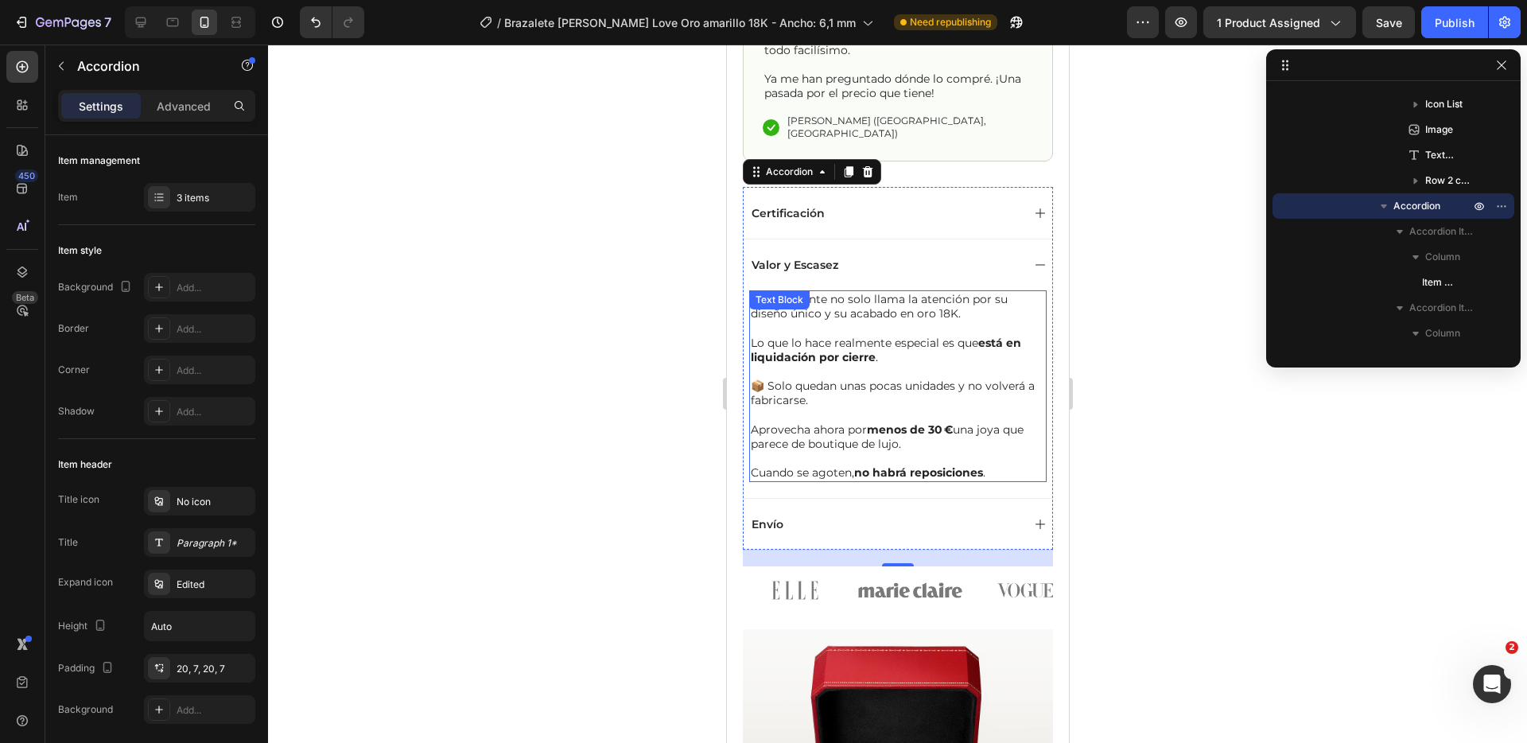
scroll to position [1473, 0]
click at [826, 290] on div "Este colgante no solo llama la atención por su diseño único y su acabado en oro…" at bounding box center [898, 386] width 298 height 192
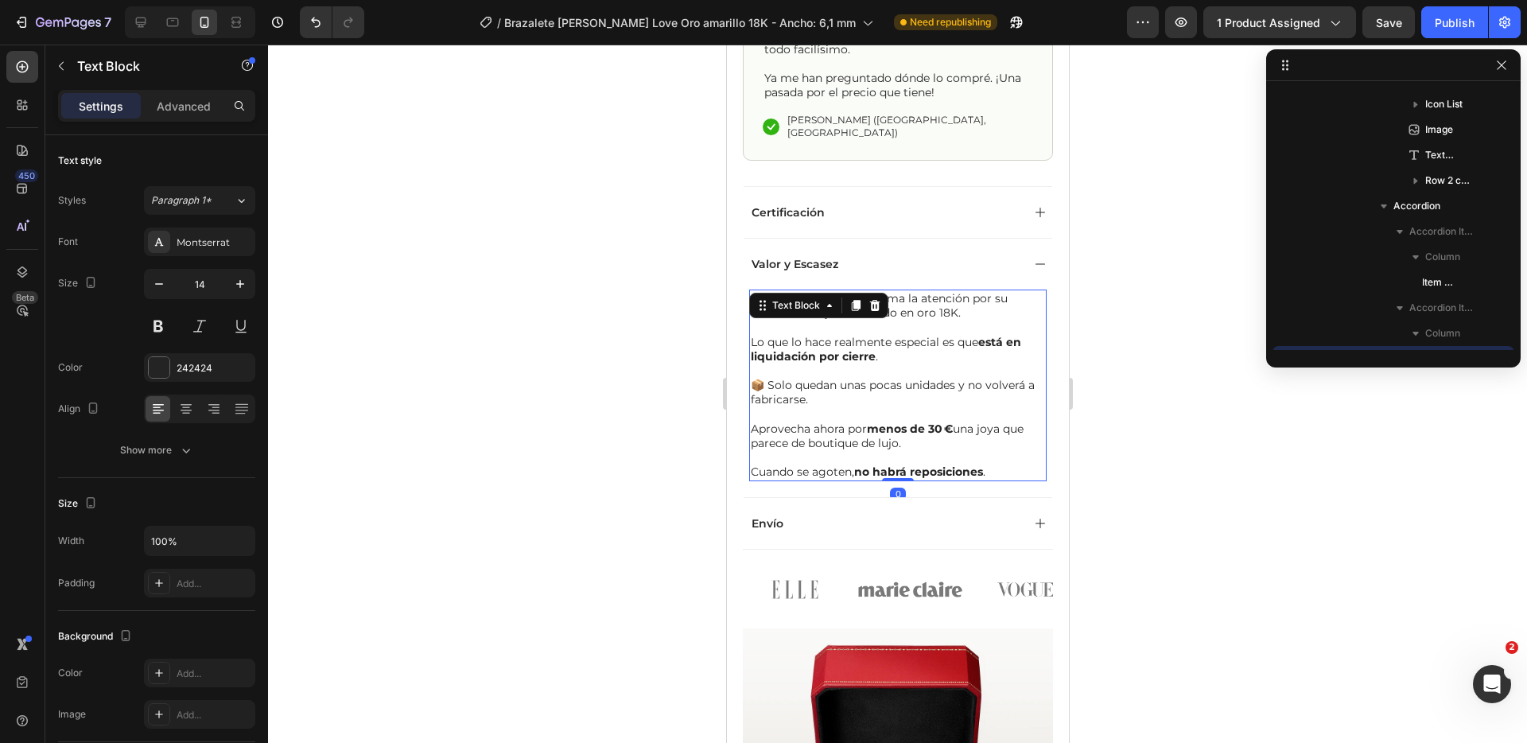
scroll to position [1549, 0]
click at [826, 299] on icon at bounding box center [829, 305] width 13 height 13
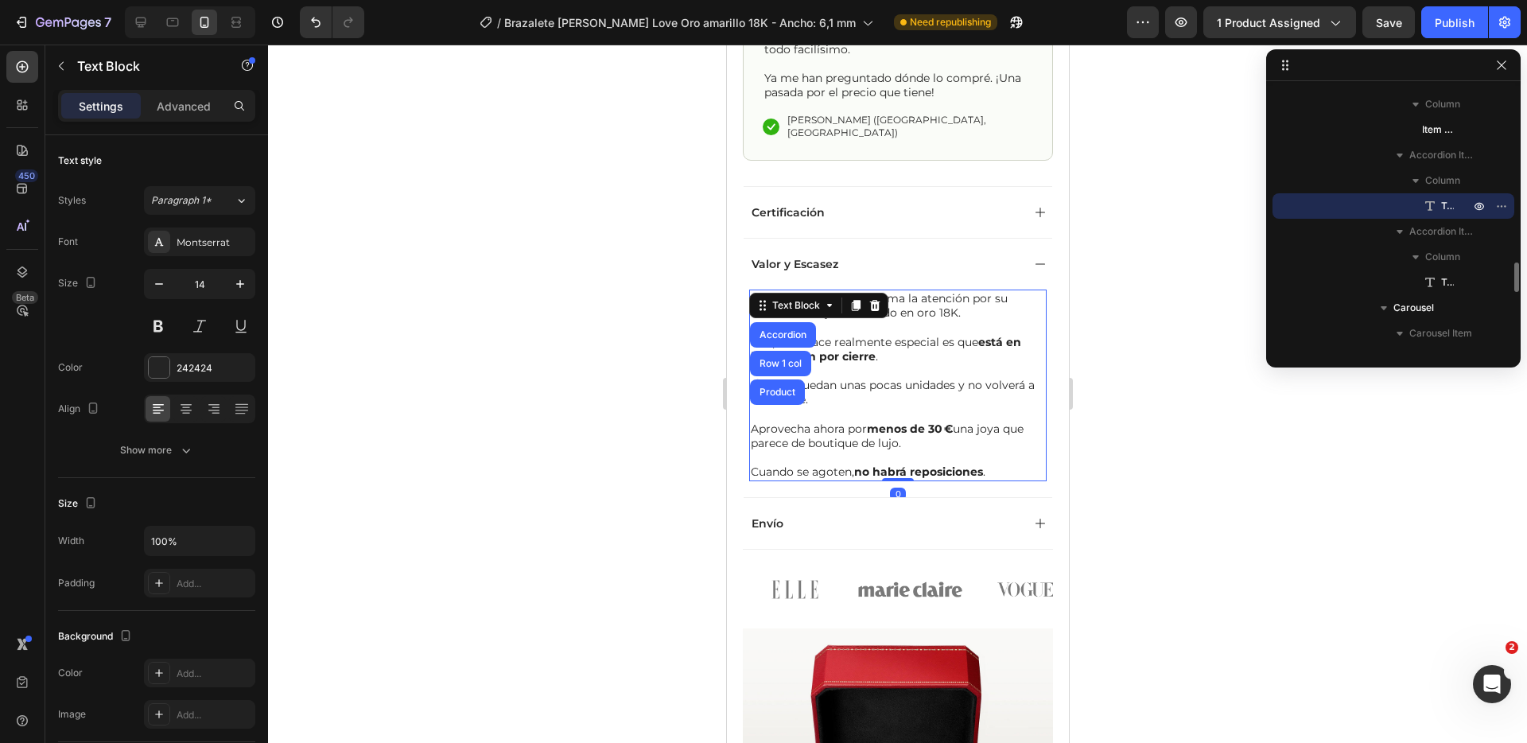
click at [986, 320] on p "Lo que lo hace realmente especial es que está en liquidación por cierre ." at bounding box center [897, 342] width 294 height 44
click at [932, 291] on p "Este colgante no solo llama la atención por su diseño único y su acabado en oro…" at bounding box center [897, 305] width 294 height 29
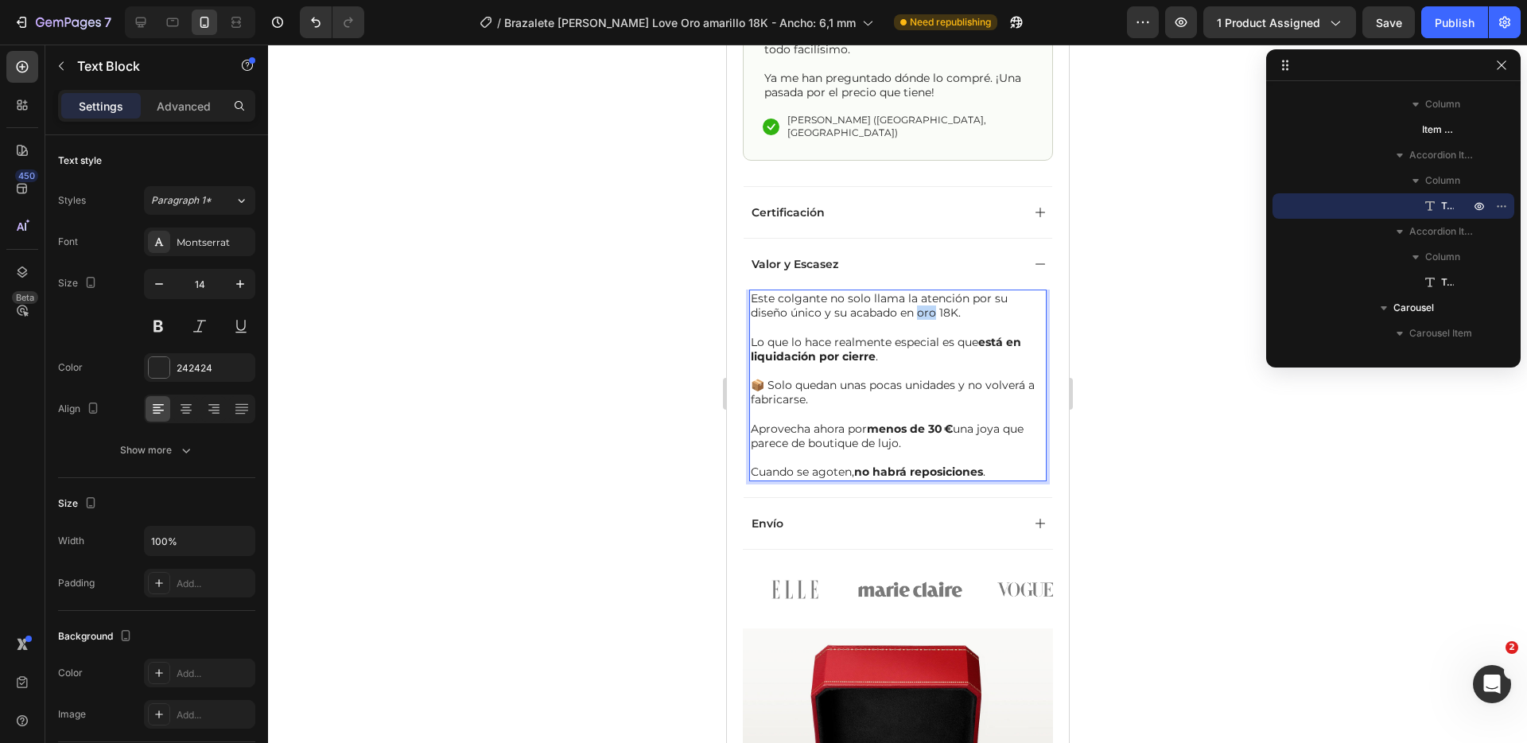
click at [930, 291] on p "Este colgante no solo llama la atención por su diseño único y su acabado en oro…" at bounding box center [897, 305] width 294 height 29
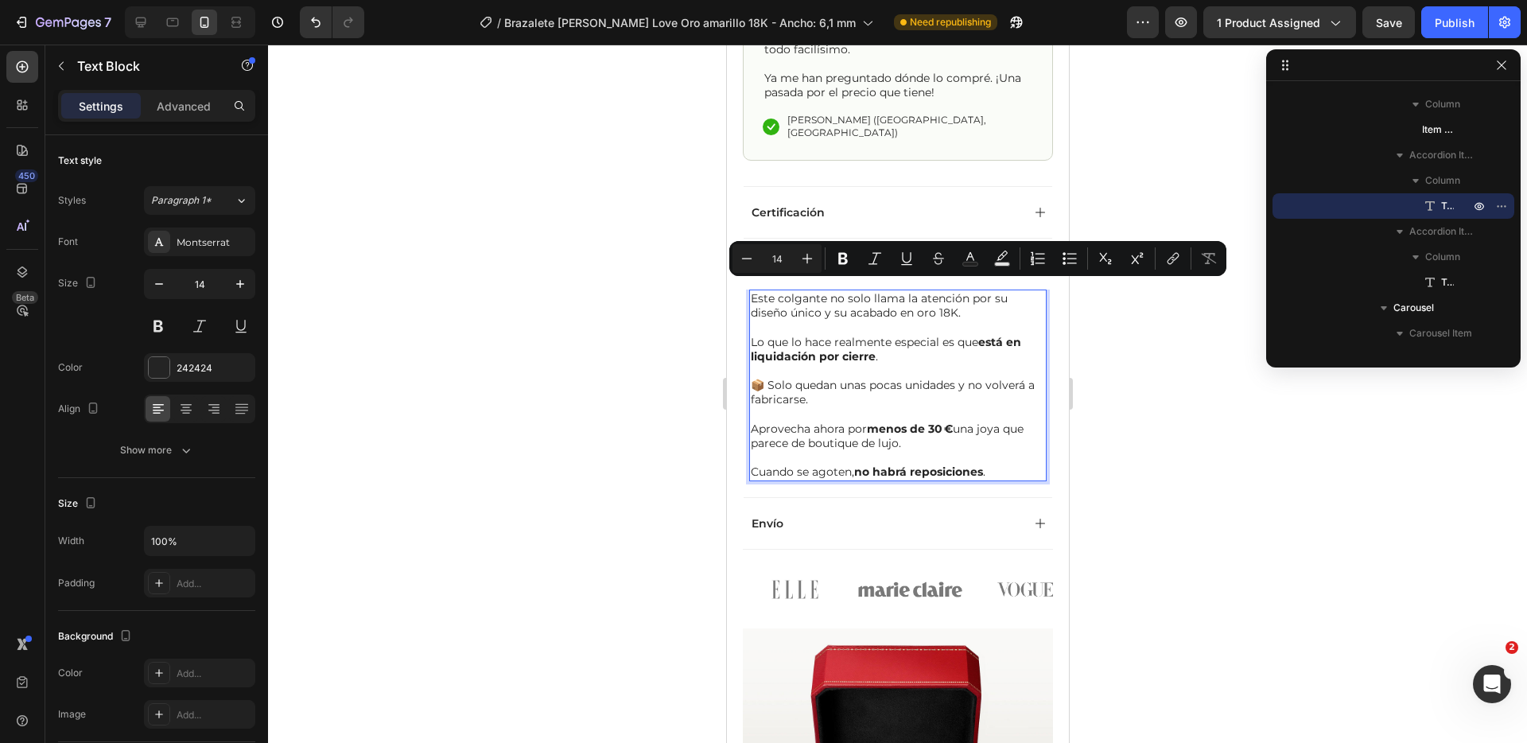
click at [817, 291] on p "Este colgante no solo llama la atención por su diseño único y su acabado en oro…" at bounding box center [897, 305] width 294 height 29
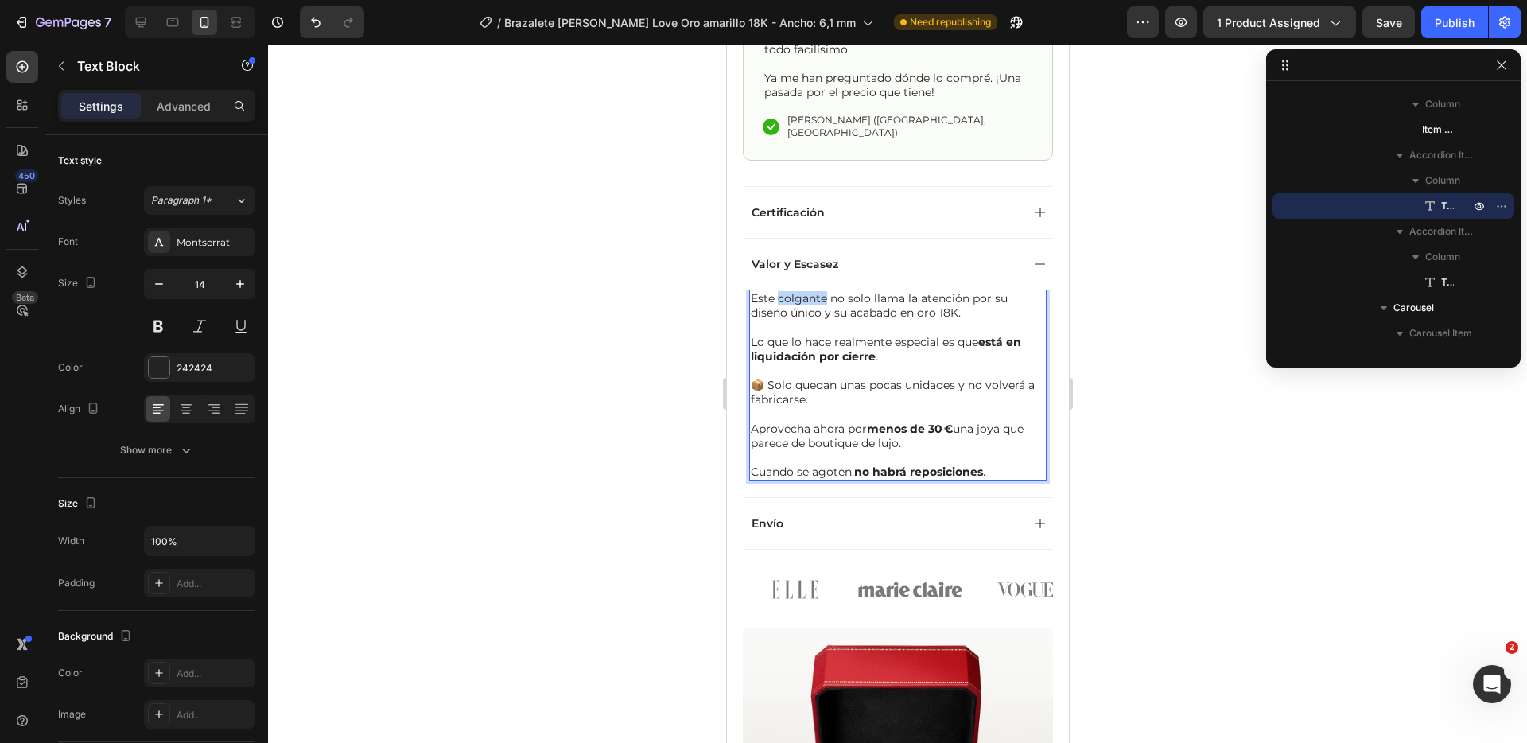
click at [817, 291] on p "Este colgante no solo llama la atención por su diseño único y su acabado en oro…" at bounding box center [897, 305] width 294 height 29
click at [869, 320] on p "Lo que lo hace realmente especial es que está en liquidación por cierre ." at bounding box center [897, 342] width 294 height 44
drag, startPoint x: 895, startPoint y: 292, endPoint x: 837, endPoint y: 291, distance: 58.1
click at [836, 291] on p "Este producto no solo llama la atención por su diseño único y su acabado en oro…" at bounding box center [897, 305] width 294 height 29
click at [837, 293] on p "Este producto no solo llama la atención por su diseño único y sproduccion en or…" at bounding box center [897, 305] width 294 height 29
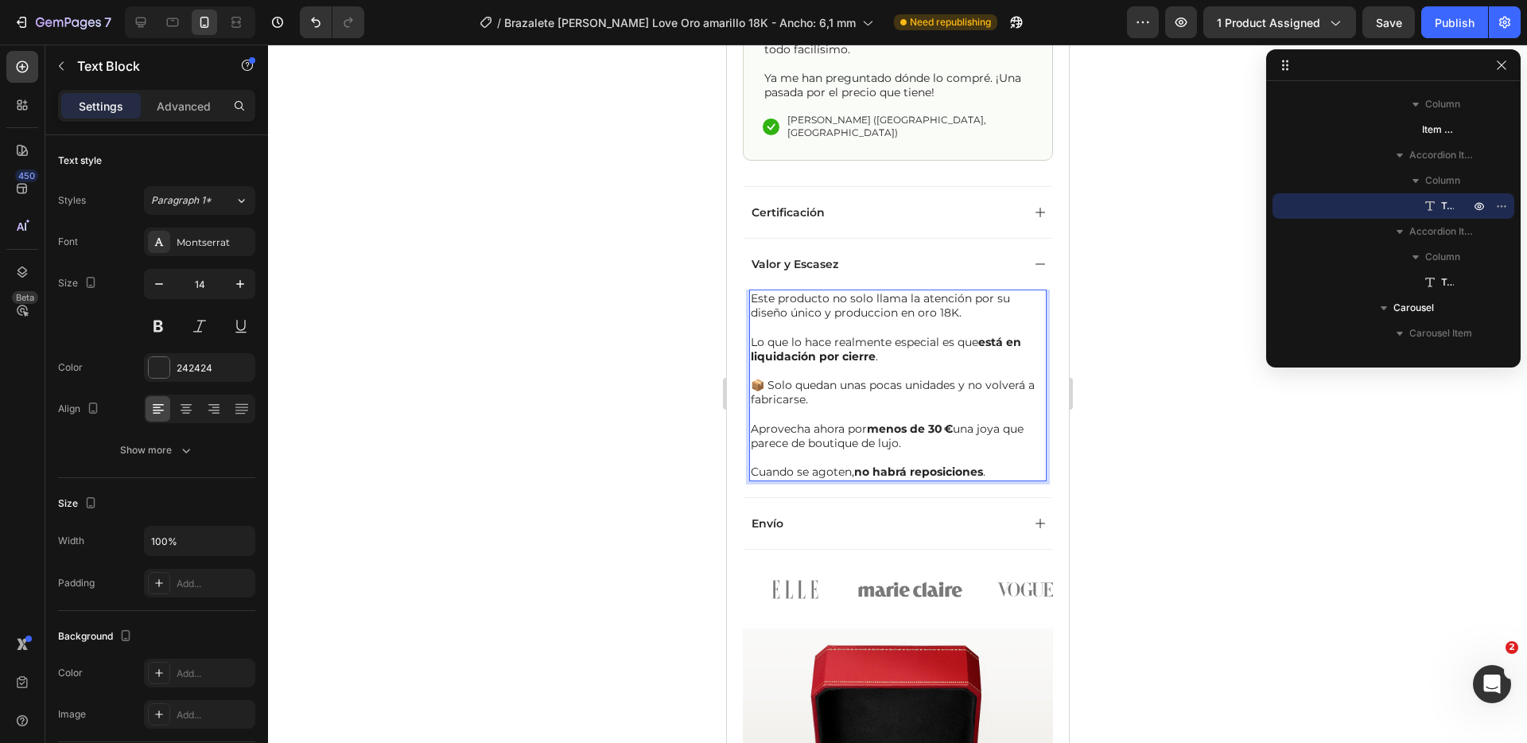
click at [965, 330] on p "Lo que lo hace realmente especial es que está en liquidación por cierre ." at bounding box center [897, 342] width 294 height 44
click at [885, 291] on p "Este producto no solo llama la atención por su diseño único y produccion en oro…" at bounding box center [897, 305] width 294 height 29
click at [891, 294] on p "Este producto no solo llama la atención por su diseño único y produccion en oro…" at bounding box center [897, 305] width 294 height 29
click at [904, 339] on p "Lo que lo hace realmente especial es que está en liquidación por cierre ." at bounding box center [897, 342] width 294 height 44
click at [928, 380] on p "📦 Solo quedan unas pocas unidades y no volverá a fabricarse." at bounding box center [897, 392] width 294 height 29
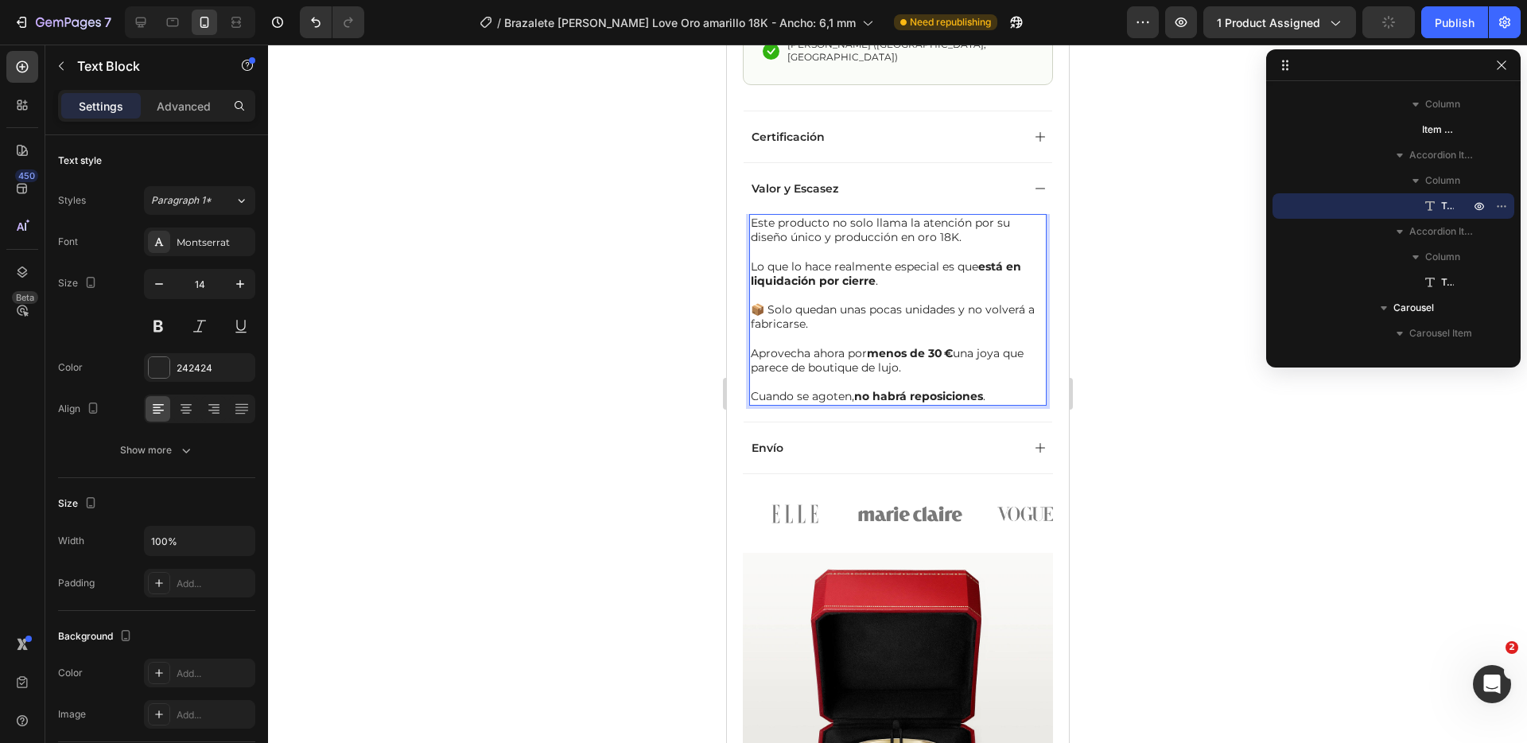
scroll to position [1572, 0]
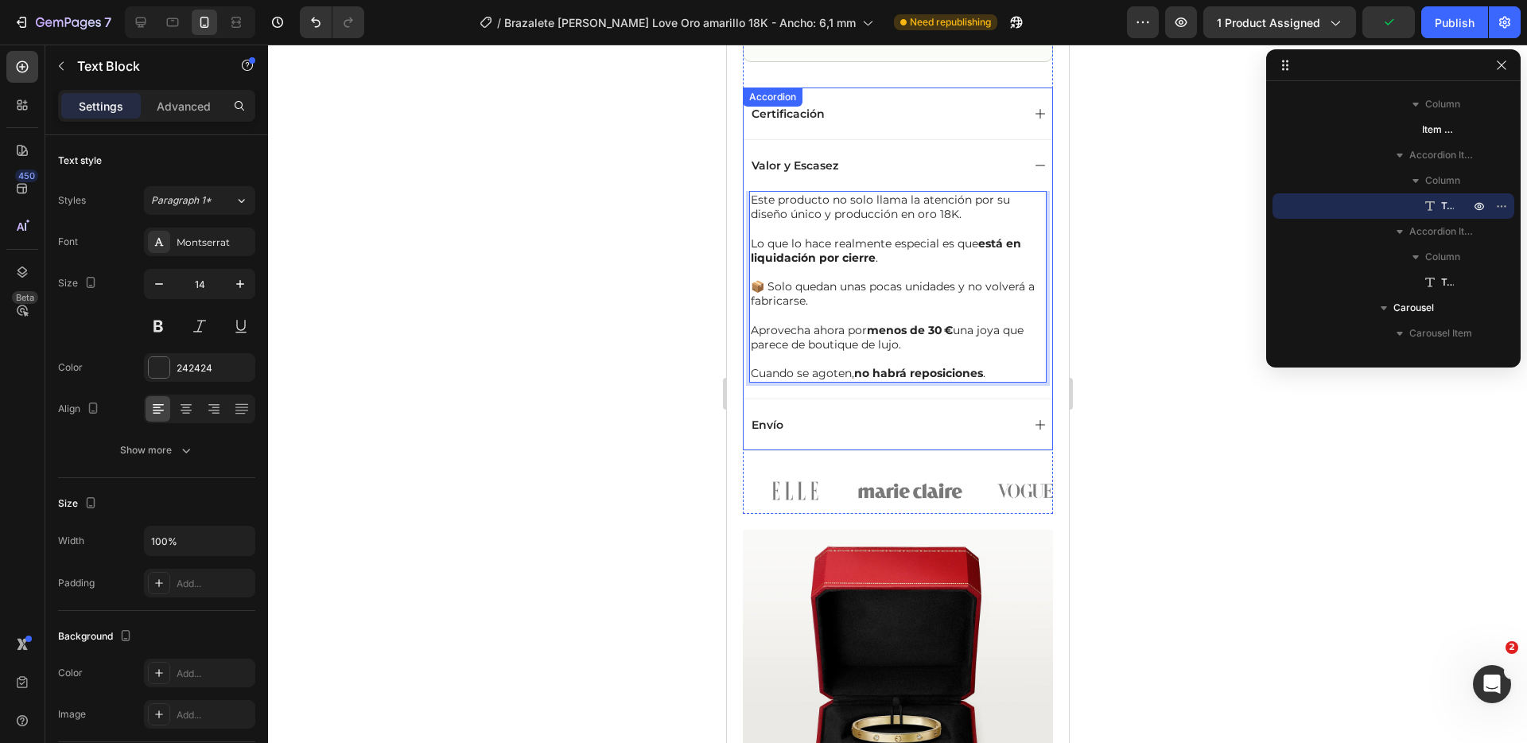
click at [924, 415] on div "Envío" at bounding box center [885, 424] width 272 height 19
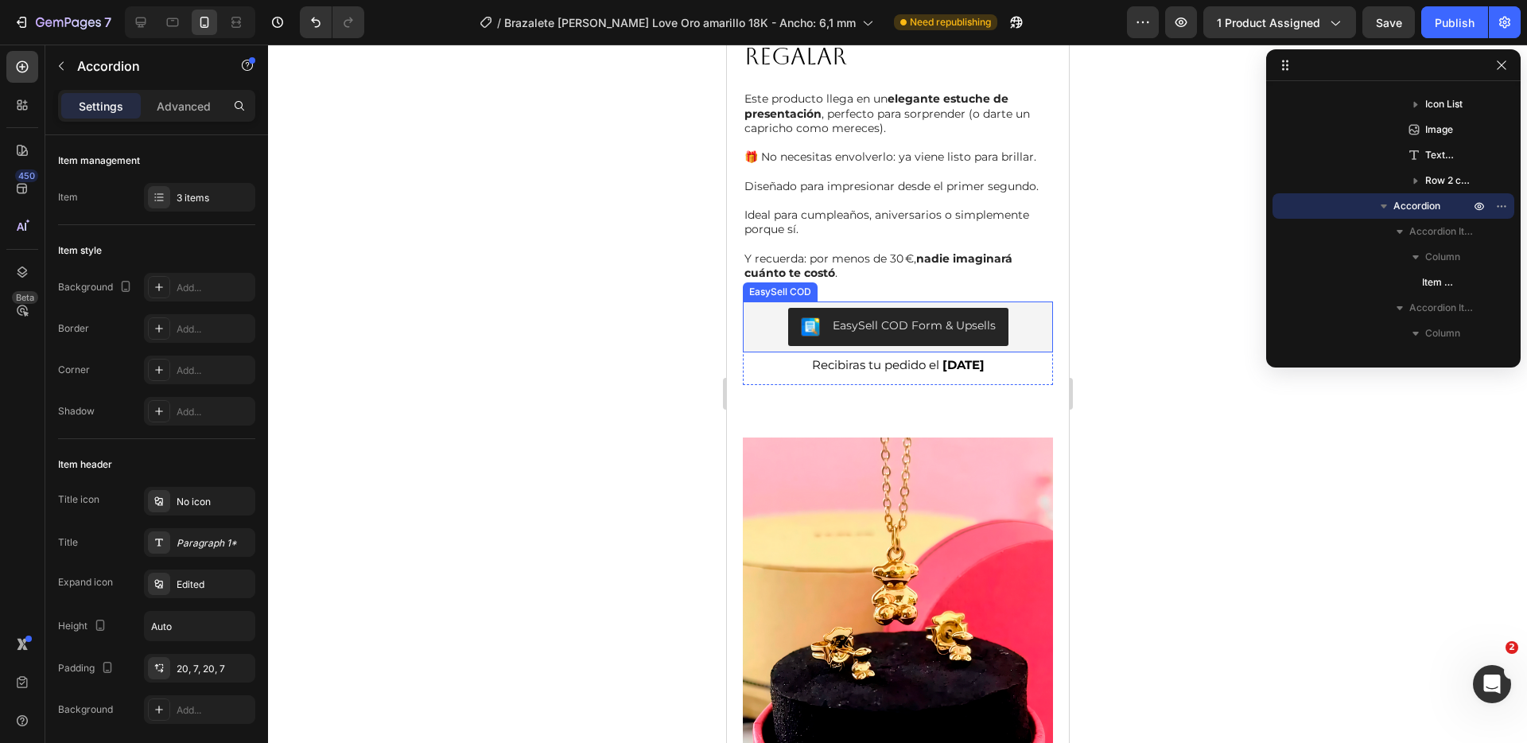
scroll to position [2436, 0]
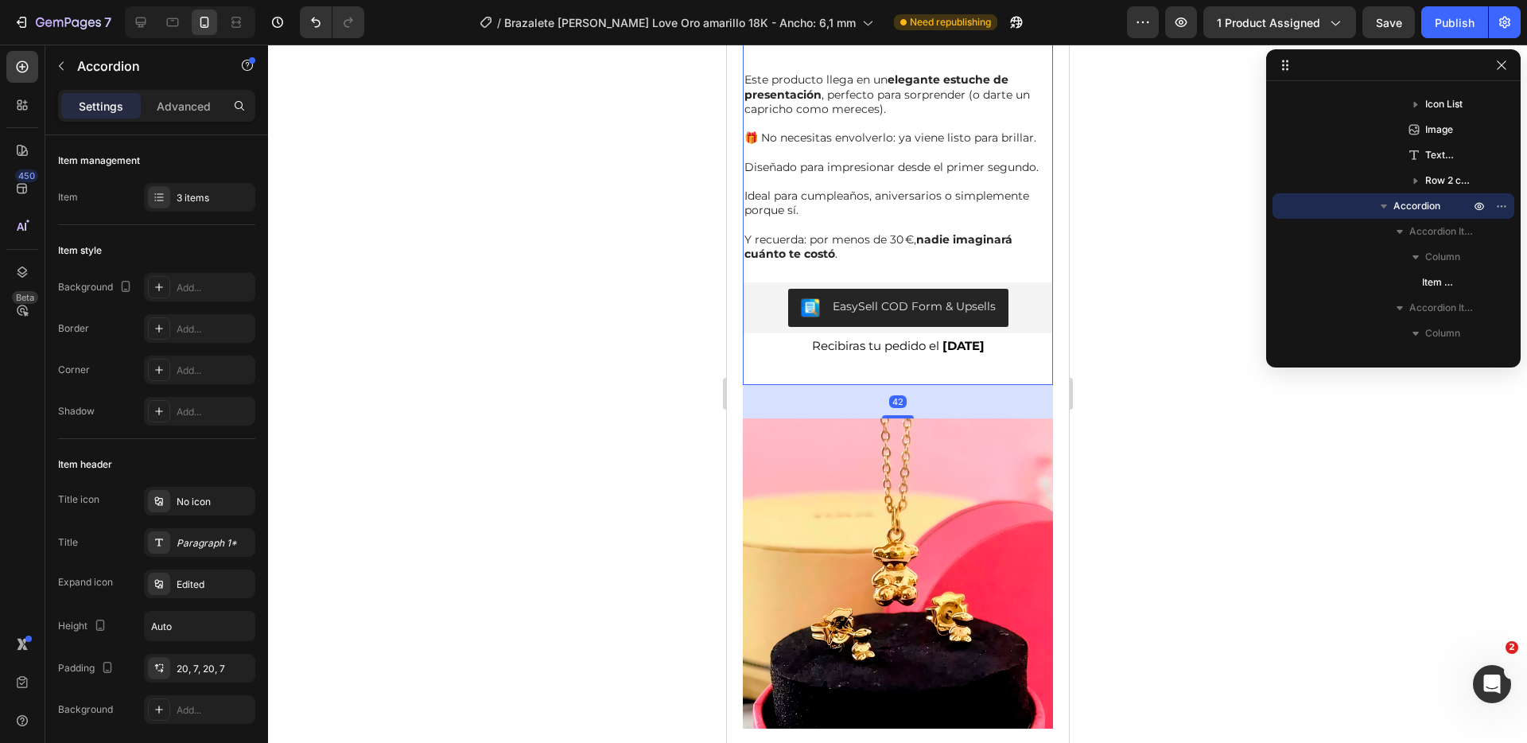
click at [971, 379] on div "PRESENTADO EN ESTUCHE DE LUJO LISTO PARA REGALAR Heading Este producto llega en…" at bounding box center [897, 162] width 310 height 446
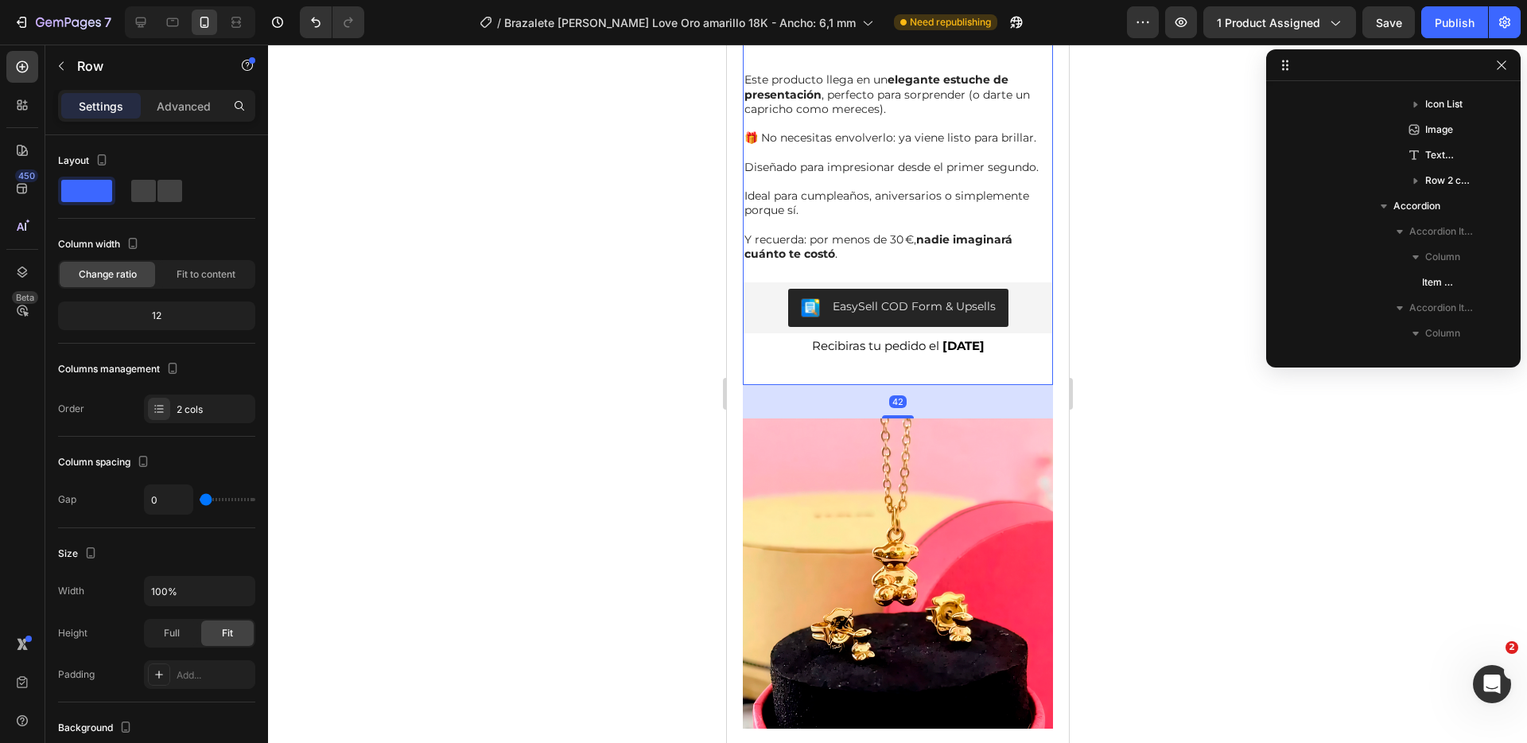
scroll to position [1982, 0]
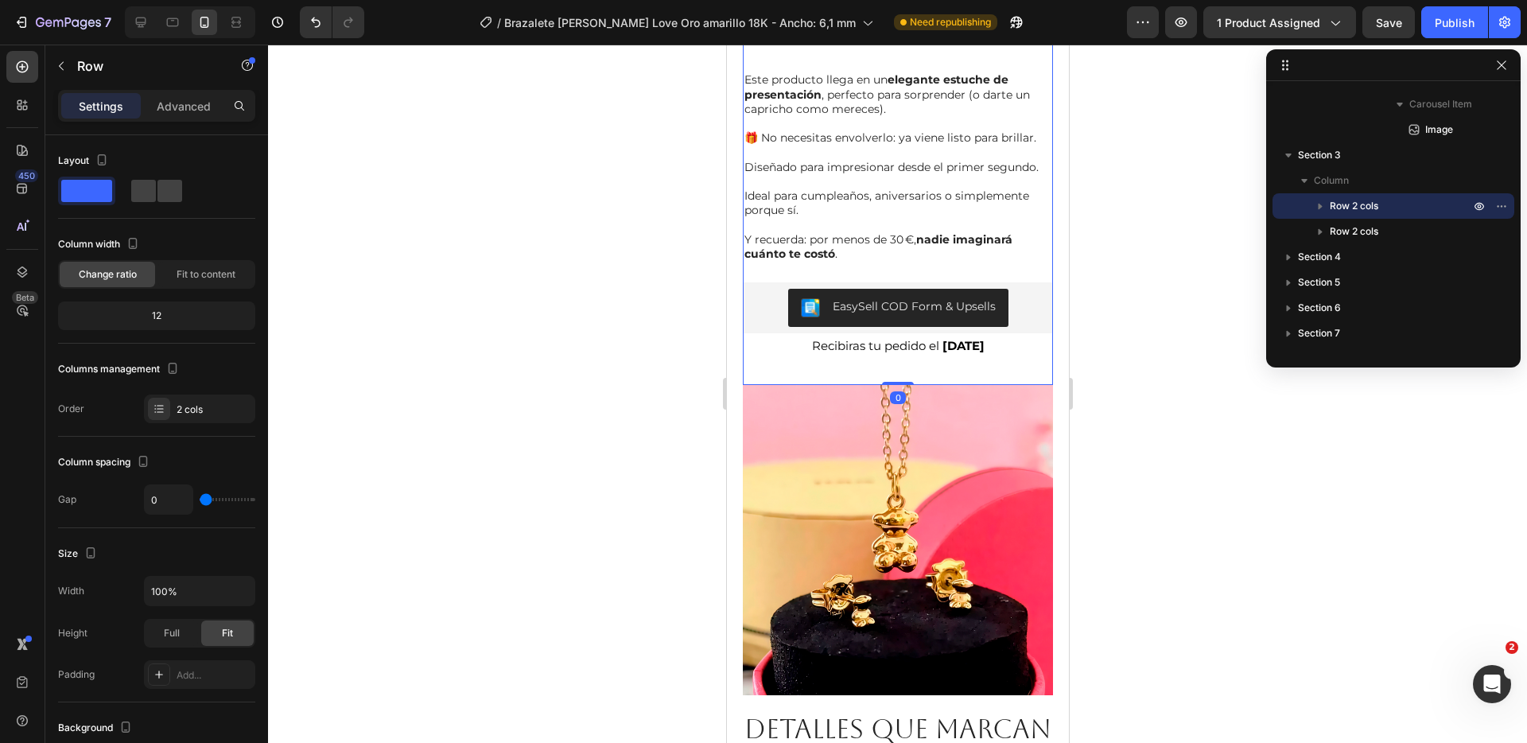
drag, startPoint x: 890, startPoint y: 419, endPoint x: 858, endPoint y: 372, distance: 57.8
click at [866, 376] on div "PRESENTADO EN ESTUCHE DE LUJO LISTO PARA REGALAR Heading Este producto llega en…" at bounding box center [897, 6] width 310 height 757
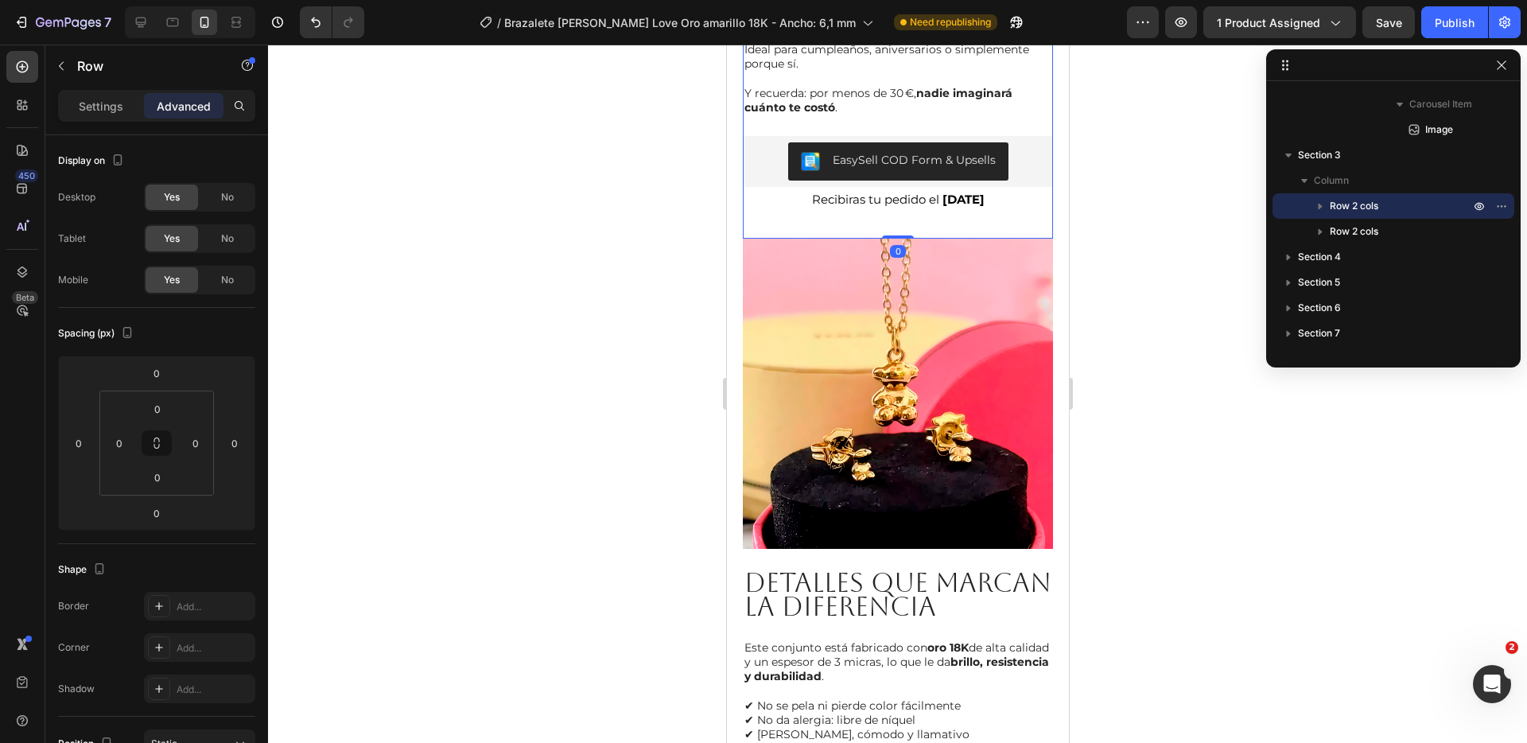
scroll to position [2601, 0]
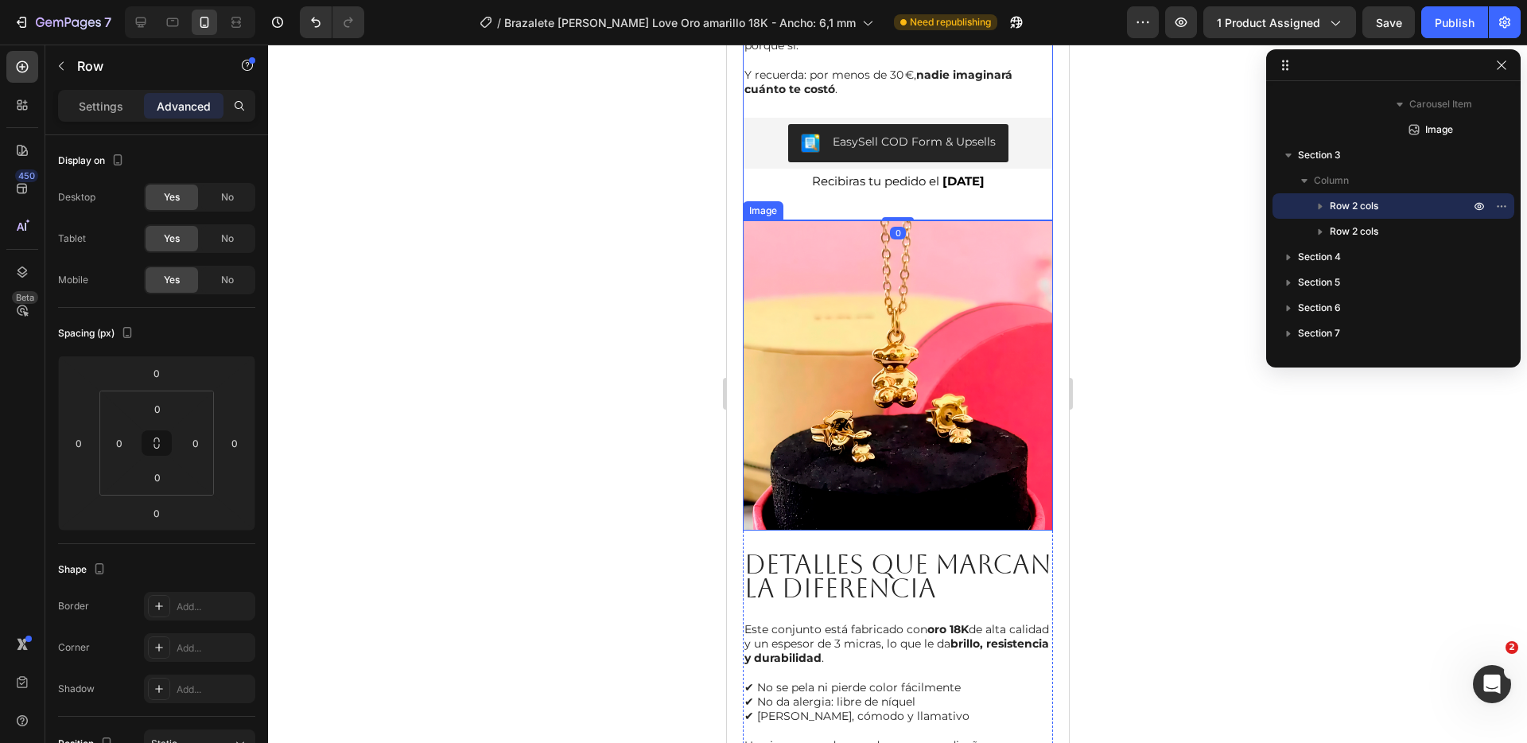
drag, startPoint x: 1251, startPoint y: 429, endPoint x: 1138, endPoint y: 416, distance: 114.5
click at [1250, 430] on div at bounding box center [897, 394] width 1259 height 698
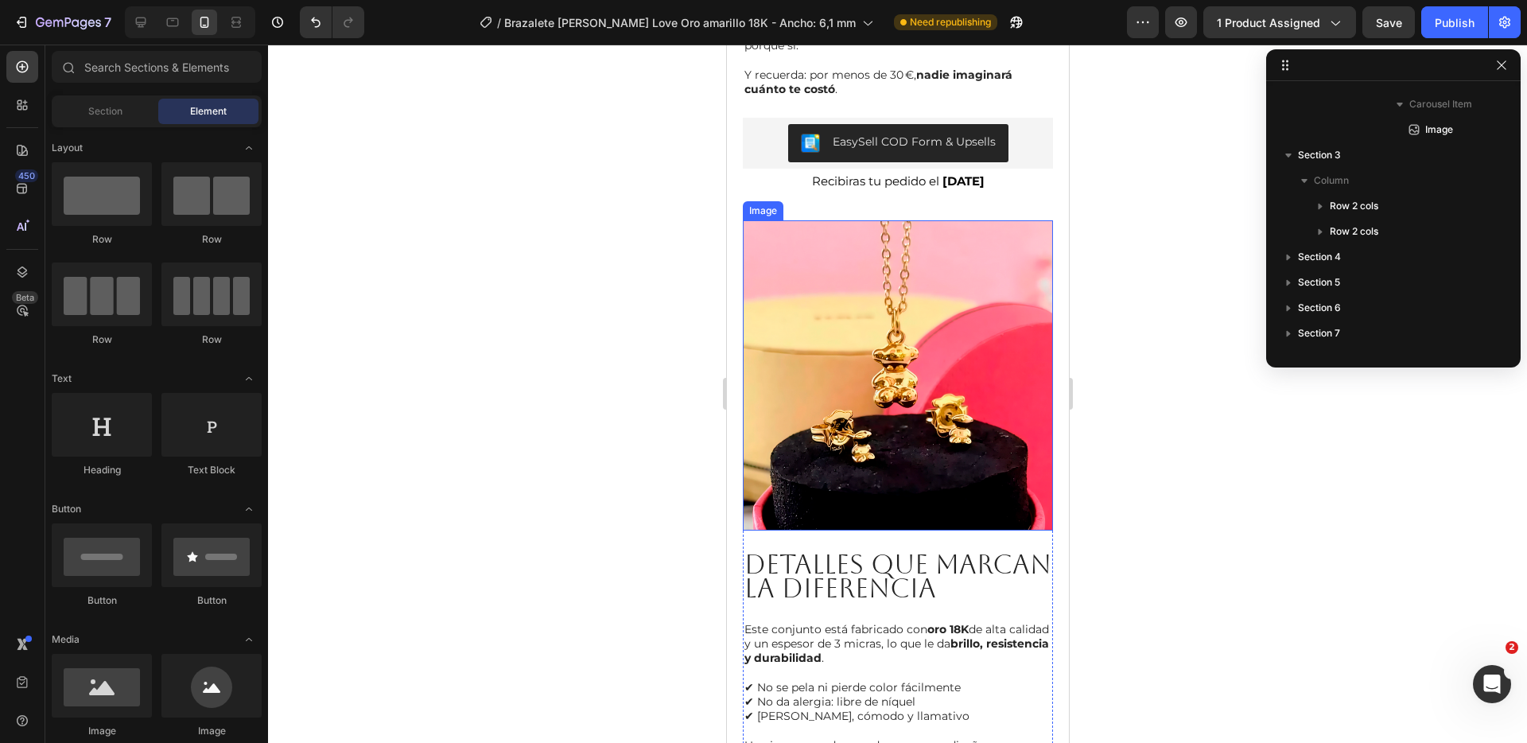
click at [881, 398] on img at bounding box center [897, 375] width 310 height 310
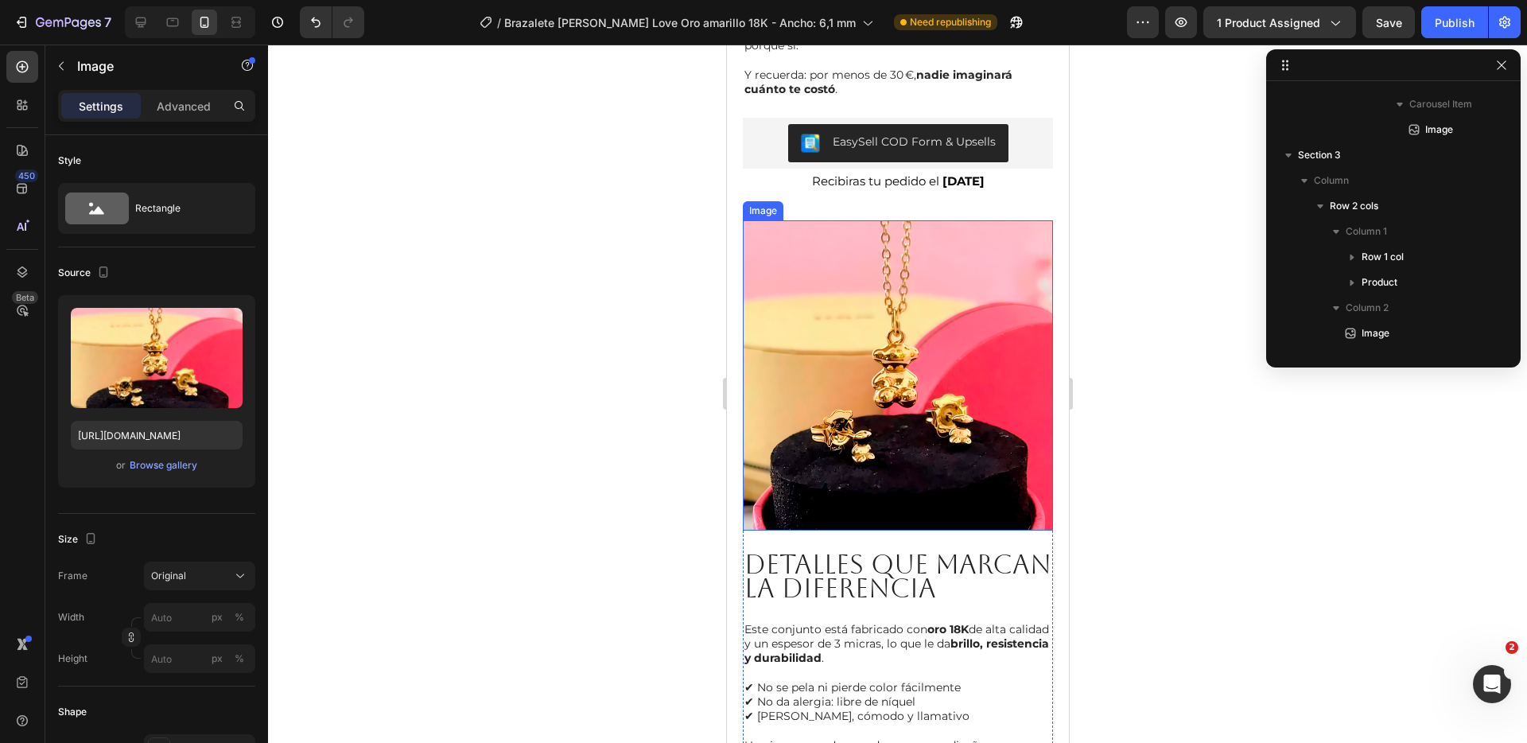
scroll to position [2236, 0]
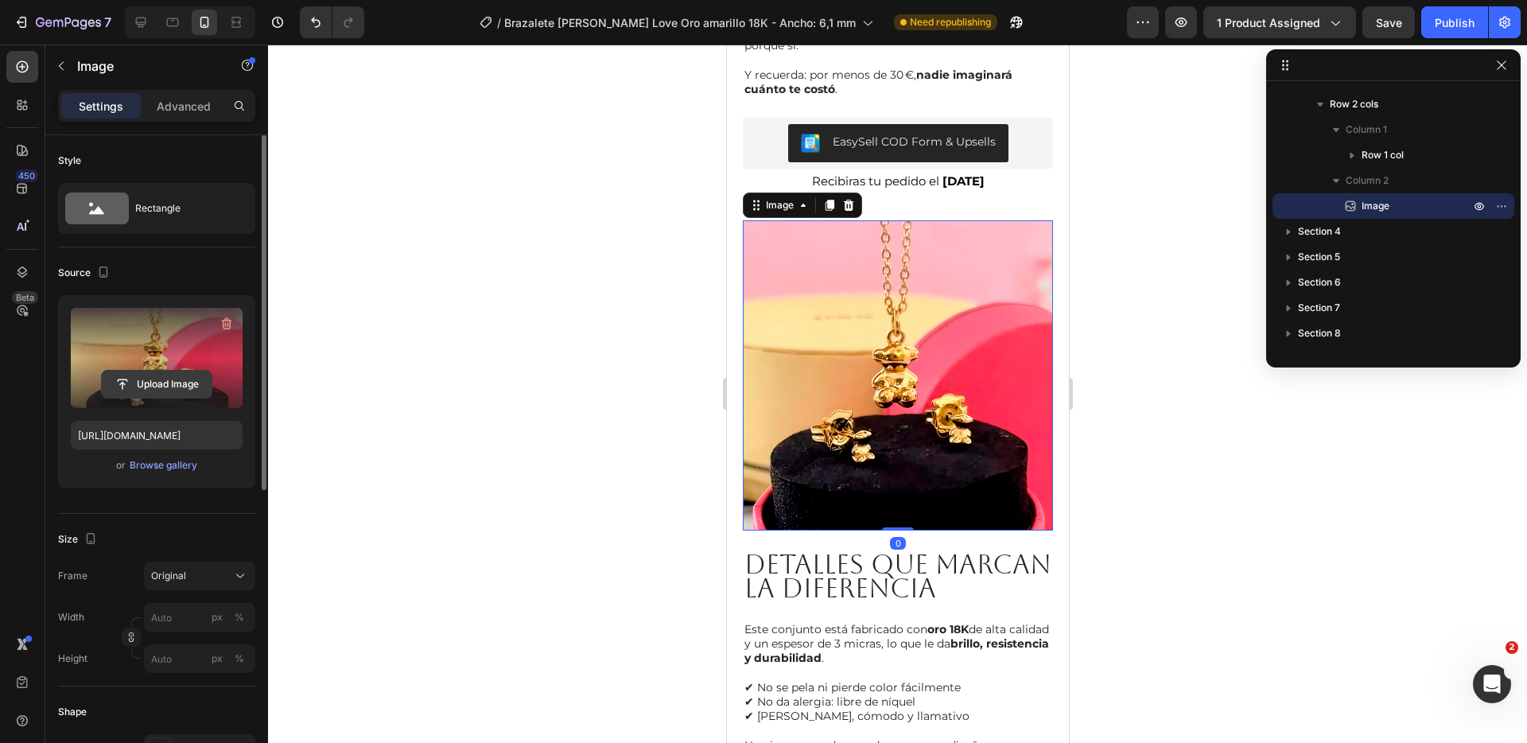
click at [169, 383] on input "file" at bounding box center [157, 384] width 110 height 27
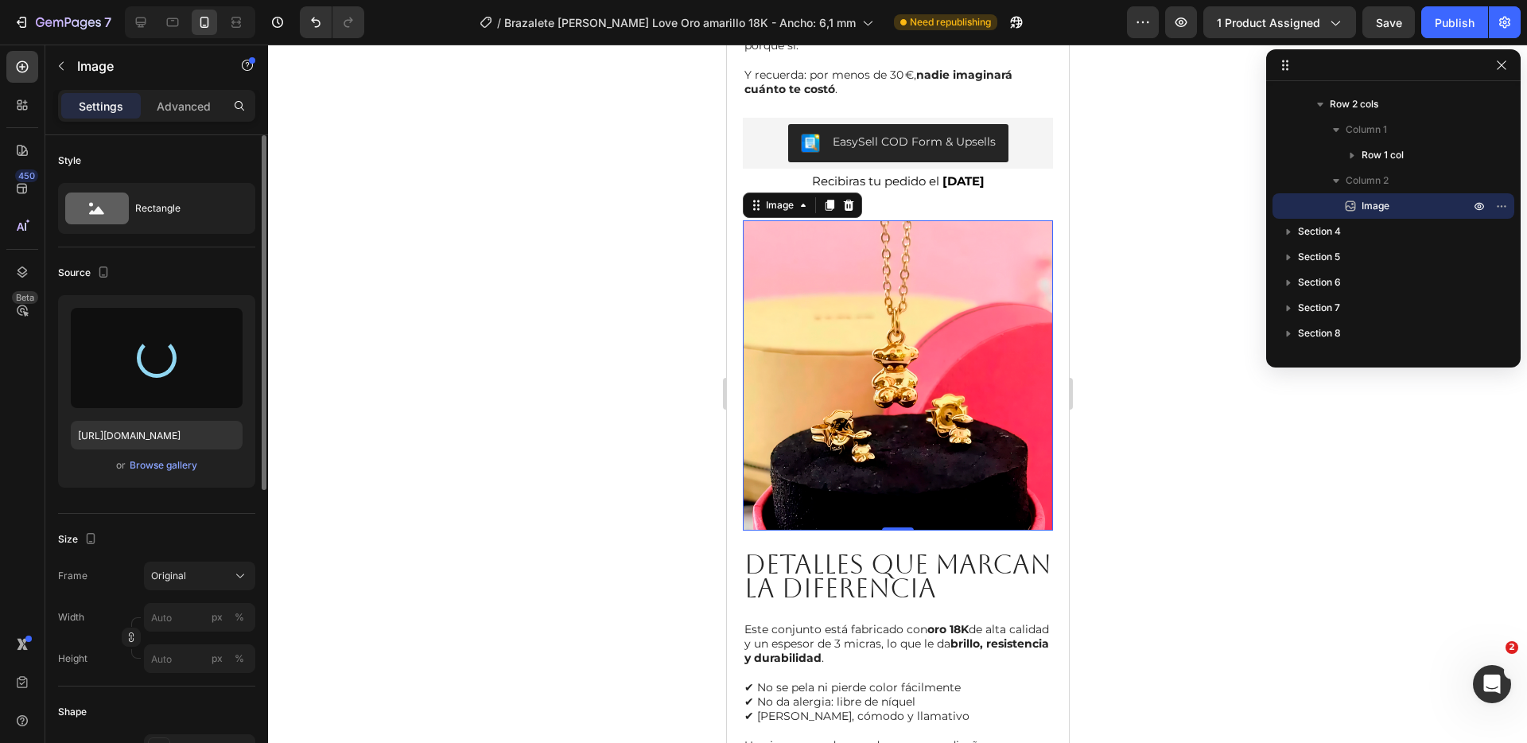
type input "[URL][DOMAIN_NAME]"
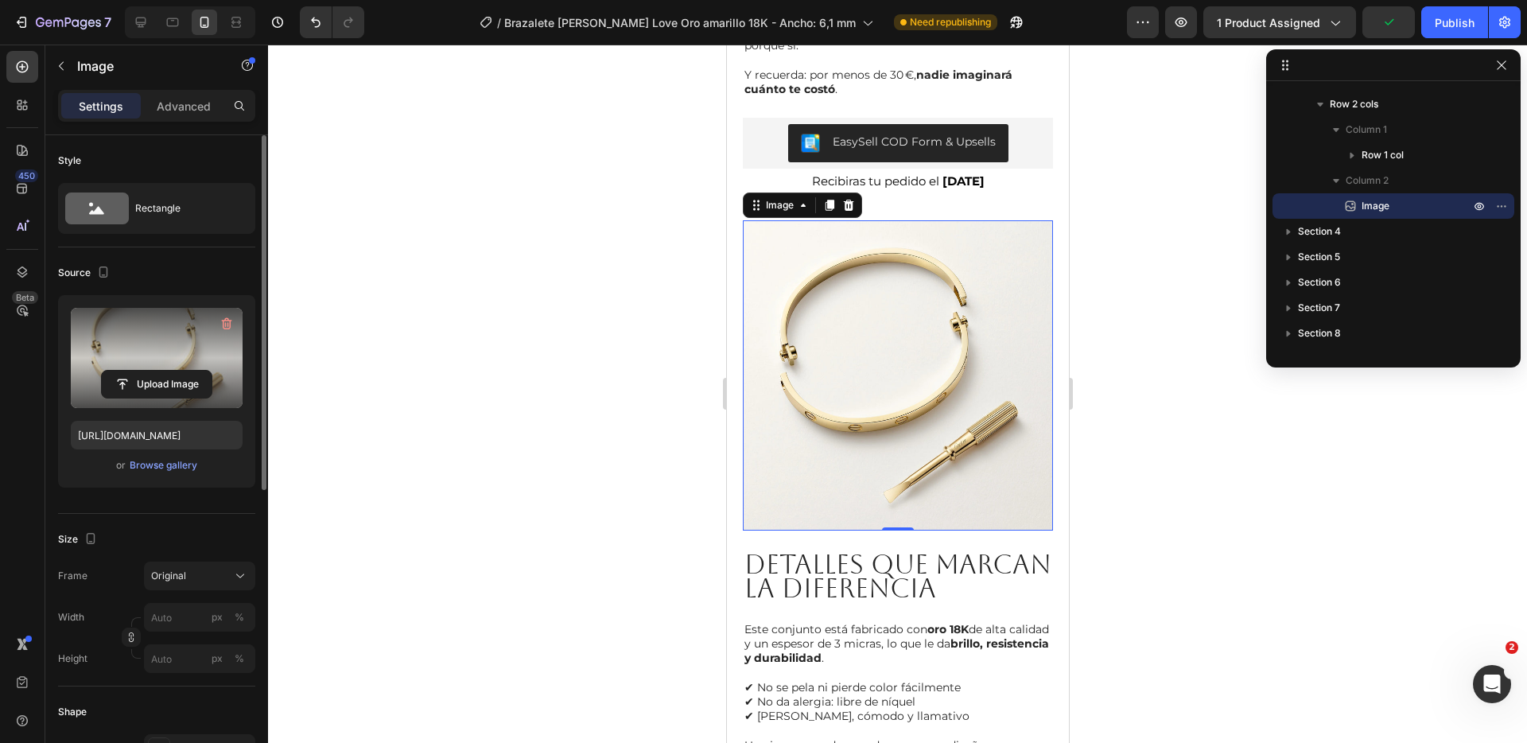
click at [1152, 454] on div at bounding box center [897, 394] width 1259 height 698
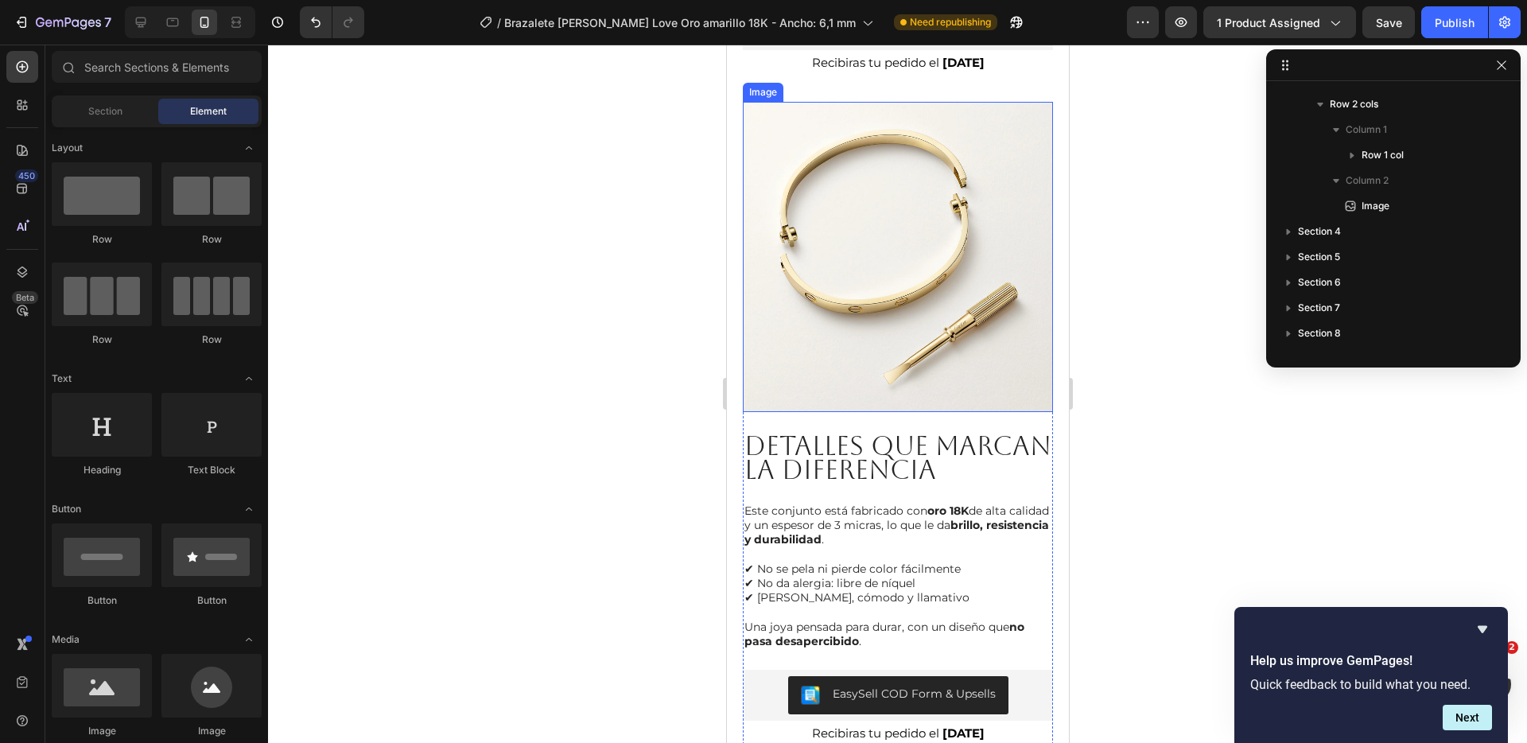
scroll to position [2745, 0]
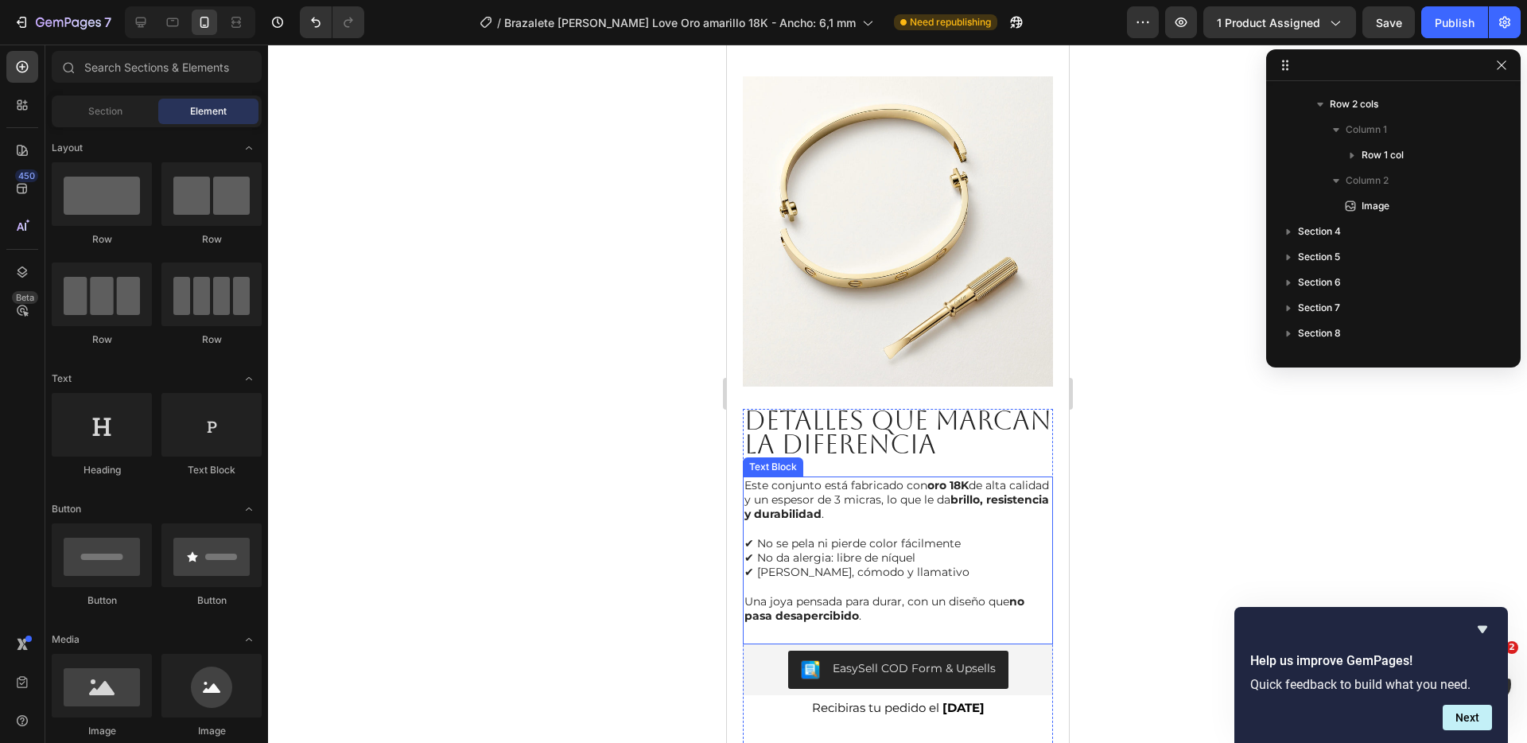
click at [877, 518] on p "Este conjunto está fabricado con oro 18K de alta calidad y un espesor de 3 micr…" at bounding box center [897, 500] width 307 height 44
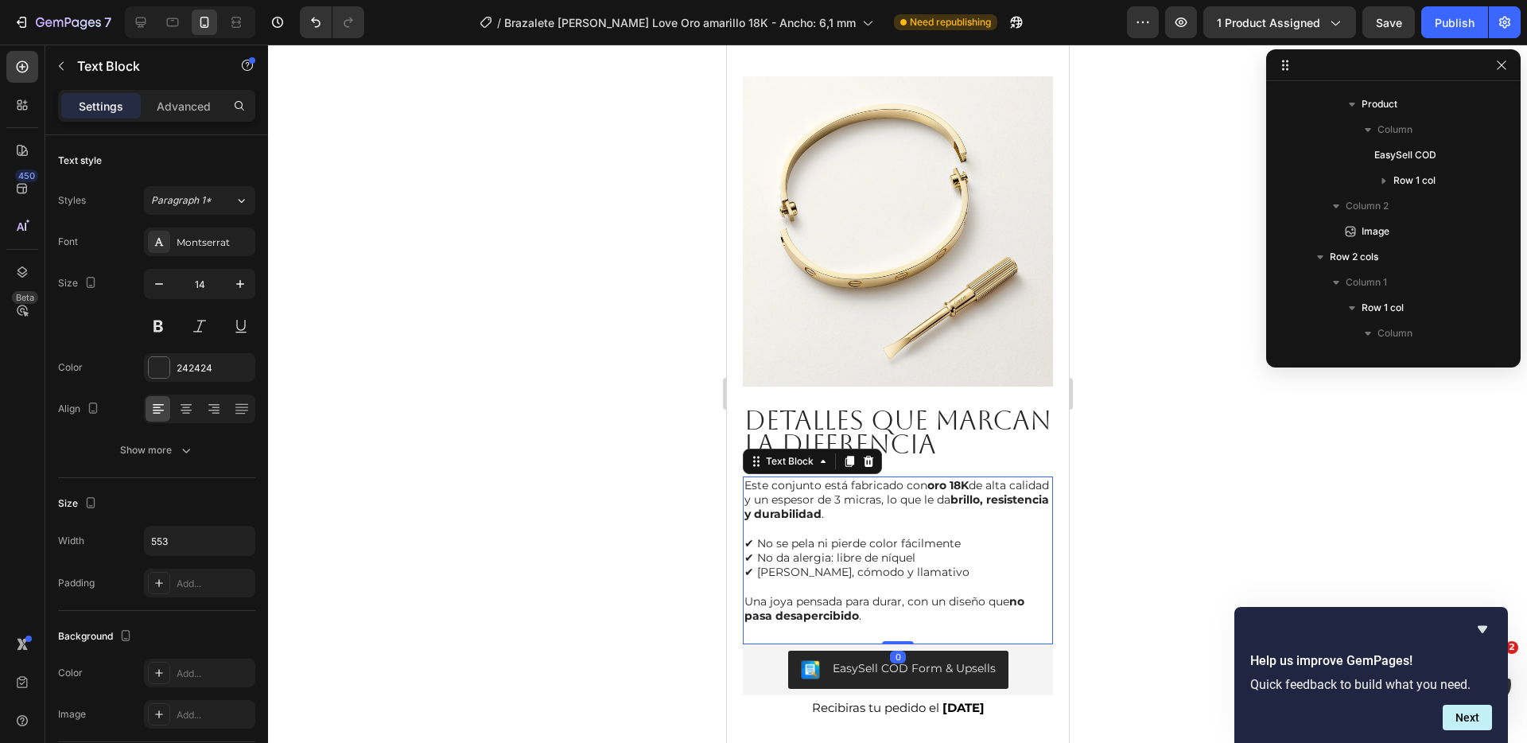
scroll to position [2414, 0]
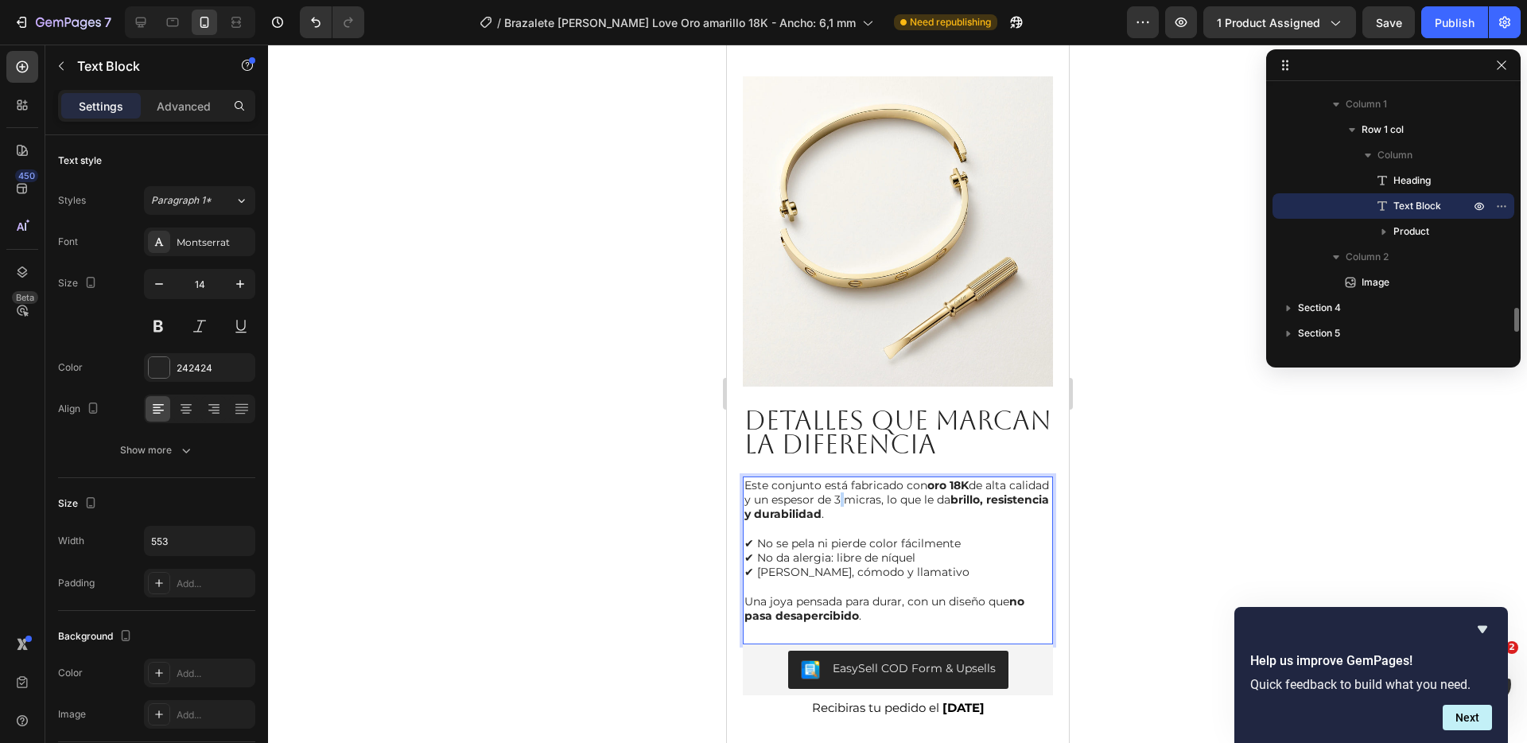
click at [877, 518] on p "Este conjunto está fabricado con oro 18K de alta calidad y un espesor de 3 micr…" at bounding box center [897, 500] width 307 height 44
click at [841, 505] on p "Este conjunto está fabricado con oro 18K de alta calidad y un espesor de 3 micr…" at bounding box center [897, 500] width 307 height 44
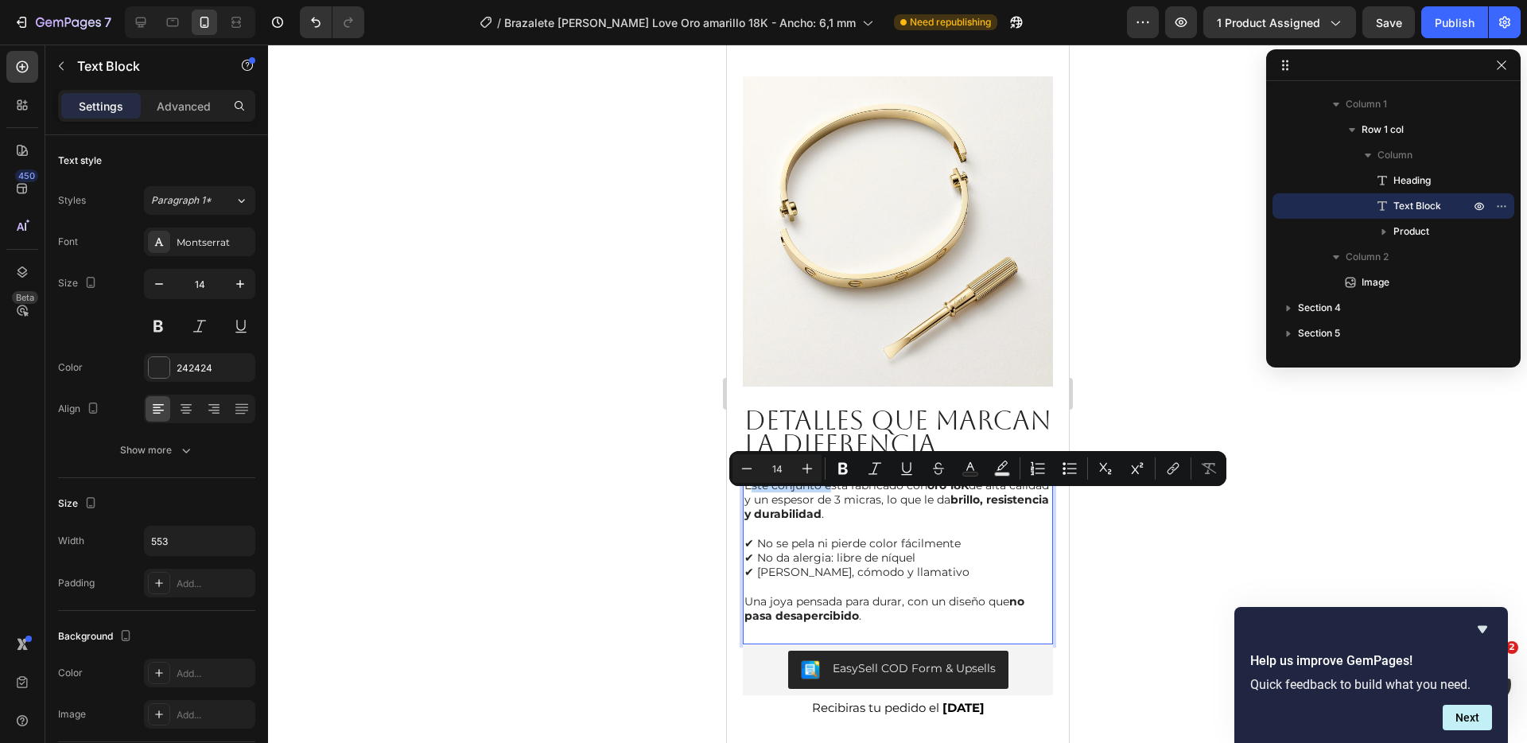
drag, startPoint x: 828, startPoint y: 502, endPoint x: 752, endPoint y: 498, distance: 76.5
click at [752, 498] on p "Este conjunto está fabricado con oro 18K de alta calidad y un espesor de 3 micr…" at bounding box center [897, 500] width 307 height 44
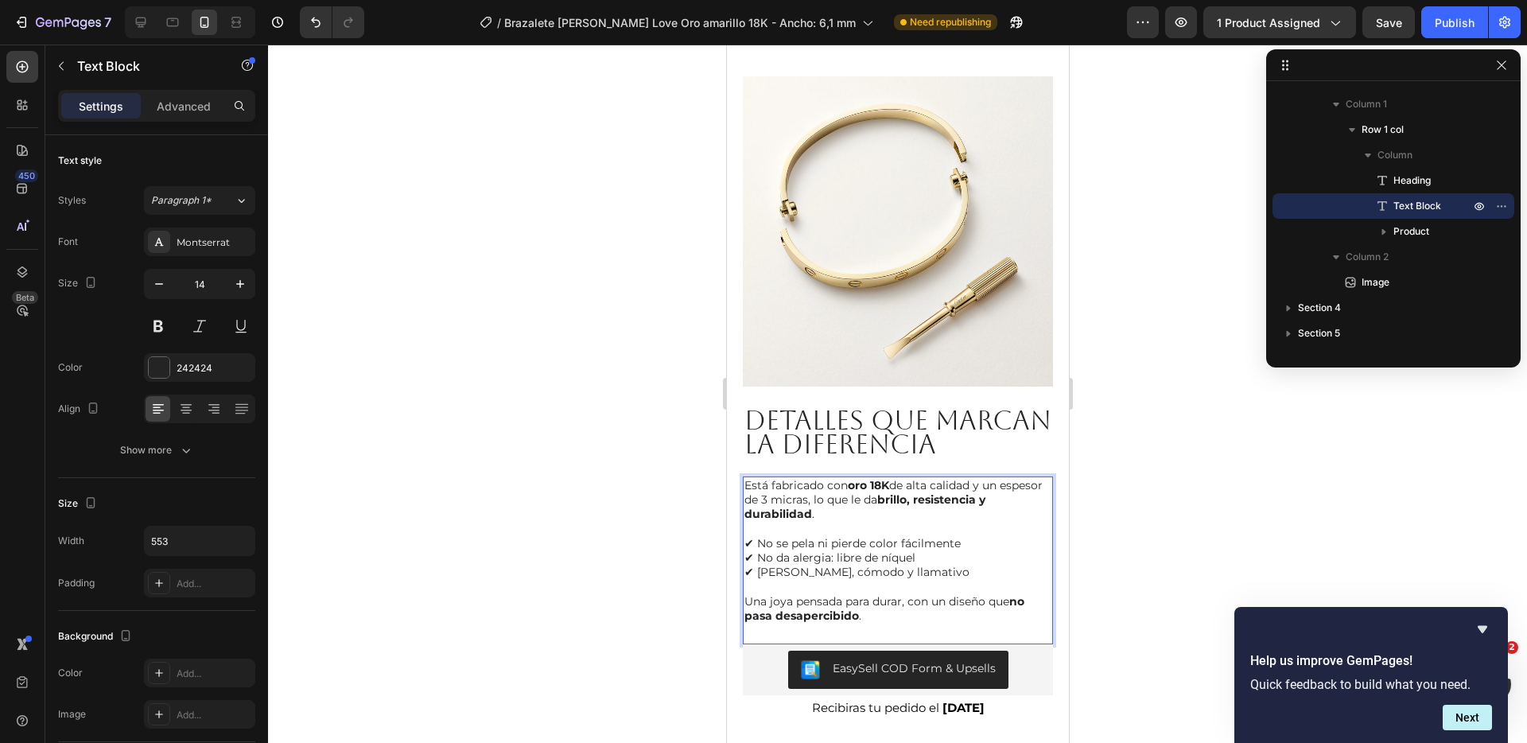
click at [679, 515] on div at bounding box center [897, 394] width 1259 height 698
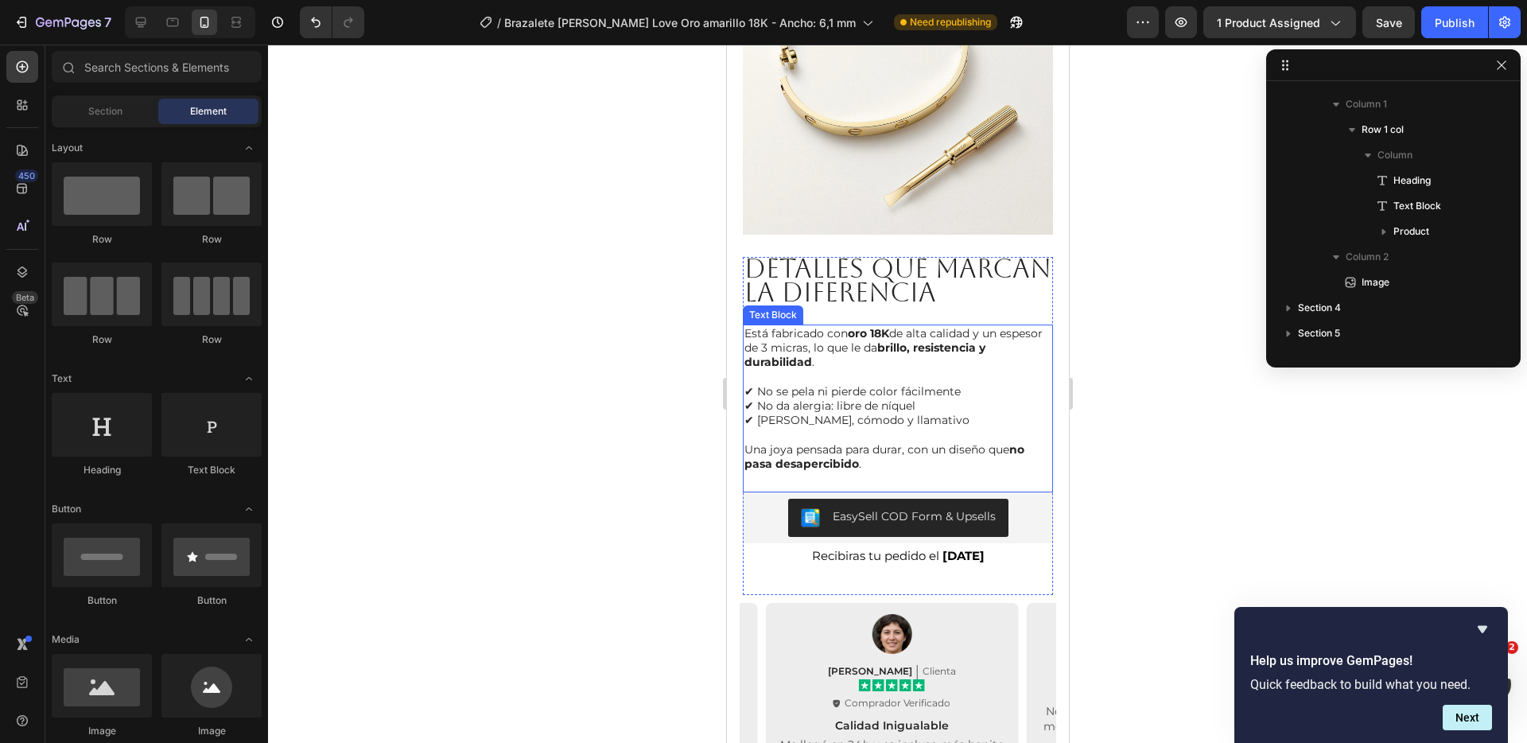
scroll to position [2913, 0]
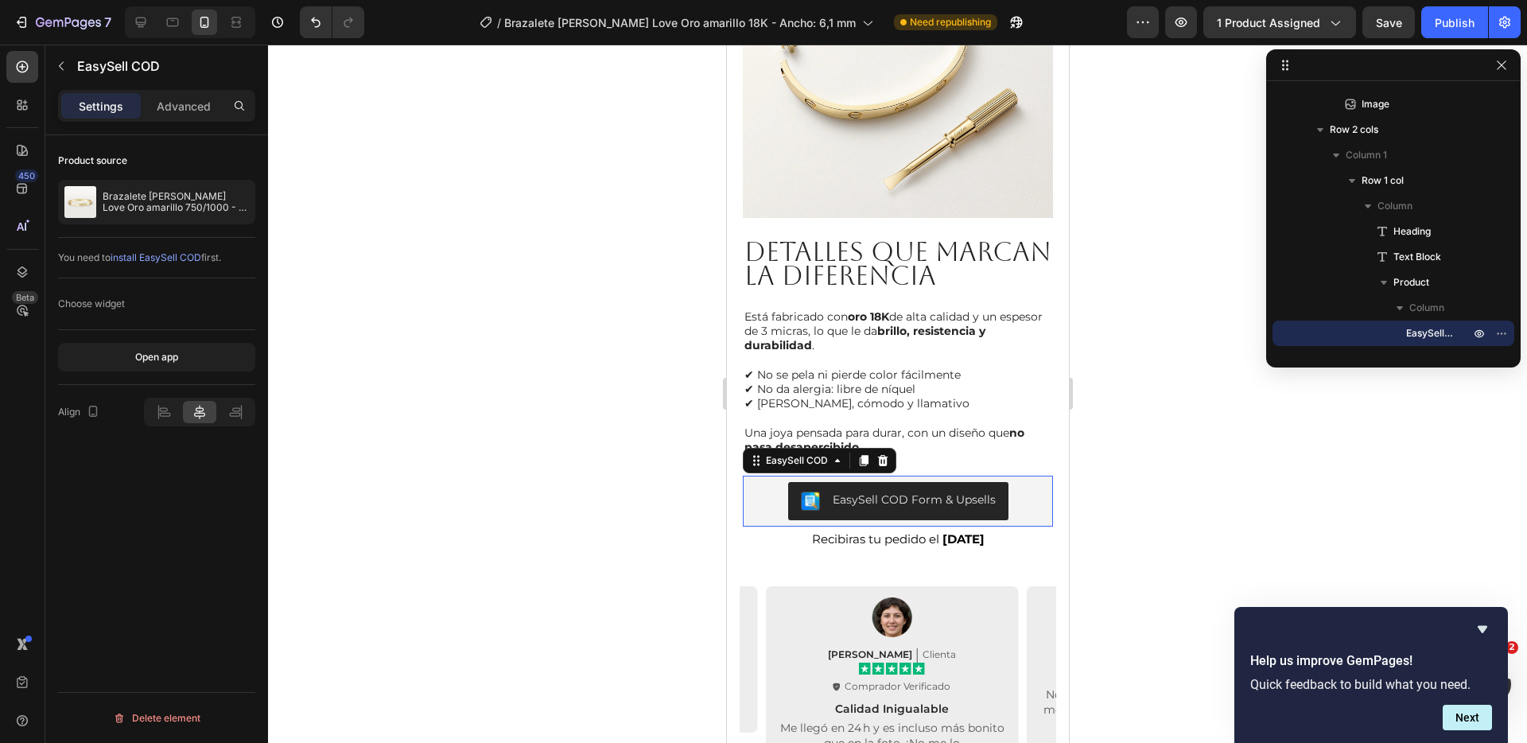
click at [915, 505] on div "EasySell COD Form & Upsells" at bounding box center [913, 500] width 163 height 17
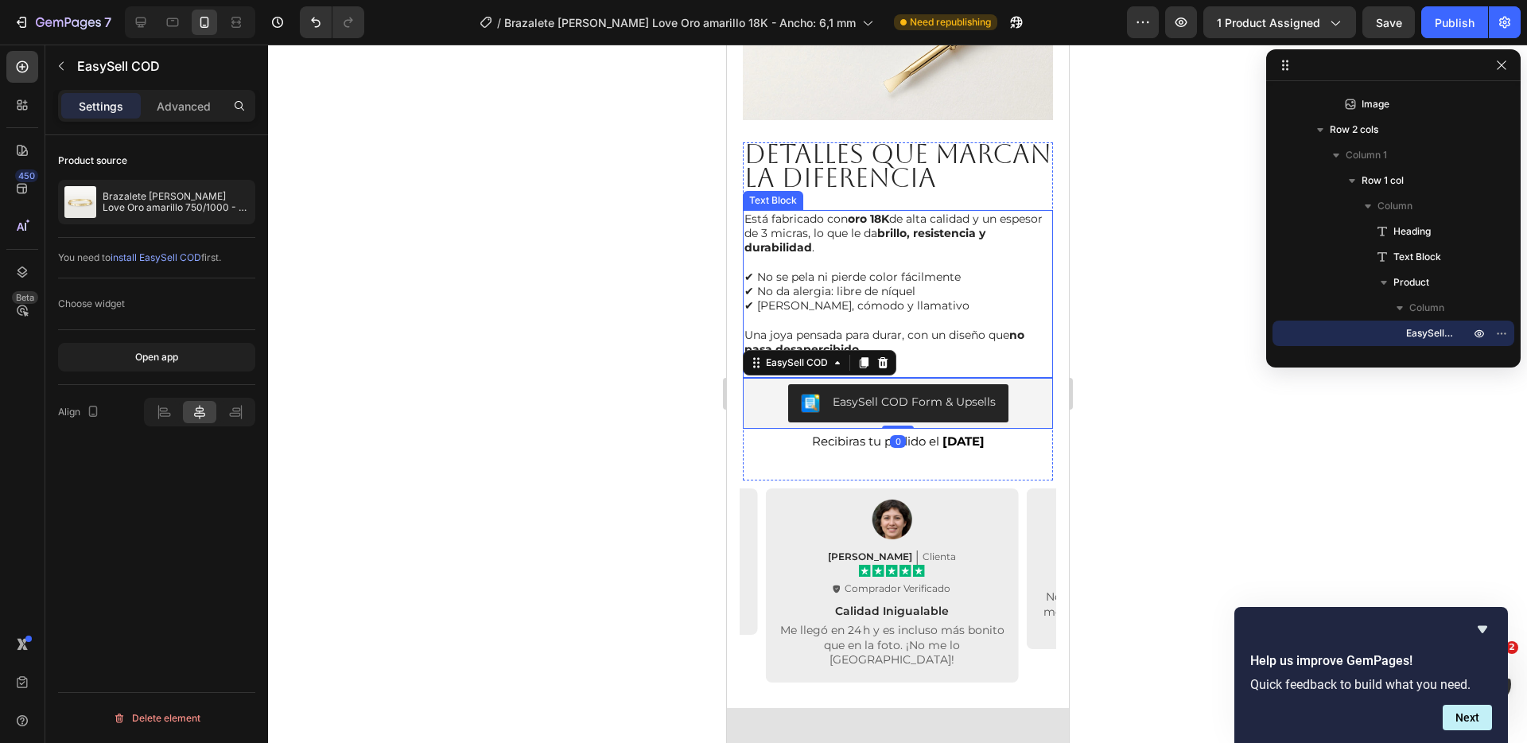
scroll to position [3193, 0]
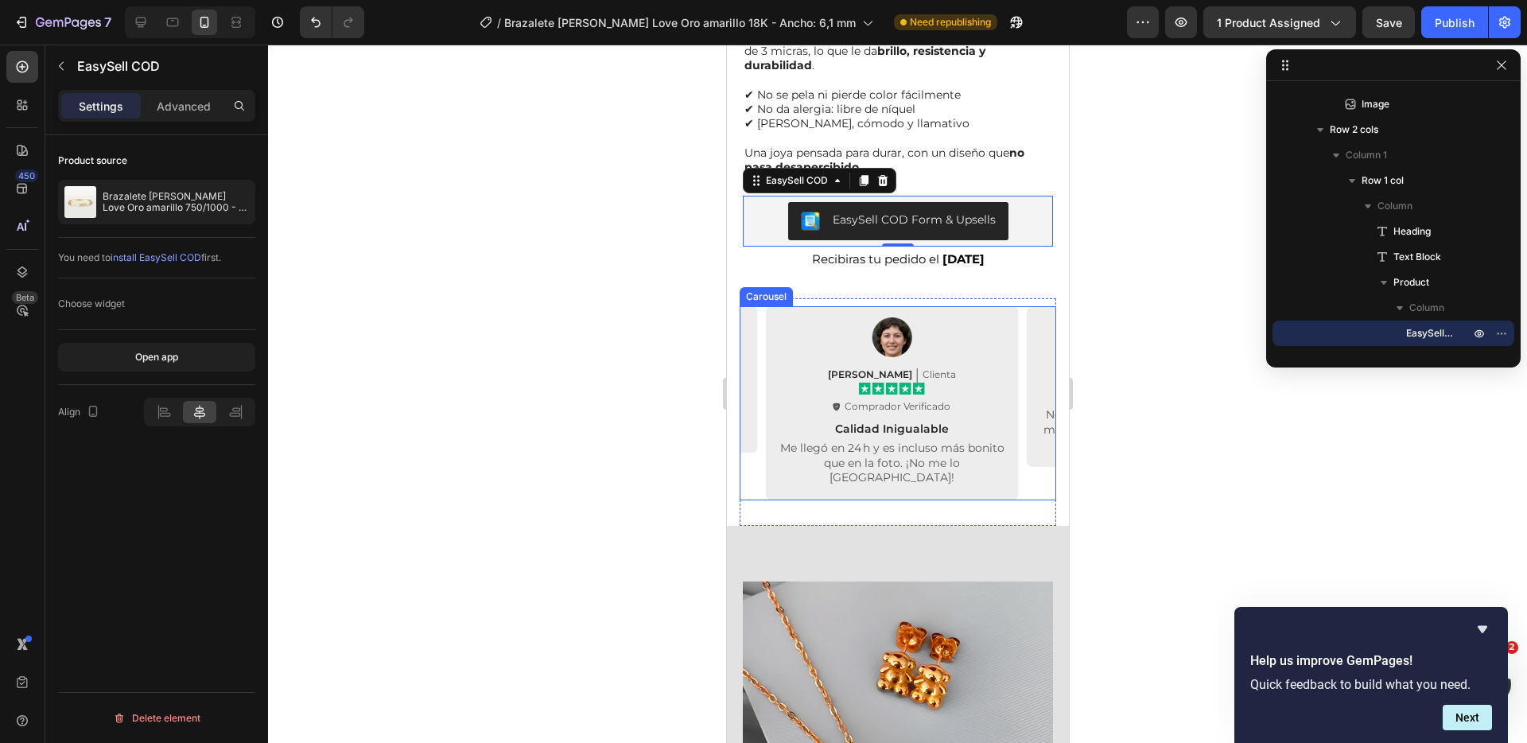
click at [967, 500] on div "Image [PERSON_NAME] Text Block Clienta Text Block Row Icon Icon Icon Icon Icon …" at bounding box center [891, 403] width 253 height 194
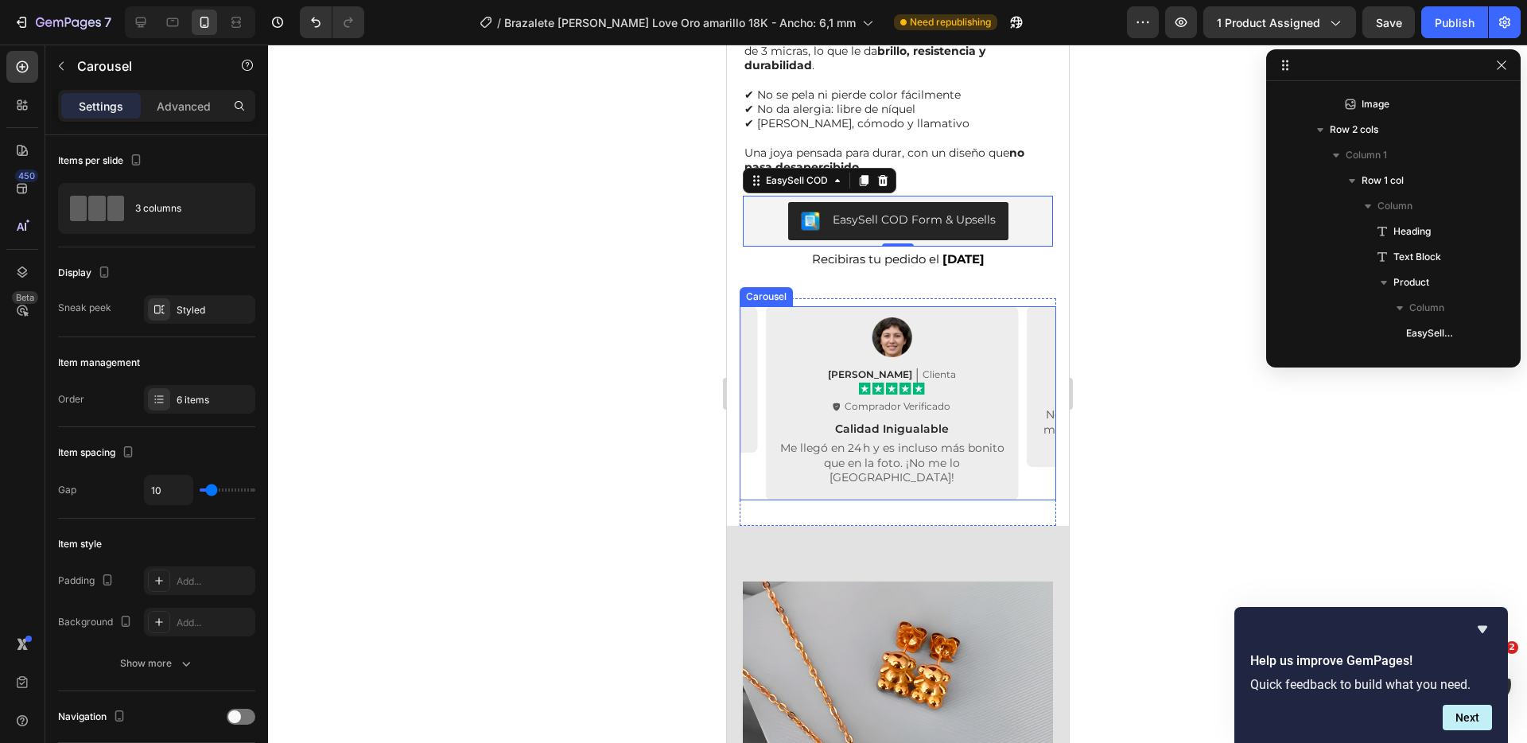
scroll to position [2694, 0]
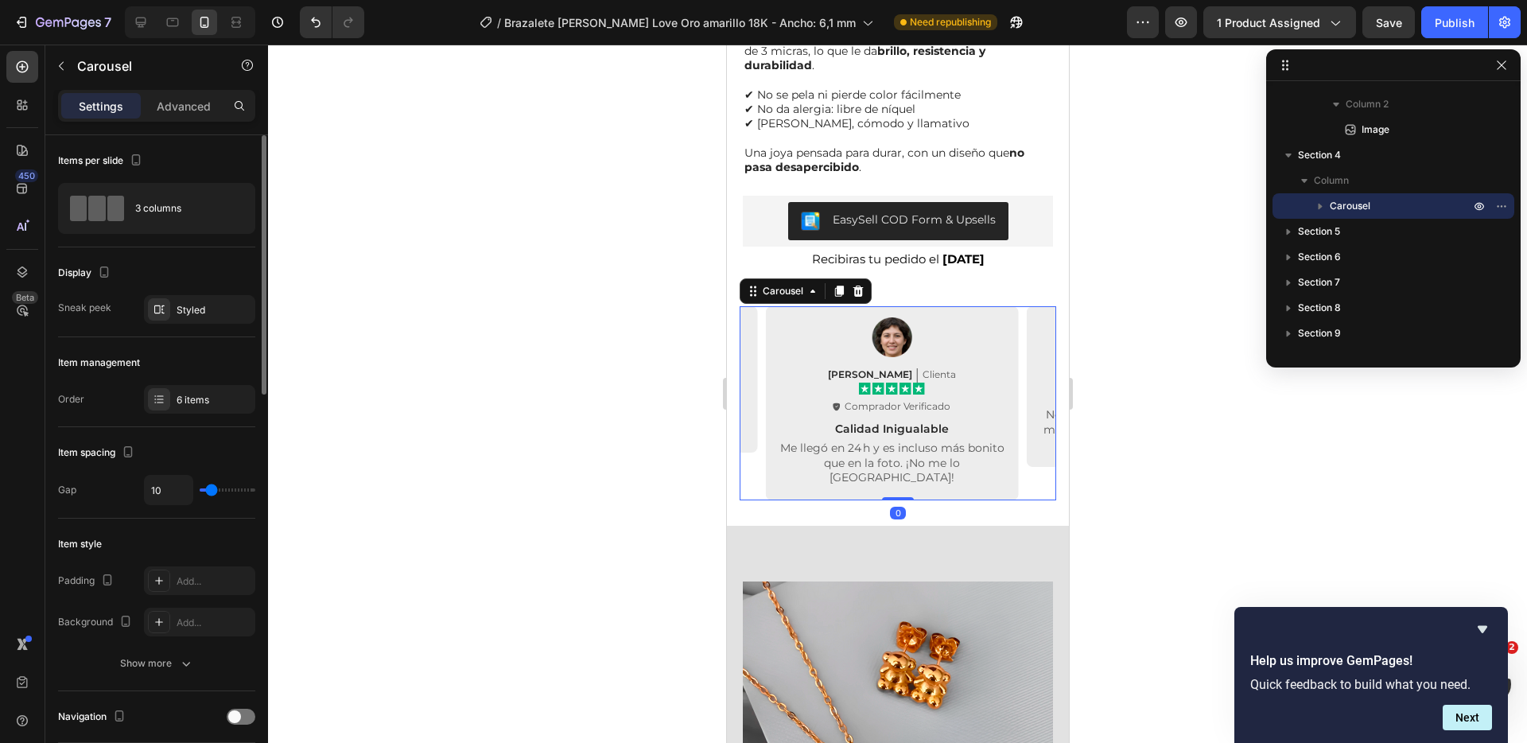
click at [184, 383] on div "Item management Order 6 items" at bounding box center [156, 382] width 197 height 90
click at [187, 393] on div "6 items" at bounding box center [214, 400] width 75 height 14
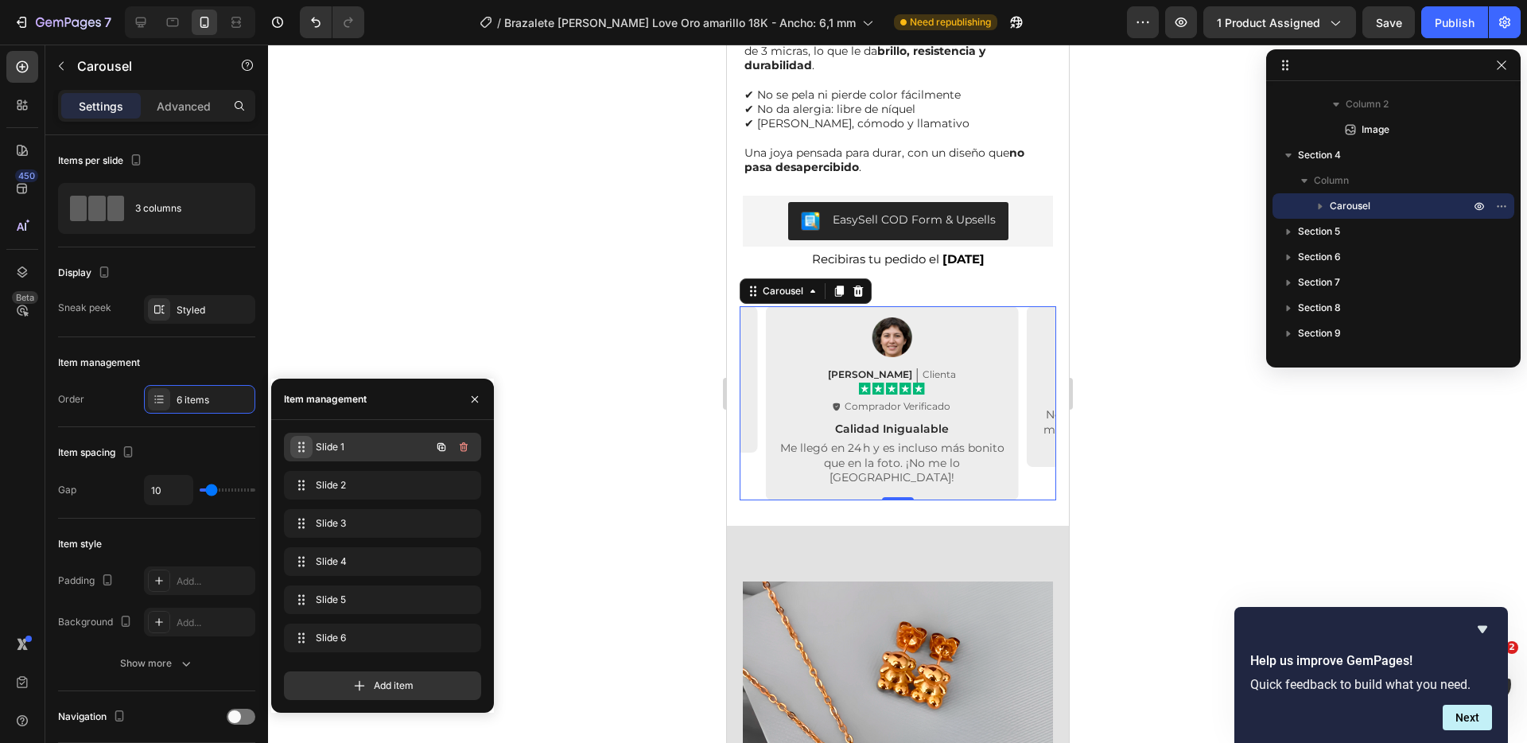
click at [305, 444] on icon at bounding box center [301, 447] width 13 height 13
click at [353, 491] on span "Slide 2" at bounding box center [361, 485] width 90 height 14
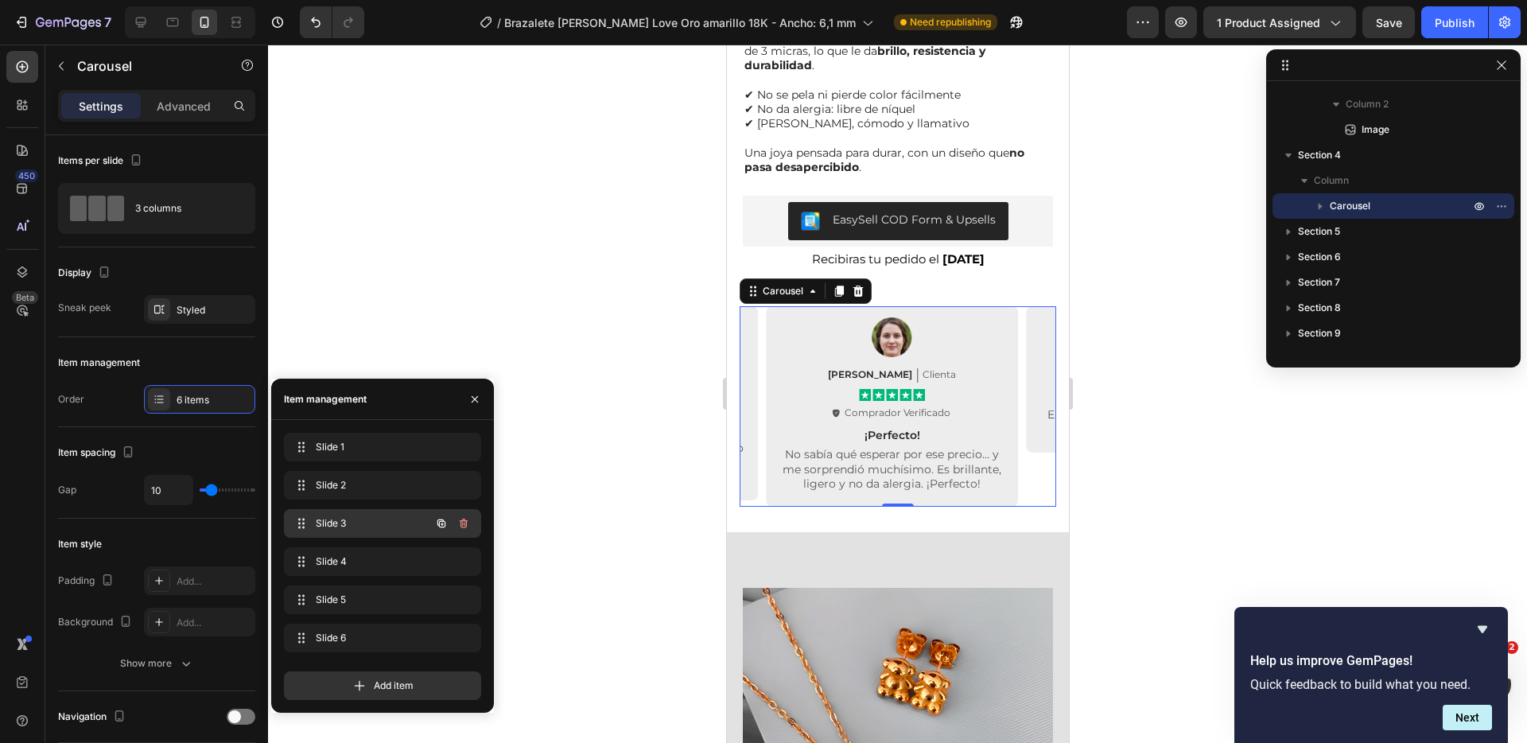
click at [348, 519] on span "Slide 3" at bounding box center [361, 523] width 90 height 14
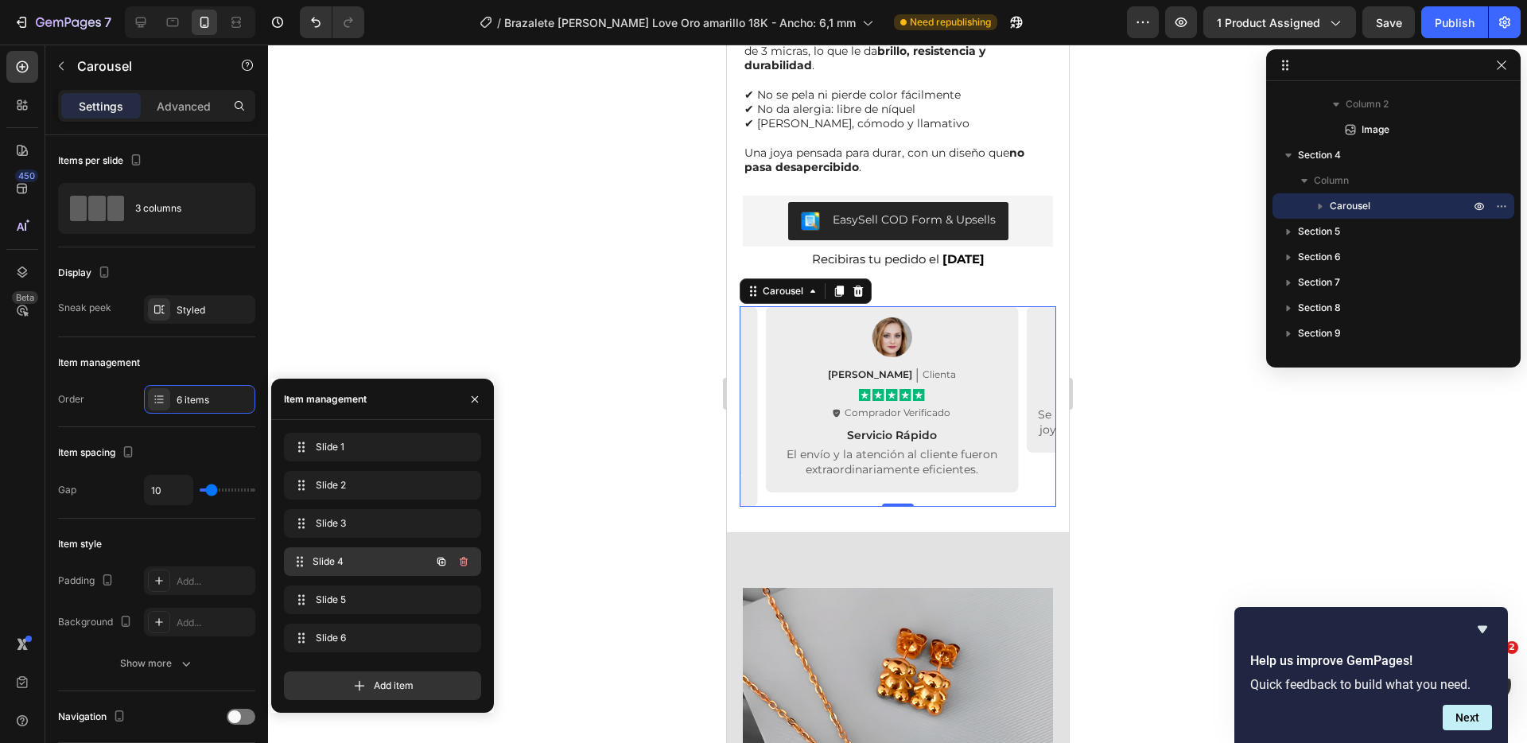
click at [341, 565] on span "Slide 4" at bounding box center [372, 561] width 118 height 14
click at [348, 596] on span "Slide 5" at bounding box center [361, 600] width 90 height 14
click at [356, 638] on span "Slide 6" at bounding box center [361, 638] width 90 height 14
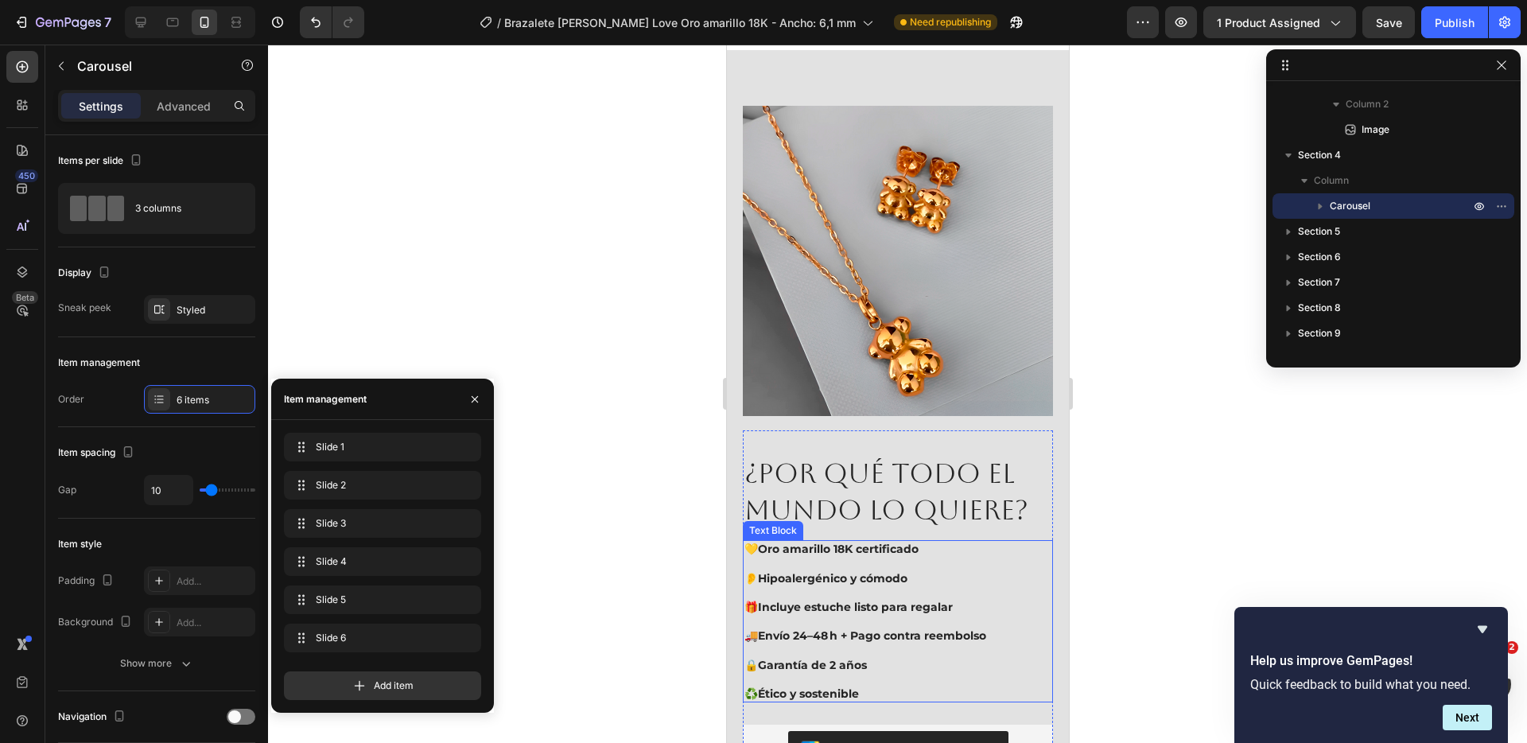
scroll to position [3645, 0]
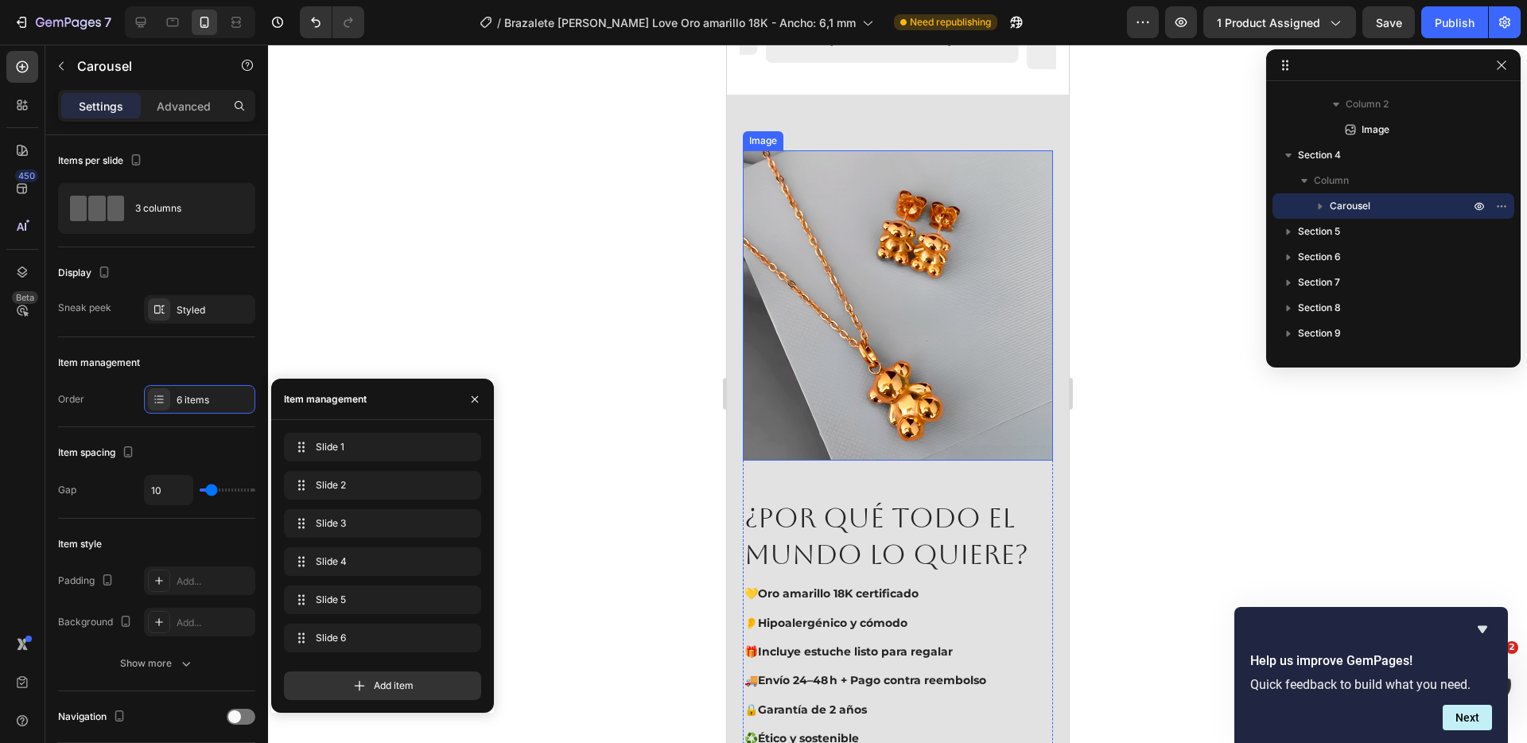
click at [898, 340] on img at bounding box center [897, 305] width 310 height 310
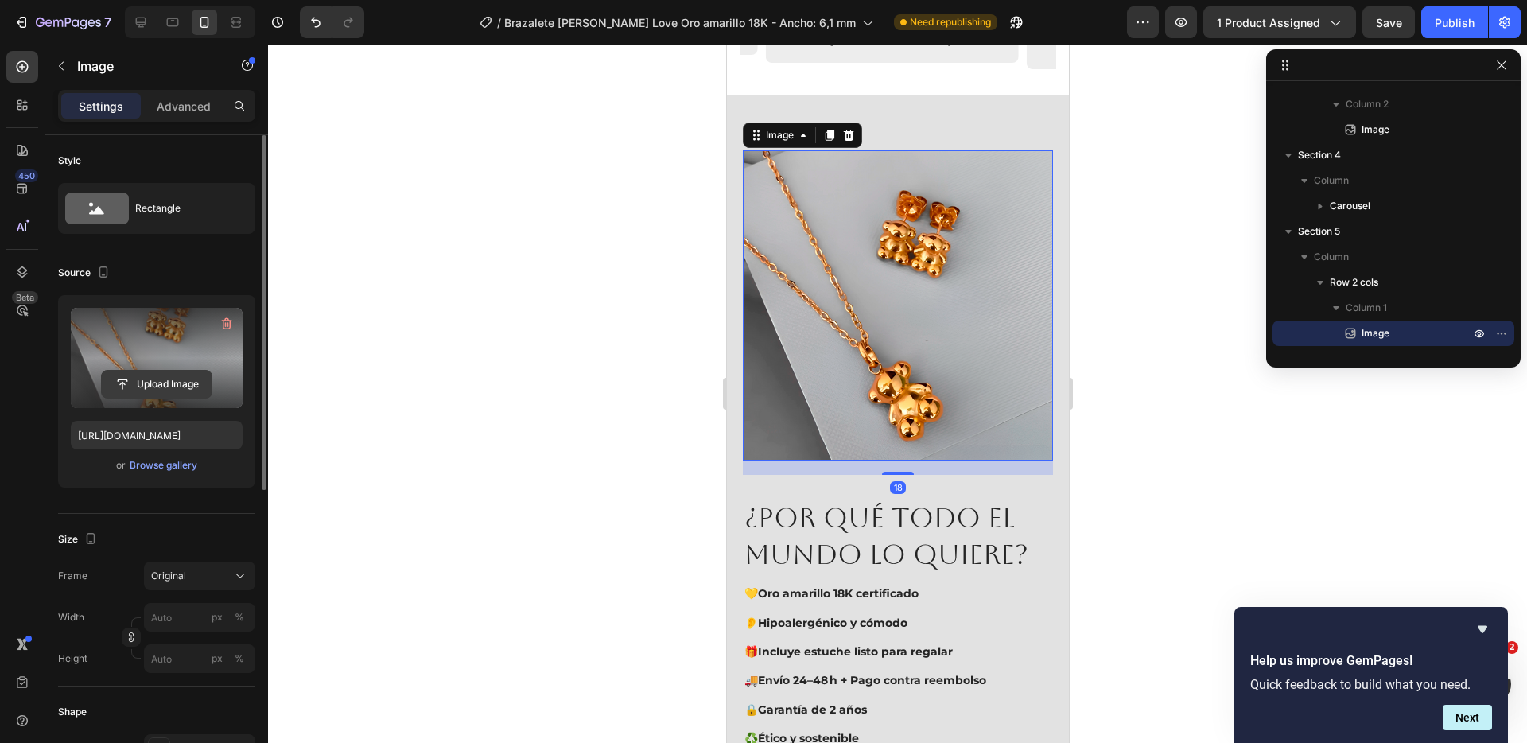
click at [150, 380] on input "file" at bounding box center [157, 384] width 110 height 27
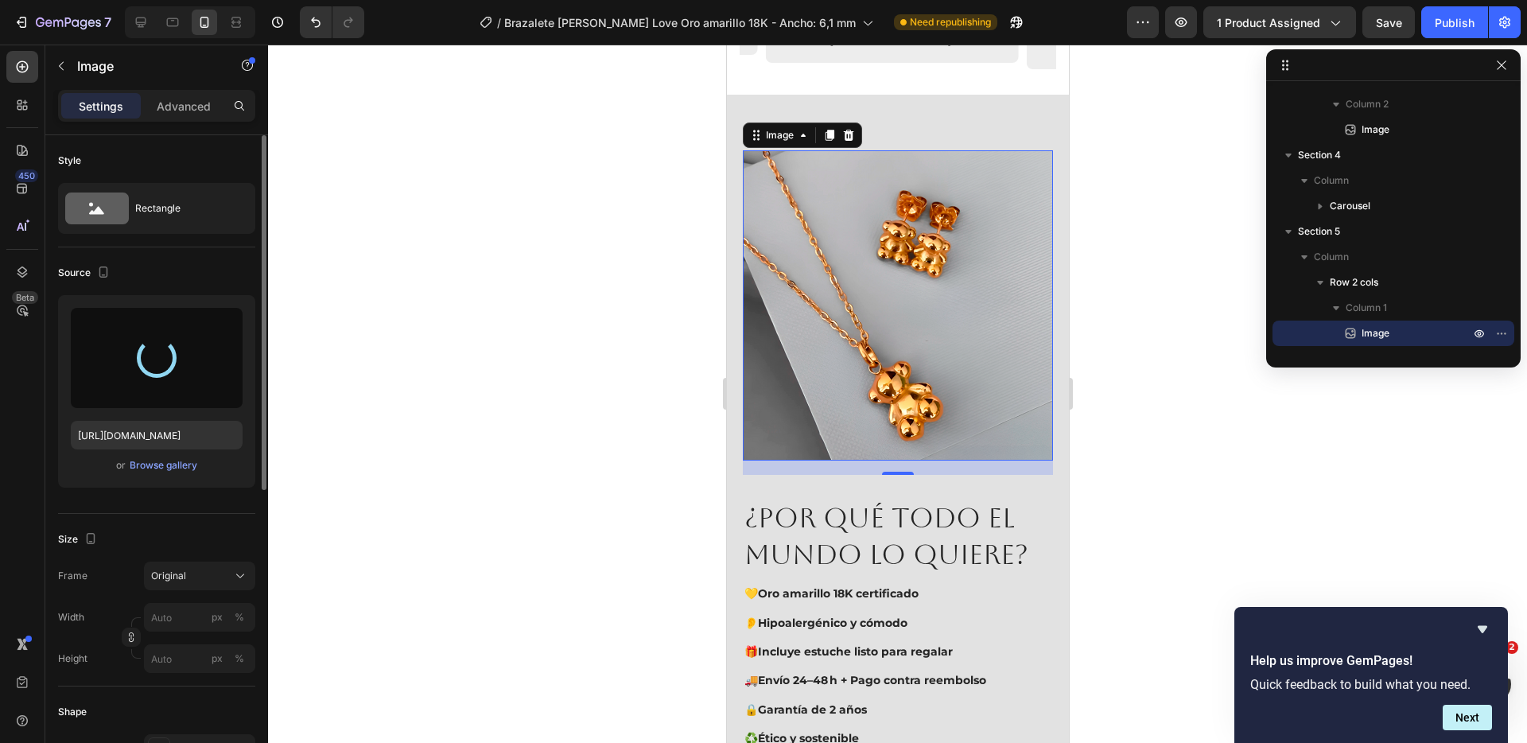
type input "[URL][DOMAIN_NAME]"
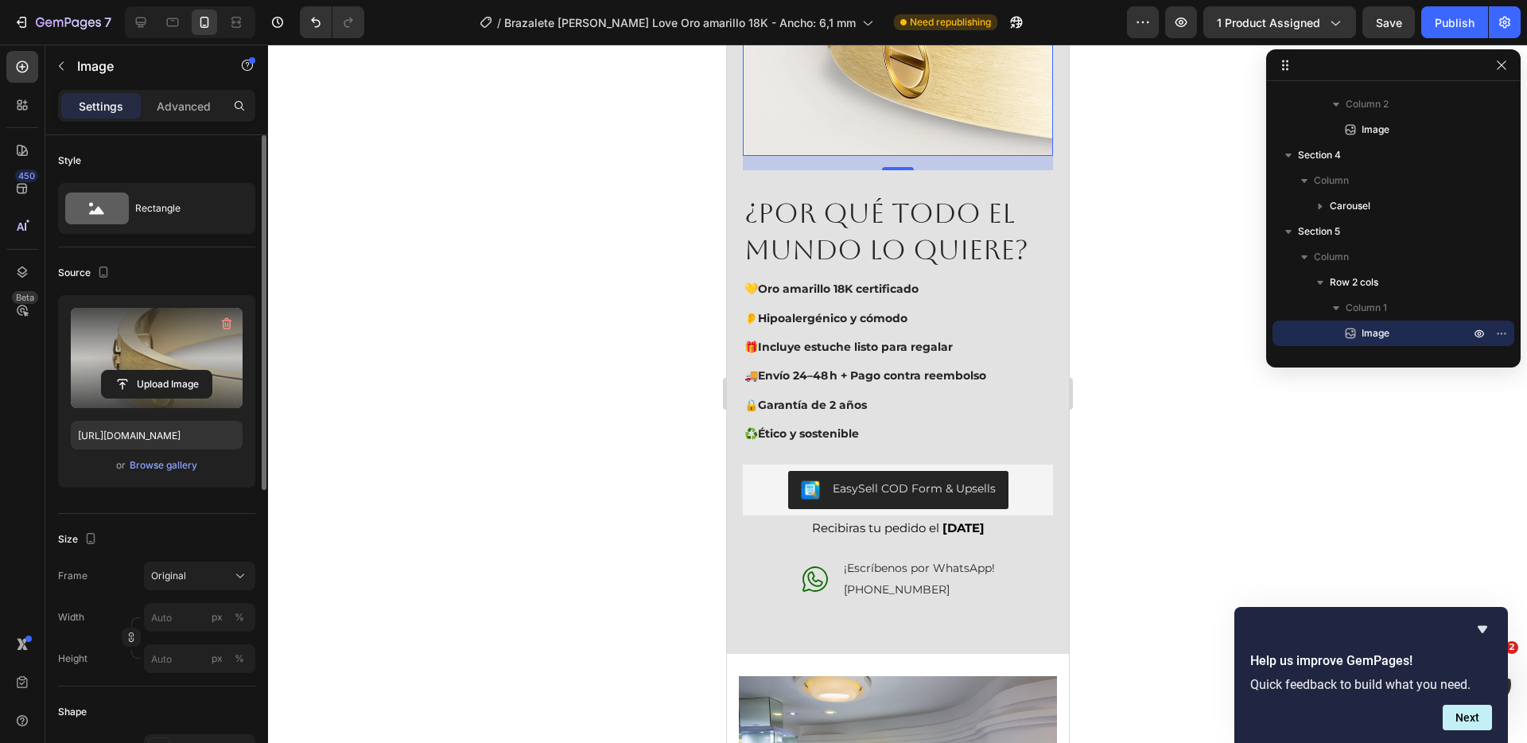
scroll to position [3952, 0]
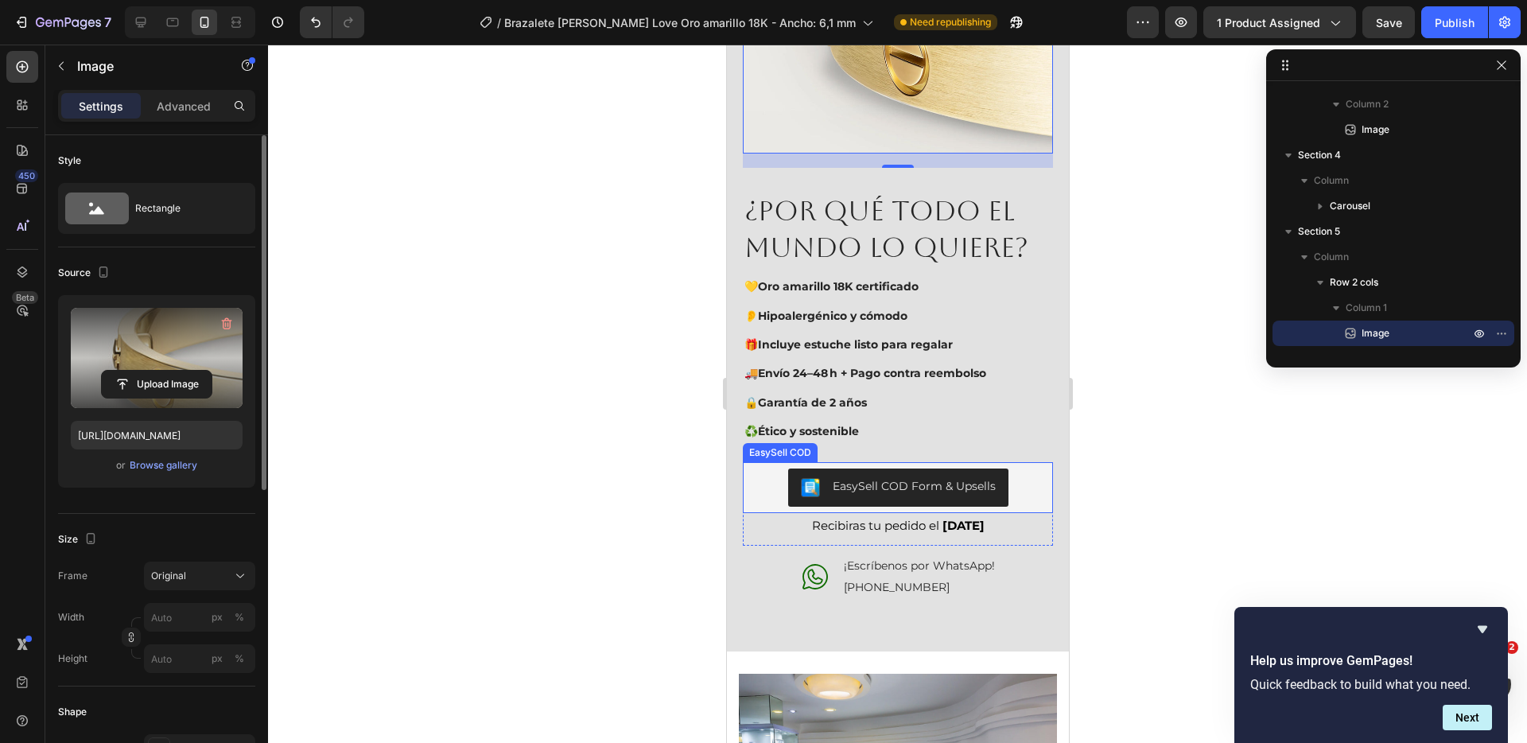
click at [757, 474] on div "EasySell COD Form & Upsells" at bounding box center [898, 488] width 298 height 38
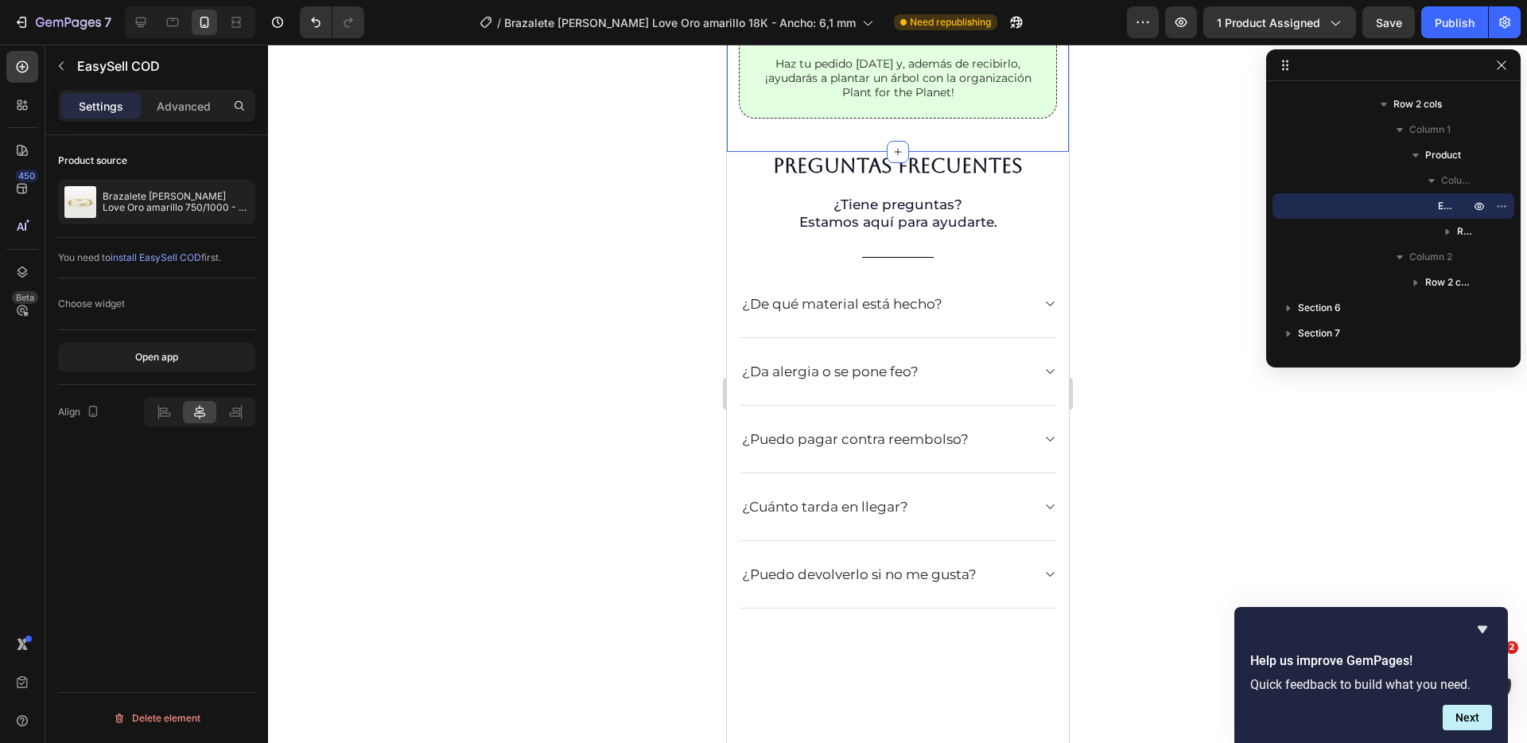
scroll to position [6110, 0]
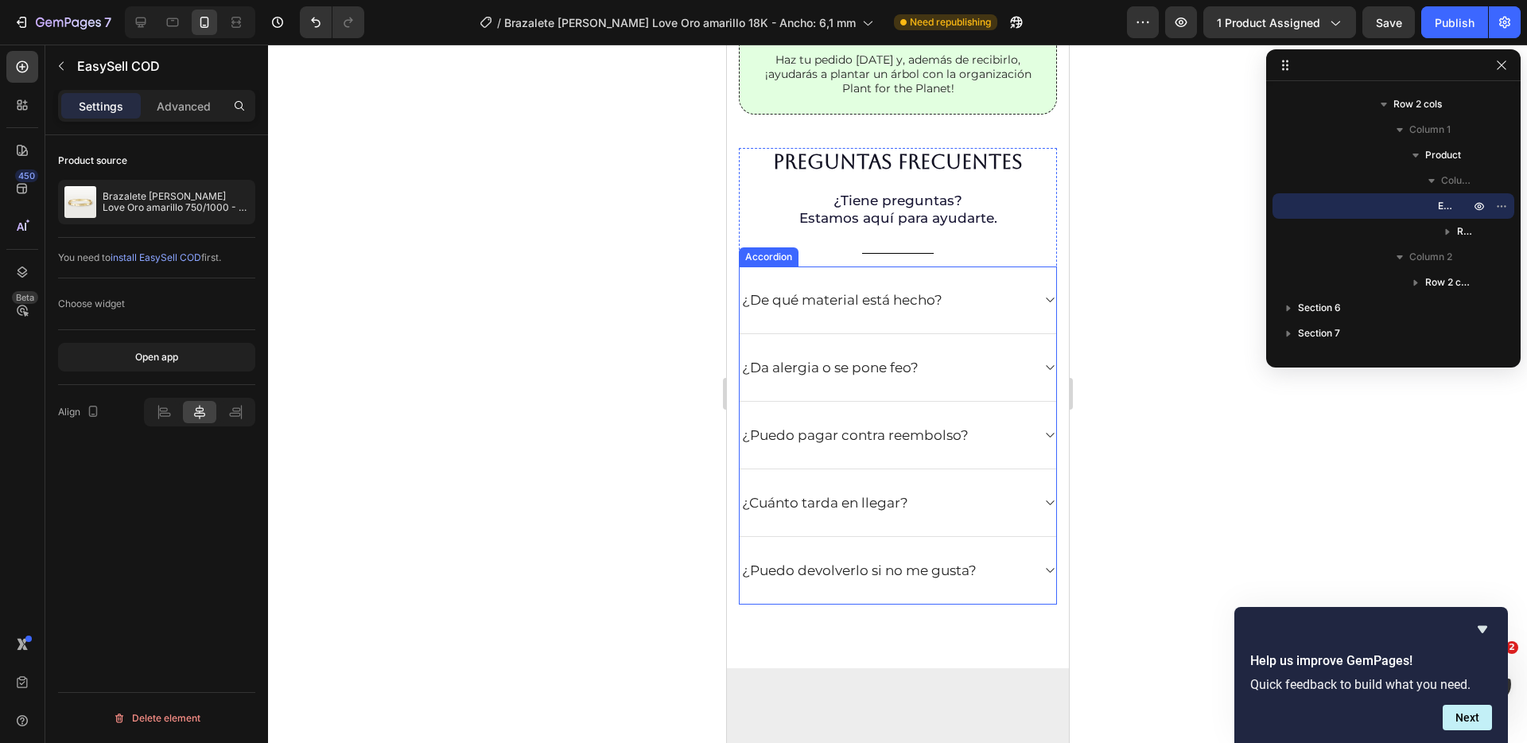
click at [978, 311] on div "¿De qué material está hecho?" at bounding box center [884, 300] width 291 height 22
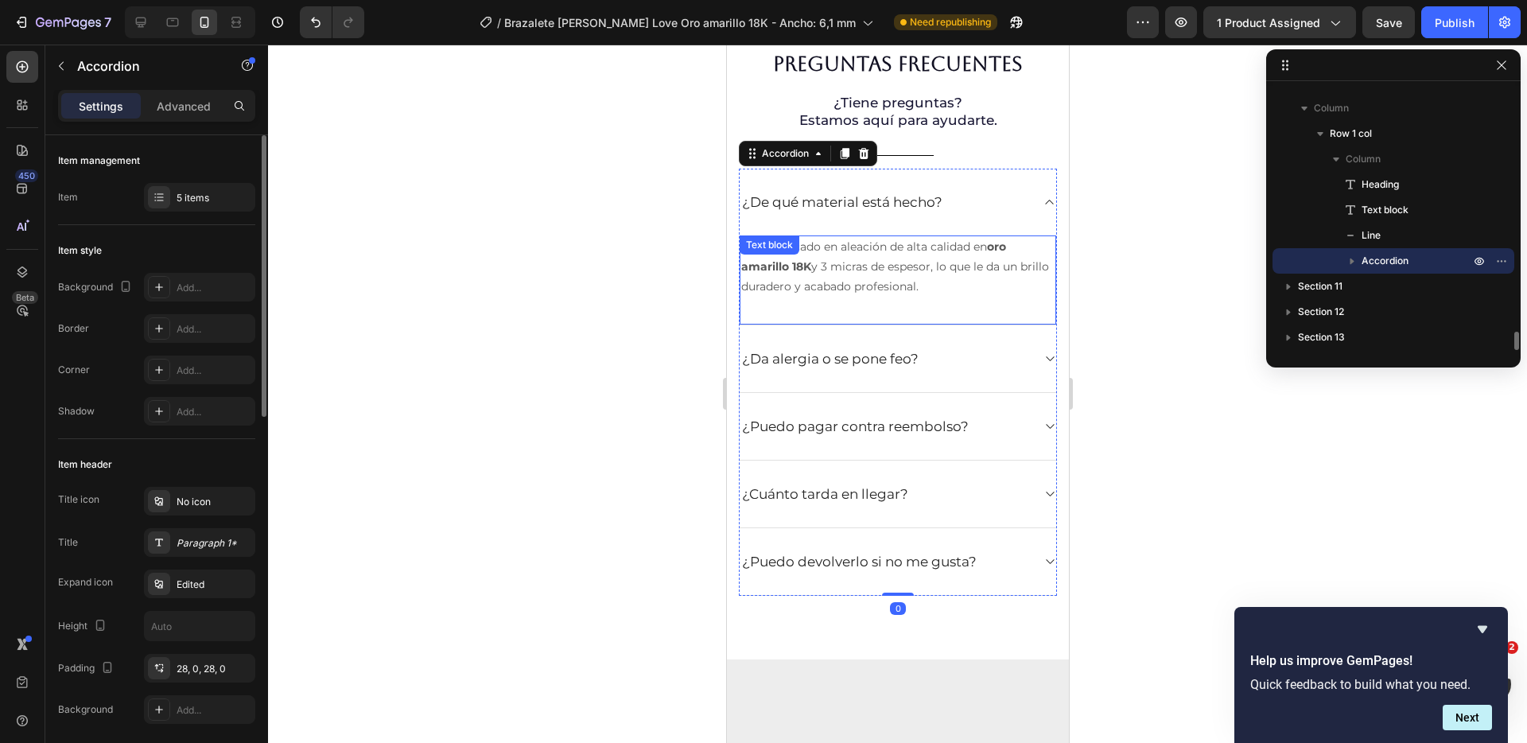
scroll to position [6211, 0]
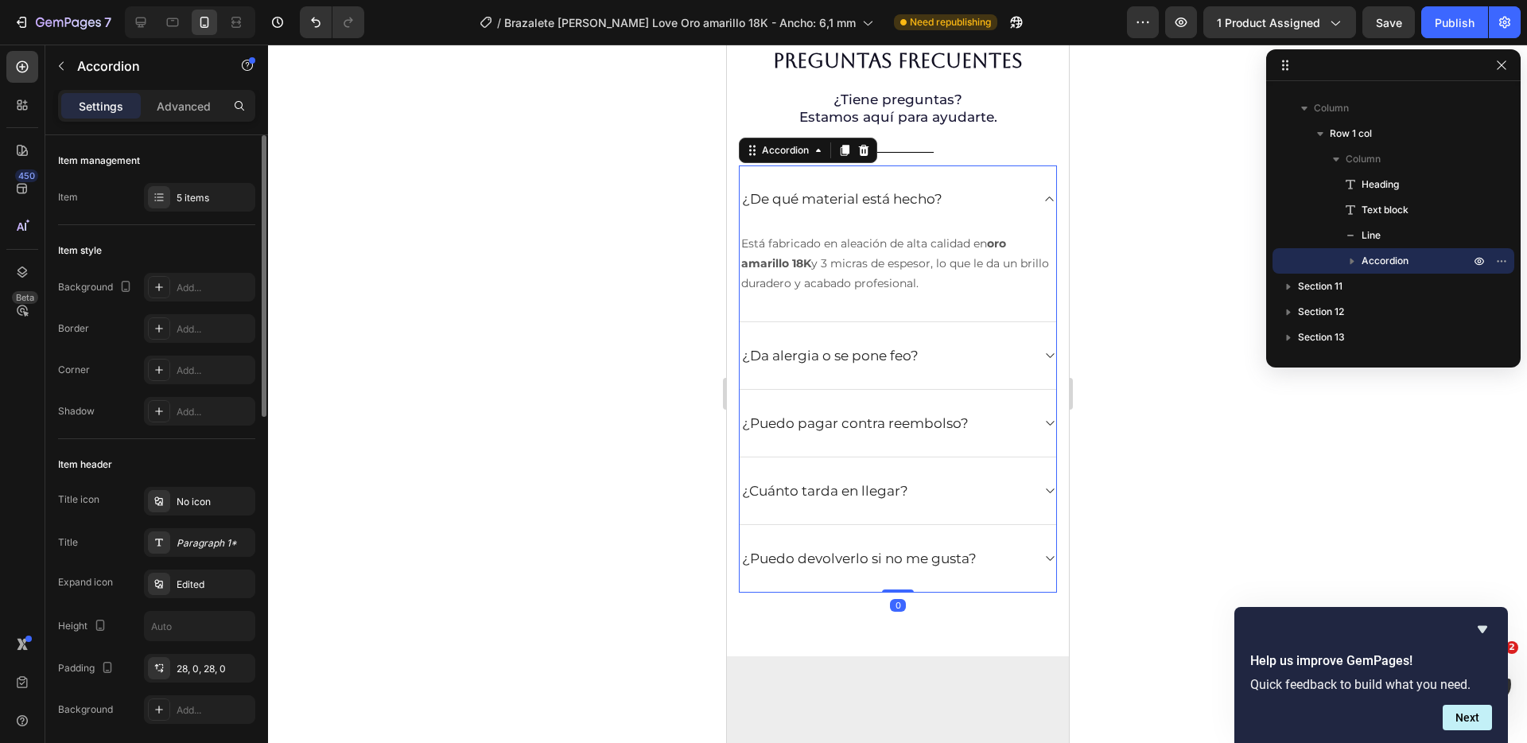
click at [970, 367] on div "¿Da alergia o se pone feo?" at bounding box center [884, 355] width 291 height 22
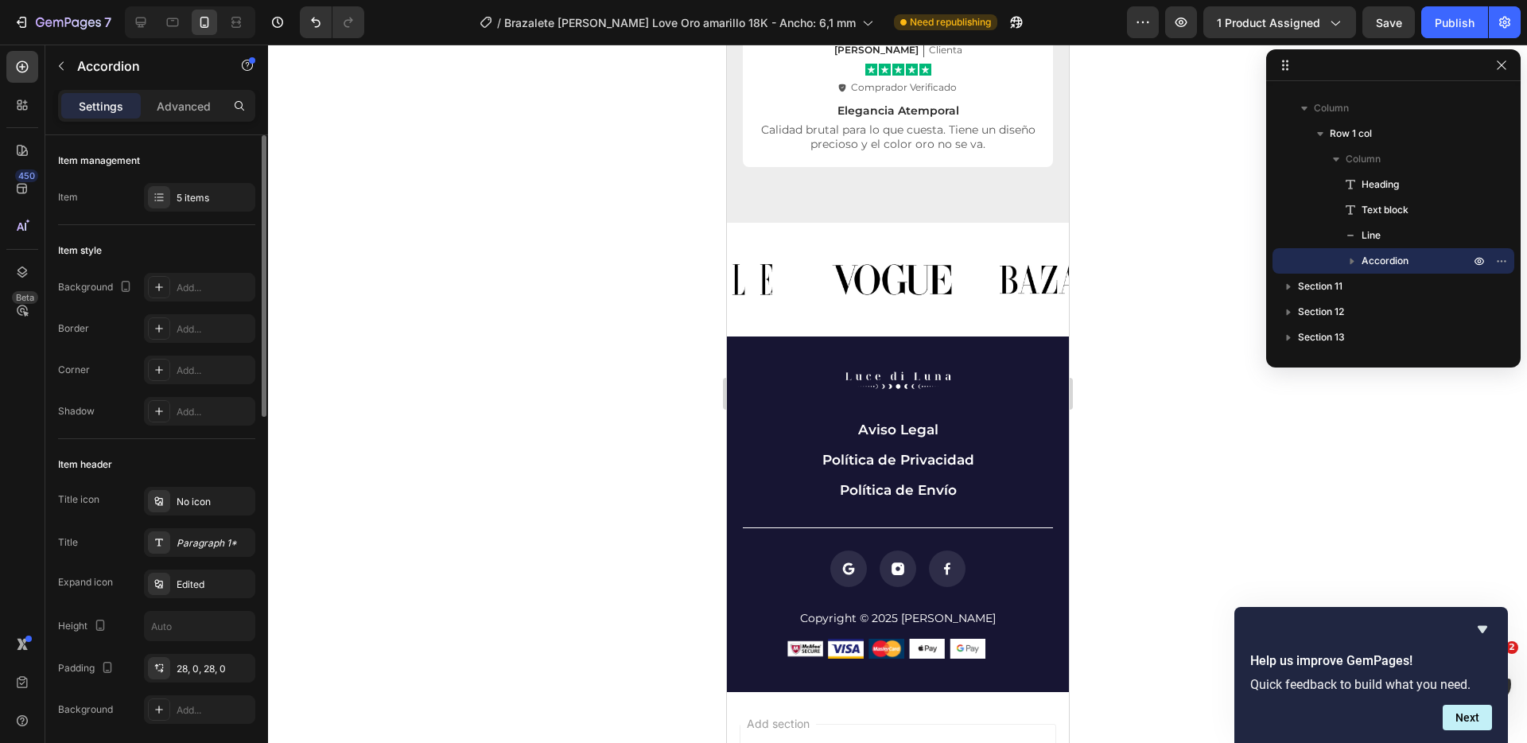
scroll to position [8186, 0]
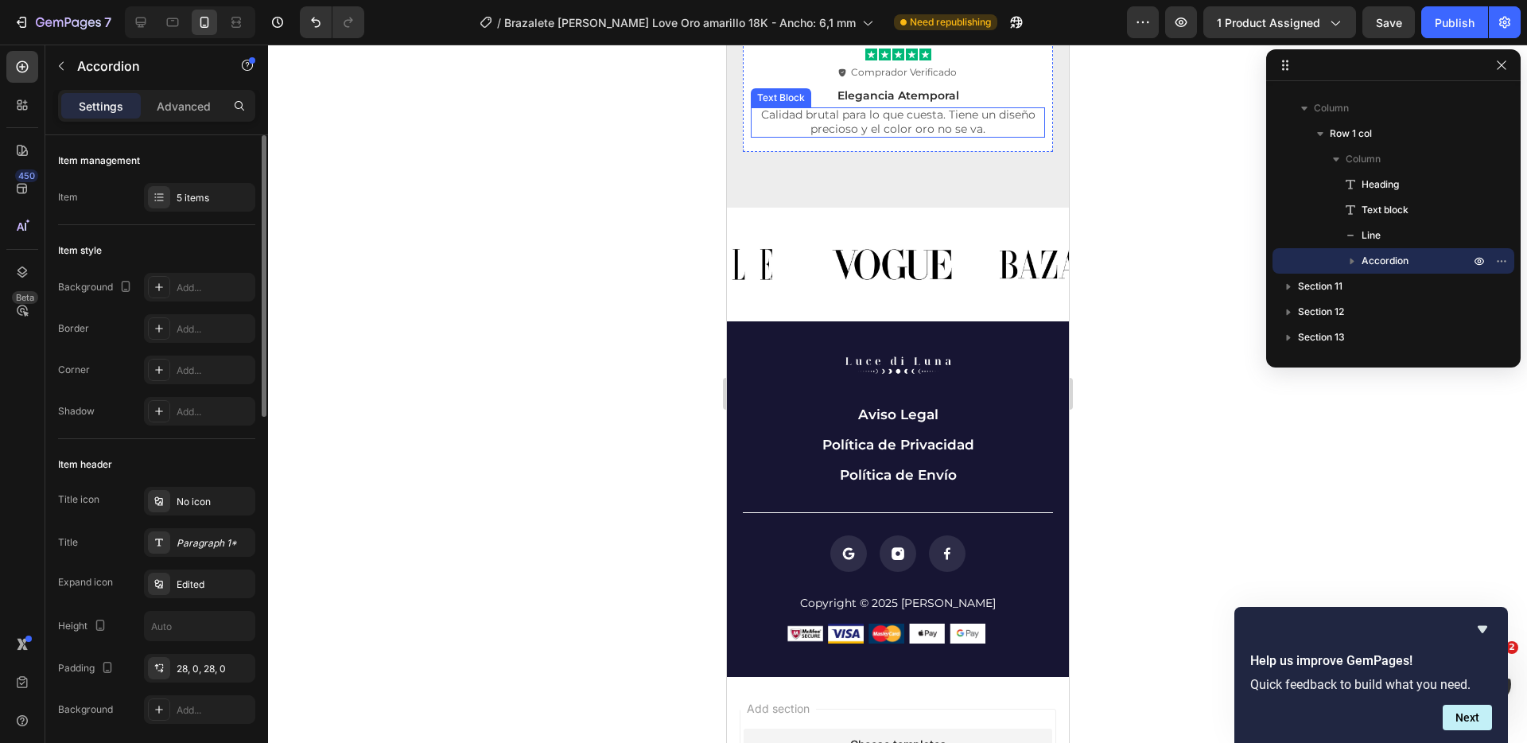
click at [864, 126] on p "Calidad brutal para lo que cuesta. Tiene un diseño precioso y el color oro no s…" at bounding box center [897, 121] width 291 height 29
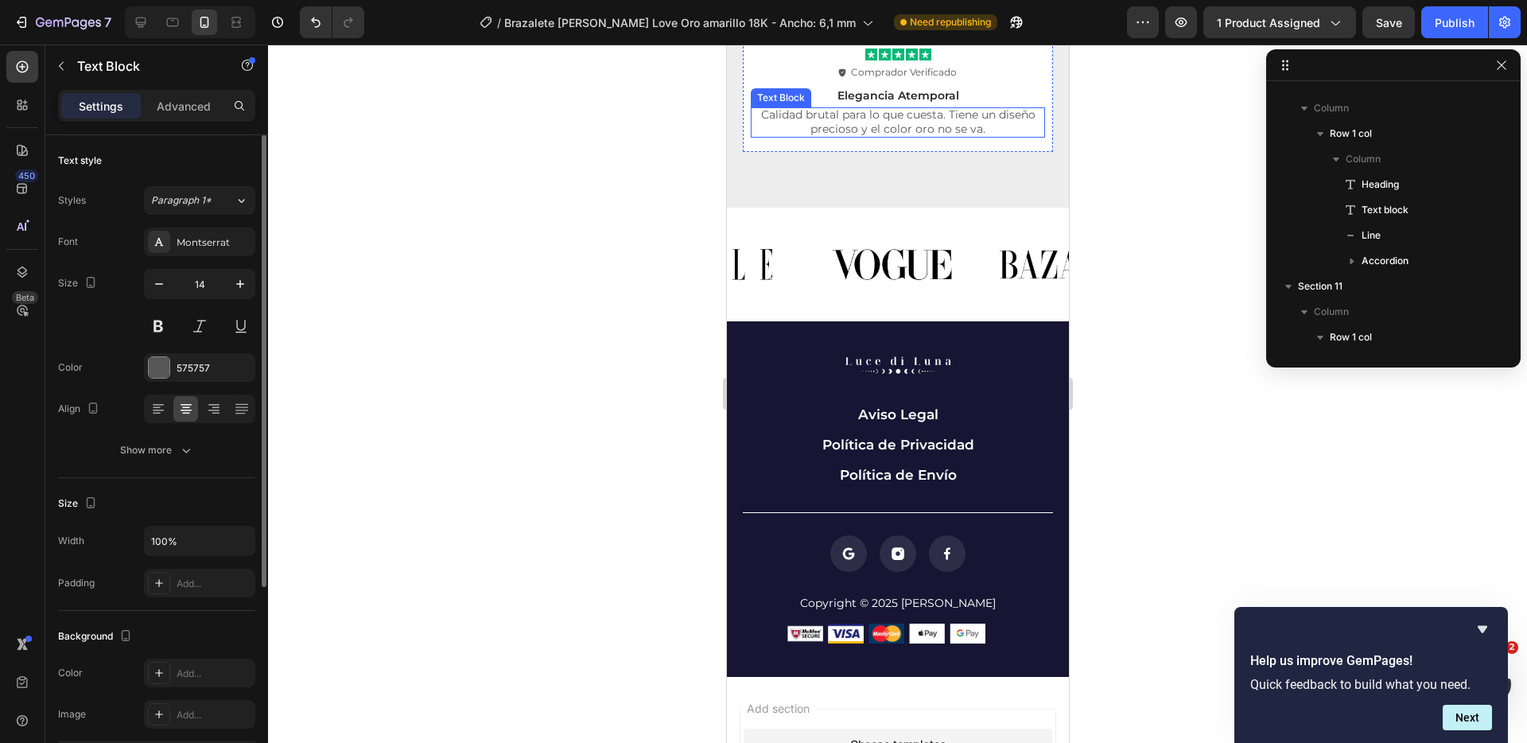
scroll to position [3836, 0]
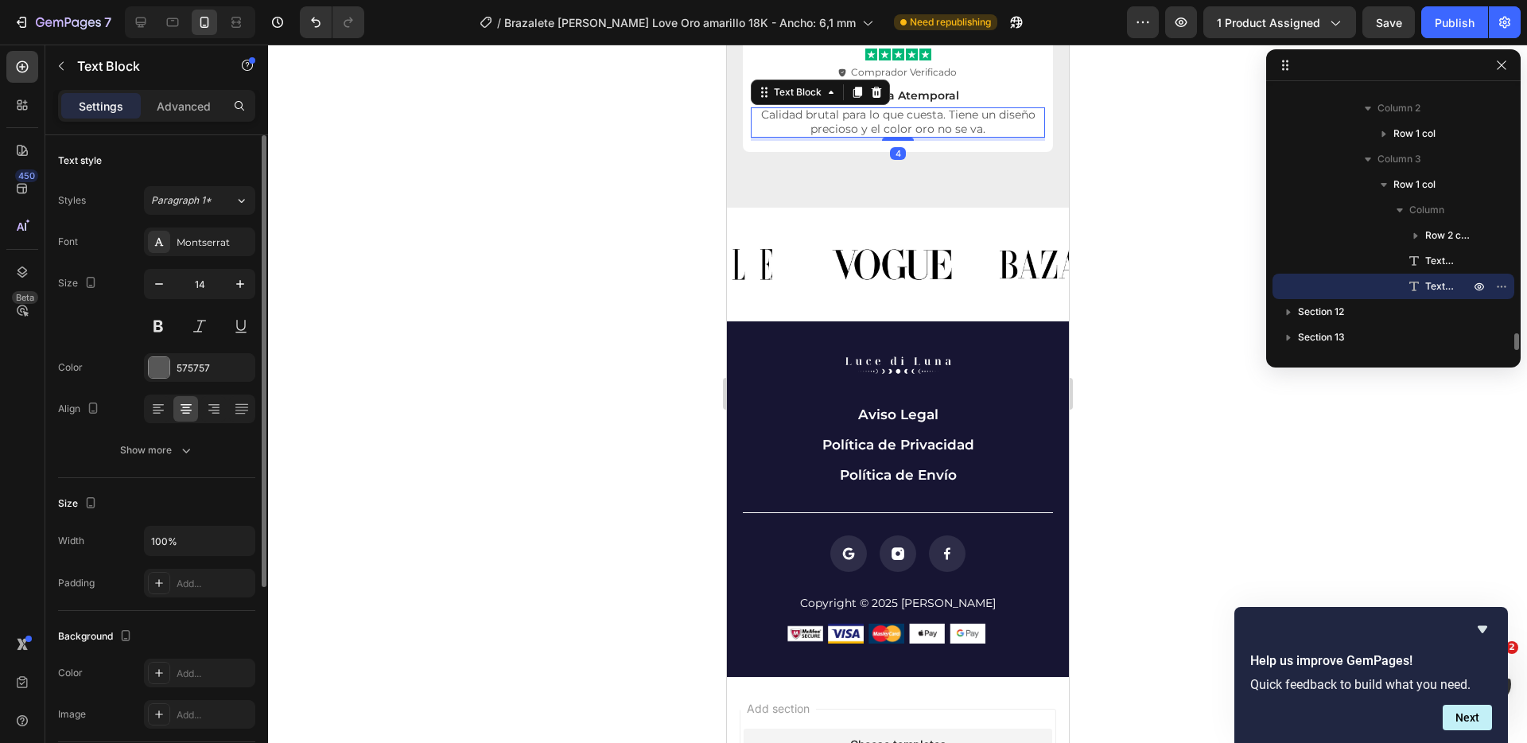
click at [862, 126] on p "Calidad brutal para lo que cuesta. Tiene un diseño precioso y el color oro no s…" at bounding box center [897, 121] width 291 height 29
drag, startPoint x: 852, startPoint y: 128, endPoint x: 997, endPoint y: 137, distance: 145.0
click at [997, 137] on div "Calidad brutal para lo que cuesta. Tiene un diseño precioso y el color oro no s…" at bounding box center [897, 122] width 294 height 30
click at [941, 118] on p "Calidad brutal para lo que cuesta. Tiene un diseño precioso." at bounding box center [897, 121] width 291 height 29
click at [1194, 205] on div at bounding box center [897, 394] width 1259 height 698
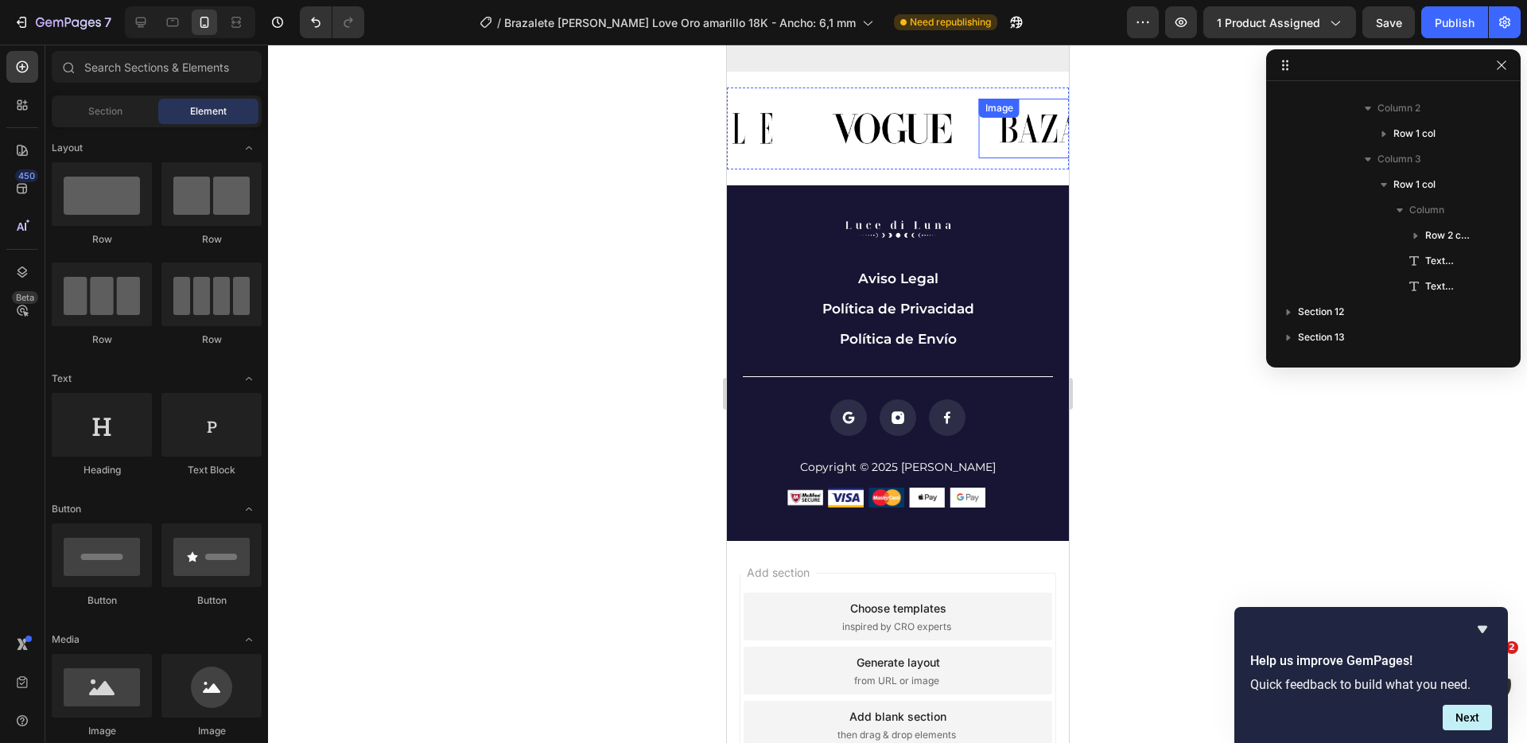
scroll to position [8345, 0]
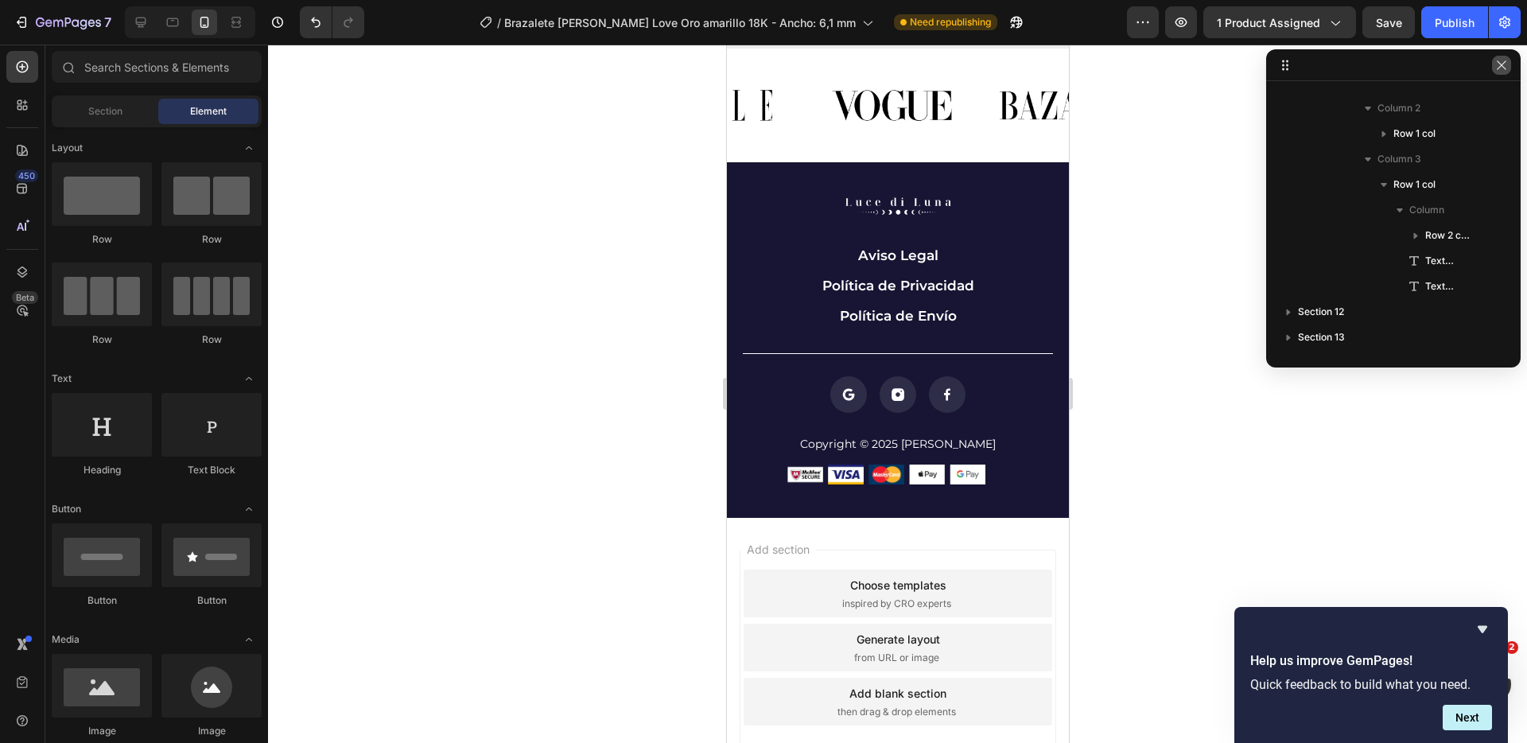
click at [1496, 62] on icon "button" at bounding box center [1502, 65] width 13 height 13
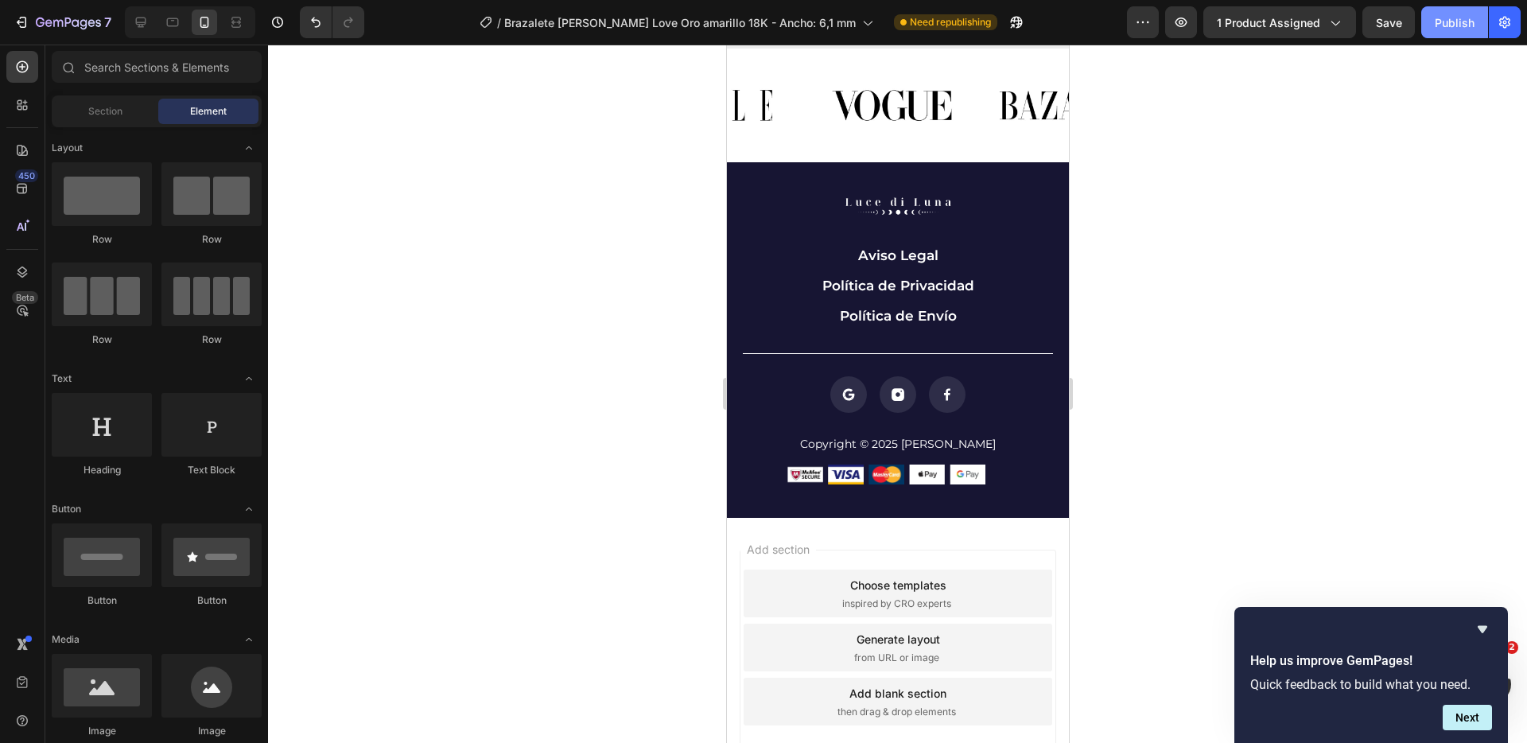
drag, startPoint x: 1457, startPoint y: 27, endPoint x: 1430, endPoint y: 45, distance: 31.6
click at [1456, 27] on div "Publish" at bounding box center [1455, 22] width 40 height 17
click at [982, 12] on button "button" at bounding box center [998, 22] width 32 height 32
